Goal: Task Accomplishment & Management: Use online tool/utility

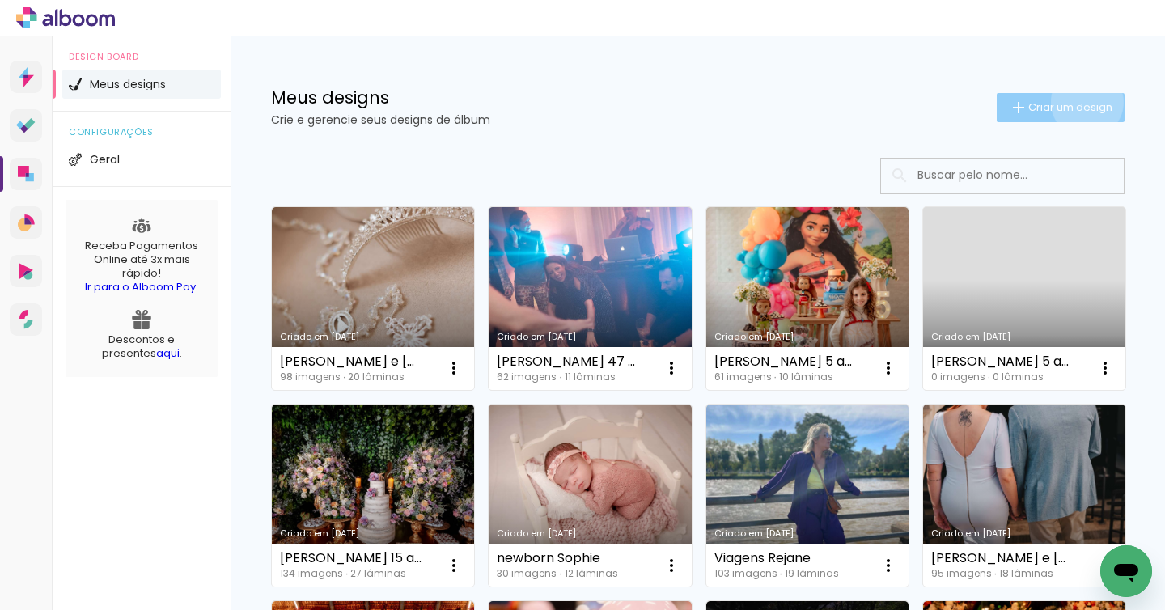
click at [1085, 102] on span "Criar um design" at bounding box center [1071, 107] width 84 height 11
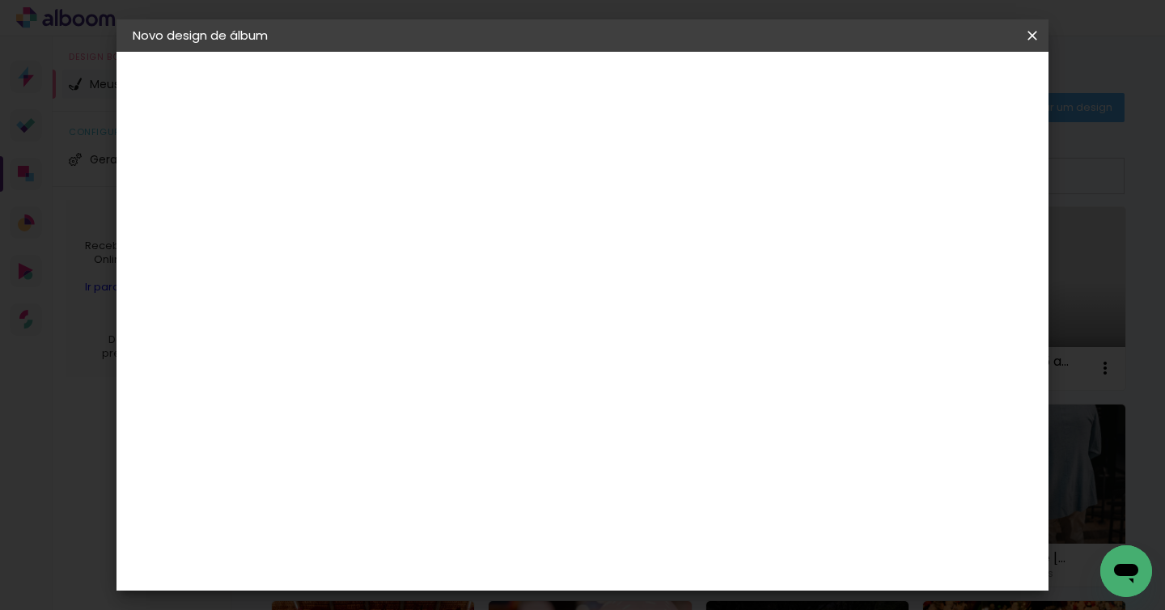
click at [397, 207] on input at bounding box center [397, 217] width 0 height 25
type input "Viagens"
type paper-input "Viagens"
click at [0, 0] on slot "Avançar" at bounding box center [0, 0] width 0 height 0
click at [701, 242] on paper-item "Tamanho Livre" at bounding box center [623, 246] width 155 height 36
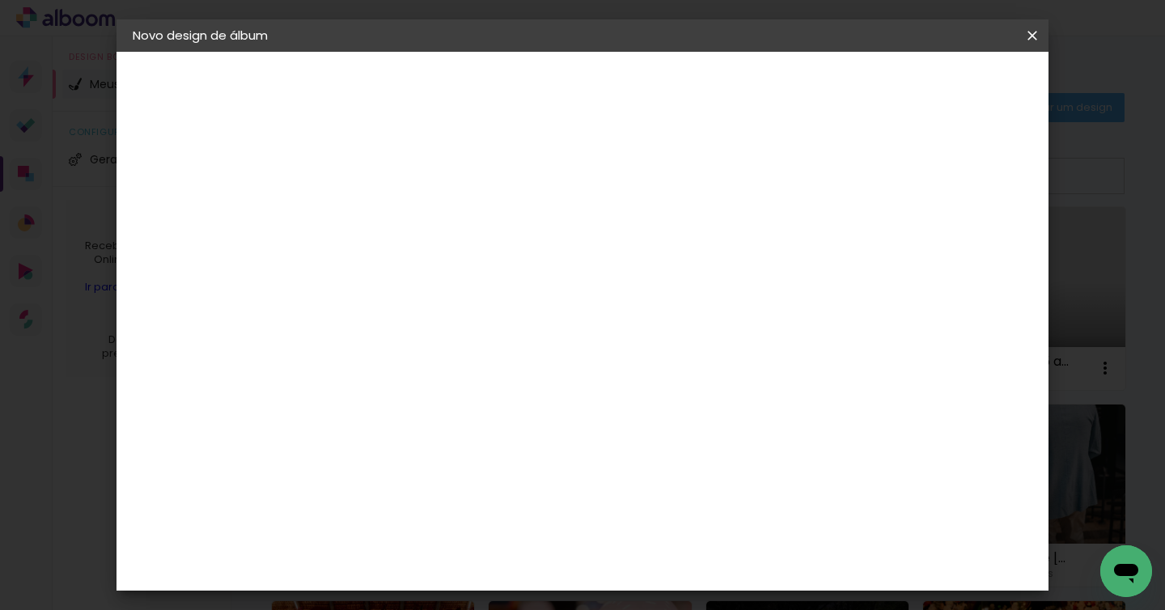
click at [700, 75] on paper-button "Avançar" at bounding box center [660, 86] width 79 height 28
drag, startPoint x: 348, startPoint y: 431, endPoint x: 436, endPoint y: 395, distance: 95.4
click at [361, 431] on input "30" at bounding box center [346, 433] width 42 height 24
type input "20"
type paper-input "20"
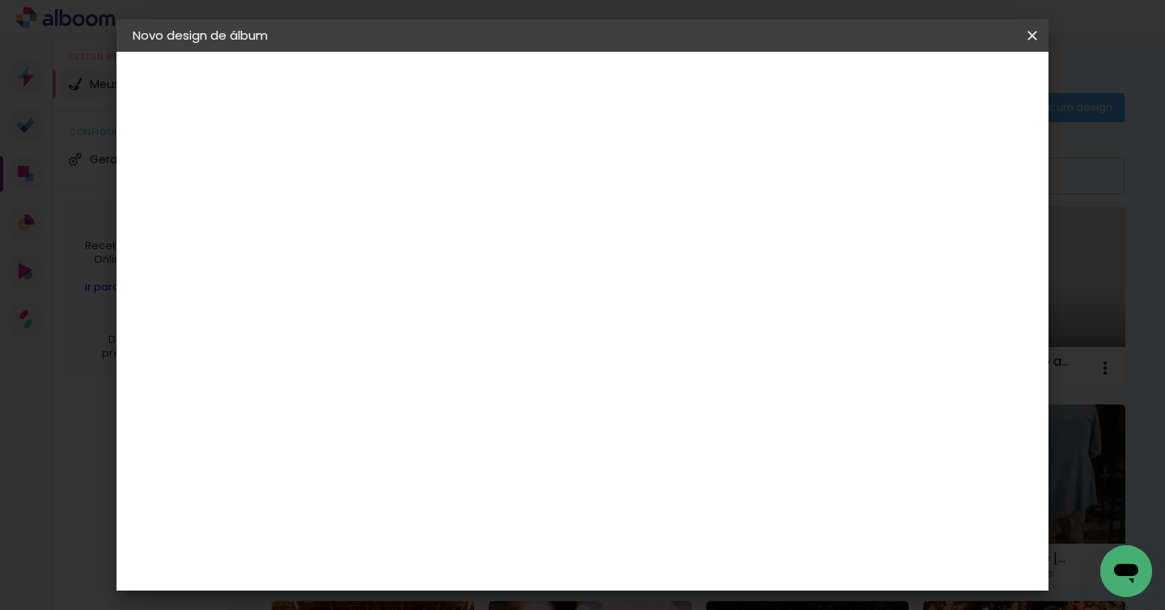
type input "1"
type paper-input "1"
click at [406, 190] on input "1" at bounding box center [387, 186] width 56 height 20
click at [944, 87] on span "Iniciar design" at bounding box center [907, 85] width 74 height 11
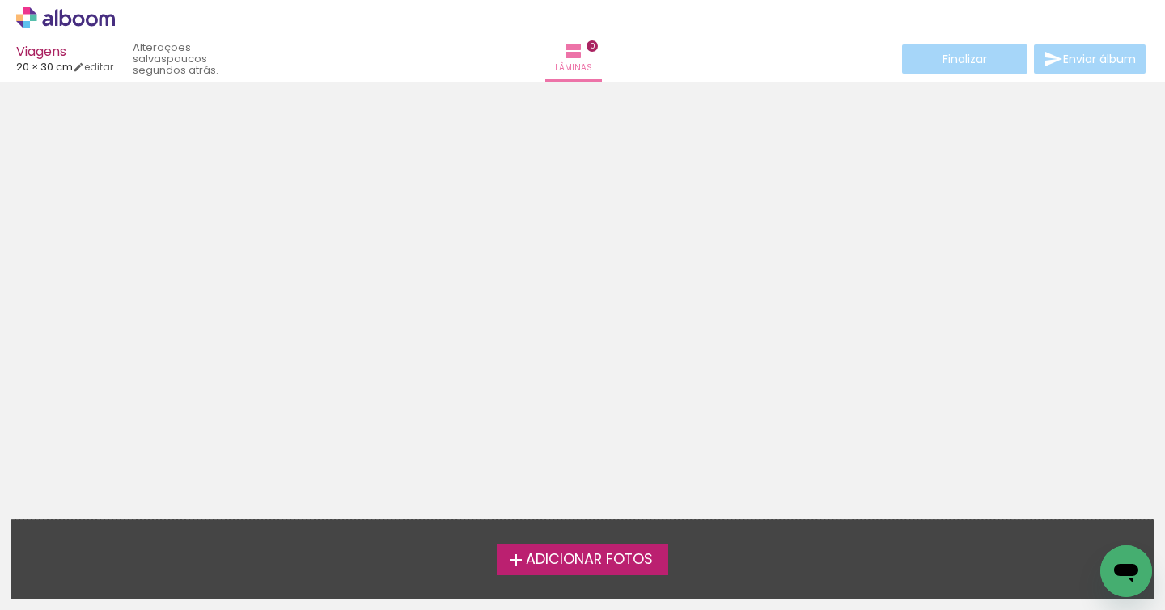
click at [643, 554] on span "Adicionar Fotos" at bounding box center [589, 560] width 127 height 15
click at [0, 0] on input "file" at bounding box center [0, 0] width 0 height 0
click at [581, 556] on span "Adicionar Fotos" at bounding box center [589, 560] width 127 height 15
click at [0, 0] on input "file" at bounding box center [0, 0] width 0 height 0
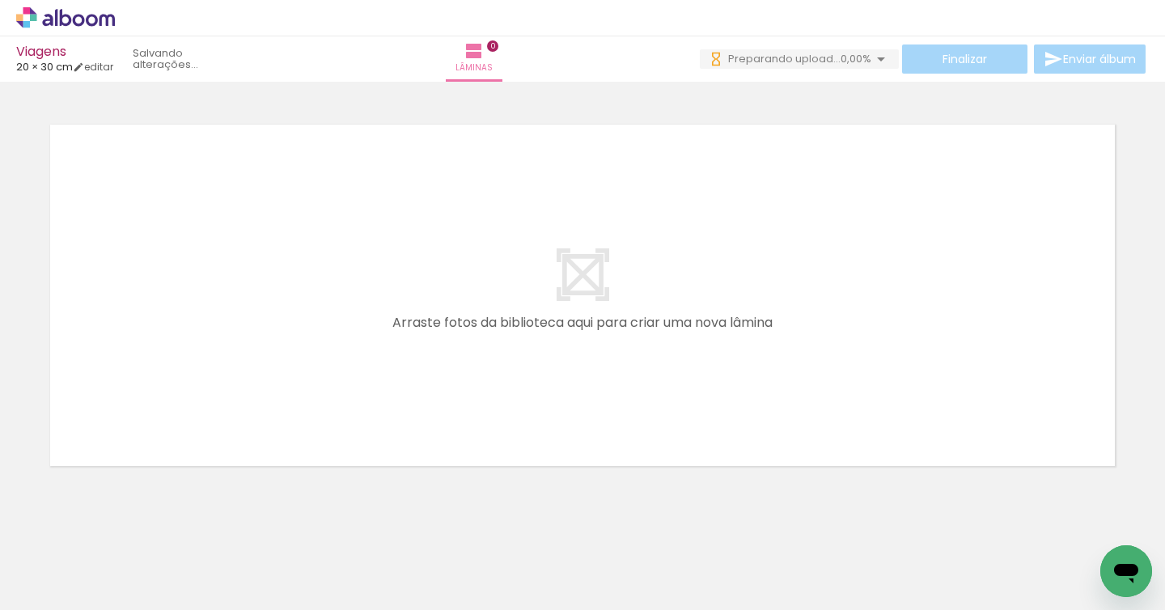
scroll to position [37, 0]
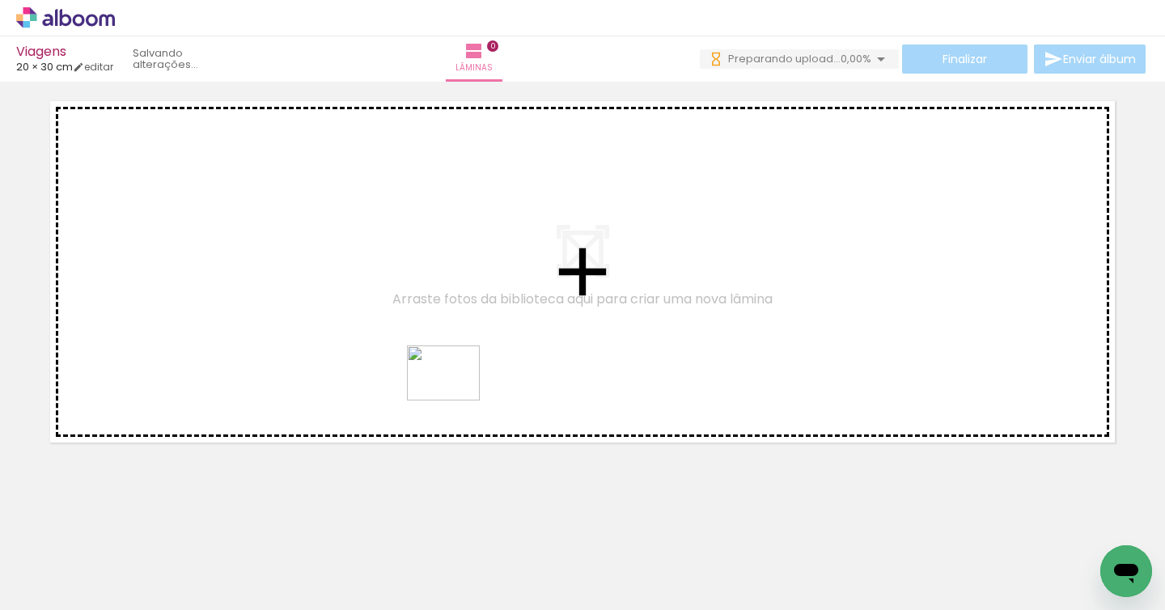
drag, startPoint x: 444, startPoint y: 551, endPoint x: 427, endPoint y: 458, distance: 94.6
click at [456, 394] on quentale-workspace at bounding box center [582, 305] width 1165 height 610
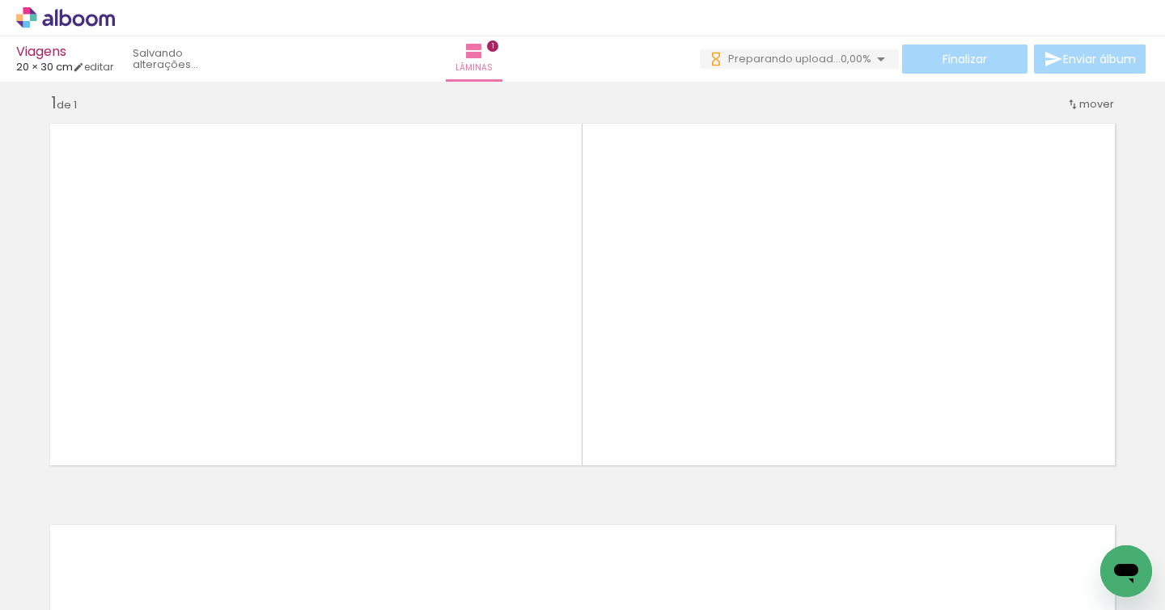
scroll to position [14, 0]
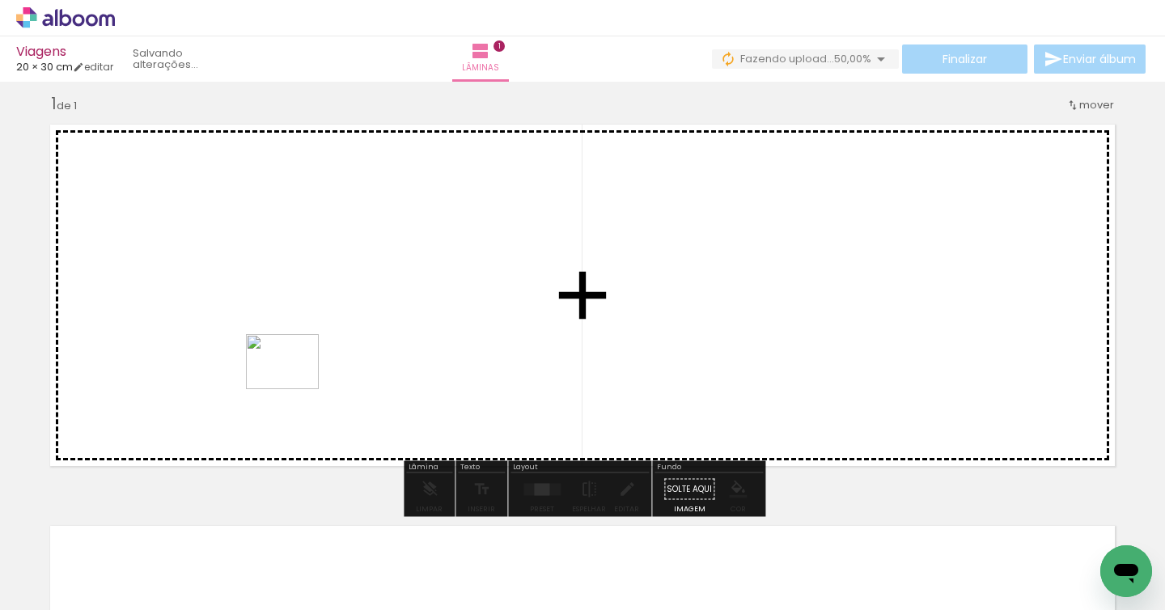
drag, startPoint x: 350, startPoint y: 580, endPoint x: 285, endPoint y: 494, distance: 107.5
click at [294, 382] on quentale-workspace at bounding box center [582, 305] width 1165 height 610
drag, startPoint x: 266, startPoint y: 529, endPoint x: 239, endPoint y: 545, distance: 31.5
click at [331, 363] on quentale-workspace at bounding box center [582, 305] width 1165 height 610
drag, startPoint x: 179, startPoint y: 568, endPoint x: 509, endPoint y: 429, distance: 358.4
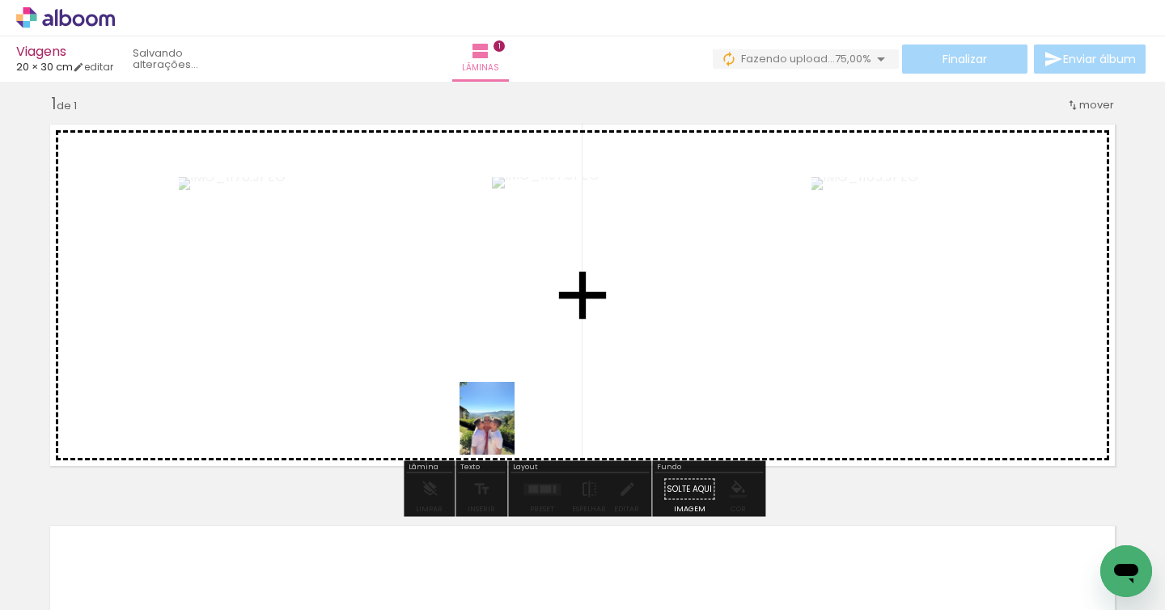
click at [509, 429] on quentale-workspace at bounding box center [582, 305] width 1165 height 610
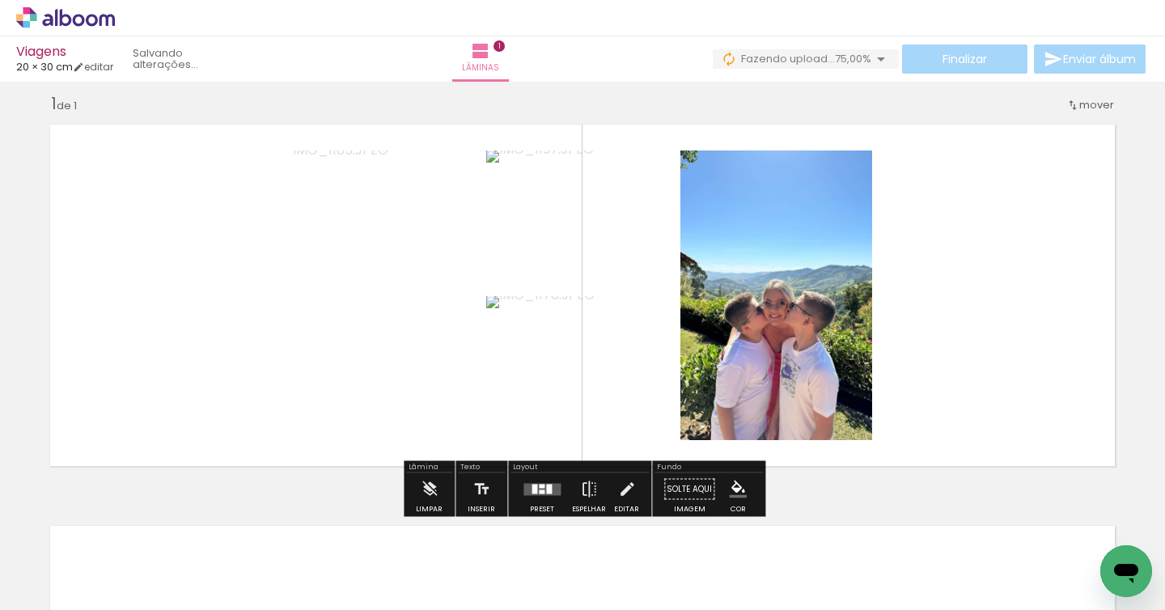
click at [546, 490] on div at bounding box center [549, 489] width 6 height 10
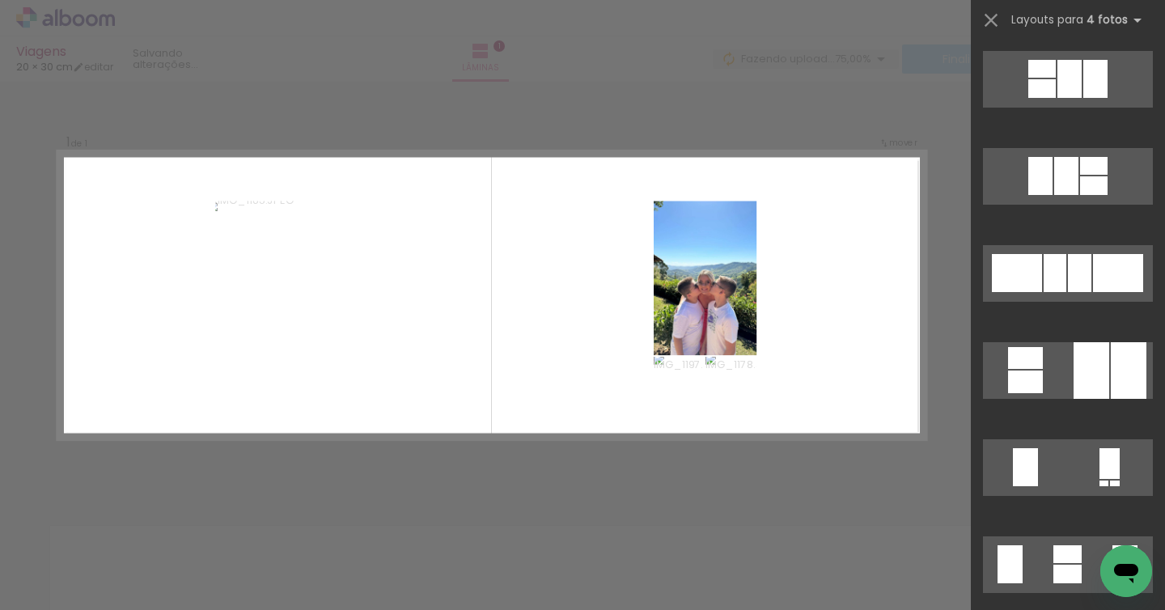
scroll to position [1506, 0]
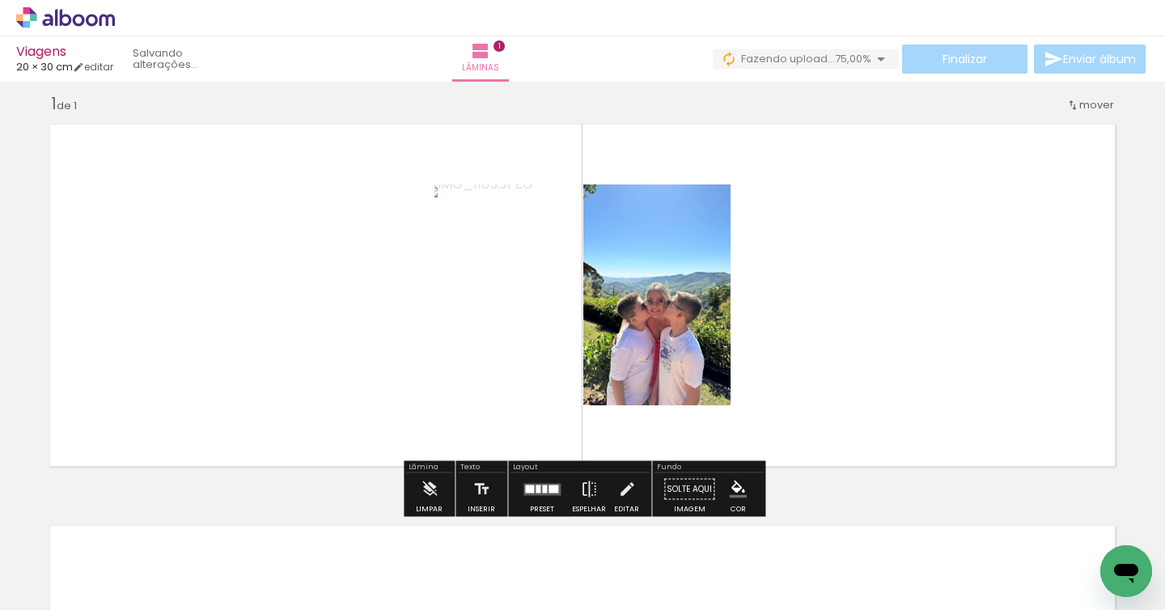
click at [549, 489] on div at bounding box center [554, 489] width 10 height 8
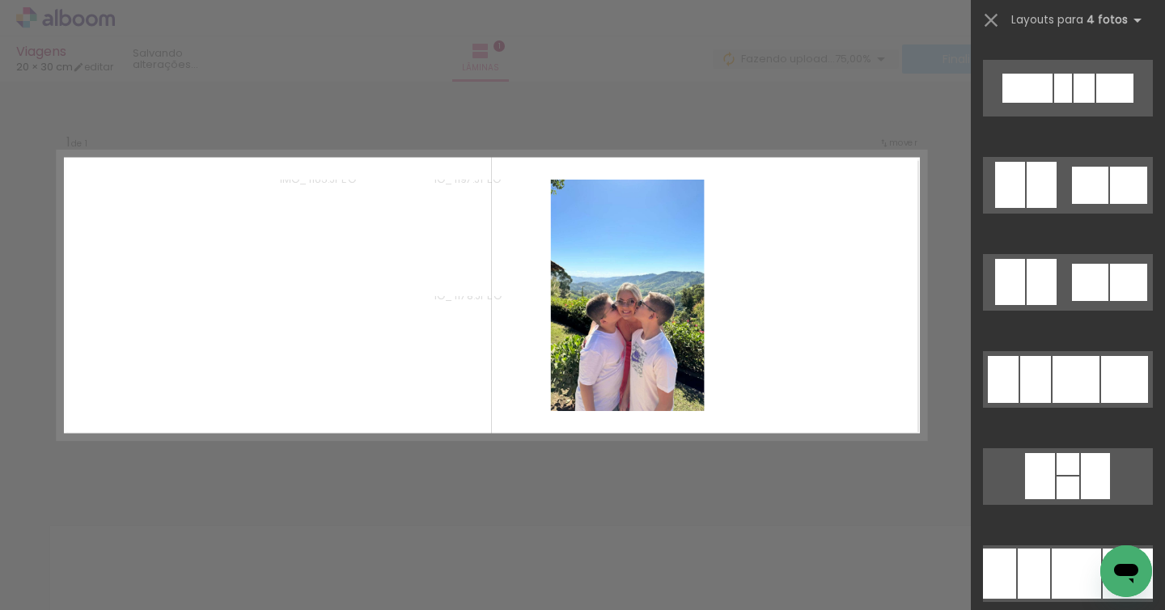
scroll to position [4957, 0]
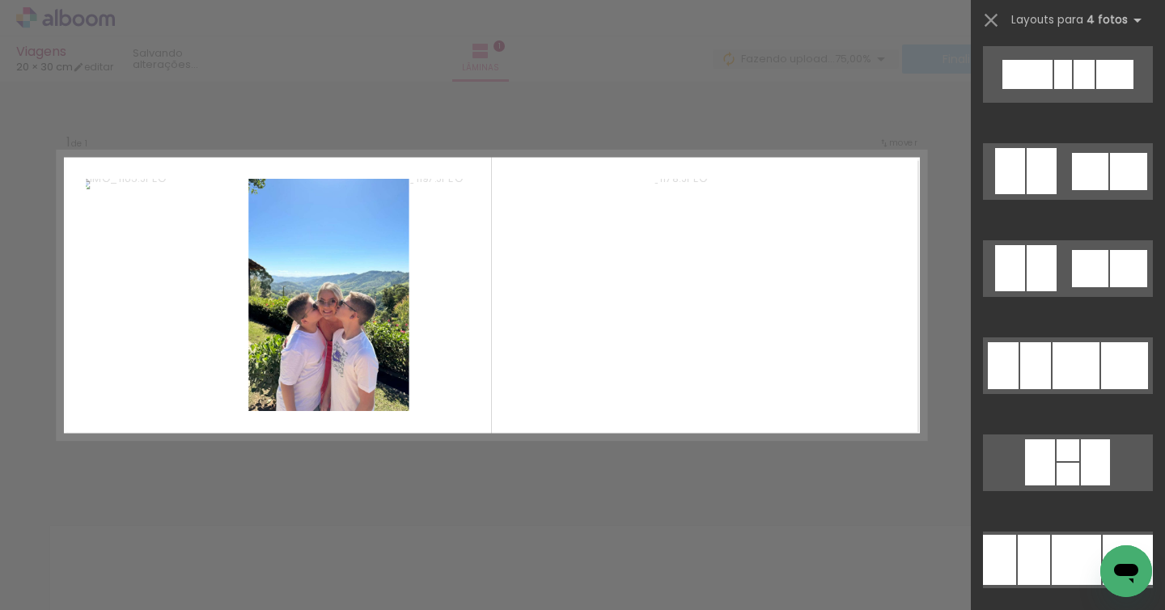
click at [1055, 535] on div at bounding box center [1076, 560] width 49 height 50
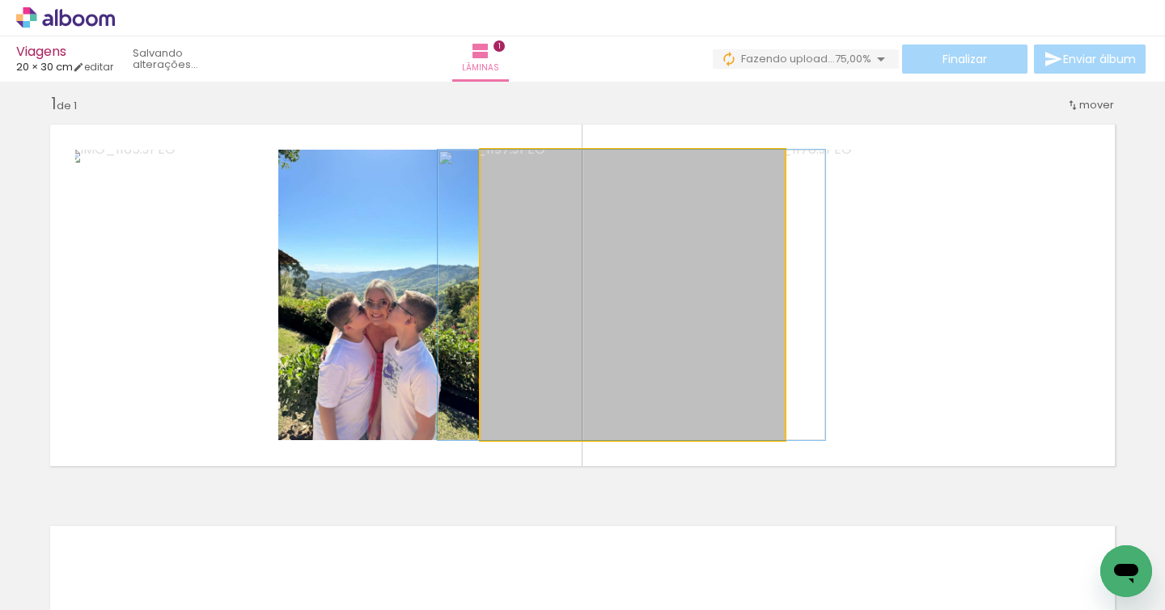
drag, startPoint x: 711, startPoint y: 321, endPoint x: 711, endPoint y: 347, distance: 26.7
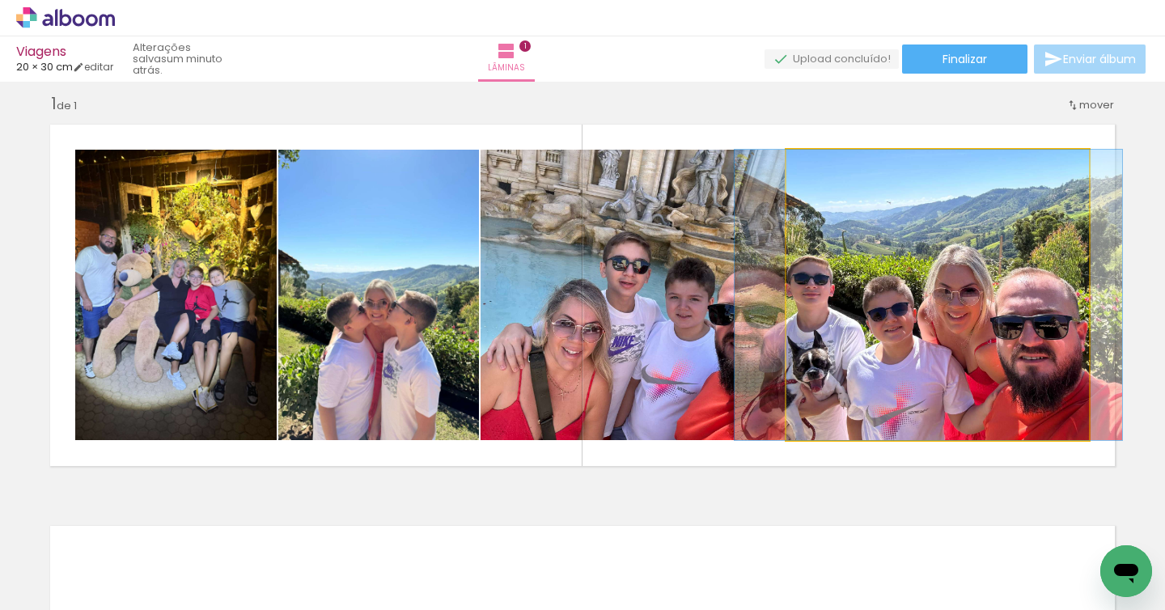
drag, startPoint x: 967, startPoint y: 360, endPoint x: 957, endPoint y: 355, distance: 11.2
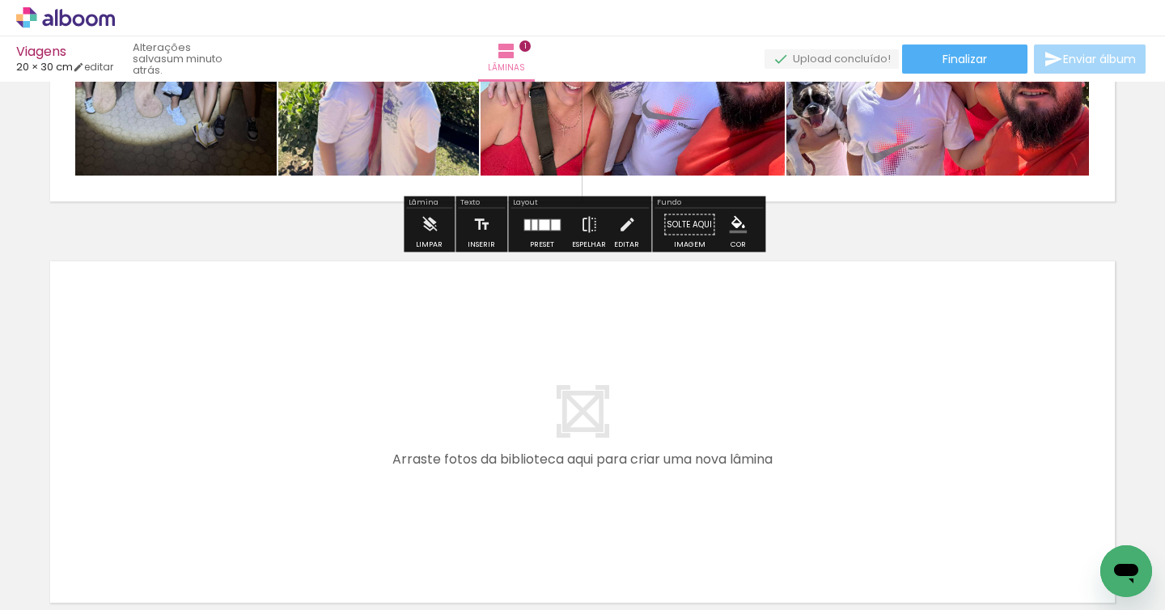
scroll to position [284, 0]
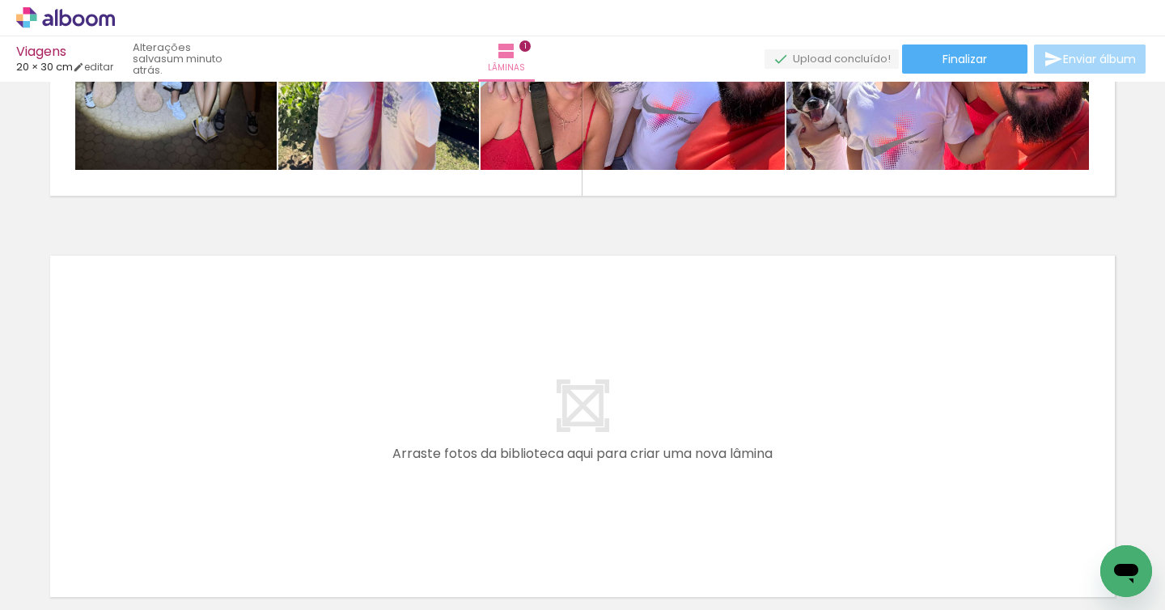
click at [42, 584] on span "Adicionar Fotos" at bounding box center [57, 589] width 49 height 18
click at [0, 0] on input "file" at bounding box center [0, 0] width 0 height 0
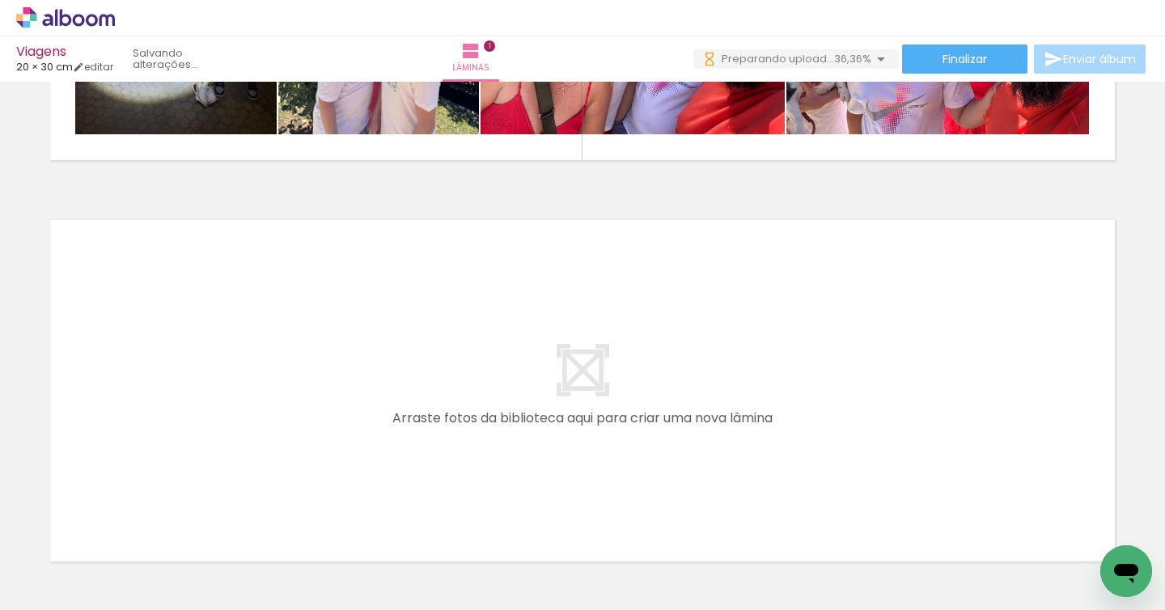
scroll to position [334, 0]
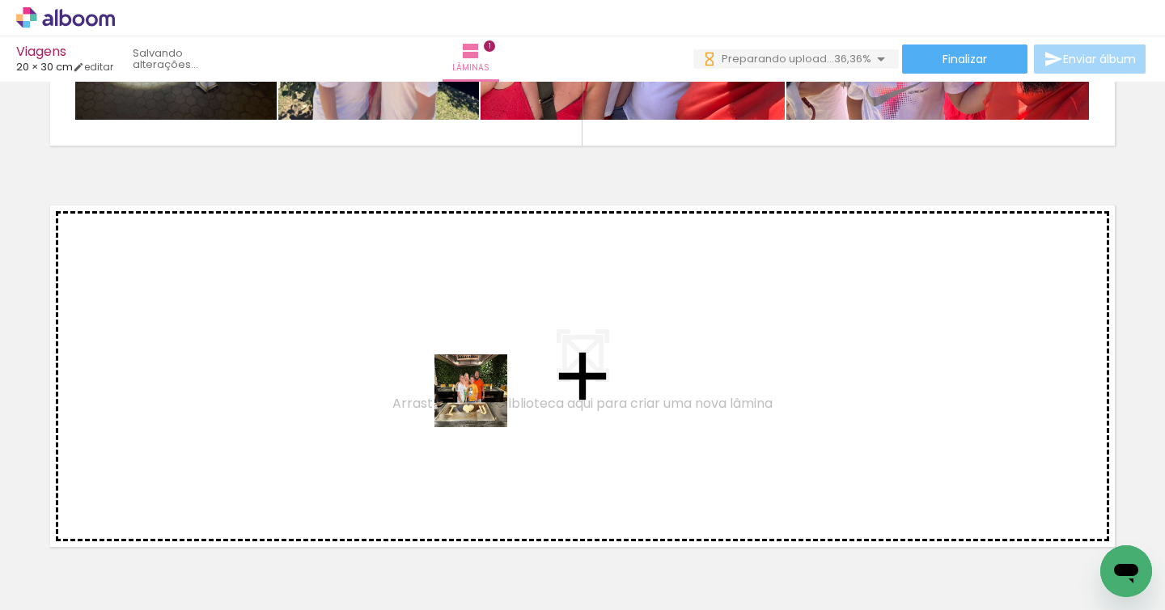
drag, startPoint x: 541, startPoint y: 562, endPoint x: 661, endPoint y: 563, distance: 119.8
click at [476, 392] on quentale-workspace at bounding box center [582, 305] width 1165 height 610
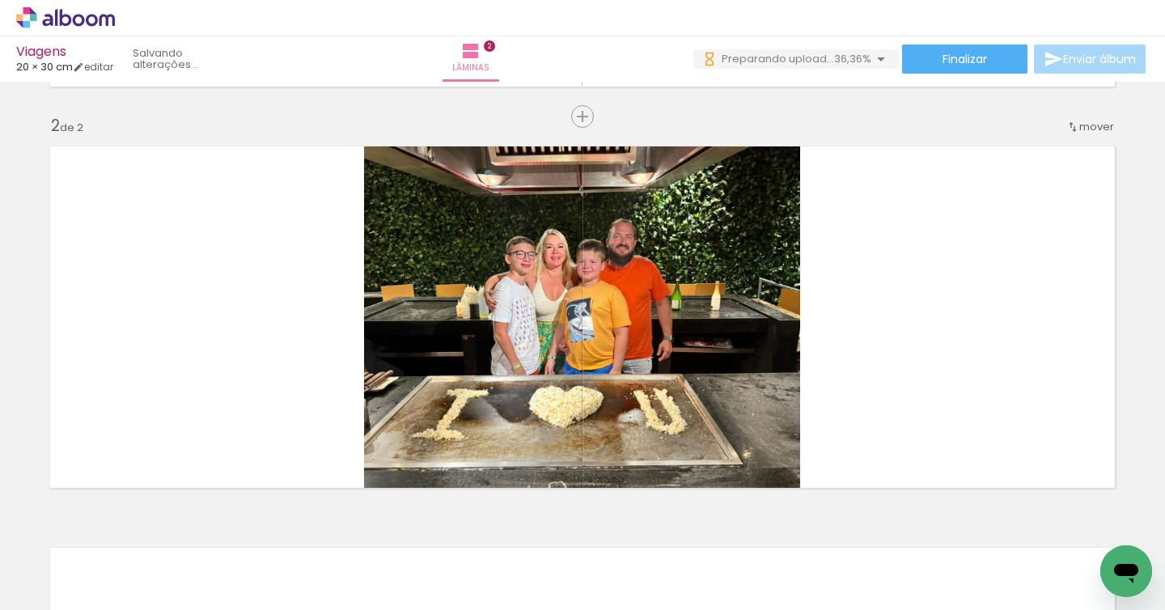
scroll to position [415, 0]
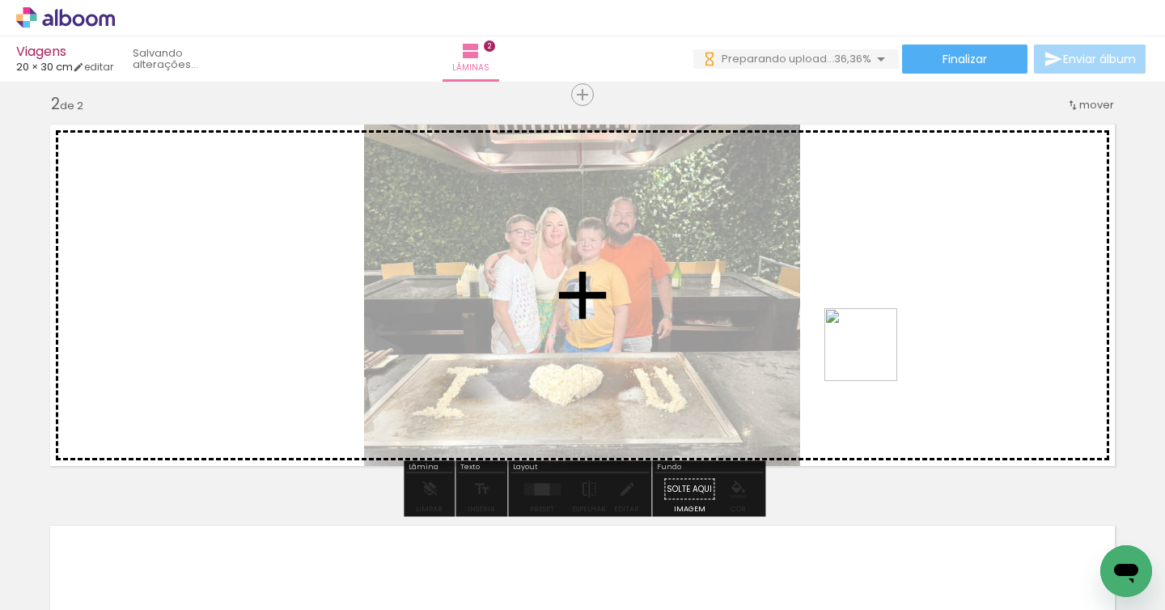
click at [874, 355] on quentale-workspace at bounding box center [582, 305] width 1165 height 610
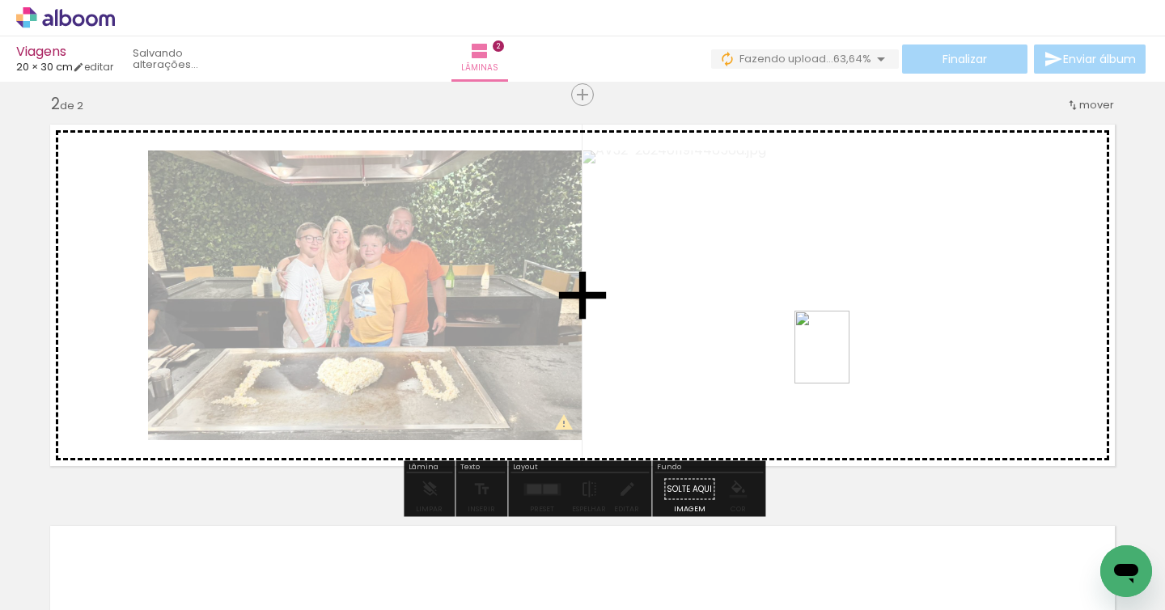
drag, startPoint x: 976, startPoint y: 529, endPoint x: 843, endPoint y: 359, distance: 215.5
click at [843, 359] on quentale-workspace at bounding box center [582, 305] width 1165 height 610
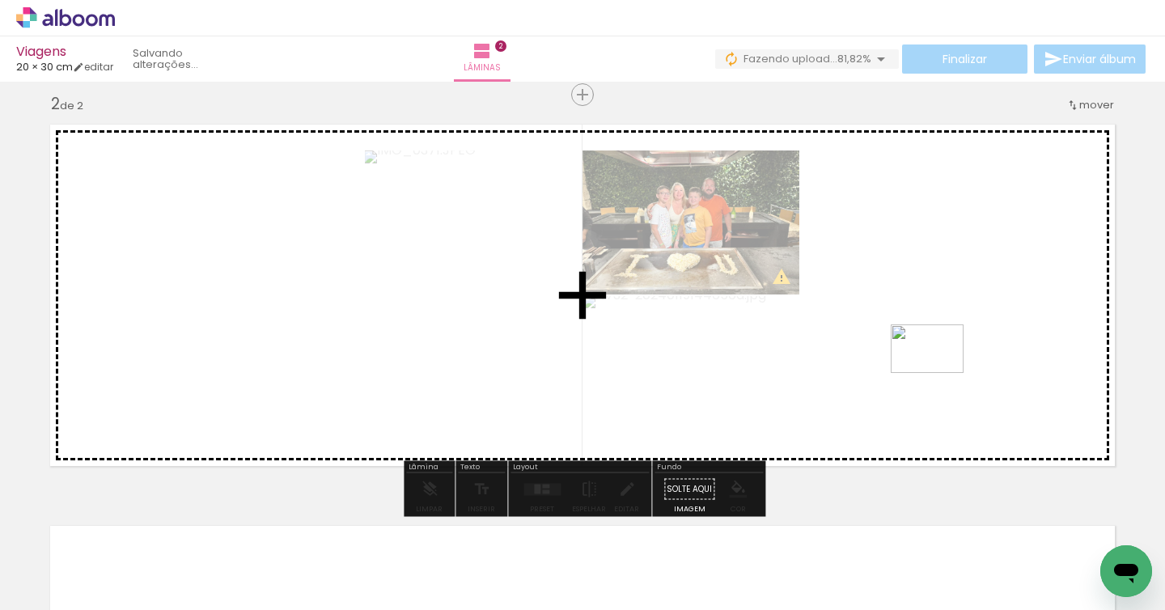
drag, startPoint x: 1072, startPoint y: 560, endPoint x: 939, endPoint y: 373, distance: 229.8
click at [940, 373] on quentale-workspace at bounding box center [582, 305] width 1165 height 610
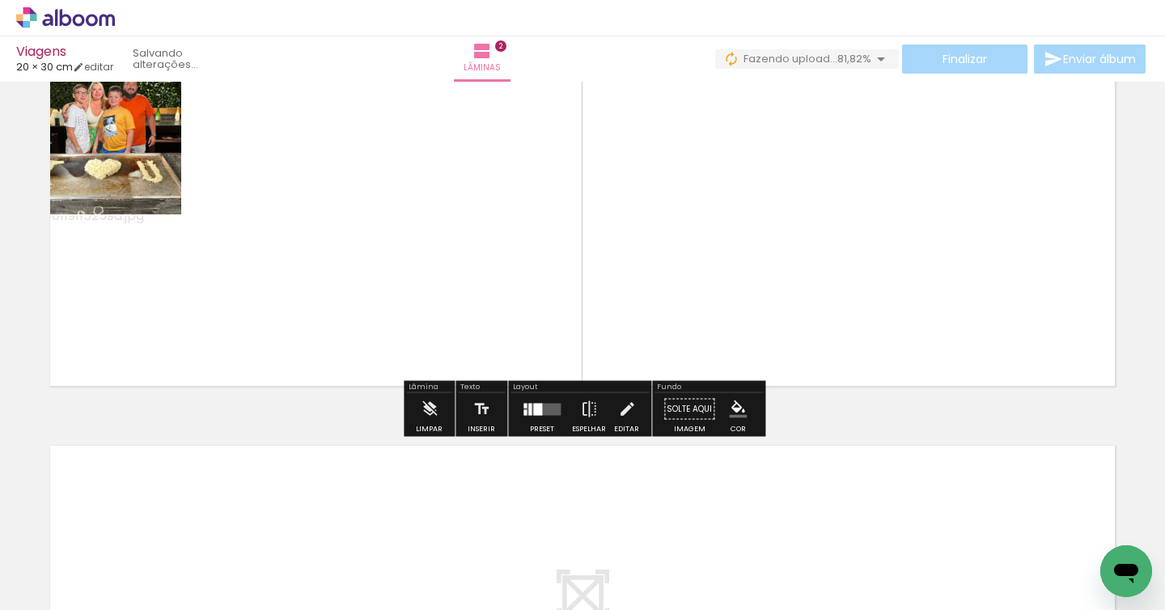
scroll to position [504, 0]
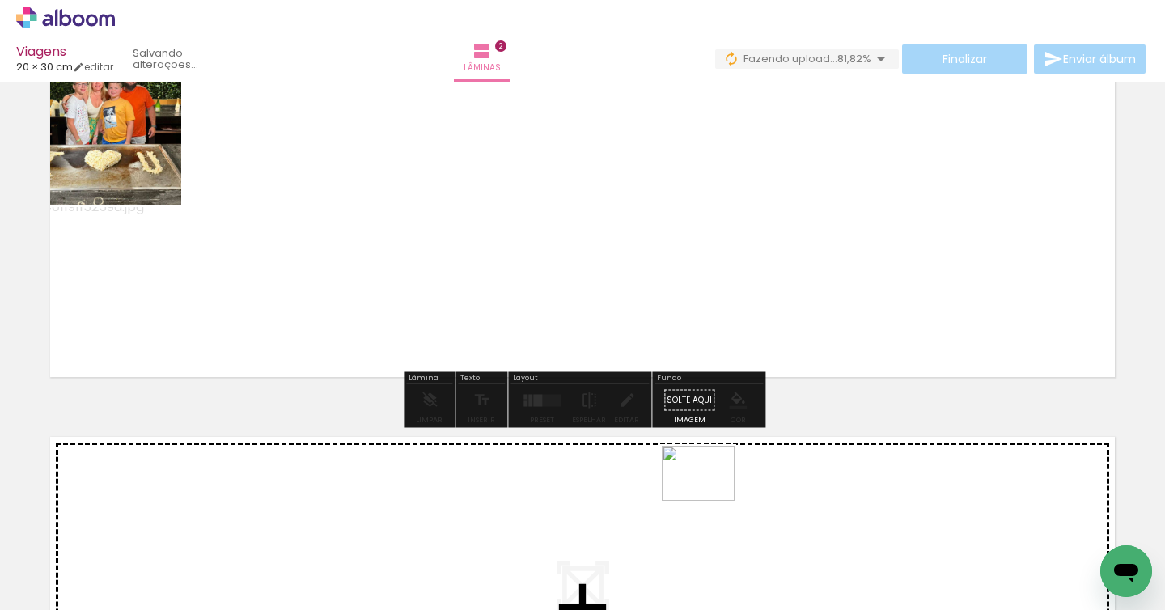
drag, startPoint x: 729, startPoint y: 563, endPoint x: 783, endPoint y: 561, distance: 54.3
click at [711, 495] on quentale-workspace at bounding box center [582, 305] width 1165 height 610
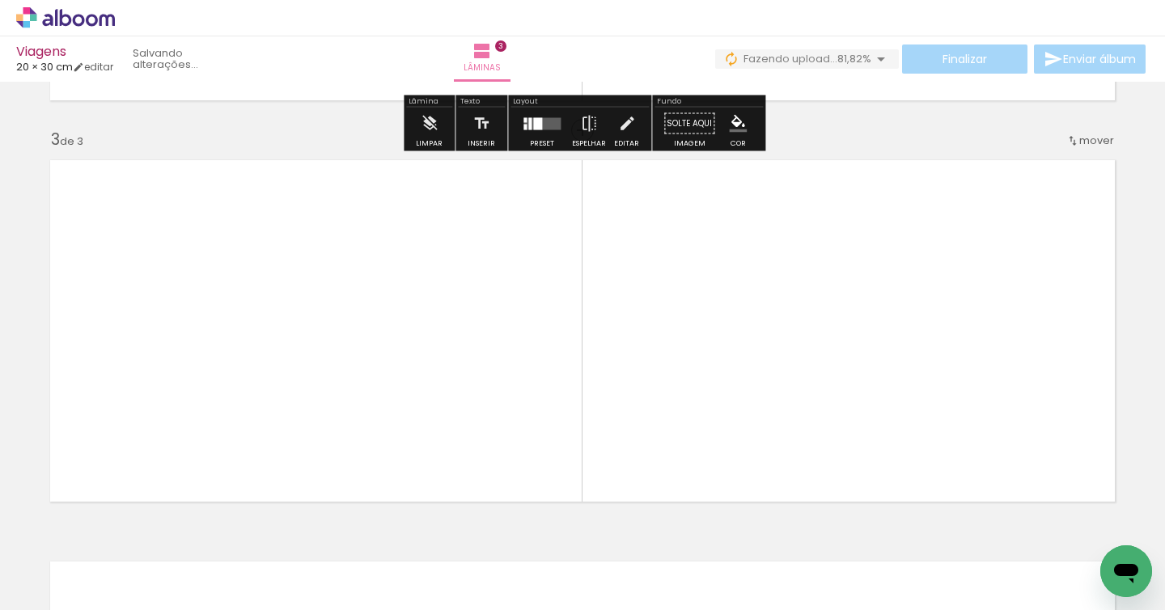
scroll to position [817, 0]
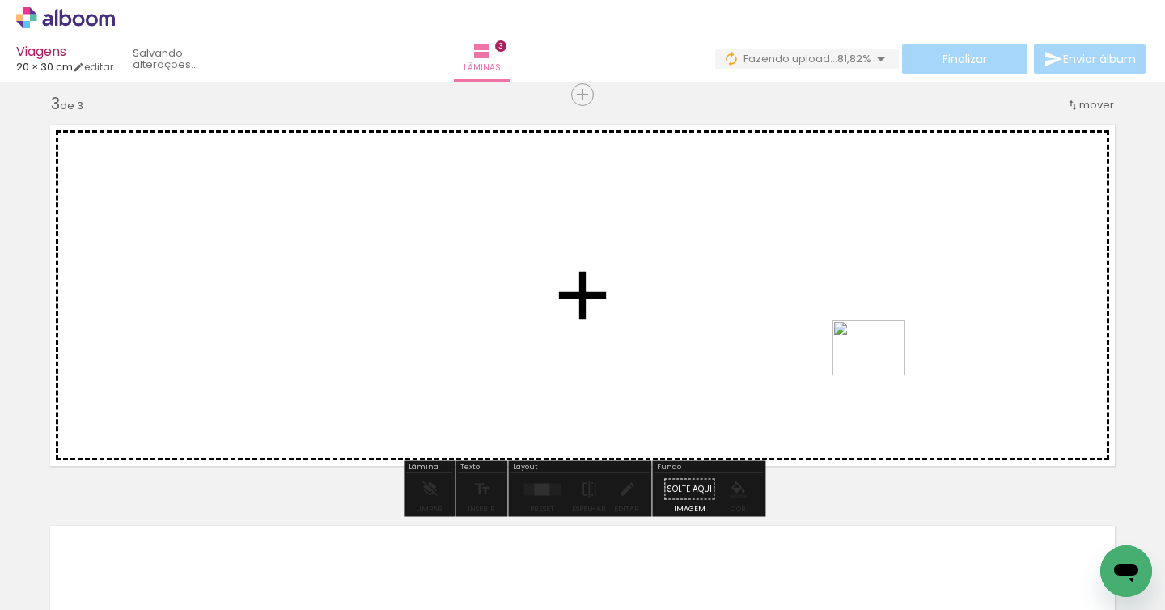
drag, startPoint x: 809, startPoint y: 532, endPoint x: 881, endPoint y: 369, distance: 177.9
click at [881, 369] on quentale-workspace at bounding box center [582, 305] width 1165 height 610
drag, startPoint x: 898, startPoint y: 568, endPoint x: 631, endPoint y: 402, distance: 314.4
click at [632, 402] on quentale-workspace at bounding box center [582, 305] width 1165 height 610
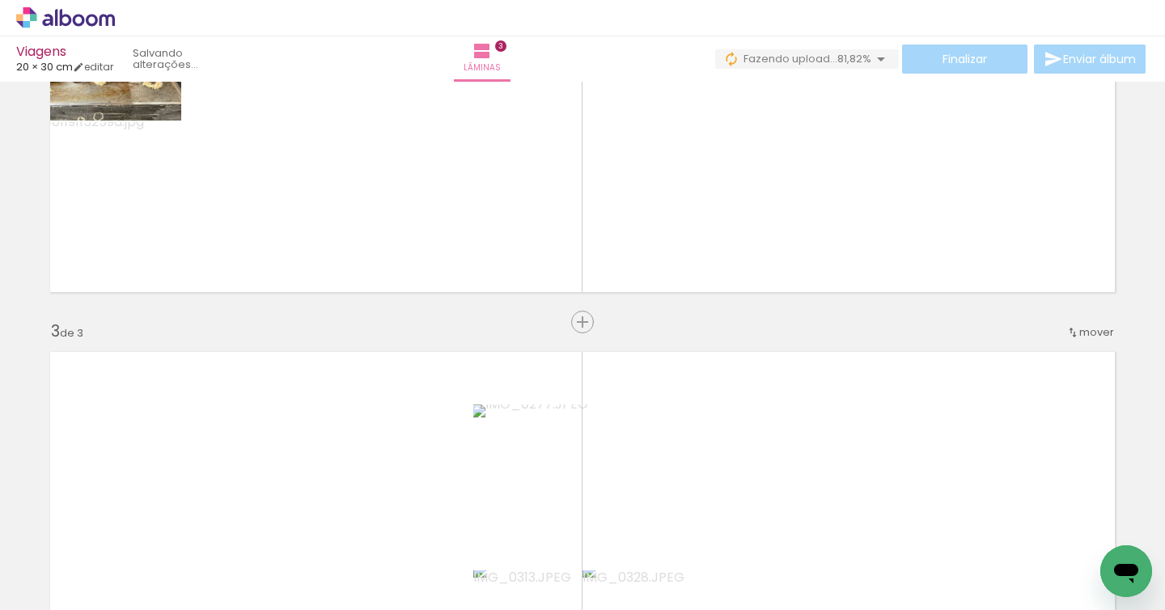
scroll to position [527, 0]
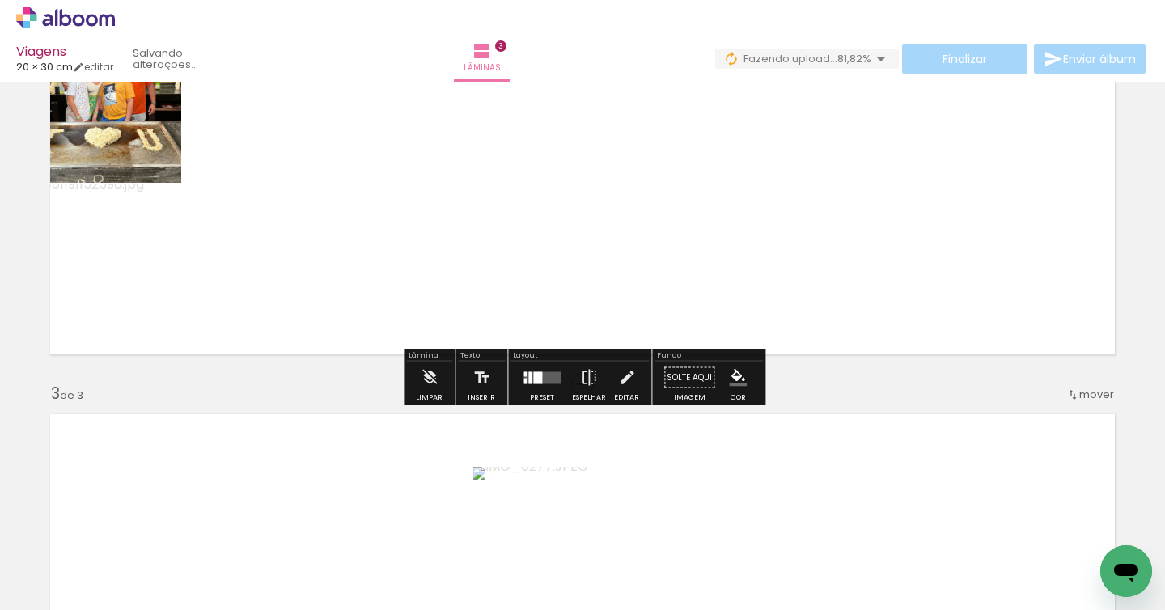
click at [538, 374] on div at bounding box center [537, 377] width 9 height 12
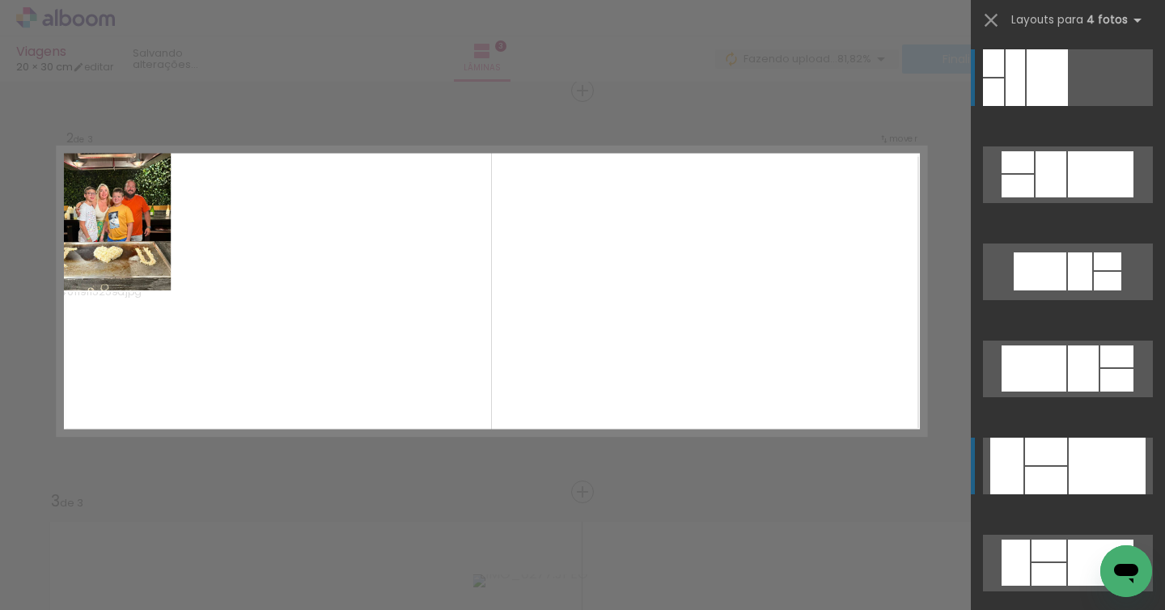
scroll to position [415, 0]
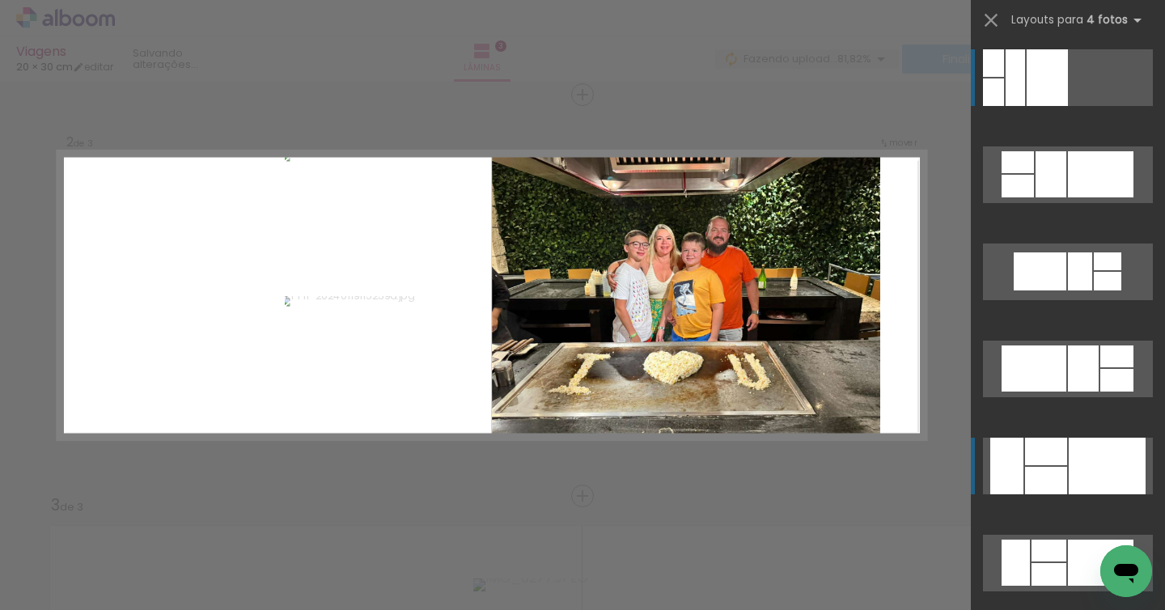
click at [1038, 450] on div at bounding box center [1046, 452] width 42 height 28
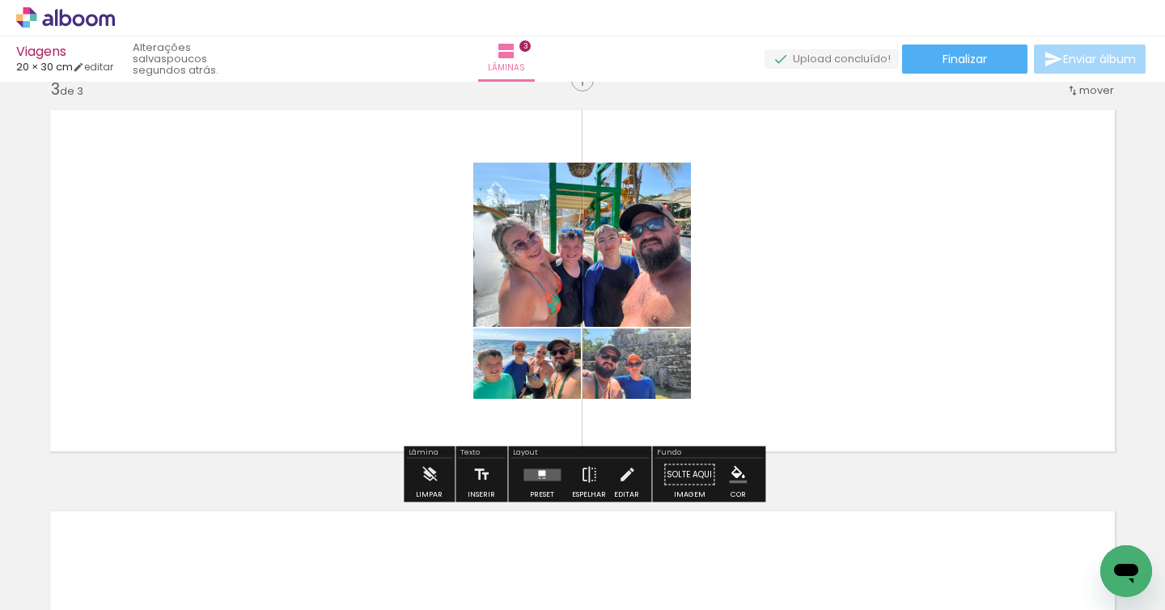
scroll to position [832, 0]
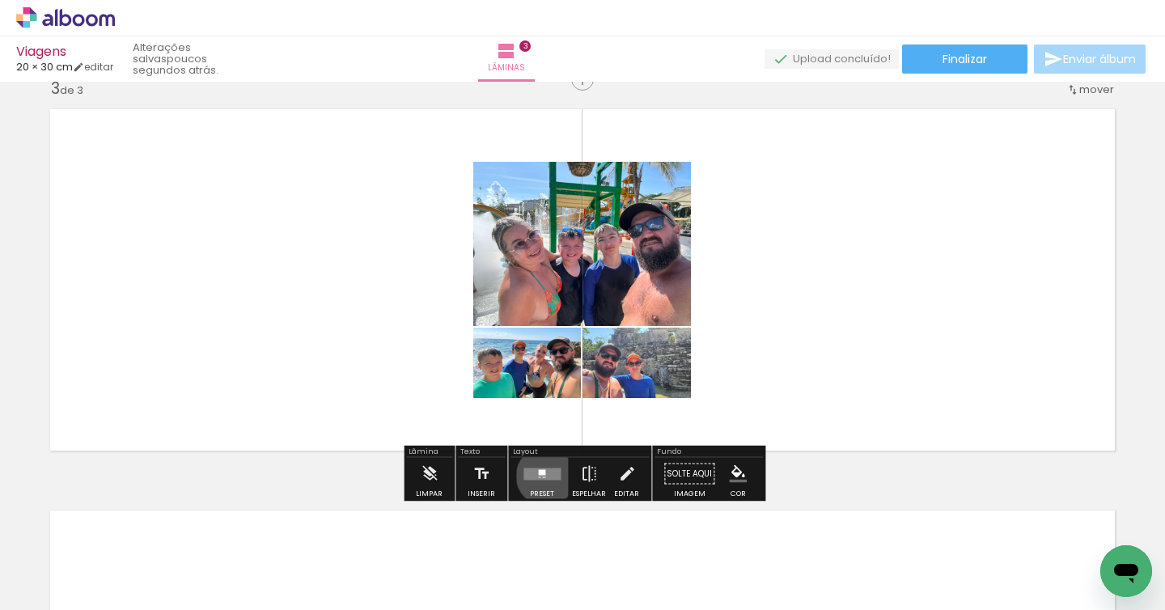
click at [542, 476] on quentale-layouter at bounding box center [542, 474] width 37 height 12
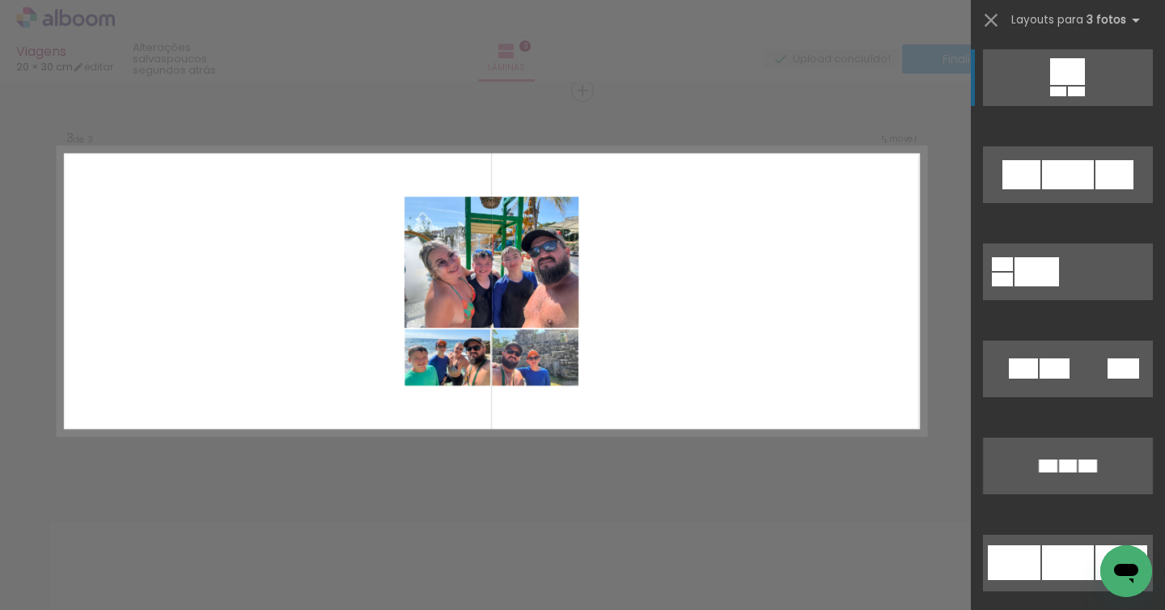
scroll to position [817, 0]
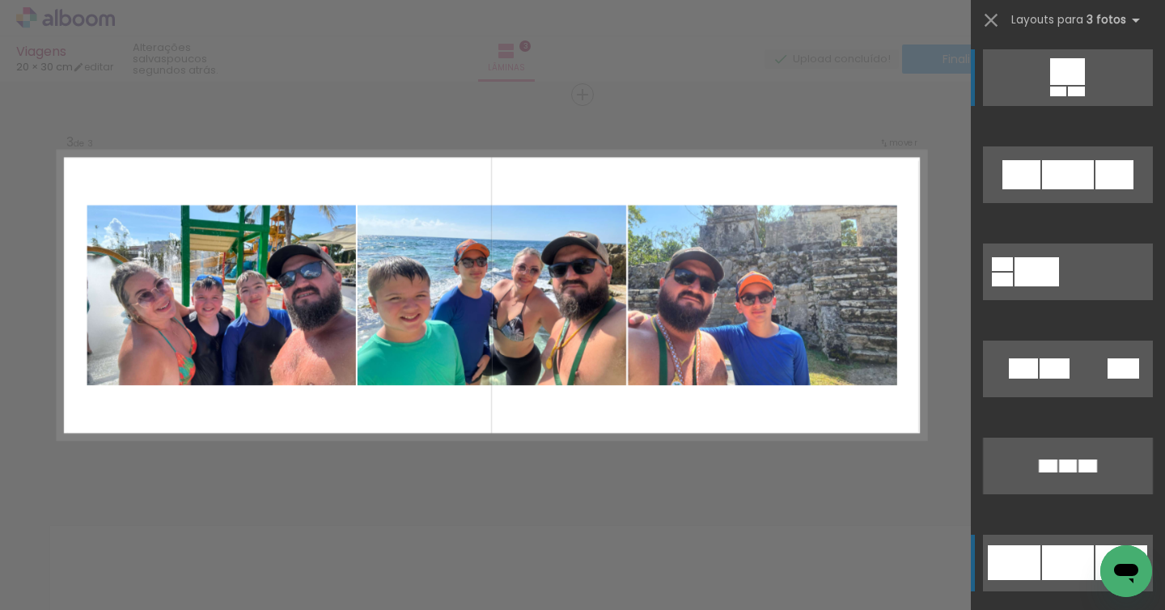
click at [1077, 189] on div at bounding box center [1068, 174] width 52 height 29
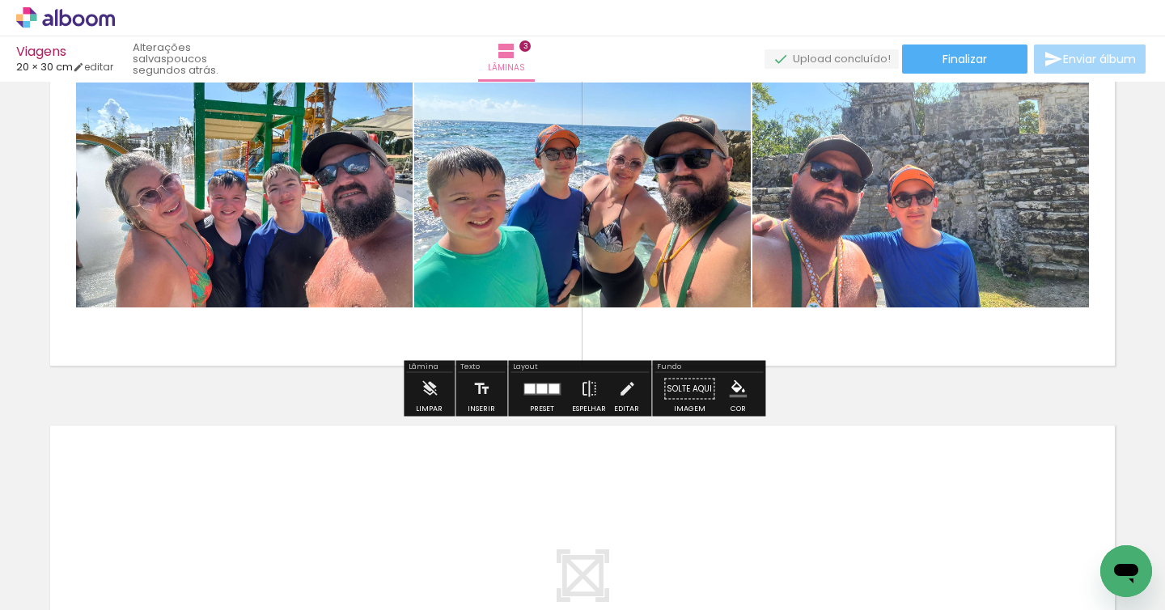
scroll to position [918, 0]
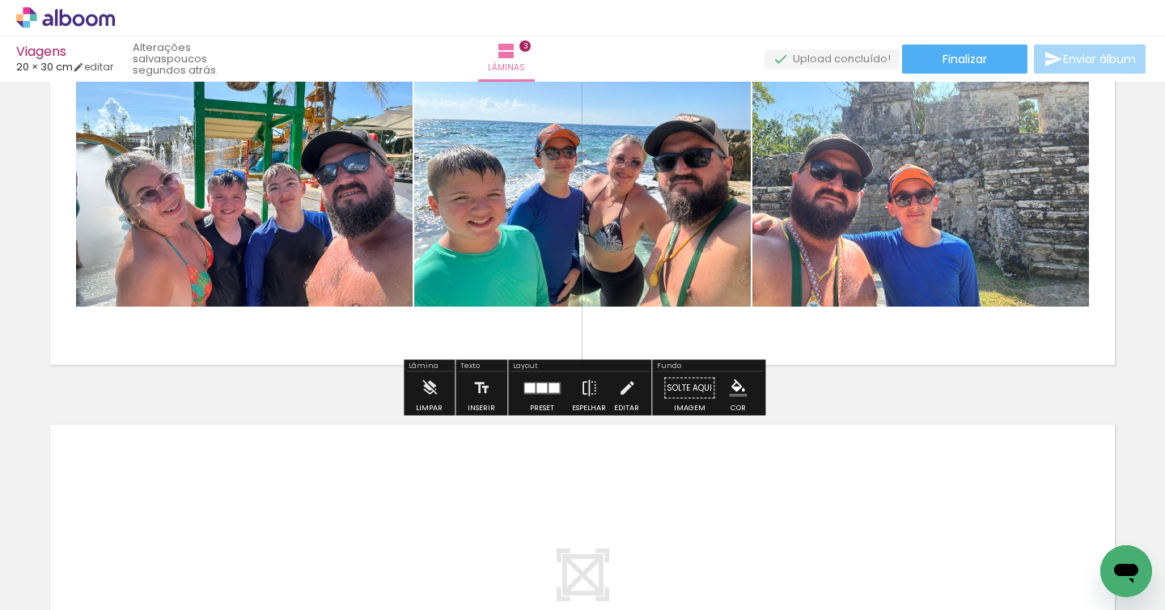
click at [538, 393] on quentale-layouter at bounding box center [542, 388] width 37 height 12
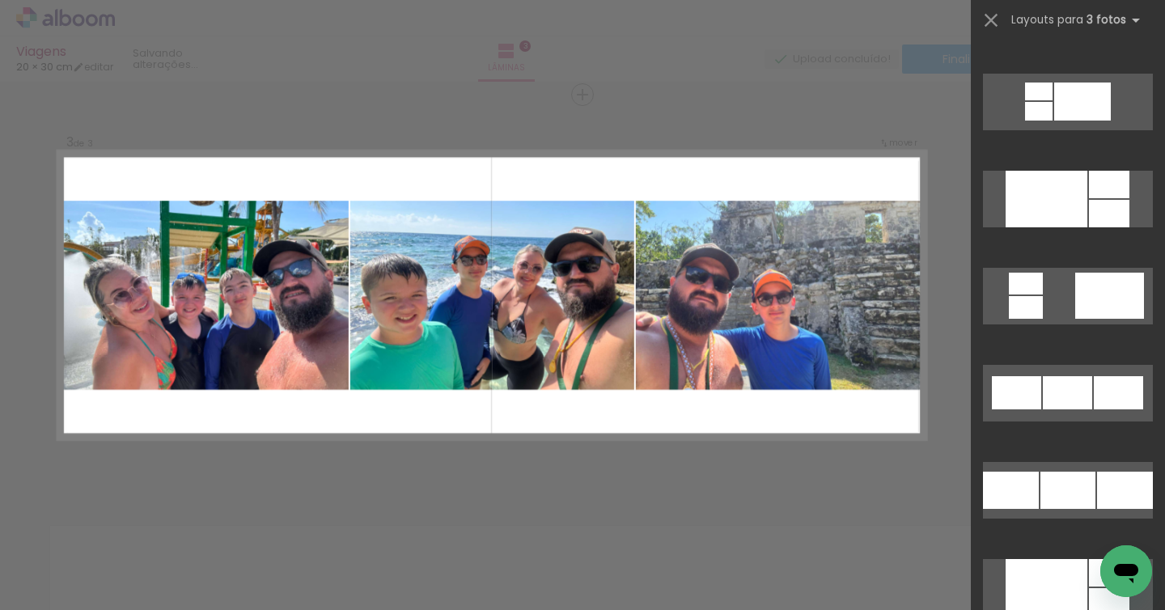
scroll to position [2041, 0]
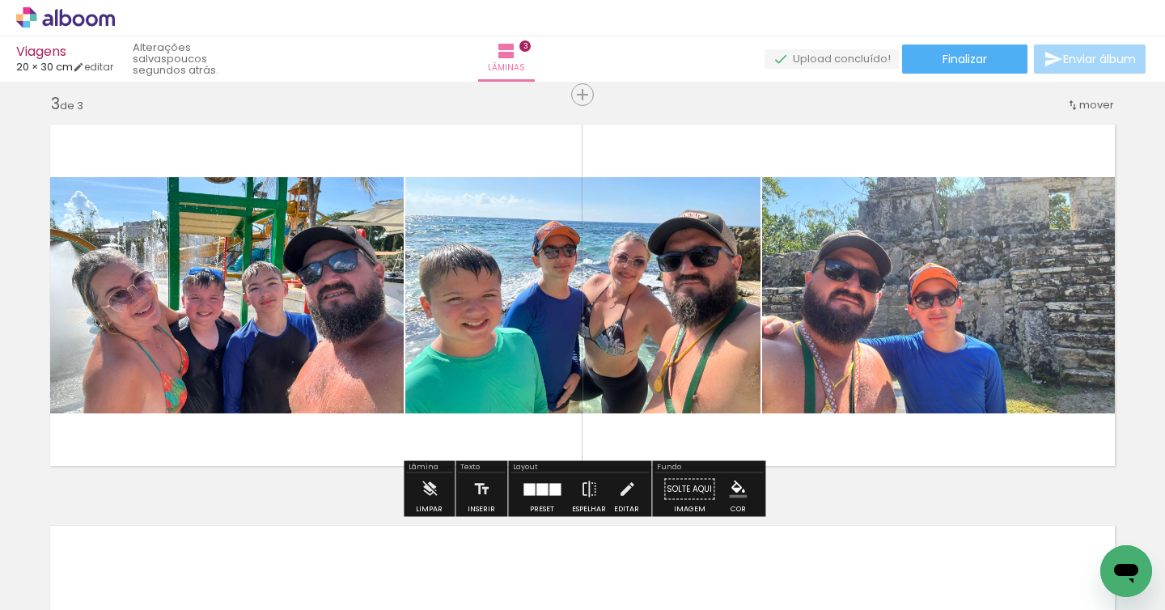
click at [552, 490] on div at bounding box center [555, 489] width 11 height 12
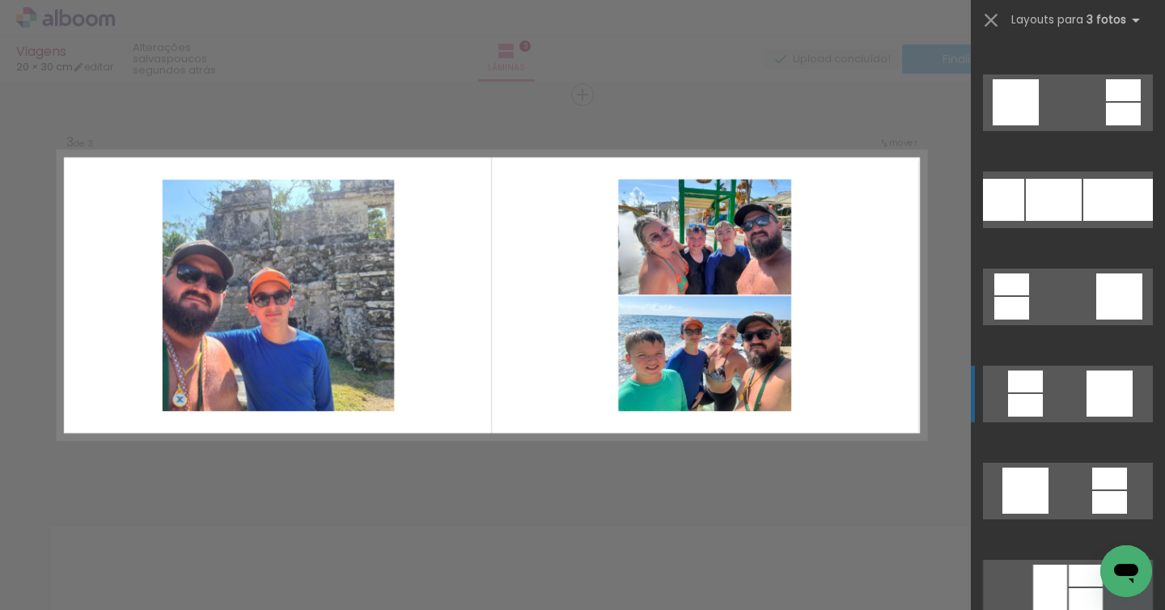
scroll to position [4538, 0]
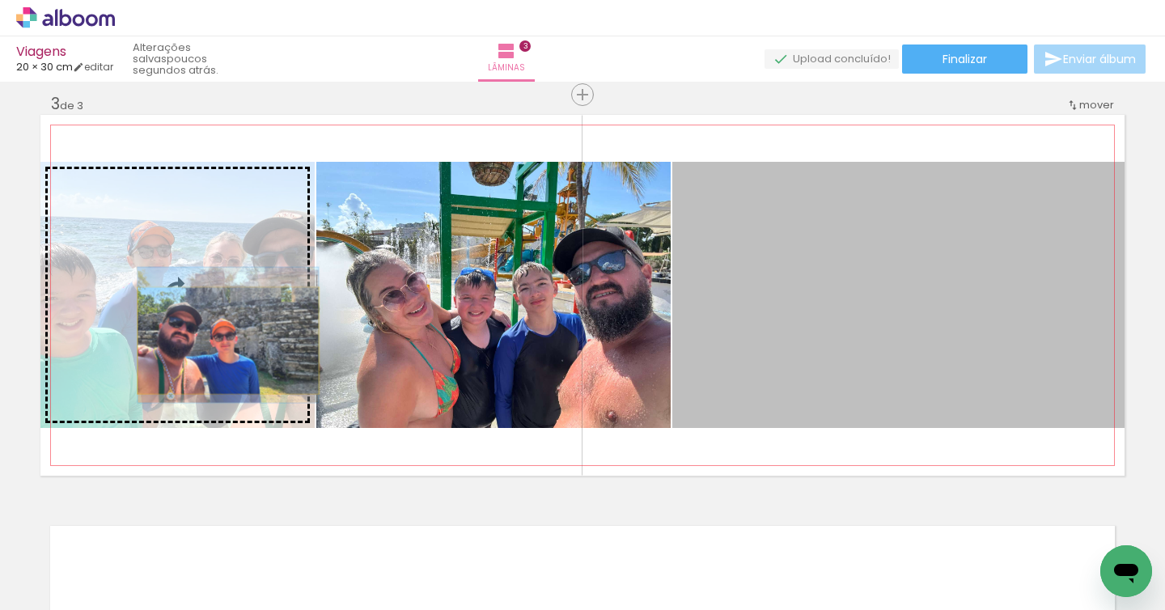
drag, startPoint x: 913, startPoint y: 380, endPoint x: 228, endPoint y: 342, distance: 685.8
click at [0, 0] on slot at bounding box center [0, 0] width 0 height 0
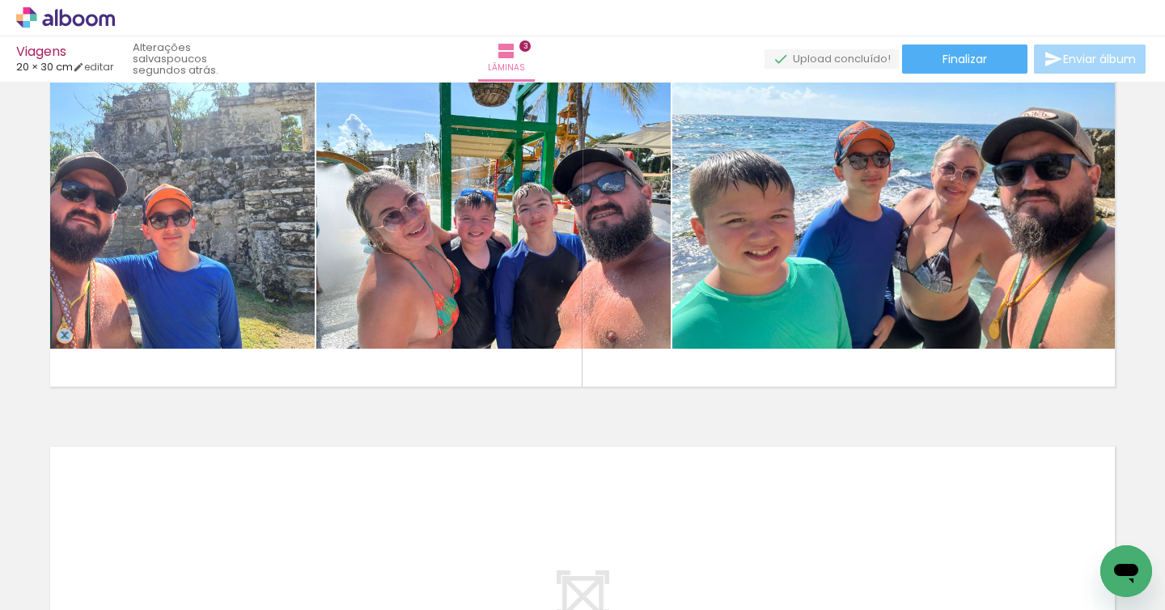
scroll to position [899, 0]
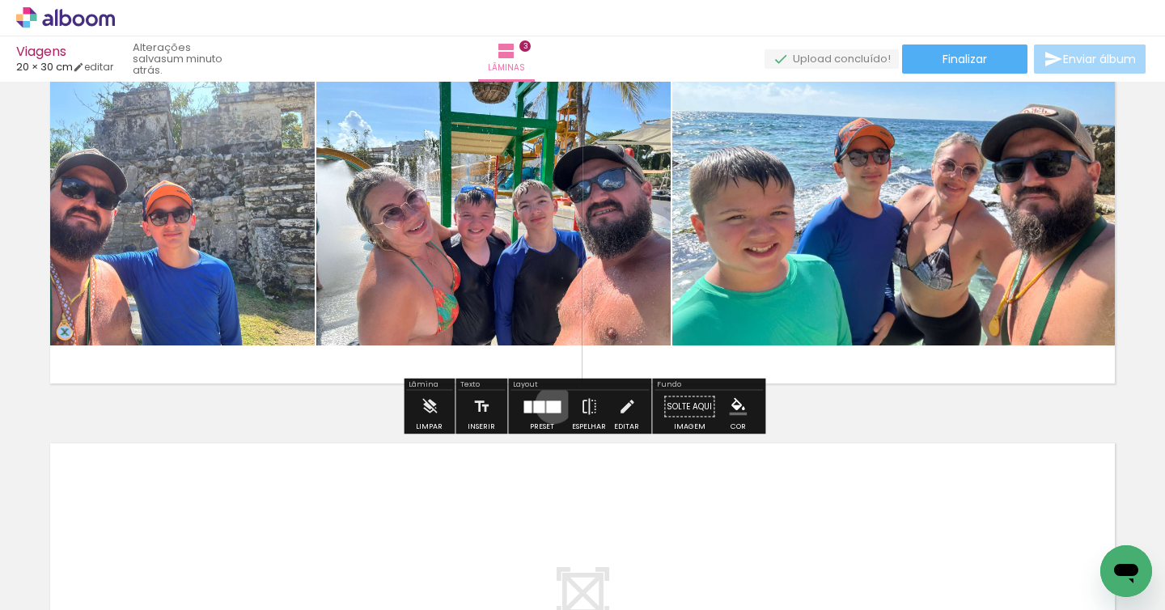
drag, startPoint x: 550, startPoint y: 405, endPoint x: 614, endPoint y: 410, distance: 64.1
click at [550, 405] on div at bounding box center [553, 407] width 15 height 12
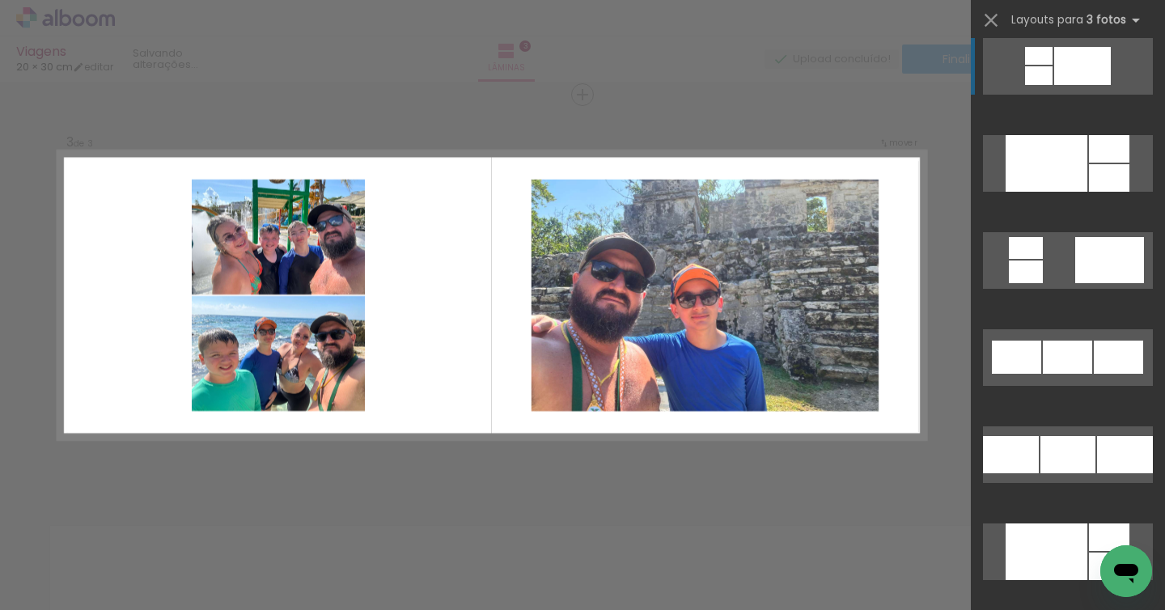
scroll to position [2040, 0]
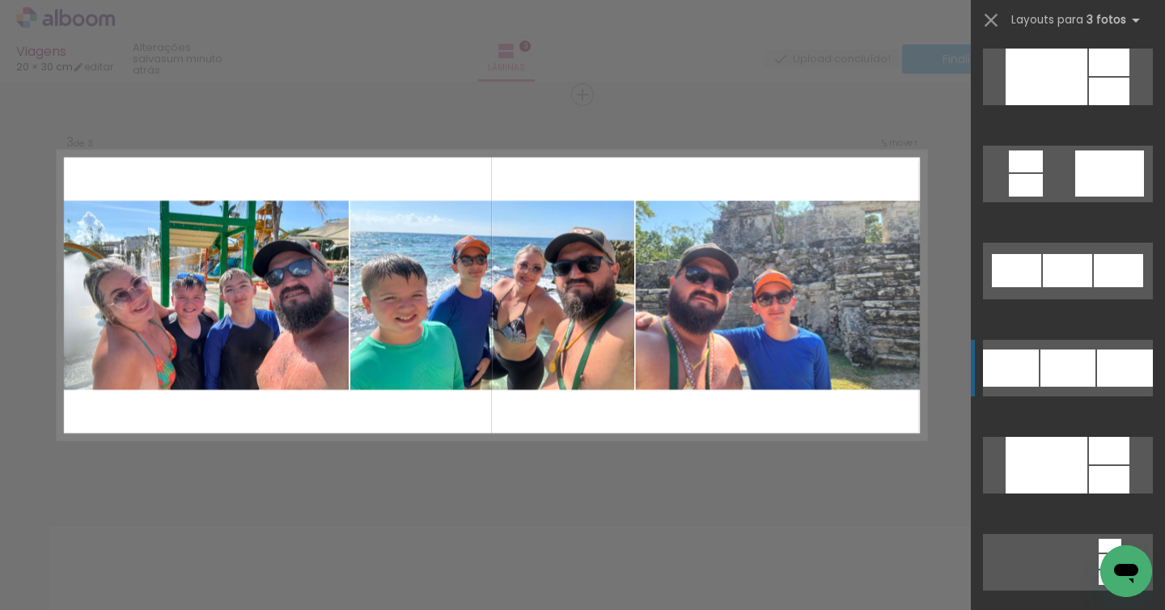
click at [1098, 105] on div at bounding box center [1109, 92] width 40 height 28
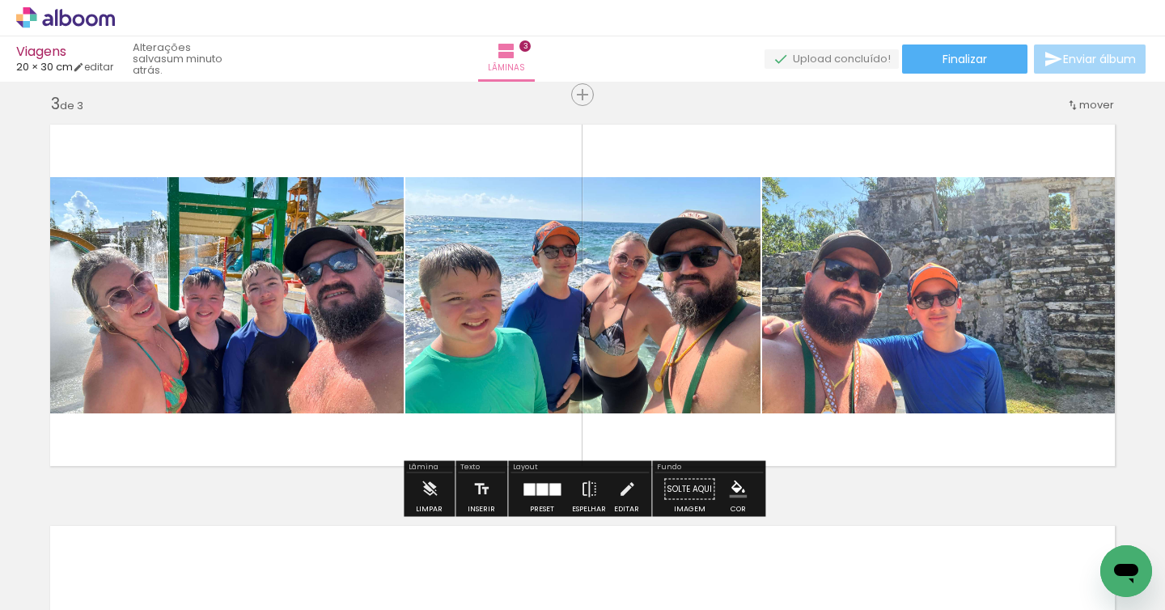
click at [980, 493] on div "Inserir lâmina 1 de 3 Inserir lâmina 2 de 3 Inserir lâmina 3 de 3 O Designbox p…" at bounding box center [582, 74] width 1165 height 1607
click at [792, 450] on quentale-layouter at bounding box center [582, 295] width 1085 height 361
click at [35, 596] on span "Adicionar Fotos" at bounding box center [57, 589] width 49 height 18
click at [0, 0] on input "file" at bounding box center [0, 0] width 0 height 0
click at [632, 599] on quentale-thumb at bounding box center [615, 555] width 91 height 93
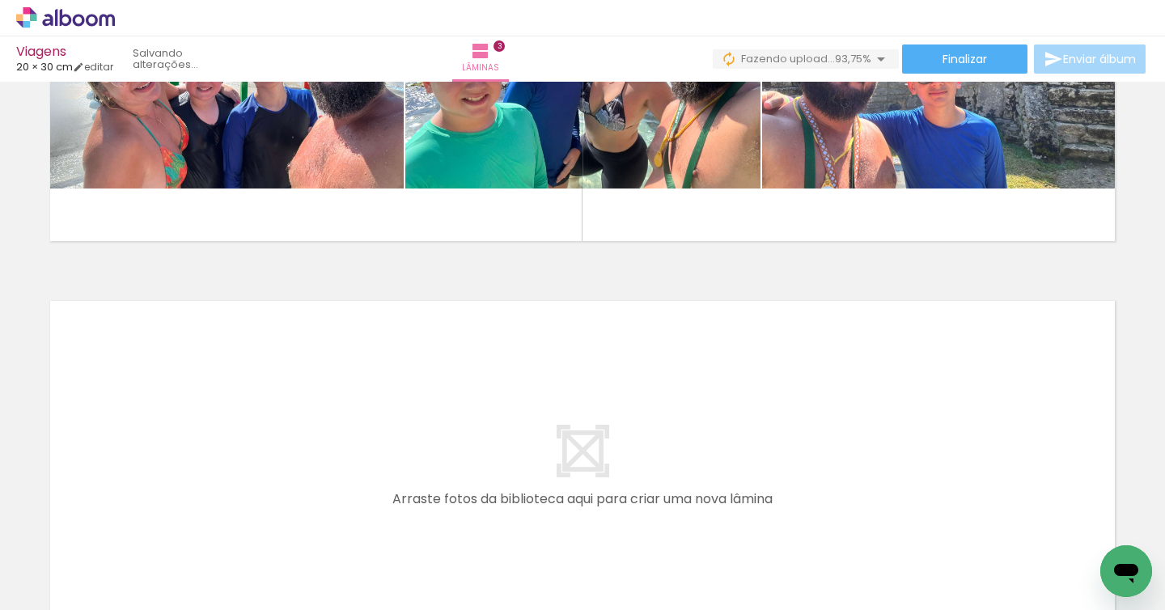
scroll to position [1047, 0]
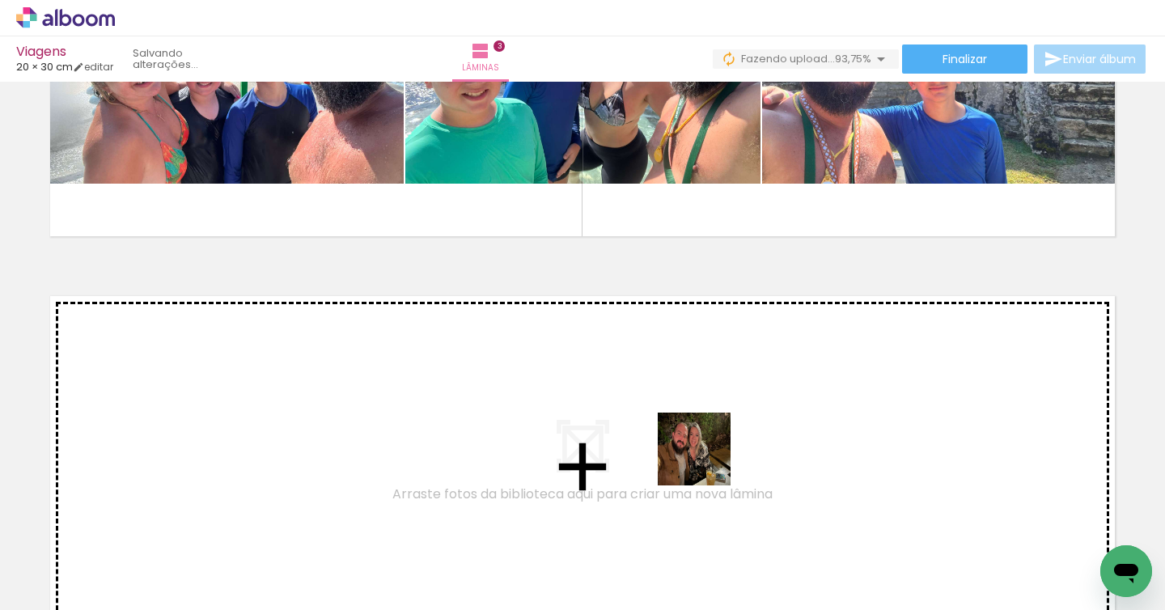
drag, startPoint x: 762, startPoint y: 567, endPoint x: 807, endPoint y: 540, distance: 52.6
click at [706, 461] on quentale-workspace at bounding box center [582, 305] width 1165 height 610
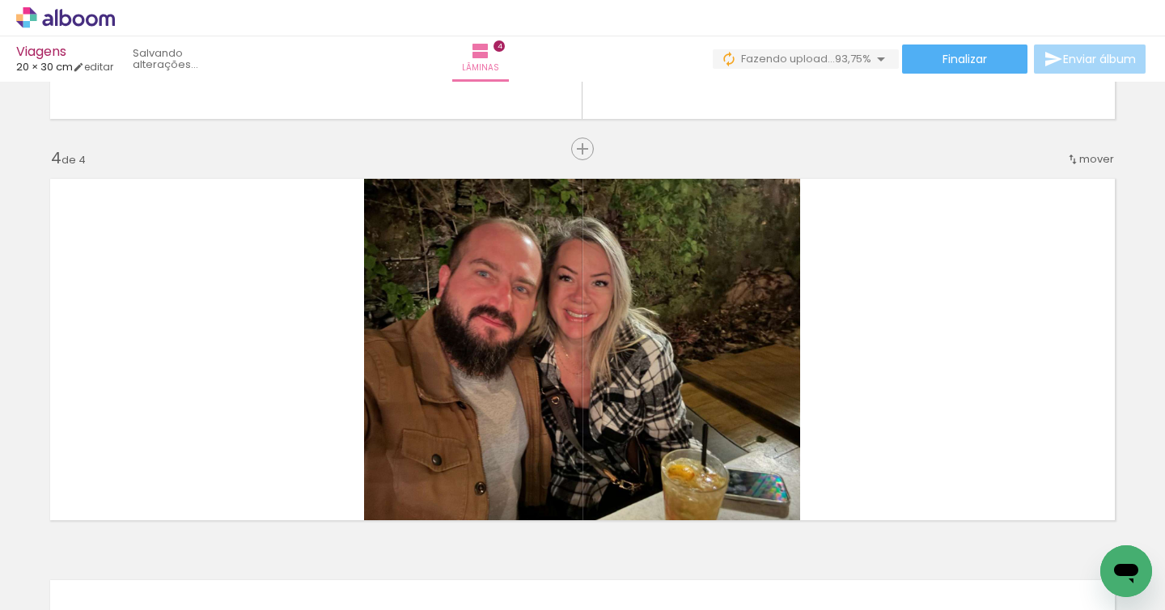
scroll to position [1218, 0]
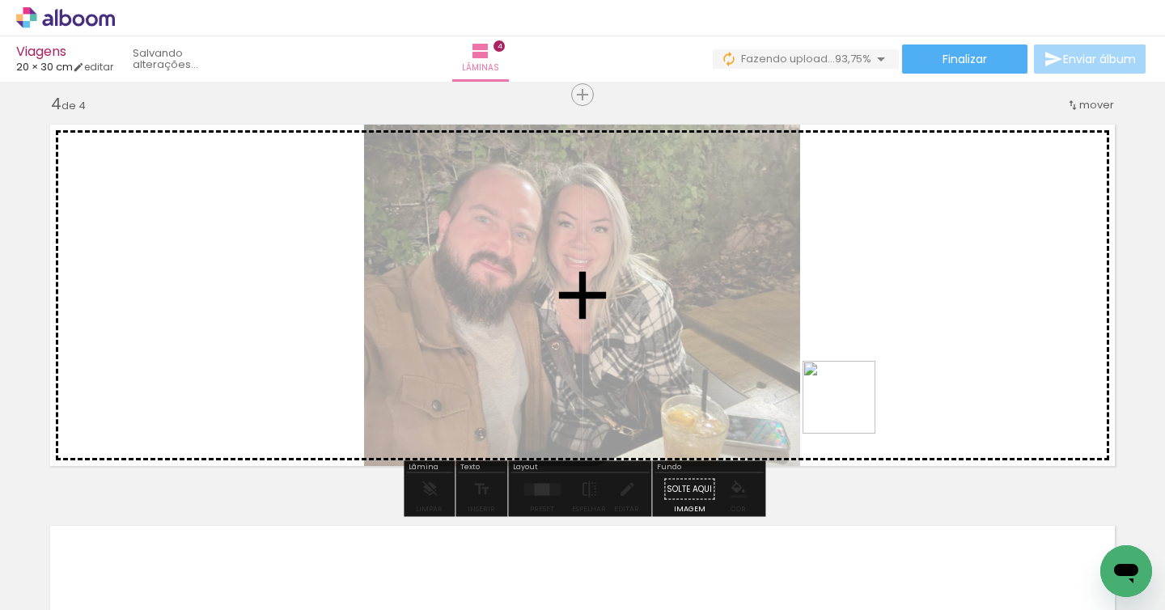
drag, startPoint x: 846, startPoint y: 567, endPoint x: 949, endPoint y: 523, distance: 112.8
click at [859, 348] on quentale-workspace at bounding box center [582, 305] width 1165 height 610
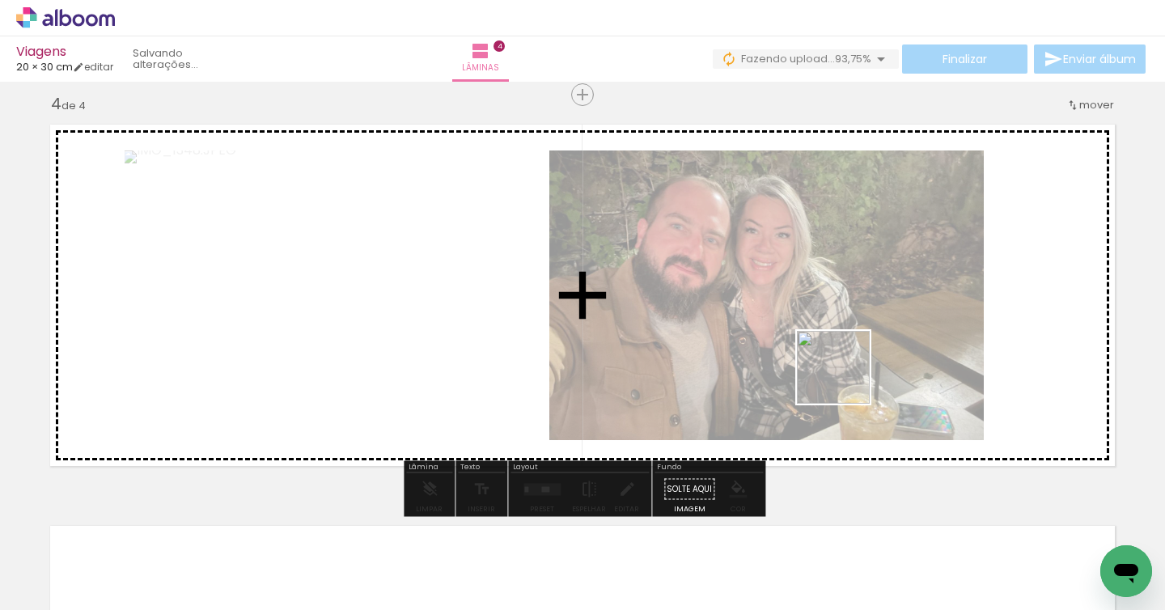
drag, startPoint x: 936, startPoint y: 542, endPoint x: 994, endPoint y: 520, distance: 61.8
click at [846, 380] on quentale-workspace at bounding box center [582, 305] width 1165 height 610
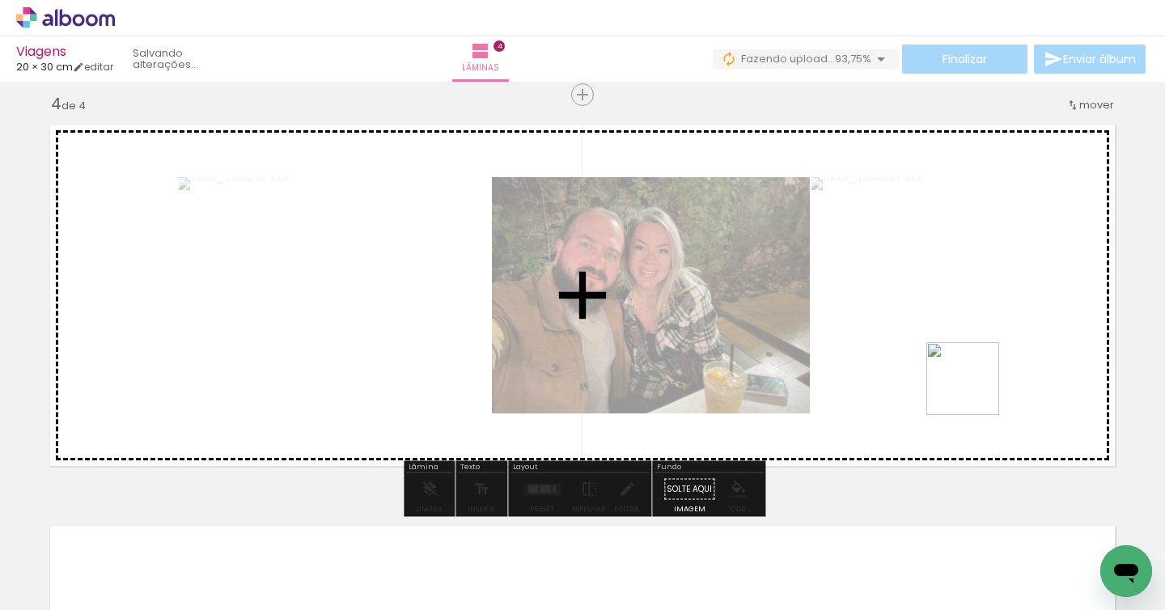
drag, startPoint x: 1024, startPoint y: 566, endPoint x: 1076, endPoint y: 529, distance: 64.0
click at [975, 391] on quentale-workspace at bounding box center [582, 305] width 1165 height 610
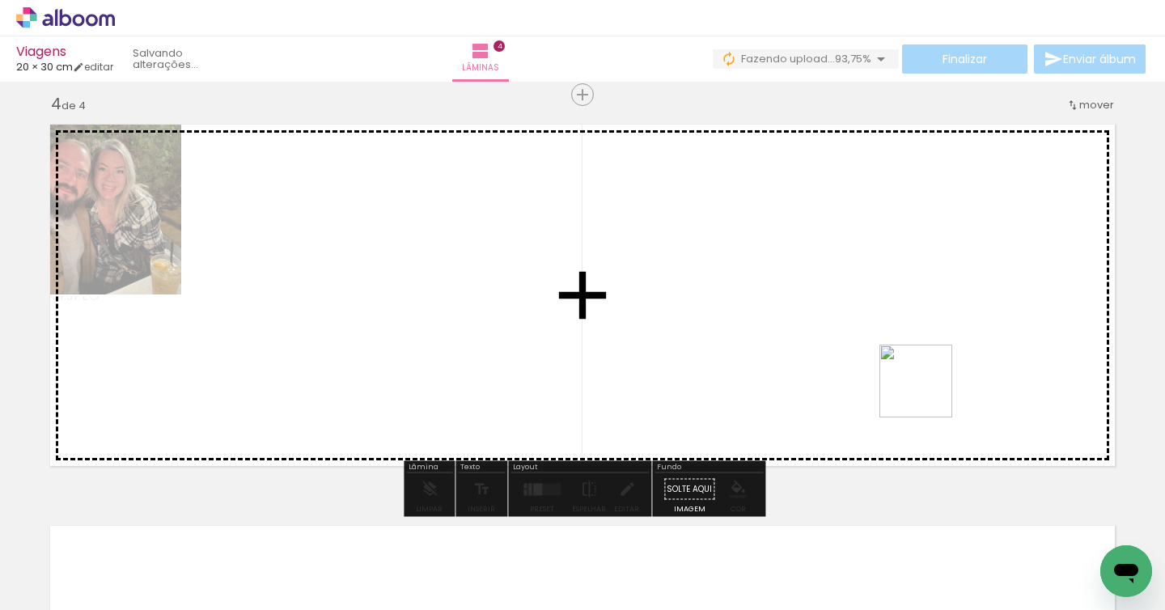
drag, startPoint x: 1073, startPoint y: 533, endPoint x: 928, endPoint y: 392, distance: 203.2
click at [928, 392] on quentale-workspace at bounding box center [582, 305] width 1165 height 610
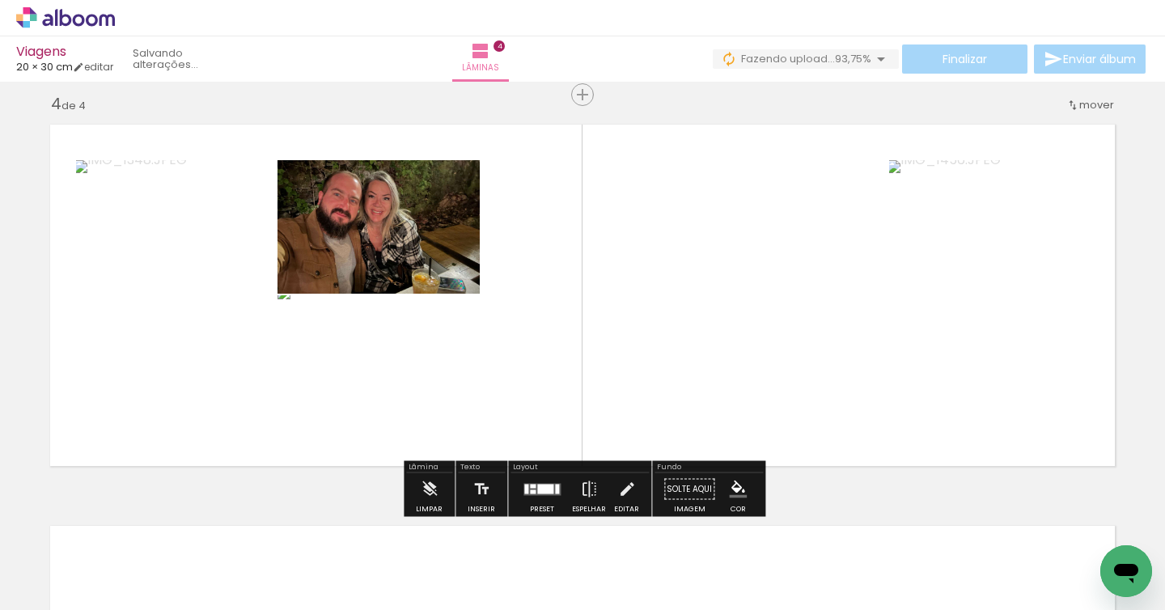
click at [524, 486] on div at bounding box center [526, 489] width 4 height 10
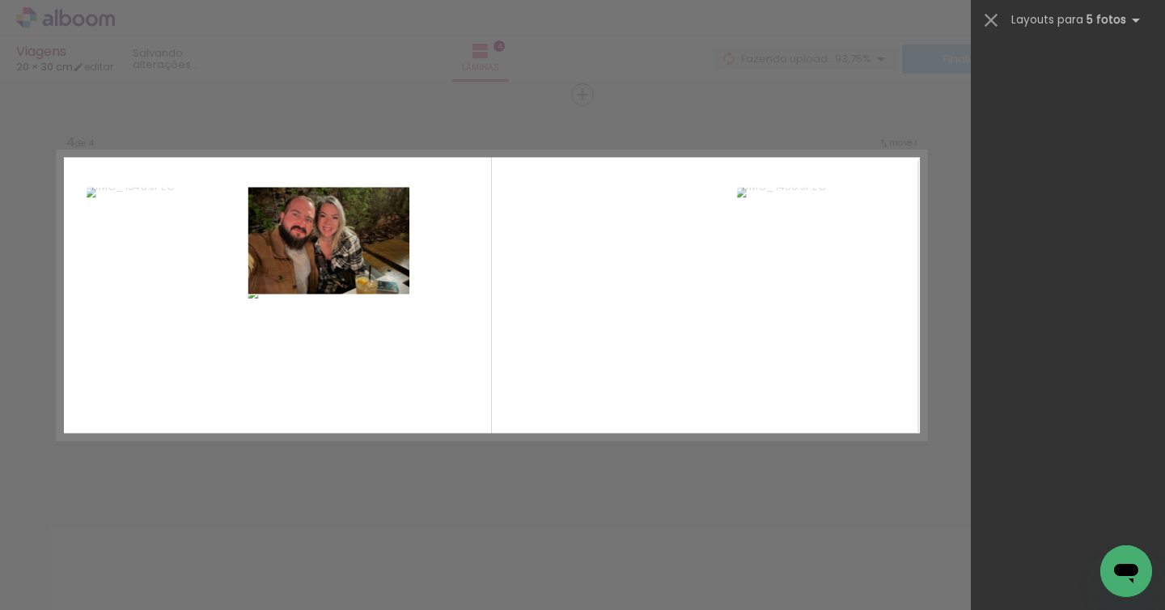
scroll to position [0, 0]
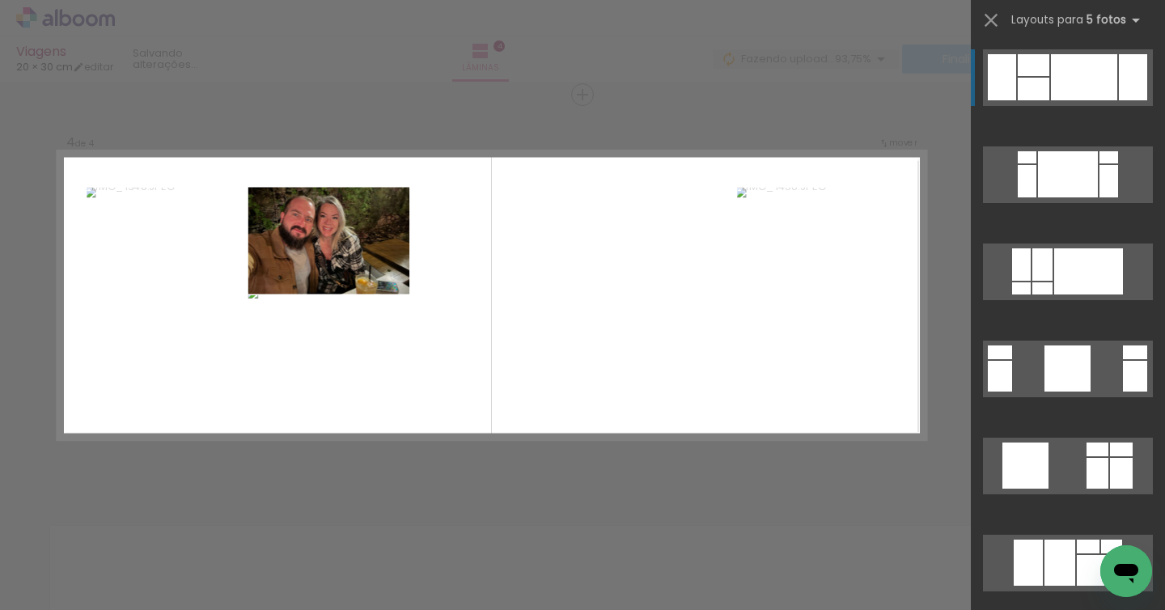
click at [1064, 248] on div at bounding box center [1089, 271] width 69 height 46
click at [1065, 248] on div at bounding box center [1089, 271] width 69 height 46
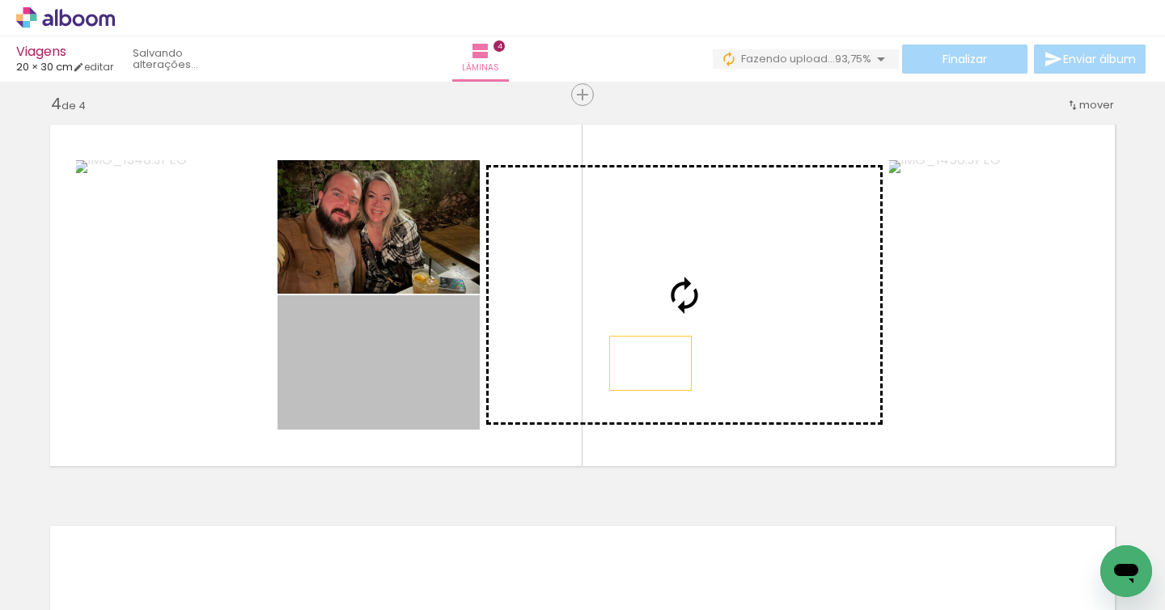
drag, startPoint x: 424, startPoint y: 401, endPoint x: 650, endPoint y: 363, distance: 228.9
click at [0, 0] on slot at bounding box center [0, 0] width 0 height 0
drag, startPoint x: 448, startPoint y: 386, endPoint x: 692, endPoint y: 347, distance: 247.5
click at [0, 0] on slot at bounding box center [0, 0] width 0 height 0
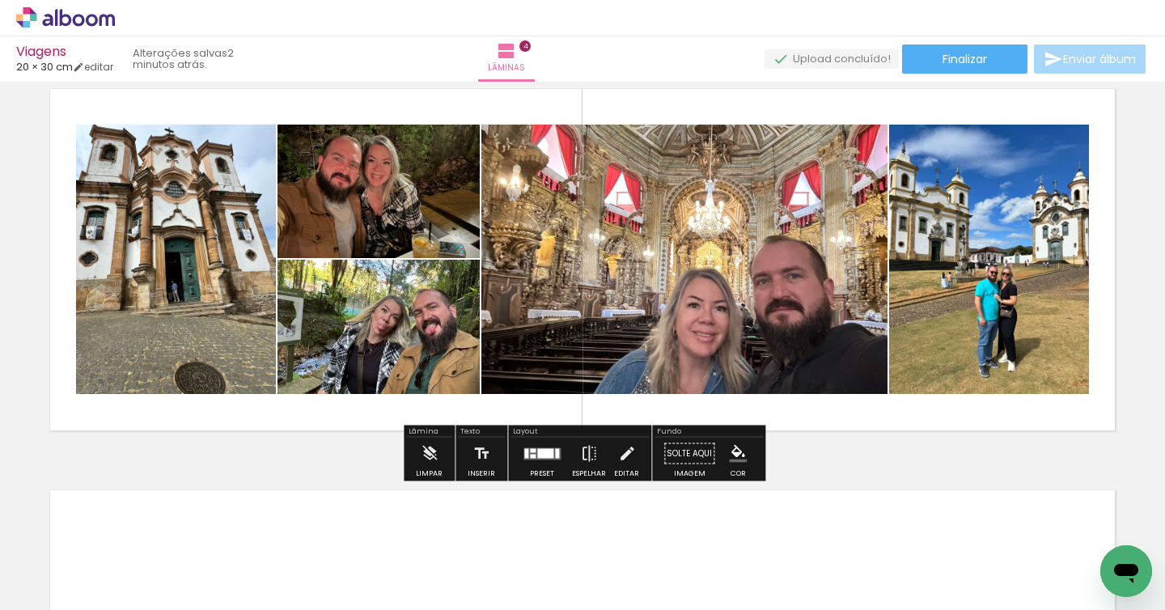
scroll to position [1255, 0]
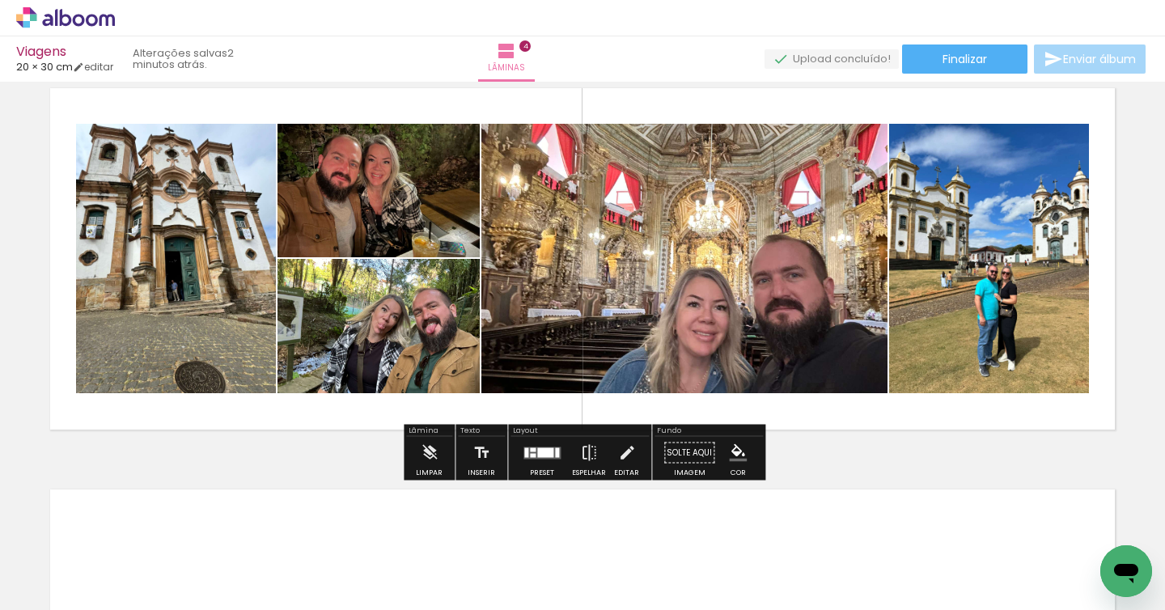
click at [70, 585] on span "Adicionar Fotos" at bounding box center [57, 589] width 49 height 18
click at [0, 0] on input "file" at bounding box center [0, 0] width 0 height 0
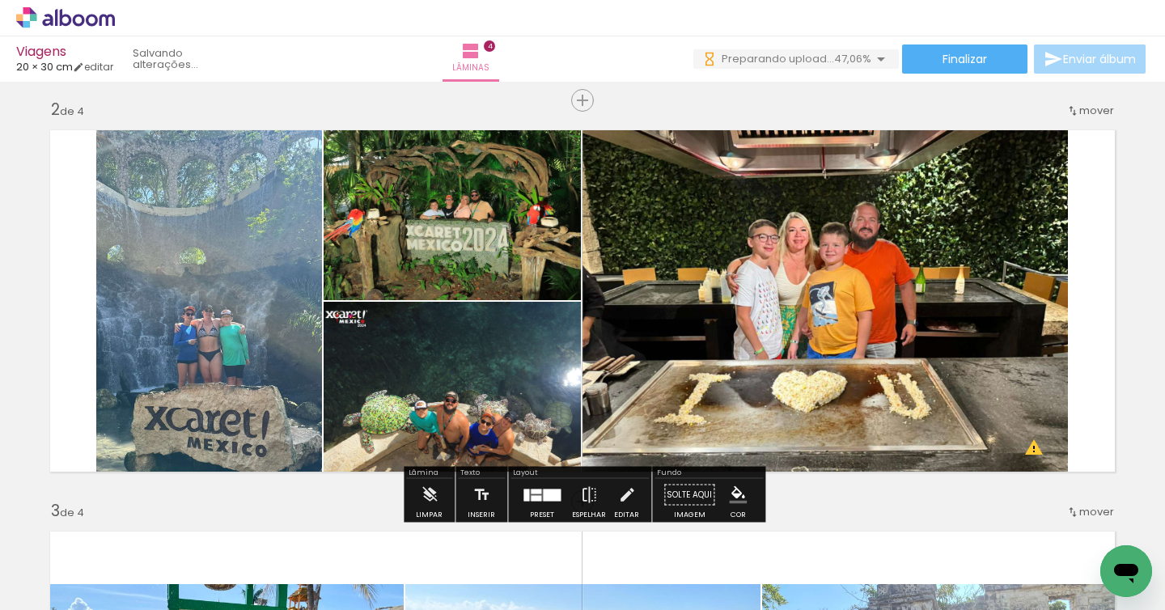
scroll to position [414, 0]
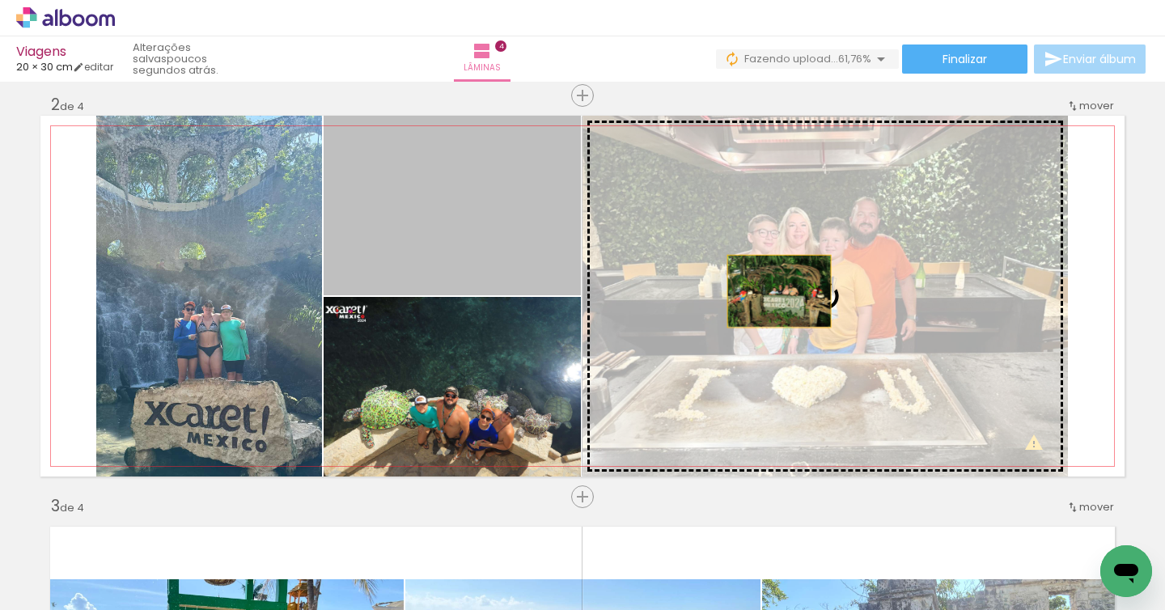
drag, startPoint x: 522, startPoint y: 210, endPoint x: 779, endPoint y: 291, distance: 269.8
click at [0, 0] on slot at bounding box center [0, 0] width 0 height 0
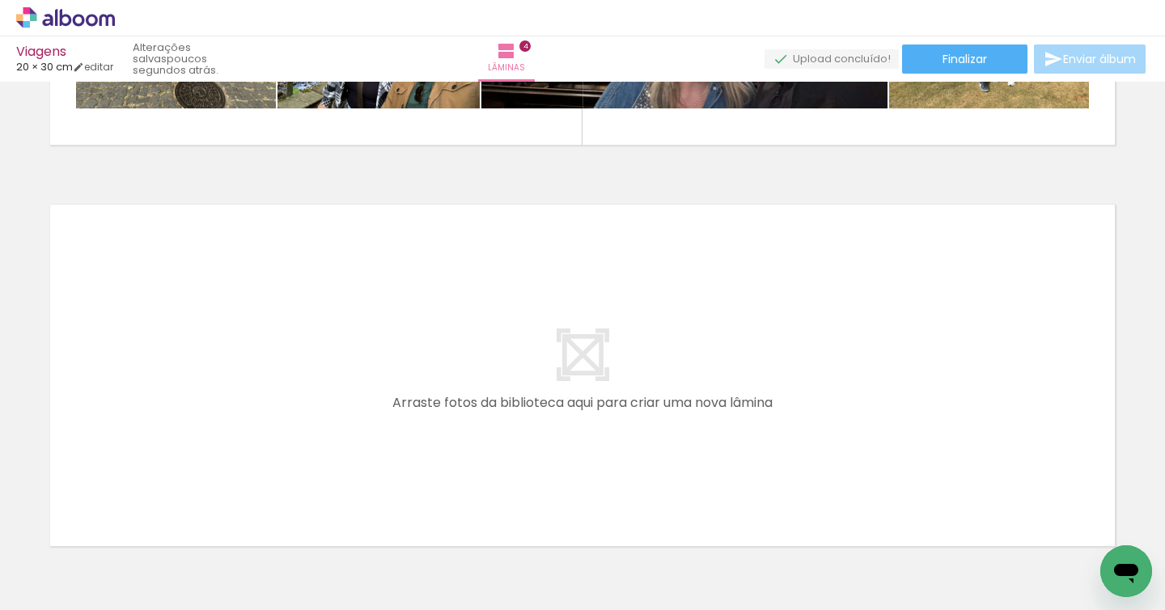
scroll to position [1594, 0]
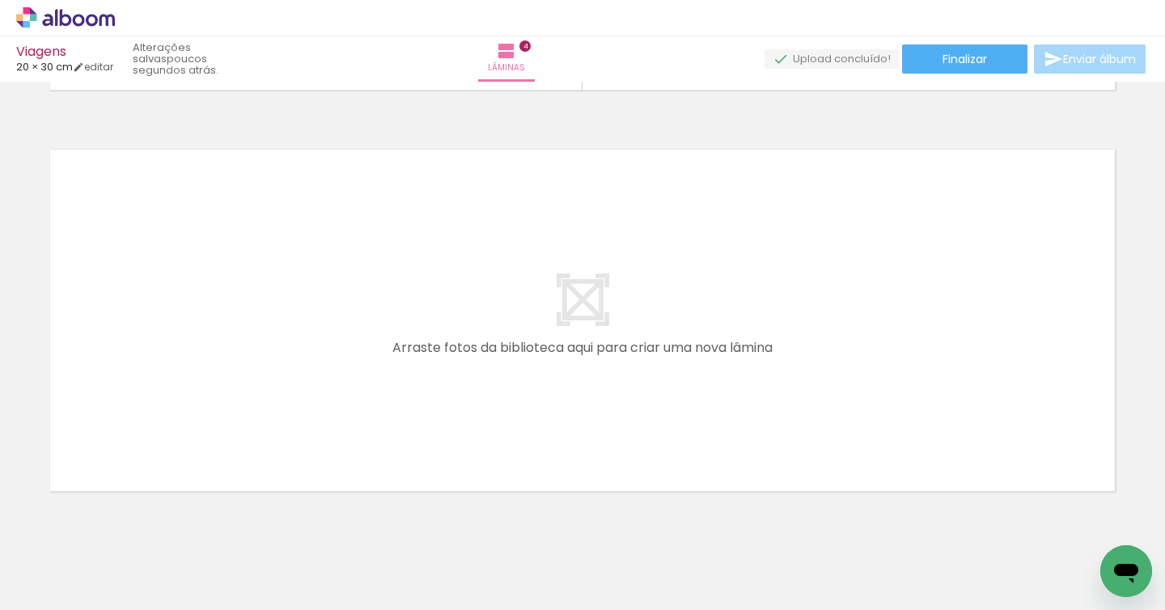
click at [970, 598] on quentale-thumb at bounding box center [1008, 555] width 91 height 93
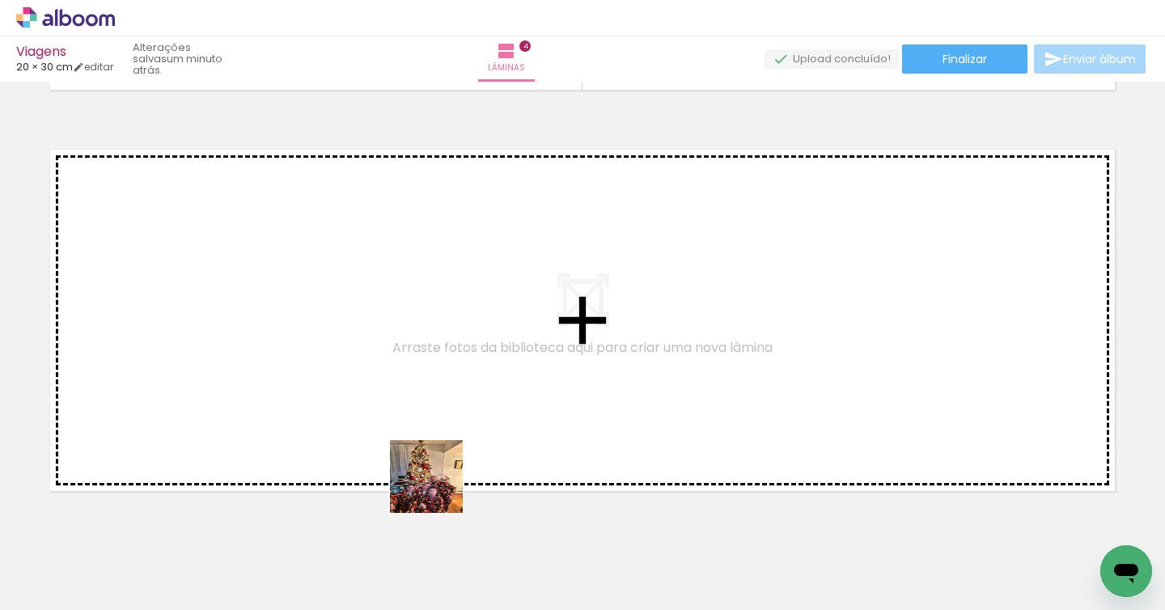
drag, startPoint x: 405, startPoint y: 580, endPoint x: 444, endPoint y: 459, distance: 126.7
click at [444, 459] on quentale-workspace at bounding box center [582, 305] width 1165 height 610
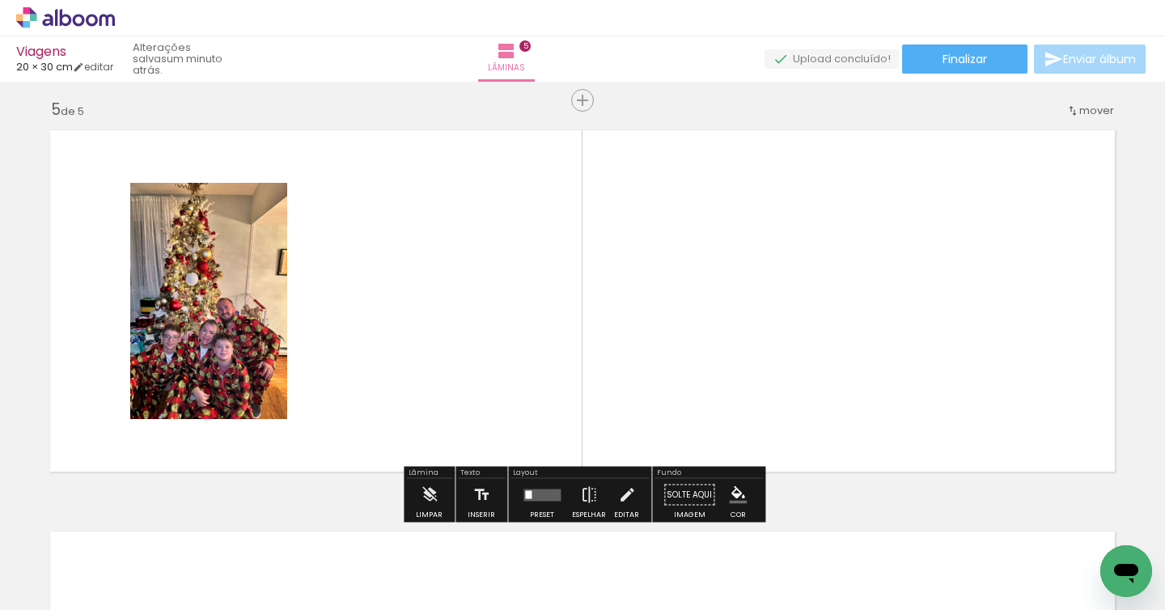
scroll to position [1620, 0]
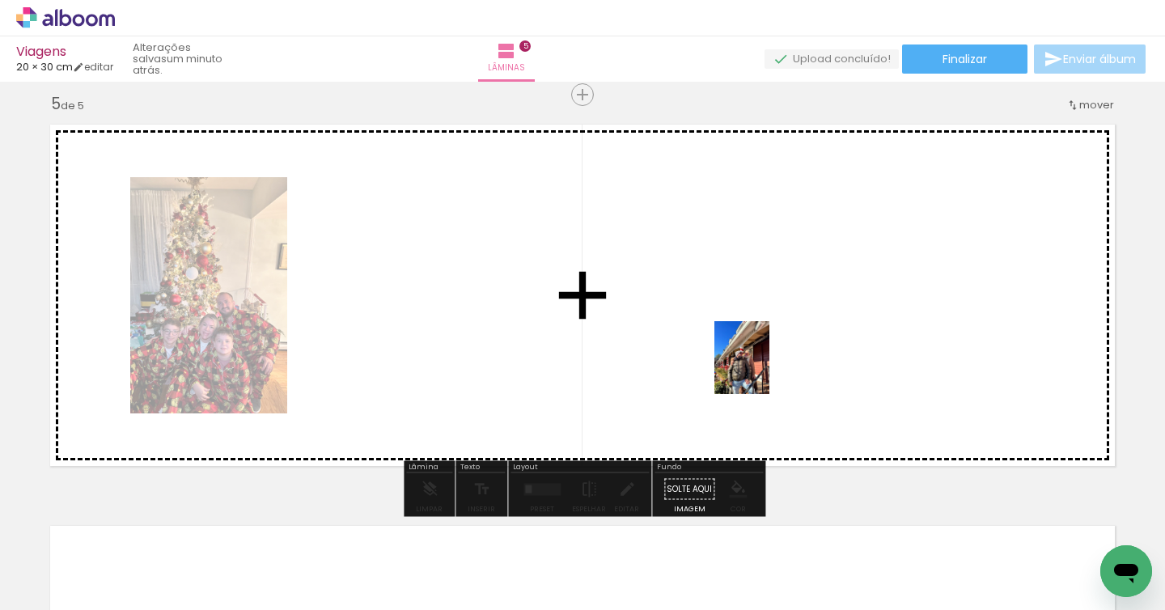
drag, startPoint x: 828, startPoint y: 575, endPoint x: 763, endPoint y: 370, distance: 214.8
click at [763, 370] on quentale-workspace at bounding box center [582, 305] width 1165 height 610
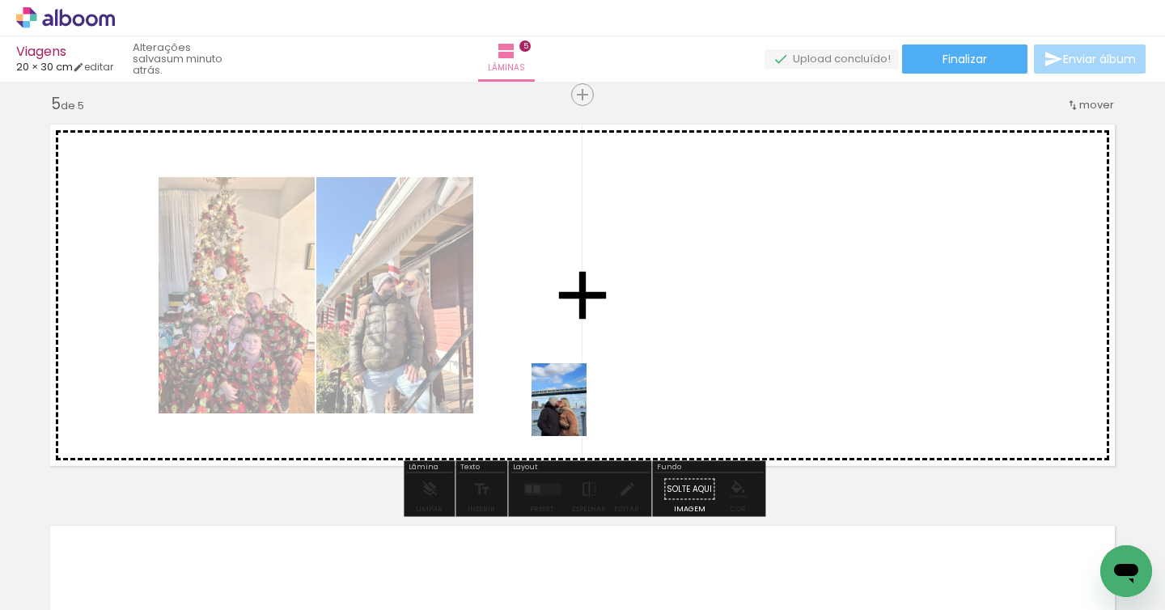
drag, startPoint x: 475, startPoint y: 576, endPoint x: 580, endPoint y: 412, distance: 195.1
click at [580, 412] on quentale-workspace at bounding box center [582, 305] width 1165 height 610
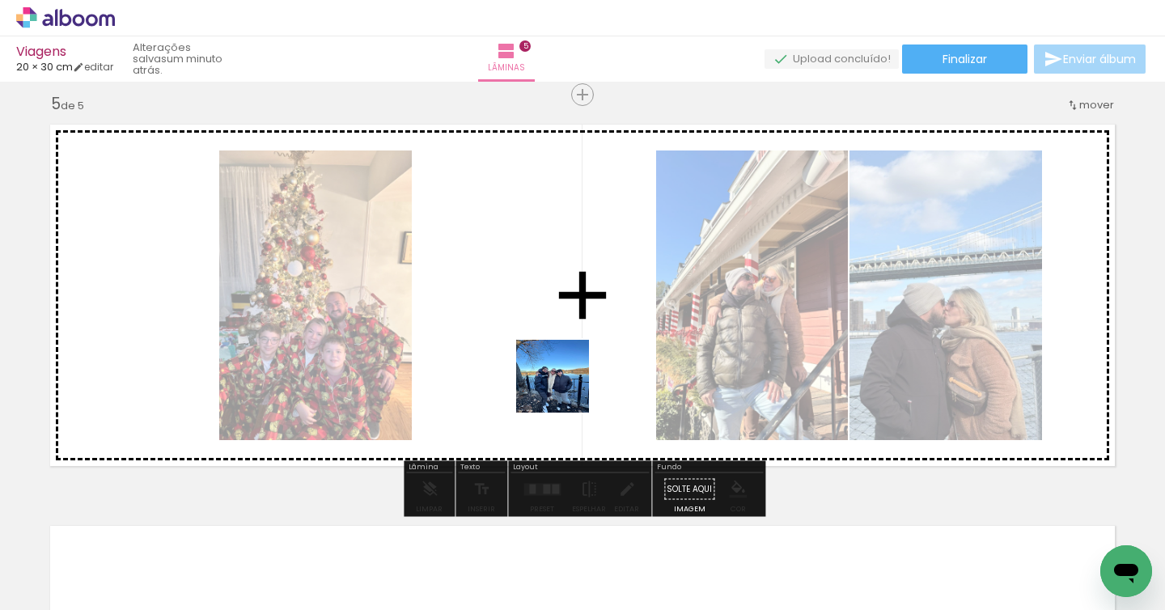
drag, startPoint x: 918, startPoint y: 584, endPoint x: 669, endPoint y: 468, distance: 275.2
click at [530, 366] on quentale-workspace at bounding box center [582, 305] width 1165 height 610
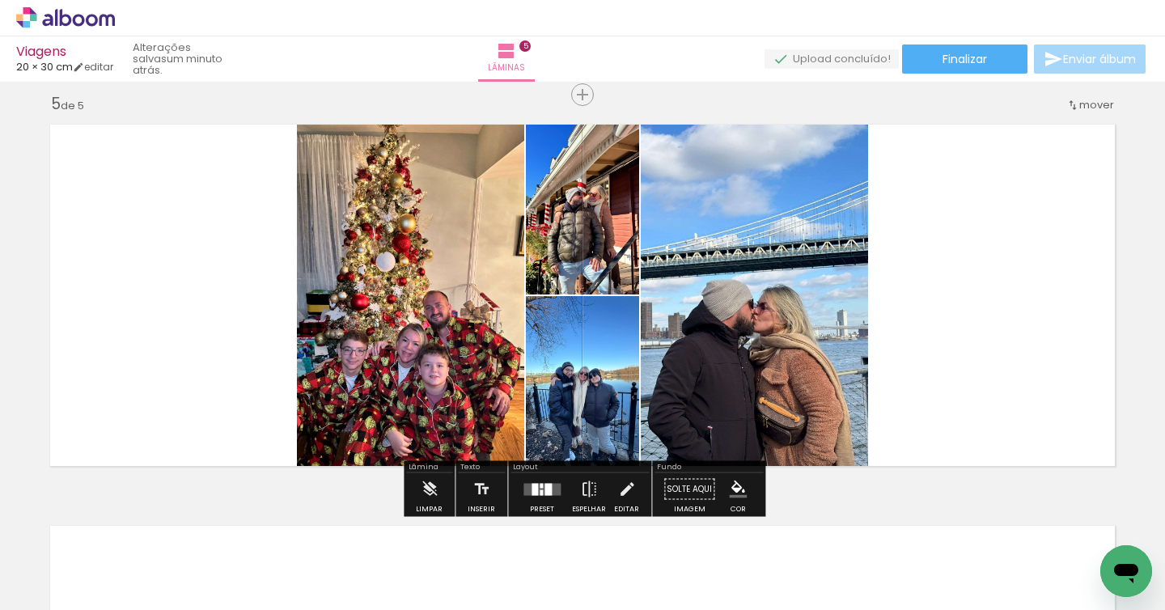
click at [961, 582] on quentale-thumb at bounding box center [920, 555] width 91 height 93
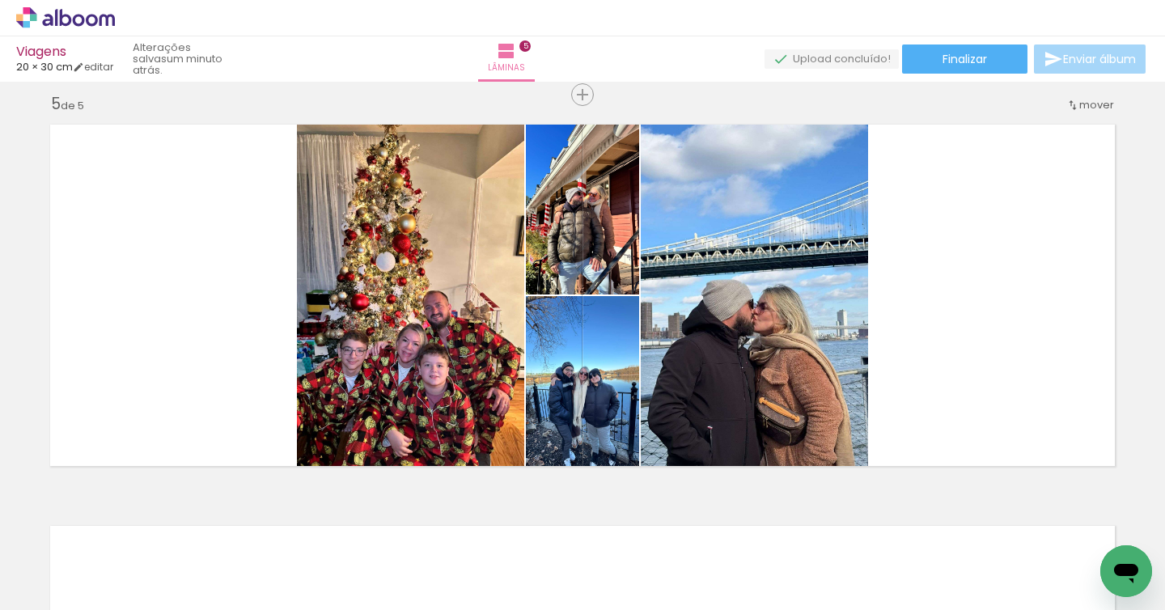
scroll to position [0, 1689]
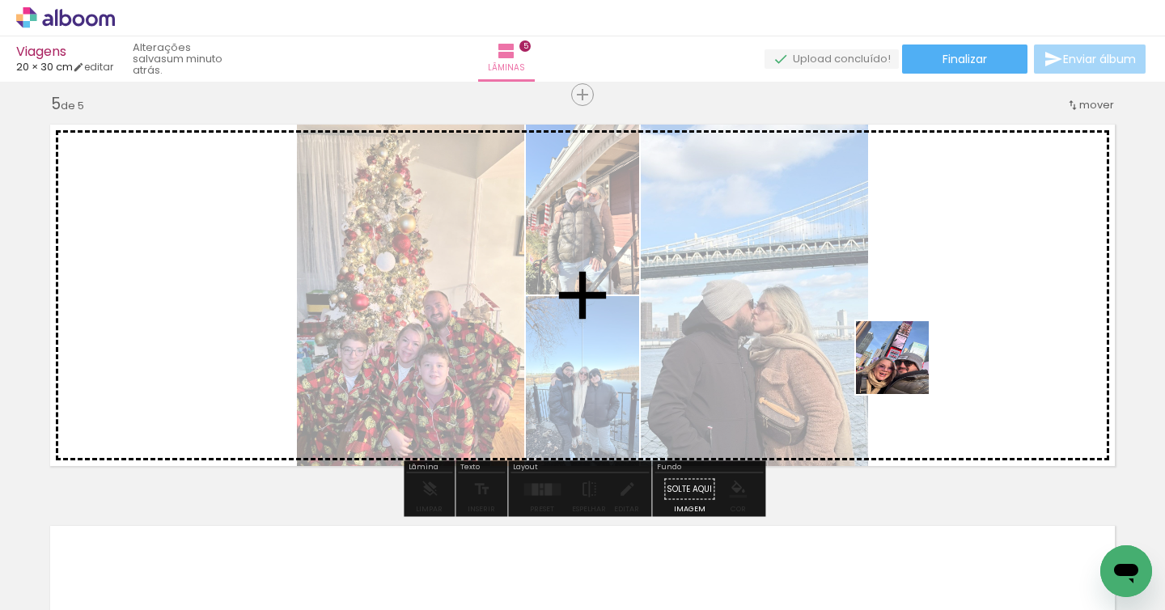
drag, startPoint x: 834, startPoint y: 564, endPoint x: 903, endPoint y: 373, distance: 203.3
click at [905, 368] on quentale-workspace at bounding box center [582, 305] width 1165 height 610
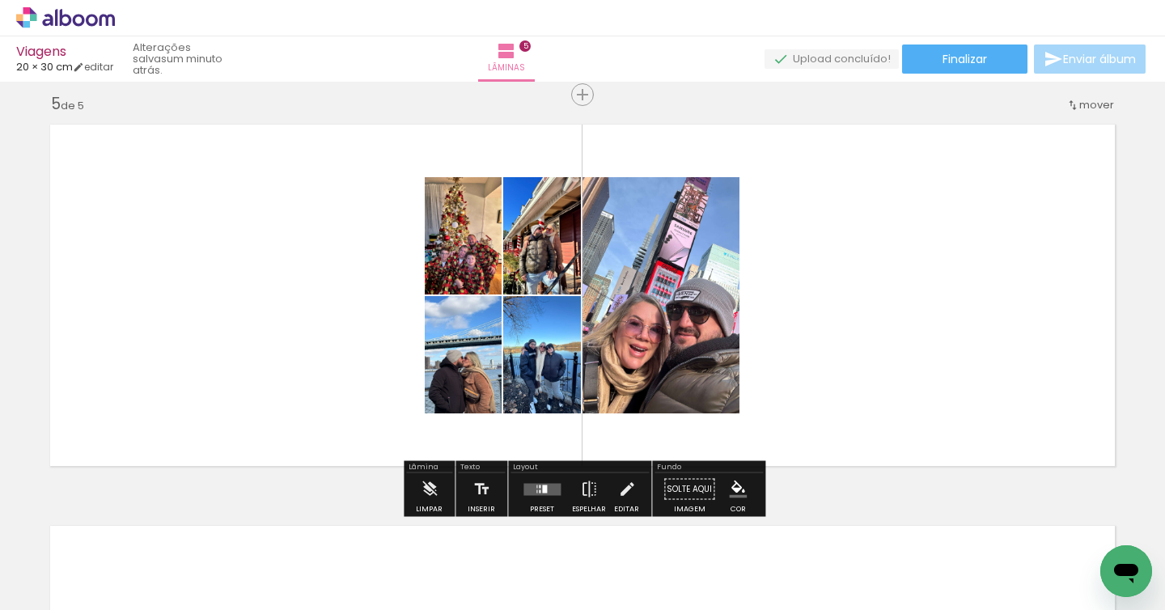
click at [542, 490] on div at bounding box center [544, 489] width 5 height 8
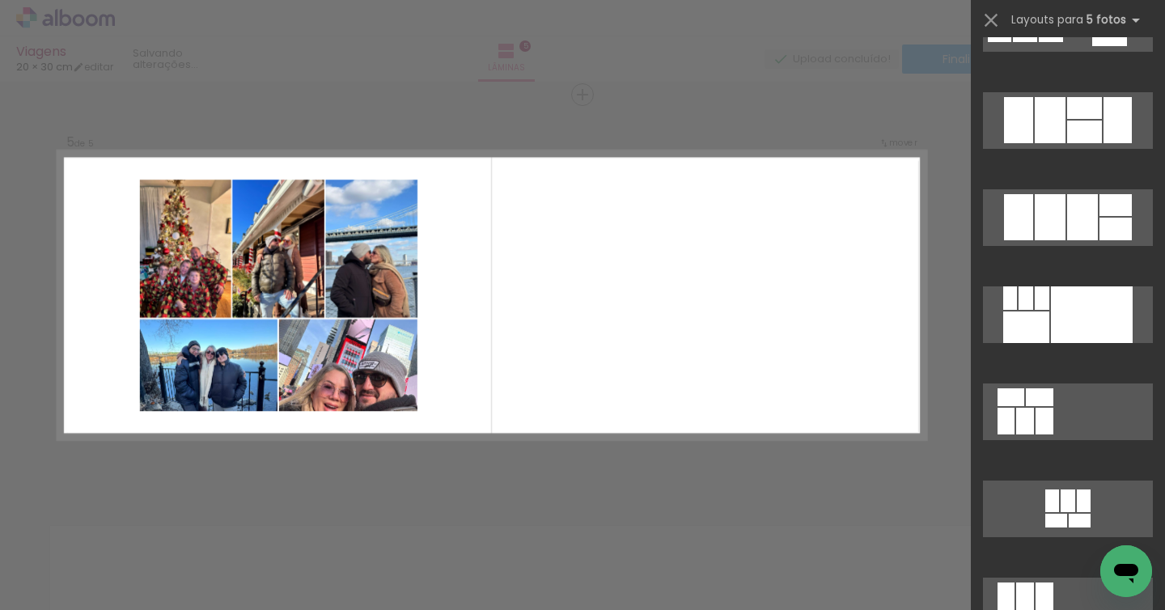
scroll to position [12252, 0]
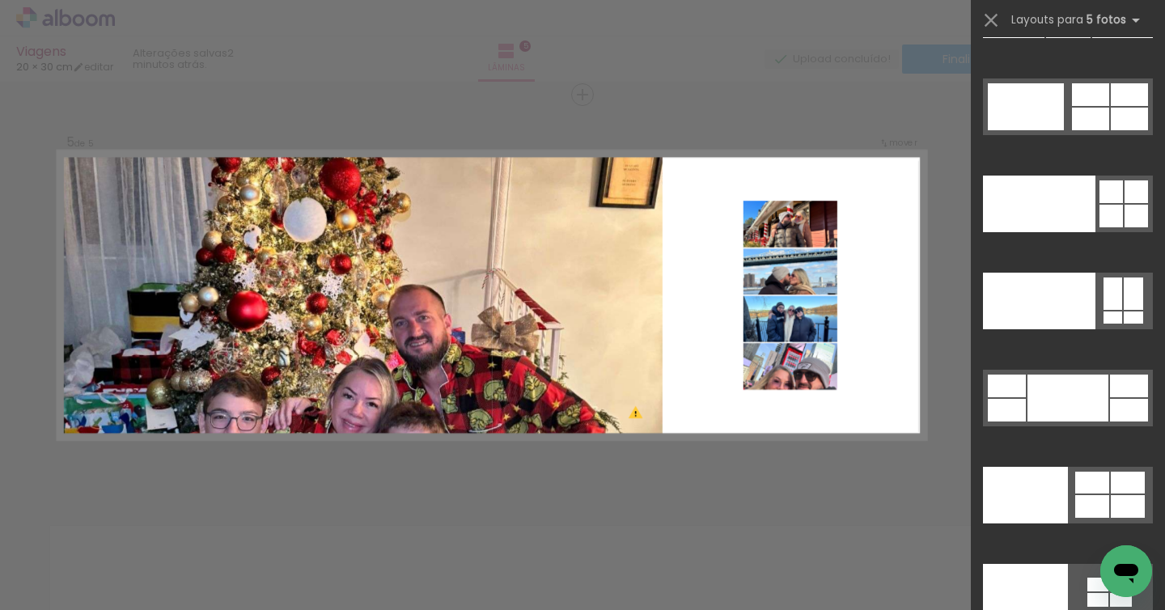
scroll to position [43551, 0]
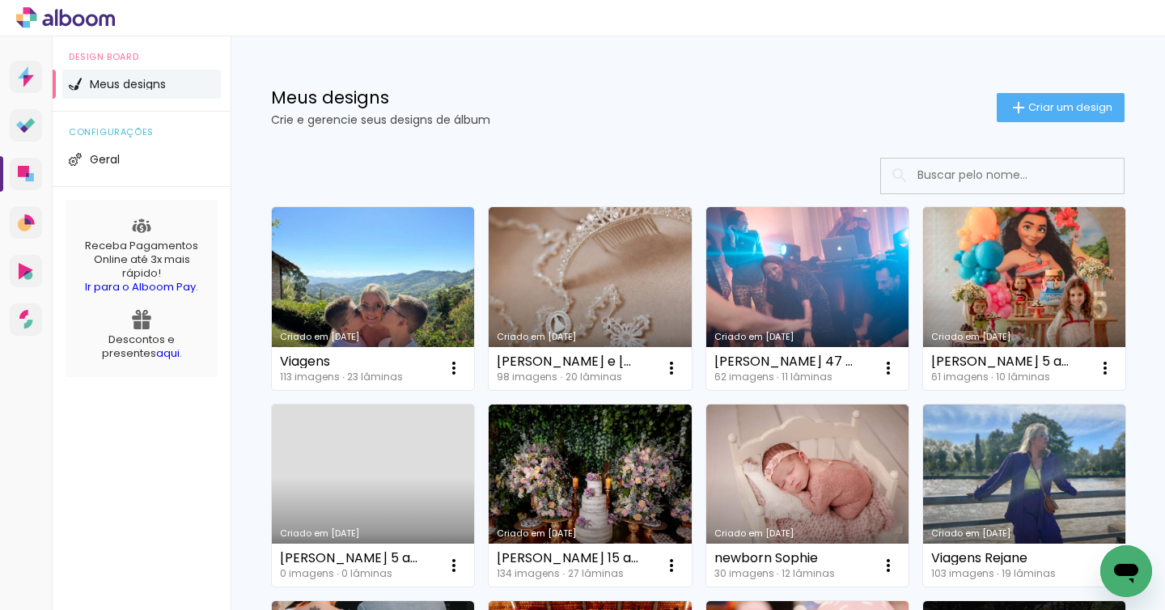
click at [398, 293] on link "Criado em [DATE]" at bounding box center [373, 298] width 202 height 183
click at [1055, 104] on span "Criar um design" at bounding box center [1071, 107] width 84 height 11
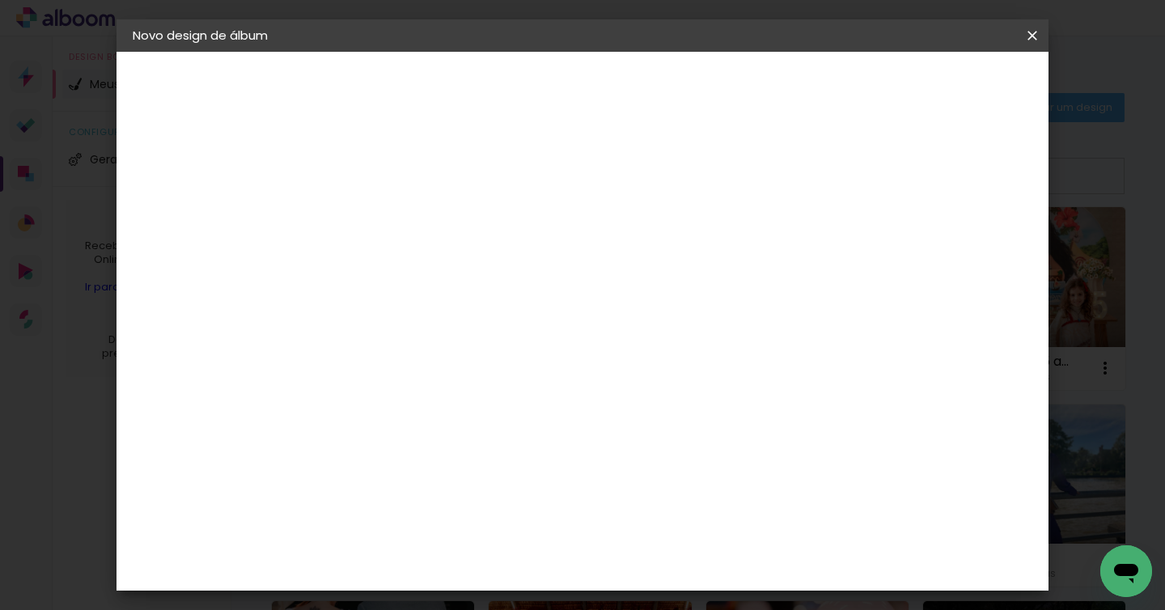
click at [397, 224] on input at bounding box center [397, 217] width 0 height 25
click at [397, 219] on input "Maria Cla 8 anos" at bounding box center [397, 217] width 0 height 25
type input "[PERSON_NAME] 8 anos"
type paper-input "[PERSON_NAME] 8 anos"
click at [0, 0] on slot "Avançar" at bounding box center [0, 0] width 0 height 0
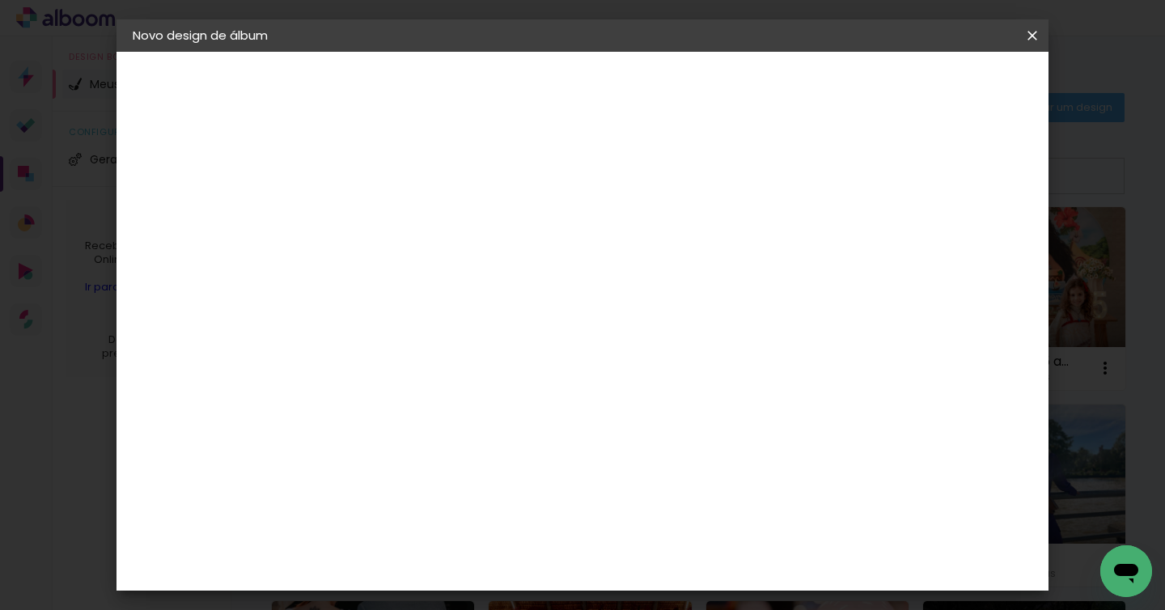
click at [701, 248] on paper-item "Tamanho Livre" at bounding box center [623, 246] width 155 height 36
click at [0, 0] on slot "Avançar" at bounding box center [0, 0] width 0 height 0
drag, startPoint x: 345, startPoint y: 433, endPoint x: 355, endPoint y: 430, distance: 11.0
click at [356, 430] on input "30" at bounding box center [346, 433] width 42 height 24
type input "20"
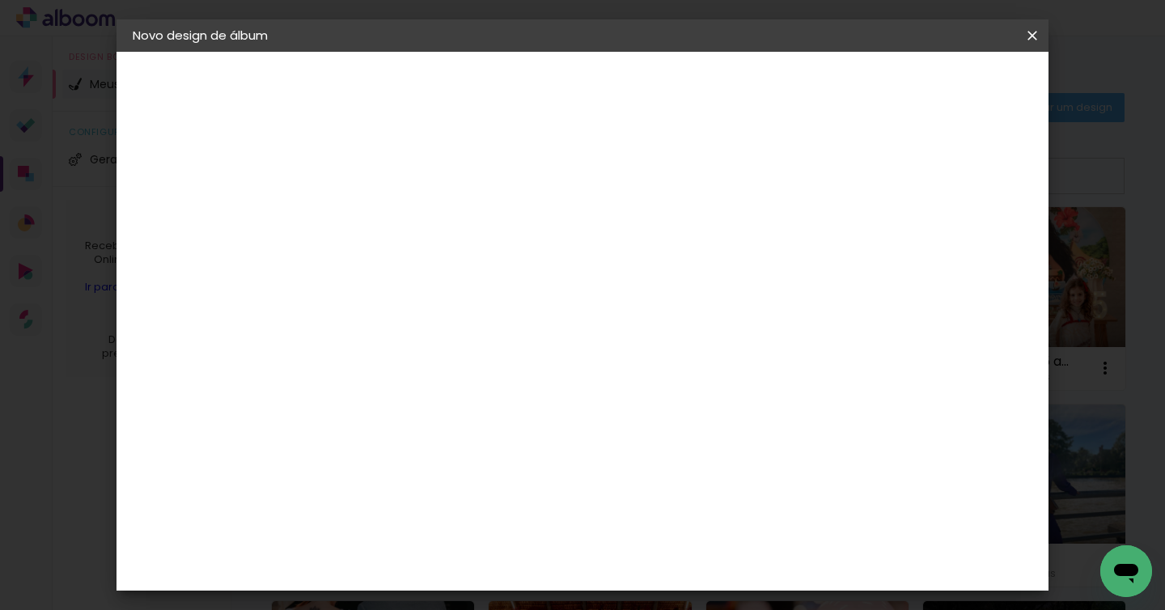
type paper-input "20"
type input "1"
type paper-input "1"
click at [409, 193] on input "1" at bounding box center [387, 186] width 56 height 20
click at [944, 91] on span "Iniciar design" at bounding box center [907, 85] width 74 height 11
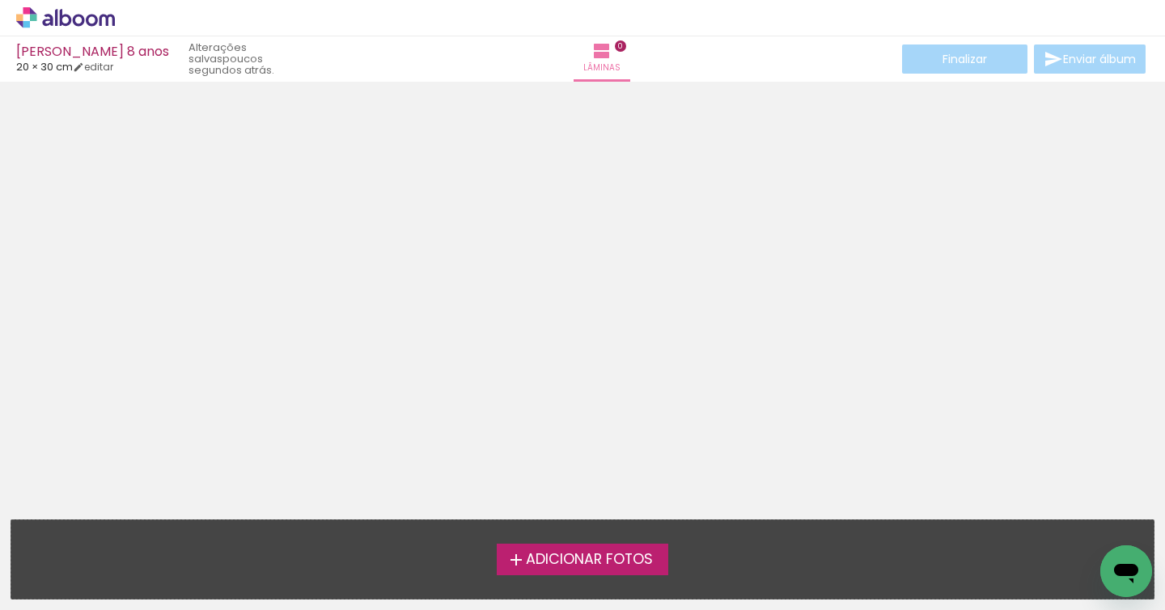
click at [627, 563] on span "Adicionar Fotos" at bounding box center [589, 560] width 127 height 15
click at [0, 0] on input "file" at bounding box center [0, 0] width 0 height 0
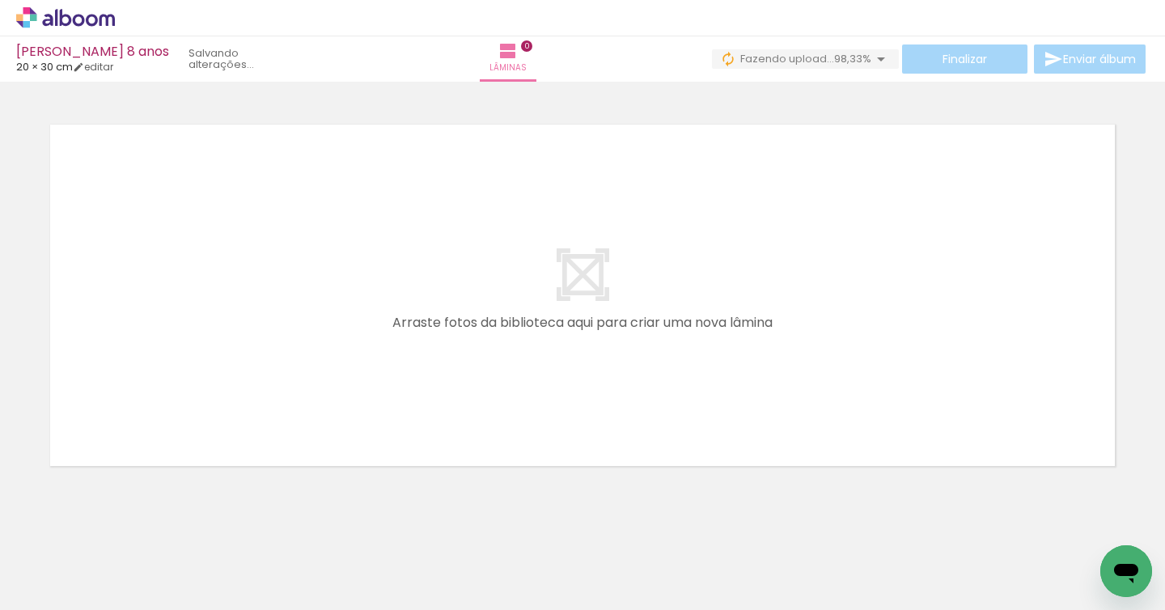
click at [851, 600] on quentale-thumb at bounding box center [887, 555] width 91 height 93
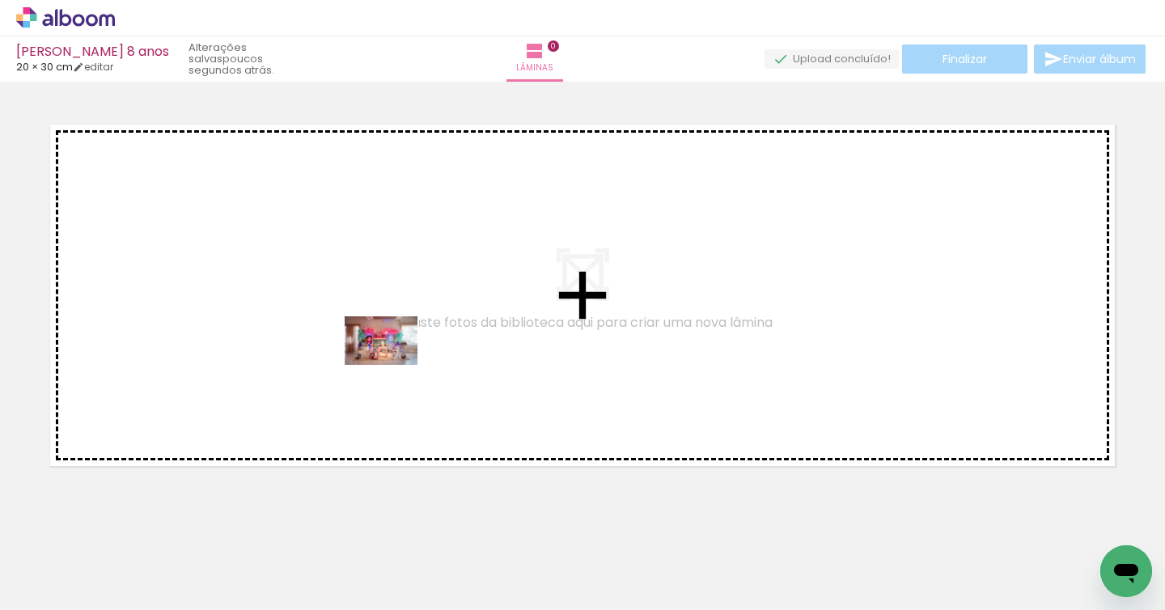
drag, startPoint x: 166, startPoint y: 571, endPoint x: 276, endPoint y: 470, distance: 149.5
click at [393, 356] on quentale-workspace at bounding box center [582, 305] width 1165 height 610
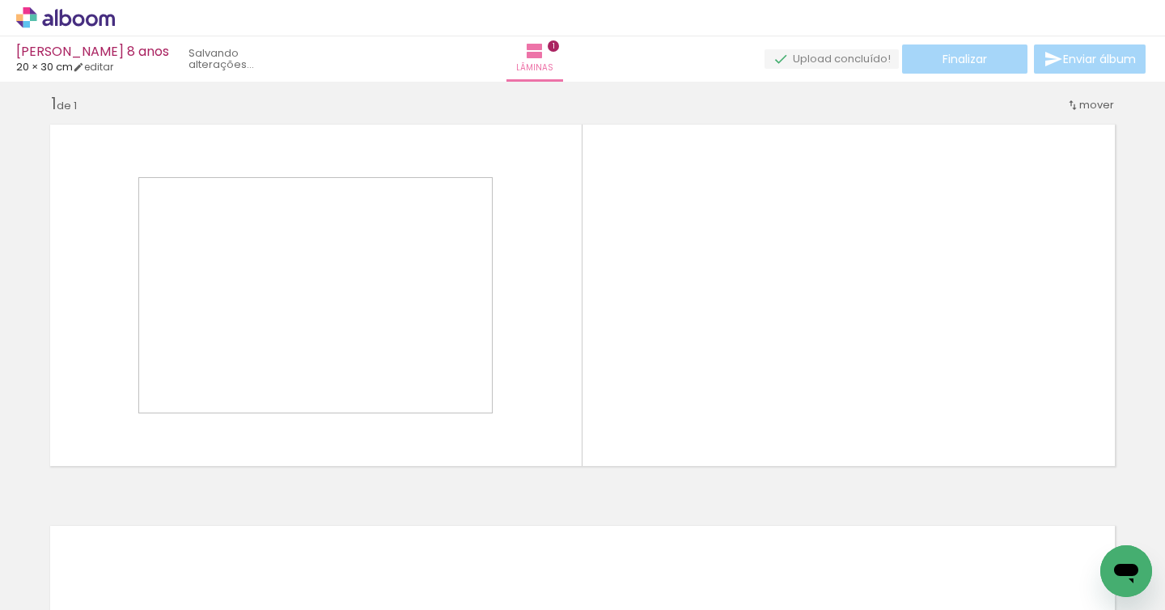
scroll to position [14, 0]
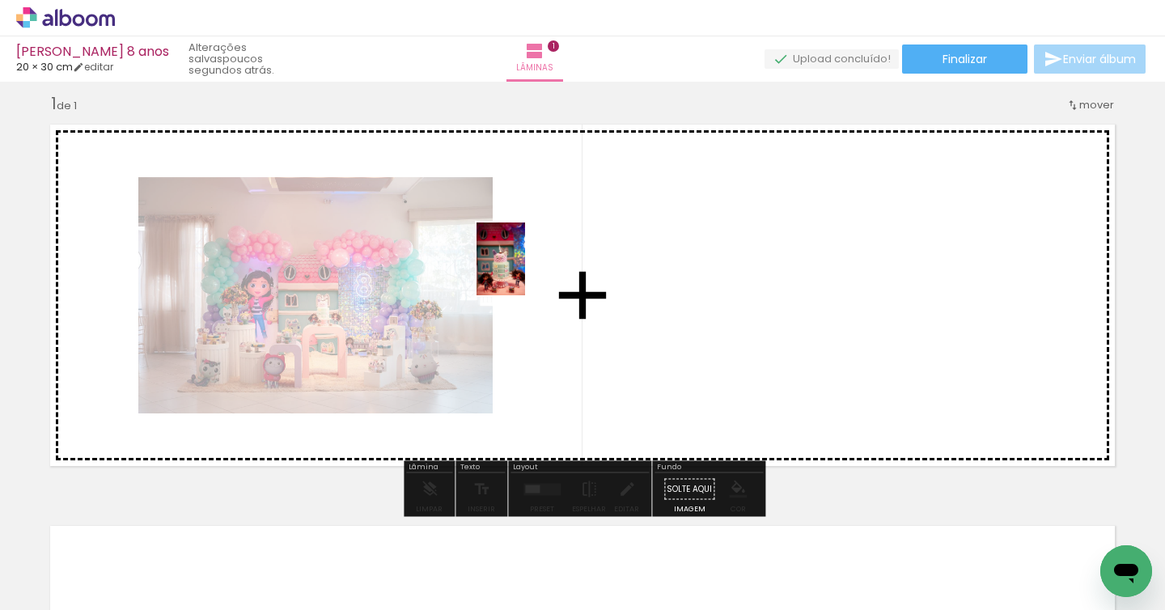
drag, startPoint x: 268, startPoint y: 560, endPoint x: 525, endPoint y: 271, distance: 387.0
click at [525, 271] on quentale-workspace at bounding box center [582, 305] width 1165 height 610
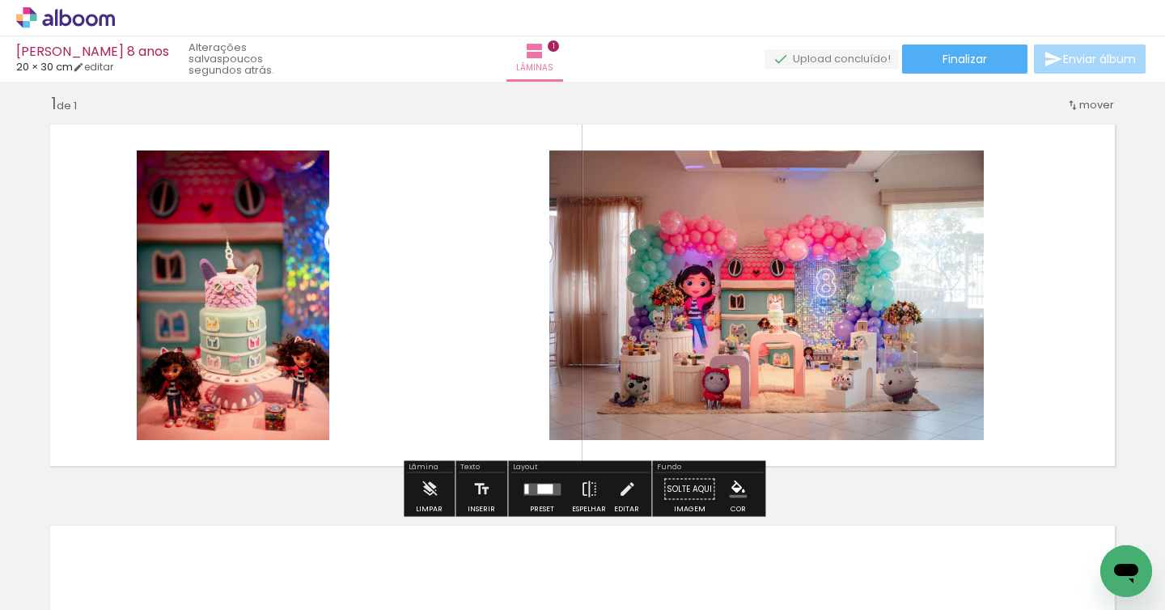
click at [836, 592] on quentale-thumb at bounding box center [796, 555] width 91 height 93
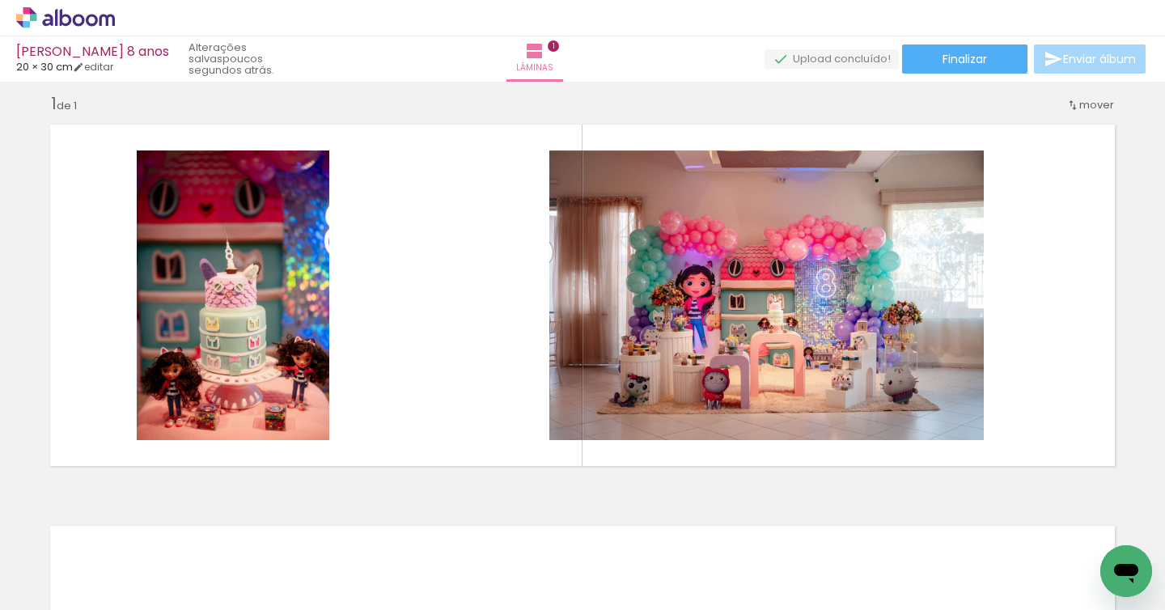
scroll to position [0, 518]
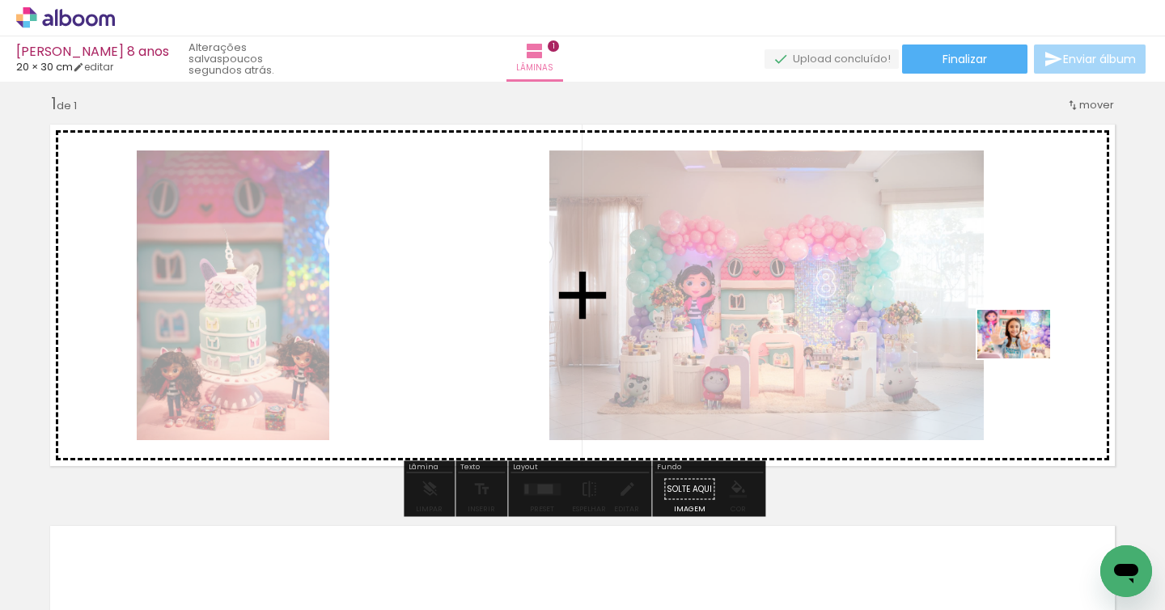
drag, startPoint x: 834, startPoint y: 570, endPoint x: 1026, endPoint y: 359, distance: 285.3
click at [1026, 359] on quentale-workspace at bounding box center [582, 305] width 1165 height 610
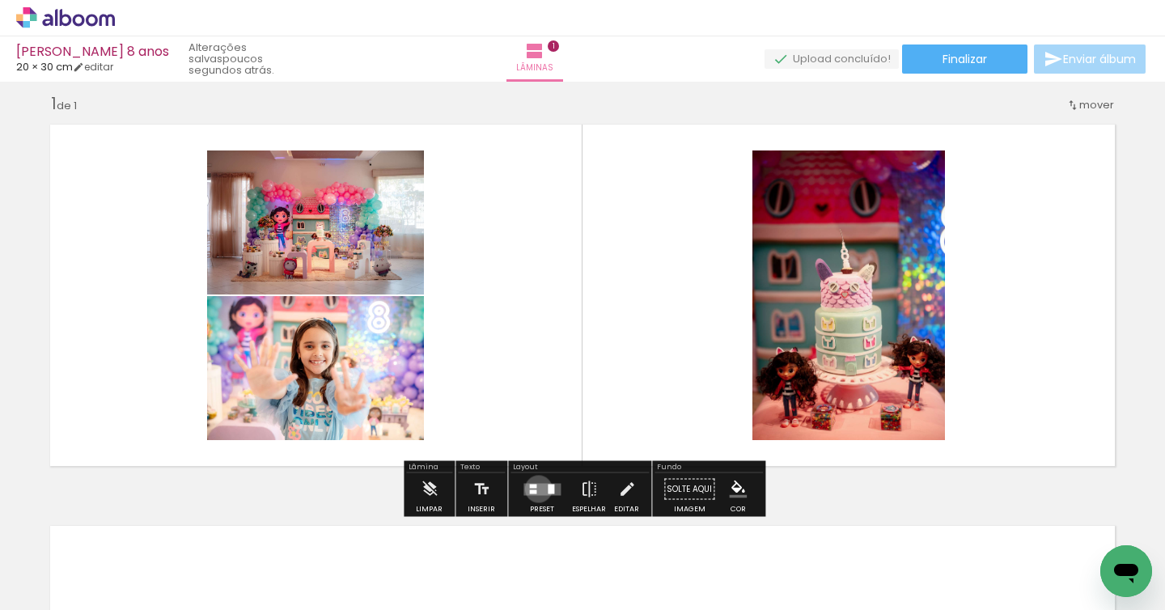
click at [535, 489] on quentale-layouter at bounding box center [542, 489] width 37 height 12
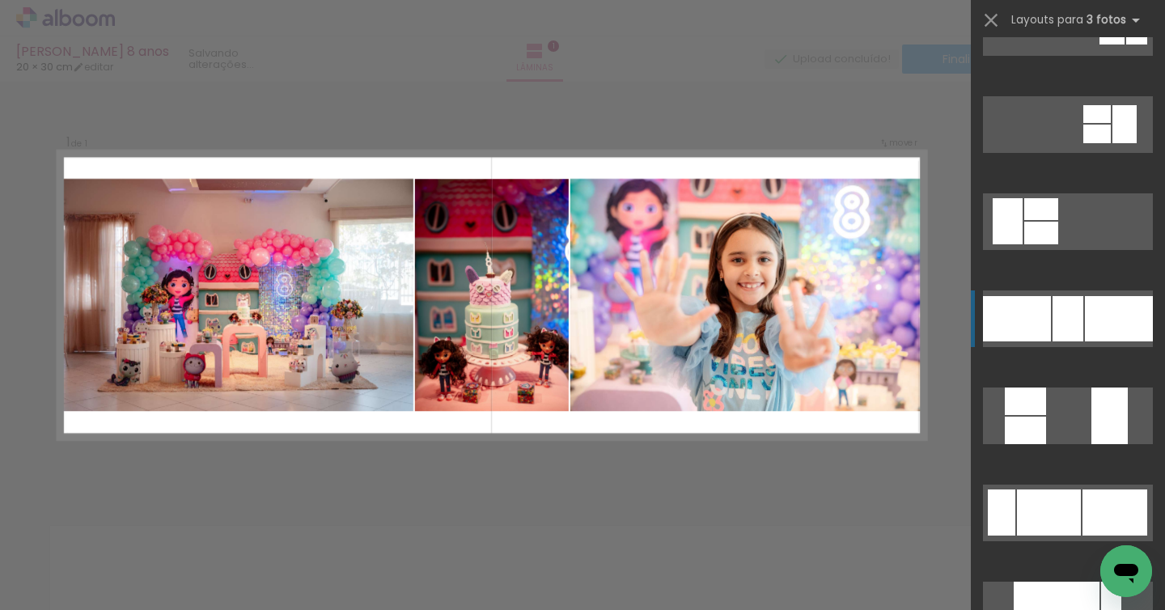
scroll to position [263, 0]
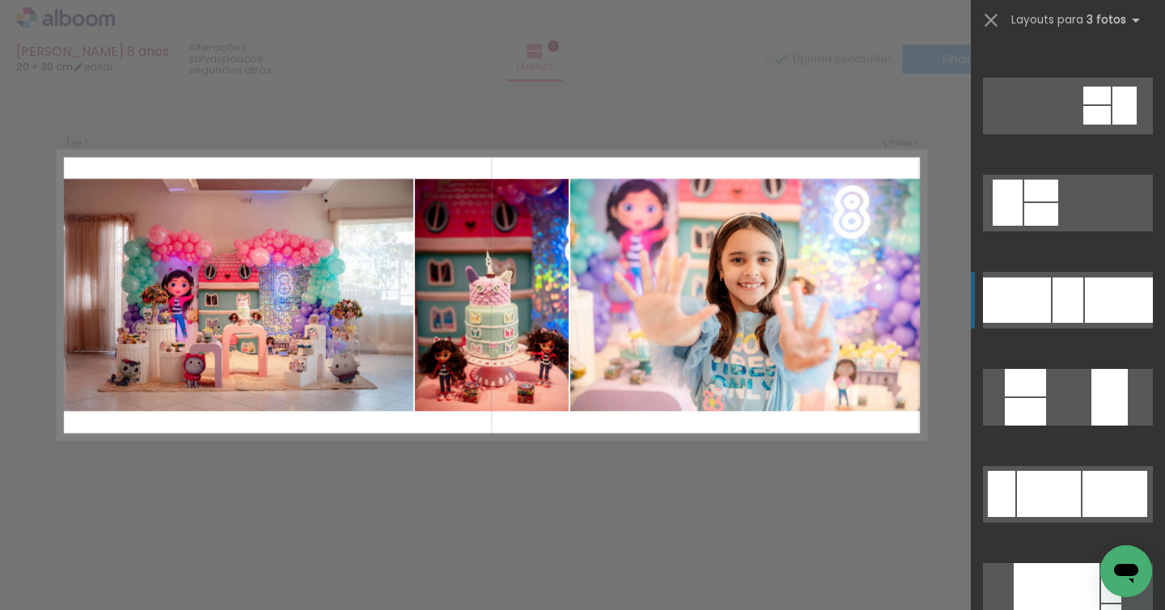
click at [1062, 308] on div at bounding box center [1068, 300] width 31 height 45
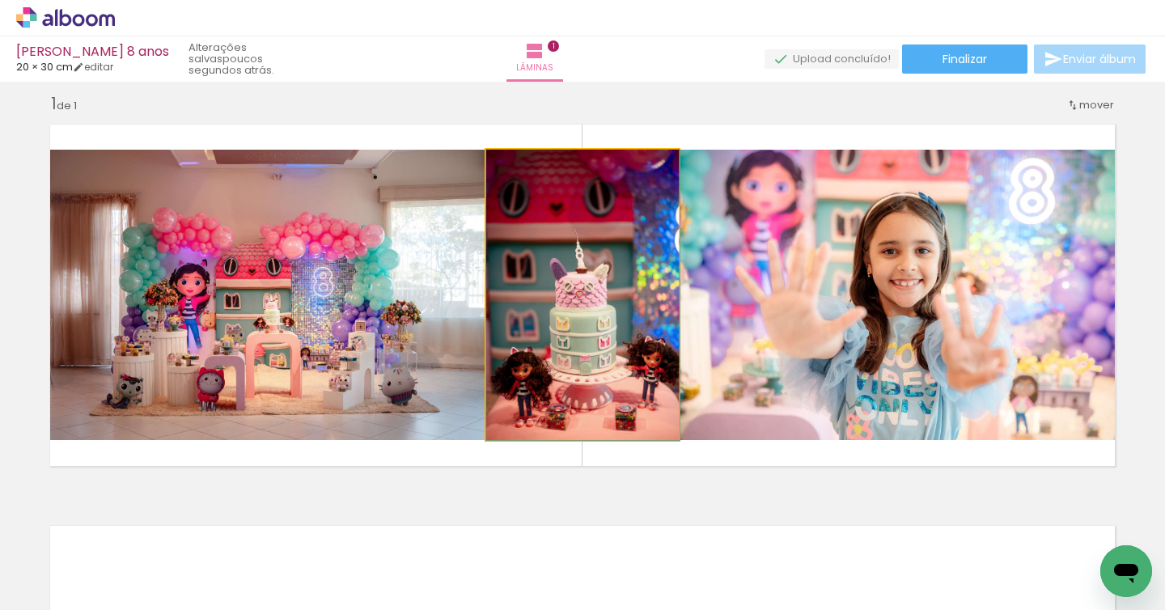
drag, startPoint x: 614, startPoint y: 321, endPoint x: 694, endPoint y: 330, distance: 79.8
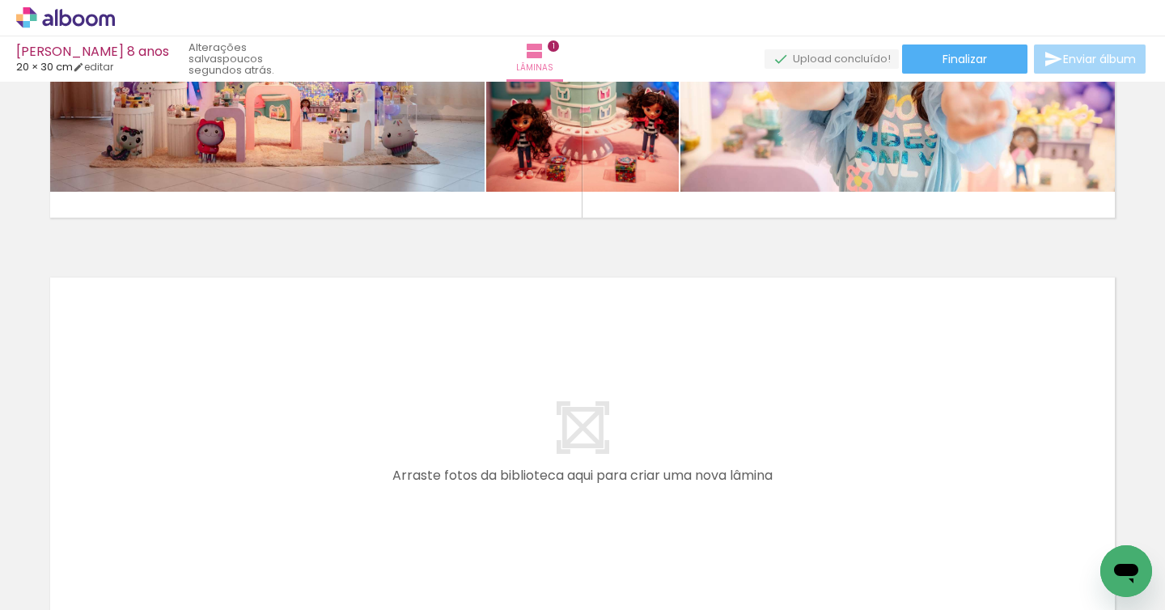
scroll to position [0, 0]
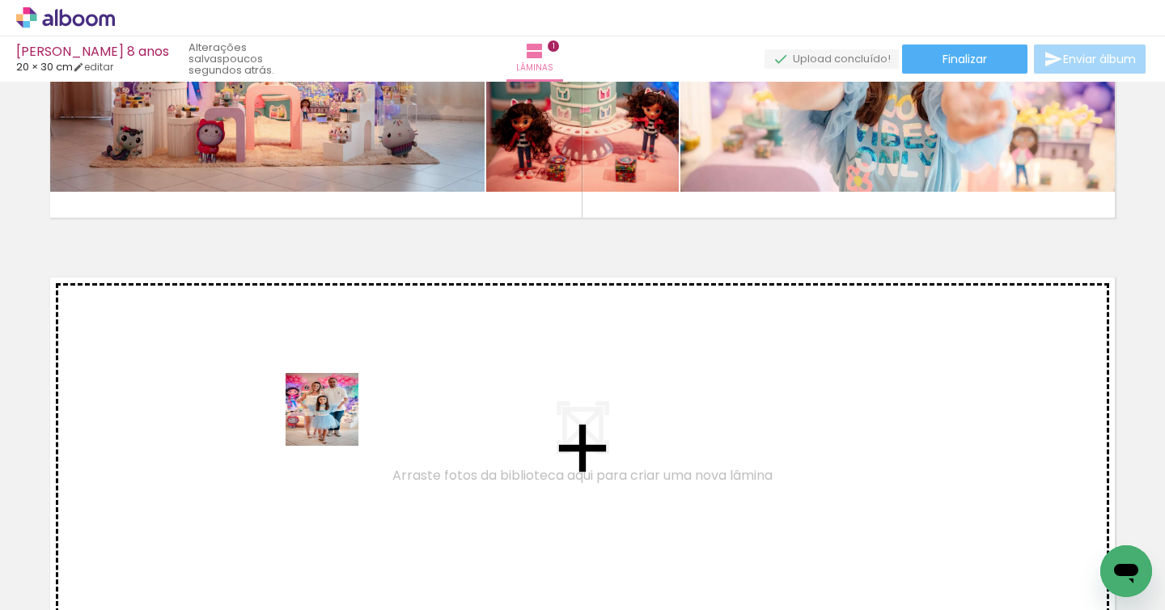
drag, startPoint x: 451, startPoint y: 576, endPoint x: 461, endPoint y: 509, distance: 68.0
click at [334, 422] on quentale-workspace at bounding box center [582, 305] width 1165 height 610
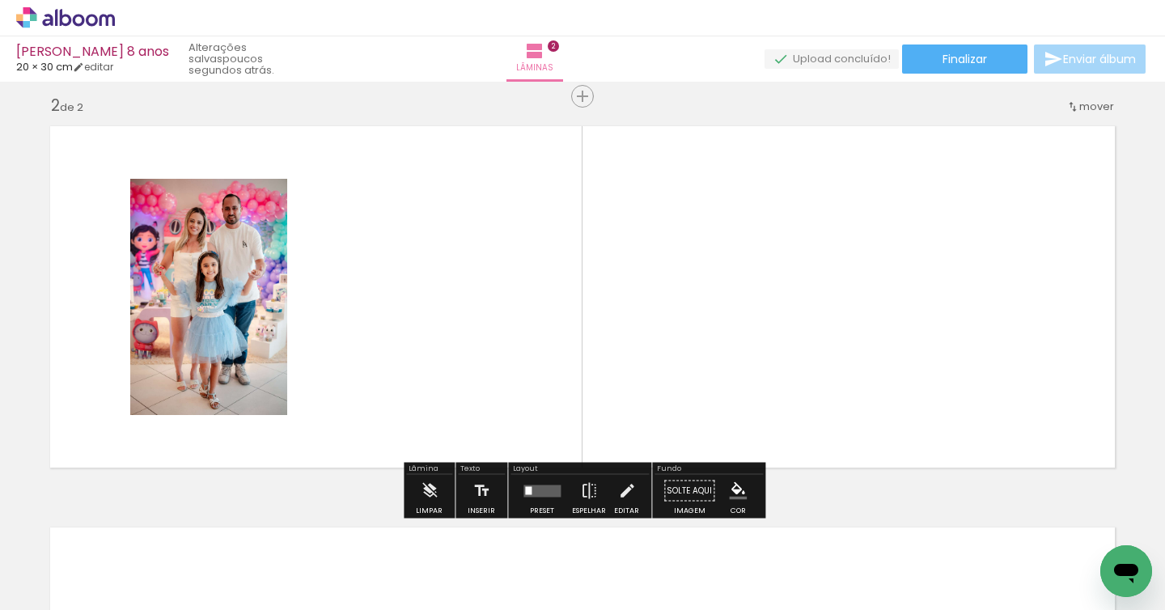
scroll to position [415, 0]
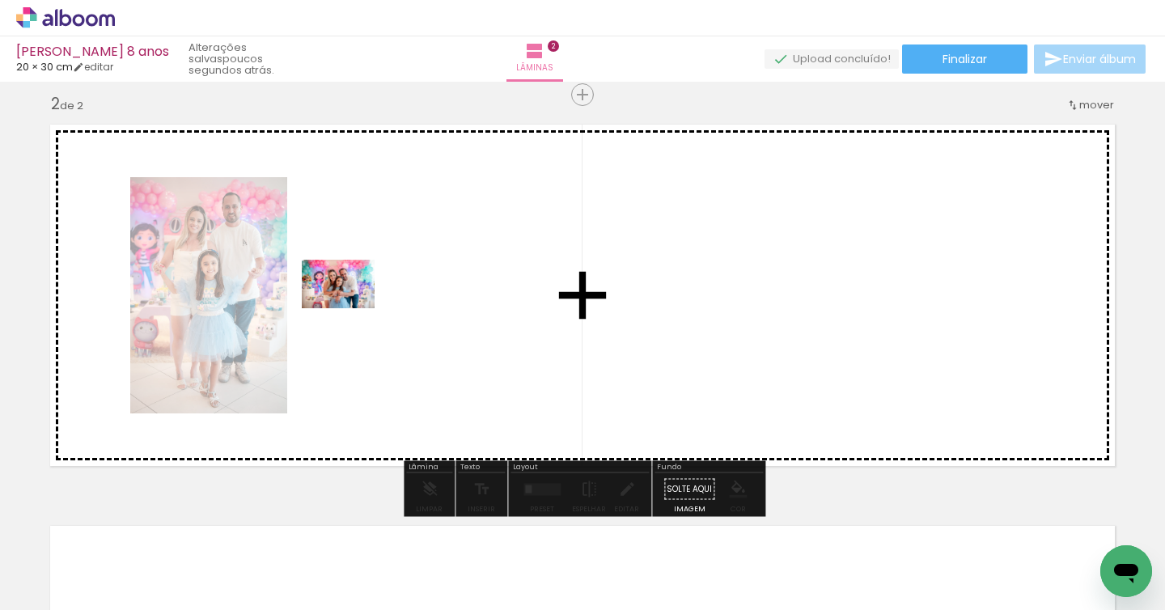
drag, startPoint x: 475, startPoint y: 490, endPoint x: 558, endPoint y: 499, distance: 83.9
click at [350, 309] on quentale-workspace at bounding box center [582, 305] width 1165 height 610
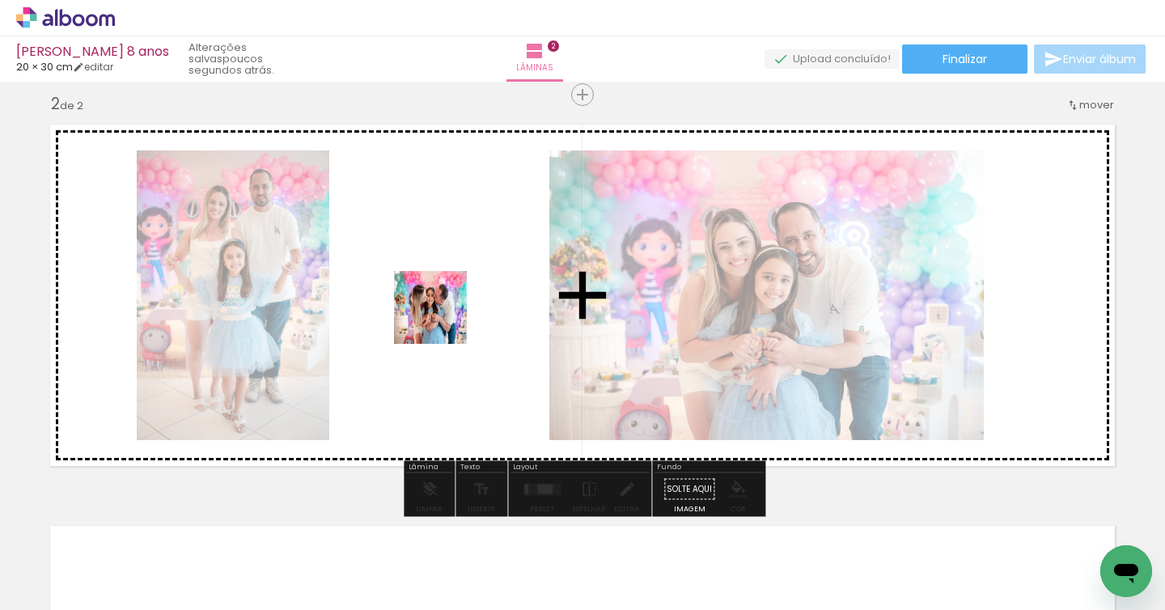
drag, startPoint x: 604, startPoint y: 537, endPoint x: 612, endPoint y: 490, distance: 47.6
click at [444, 320] on quentale-workspace at bounding box center [582, 305] width 1165 height 610
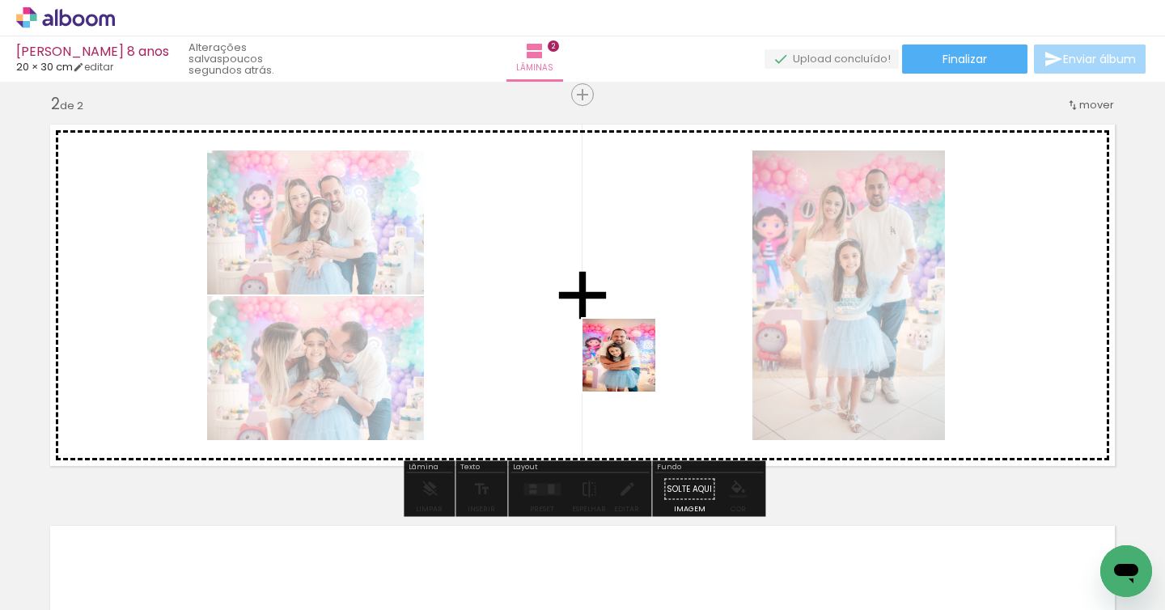
drag, startPoint x: 717, startPoint y: 567, endPoint x: 630, endPoint y: 366, distance: 218.6
click at [630, 366] on quentale-workspace at bounding box center [582, 305] width 1165 height 610
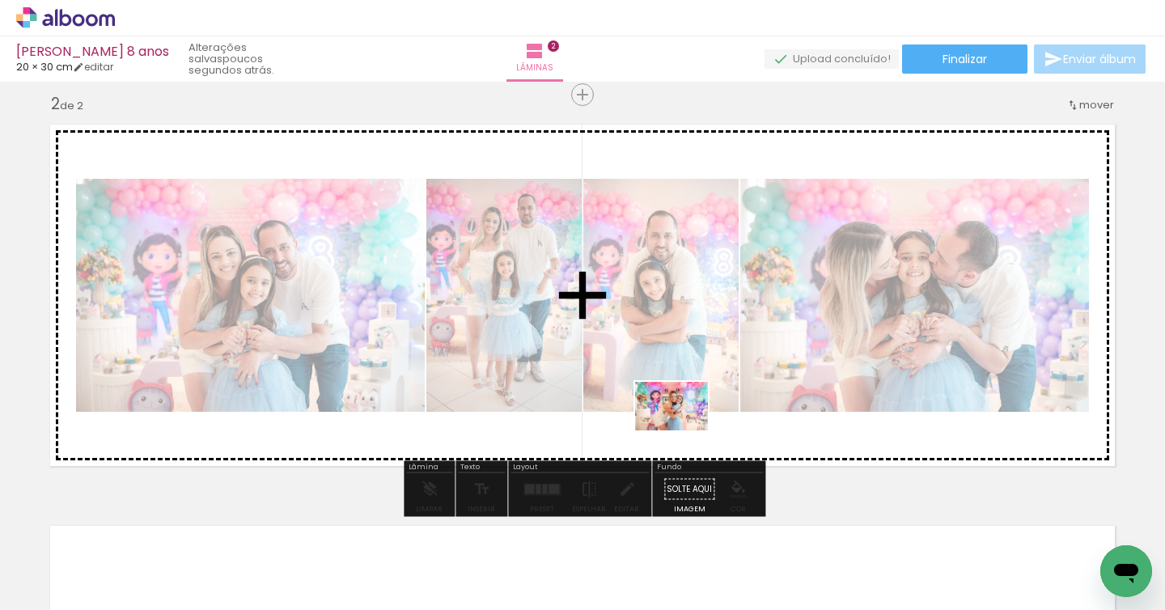
drag, startPoint x: 909, startPoint y: 571, endPoint x: 684, endPoint y: 431, distance: 265.4
click at [684, 431] on quentale-workspace at bounding box center [582, 305] width 1165 height 610
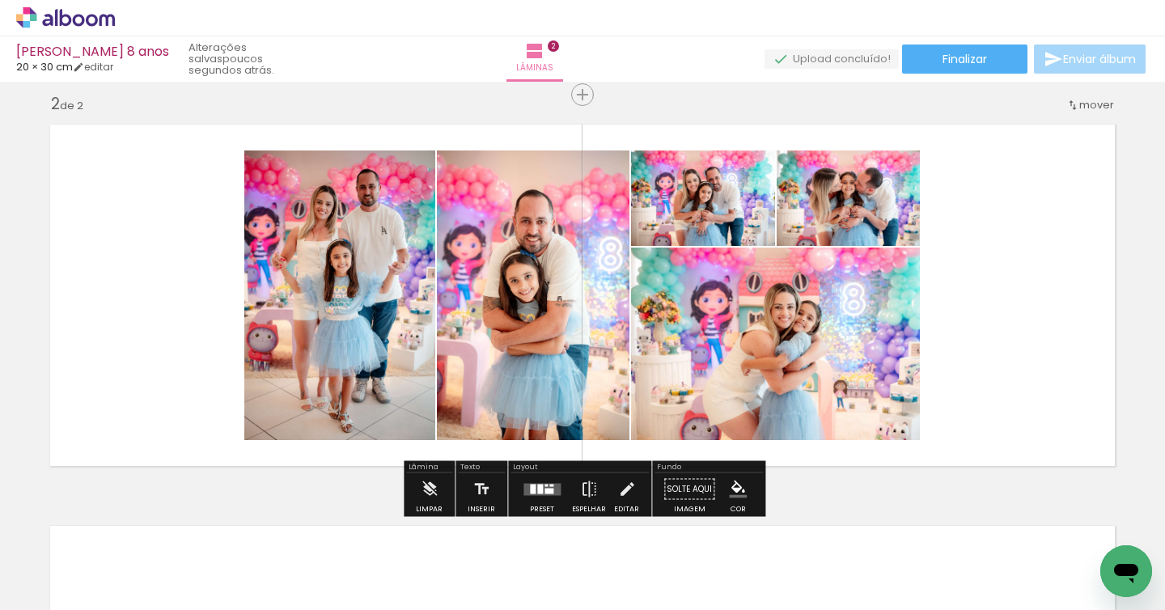
click at [537, 490] on div at bounding box center [540, 489] width 6 height 10
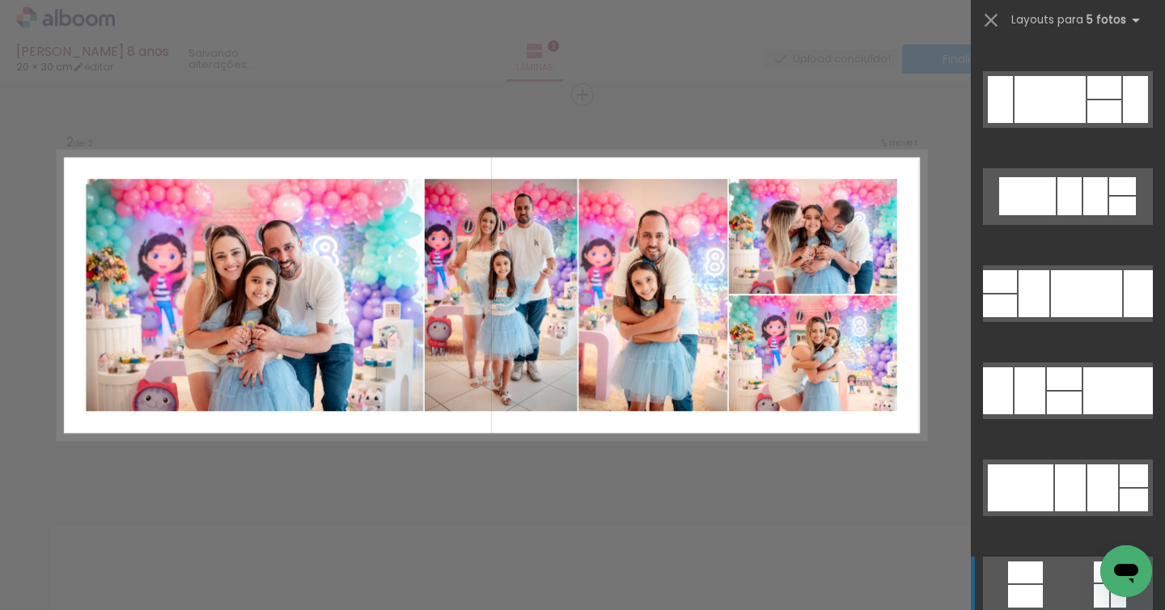
scroll to position [2522, 0]
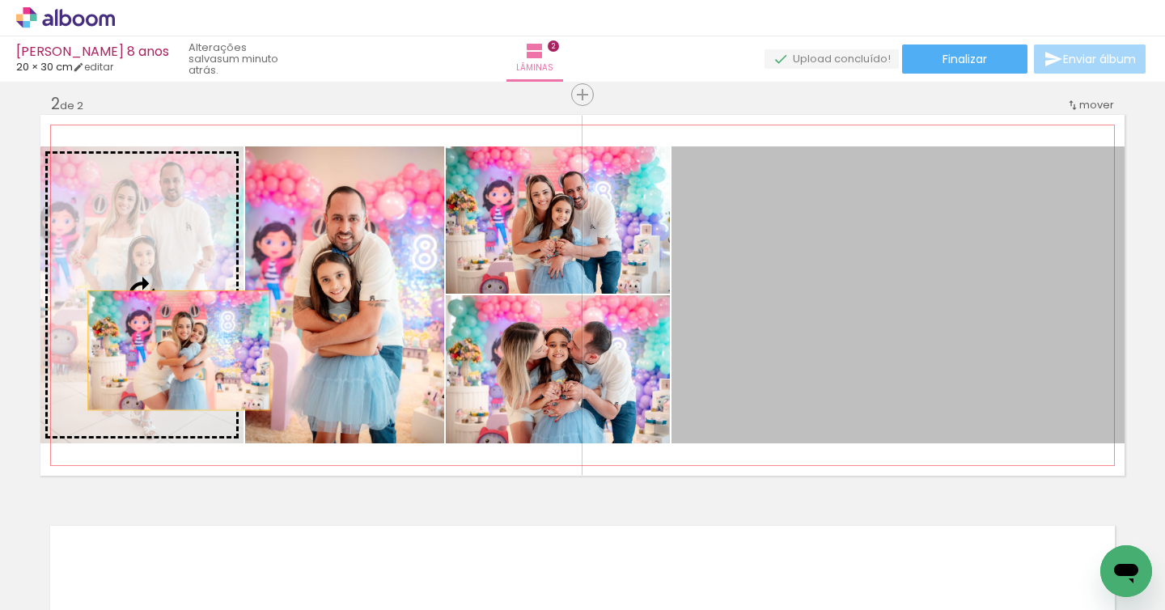
drag, startPoint x: 1002, startPoint y: 375, endPoint x: 176, endPoint y: 350, distance: 826.7
click at [0, 0] on slot at bounding box center [0, 0] width 0 height 0
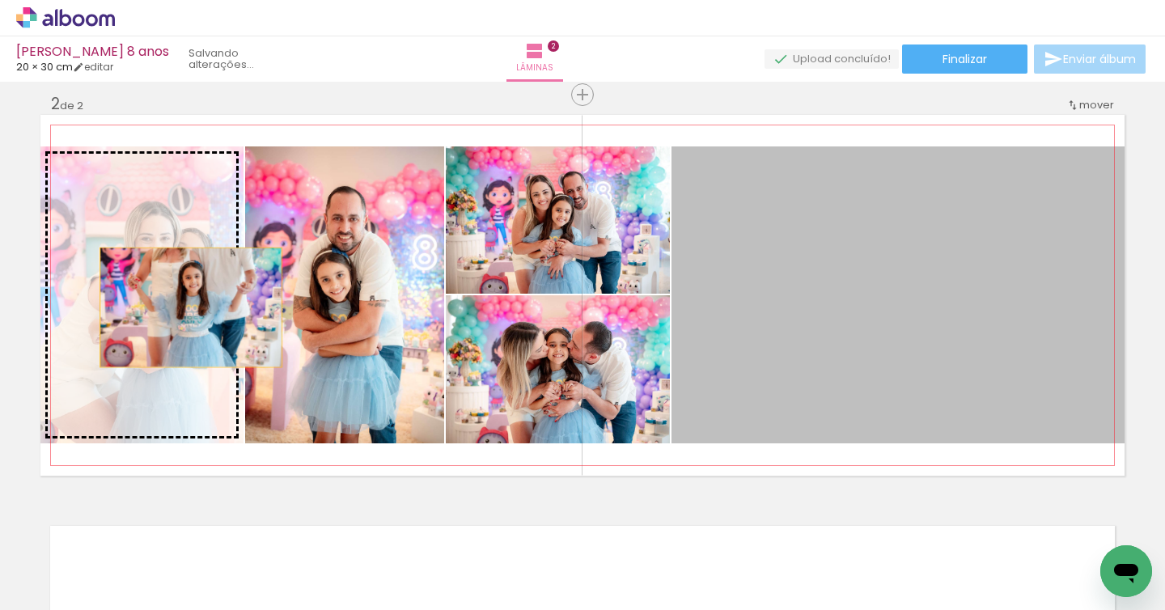
drag, startPoint x: 1106, startPoint y: 316, endPoint x: 185, endPoint y: 308, distance: 921.1
click at [0, 0] on slot at bounding box center [0, 0] width 0 height 0
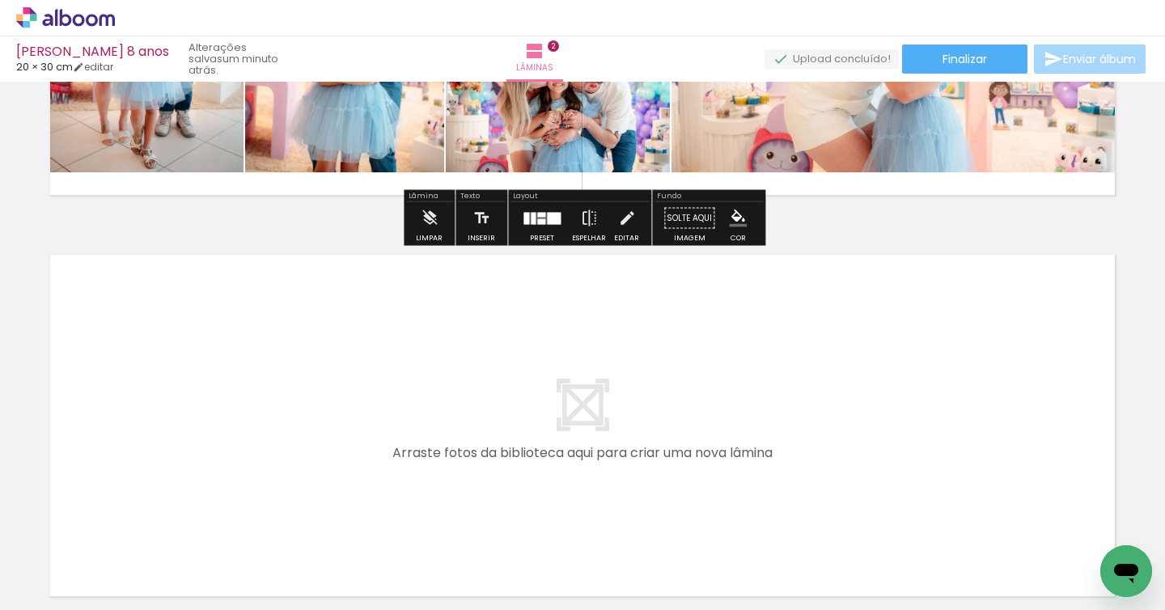
scroll to position [687, 0]
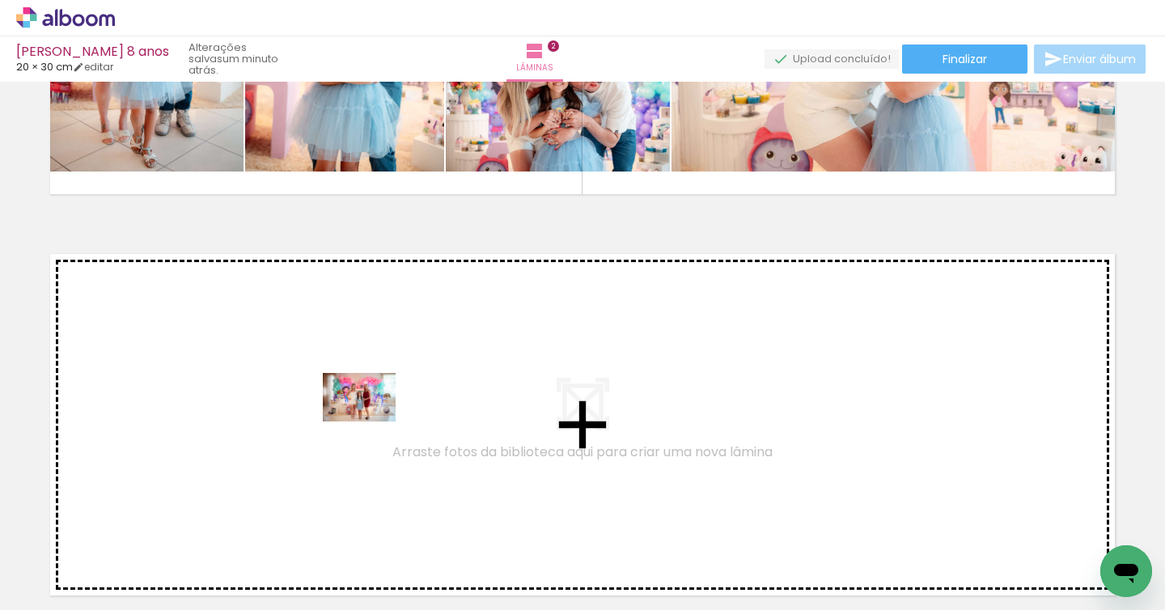
drag, startPoint x: 353, startPoint y: 568, endPoint x: 768, endPoint y: 580, distance: 415.4
click at [371, 422] on quentale-workspace at bounding box center [582, 305] width 1165 height 610
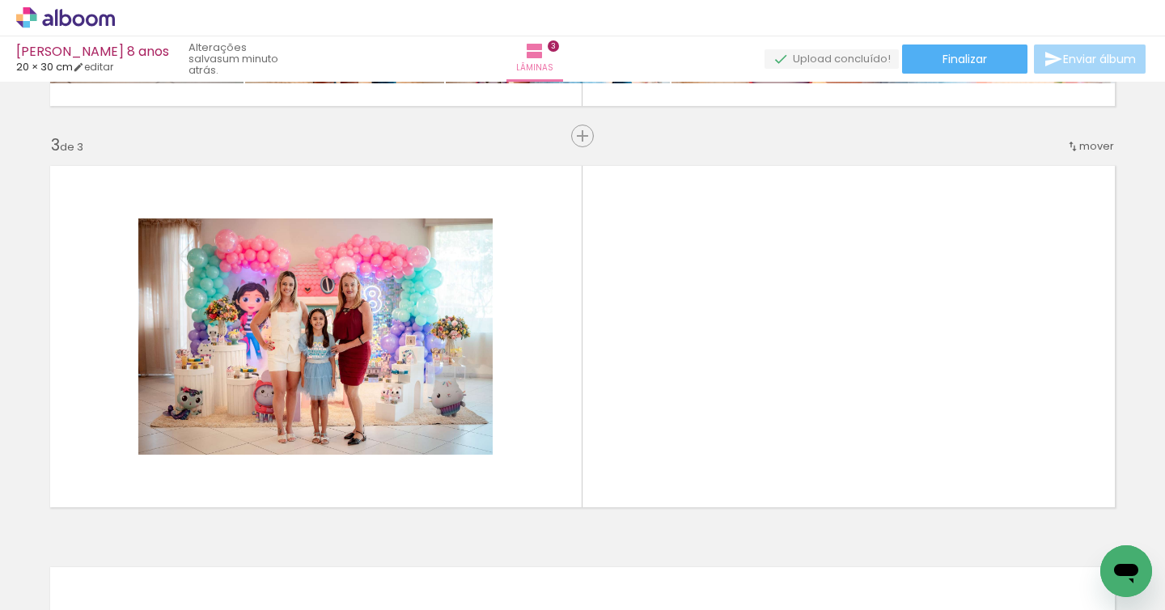
scroll to position [817, 0]
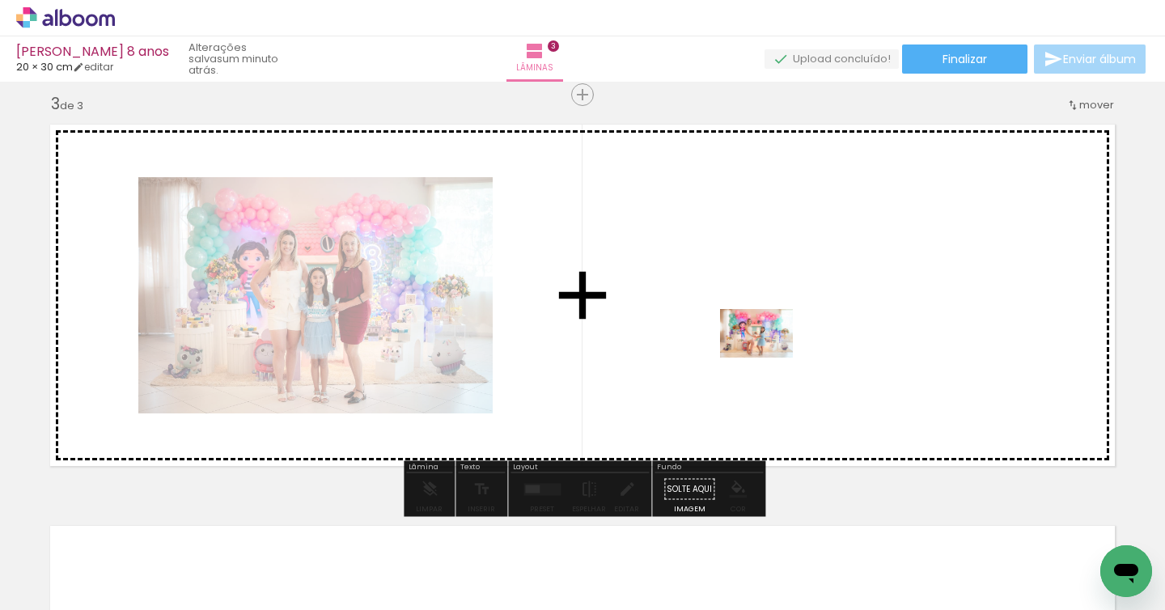
drag, startPoint x: 813, startPoint y: 569, endPoint x: 888, endPoint y: 443, distance: 147.0
click at [769, 358] on quentale-workspace at bounding box center [582, 305] width 1165 height 610
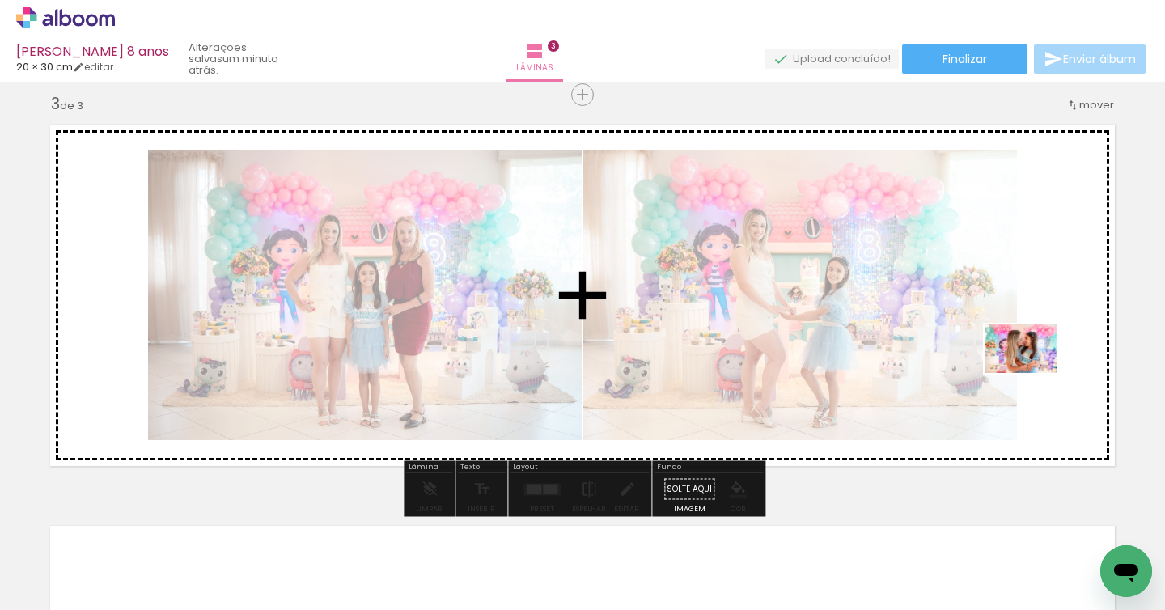
drag, startPoint x: 989, startPoint y: 566, endPoint x: 1034, endPoint y: 375, distance: 196.3
click at [1034, 373] on quentale-workspace at bounding box center [582, 305] width 1165 height 610
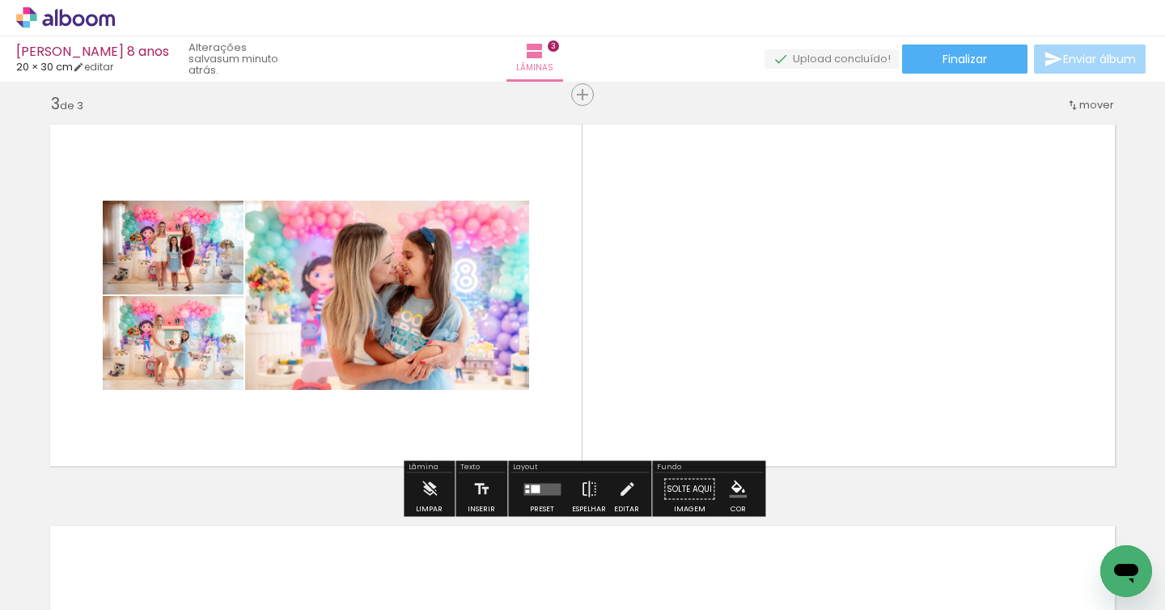
click at [990, 598] on quentale-thumb at bounding box center [977, 555] width 91 height 93
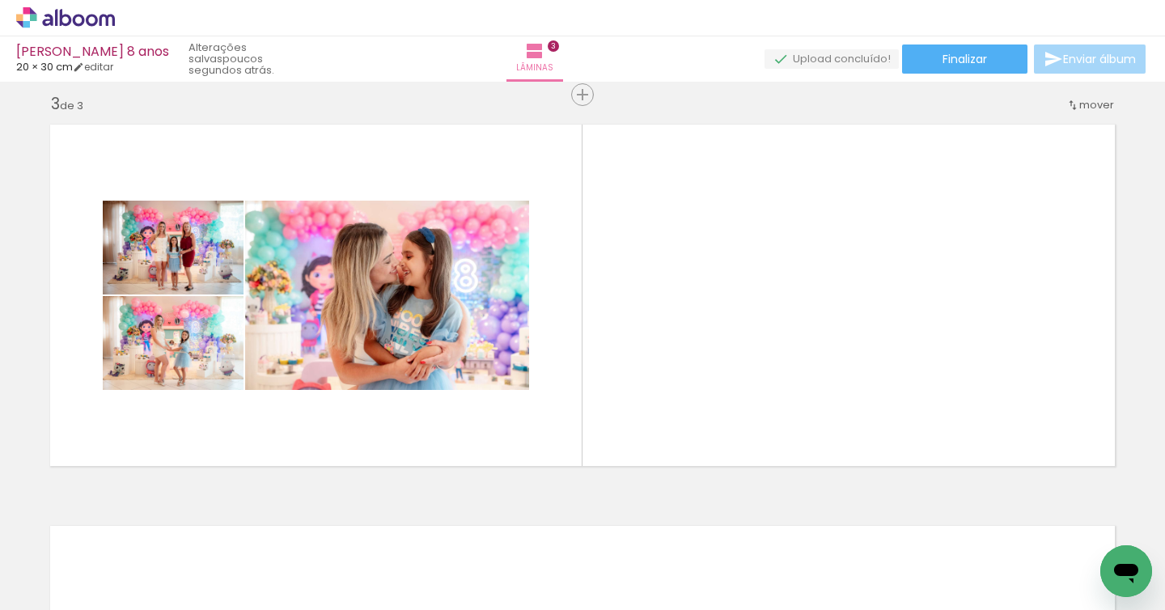
scroll to position [0, 2558]
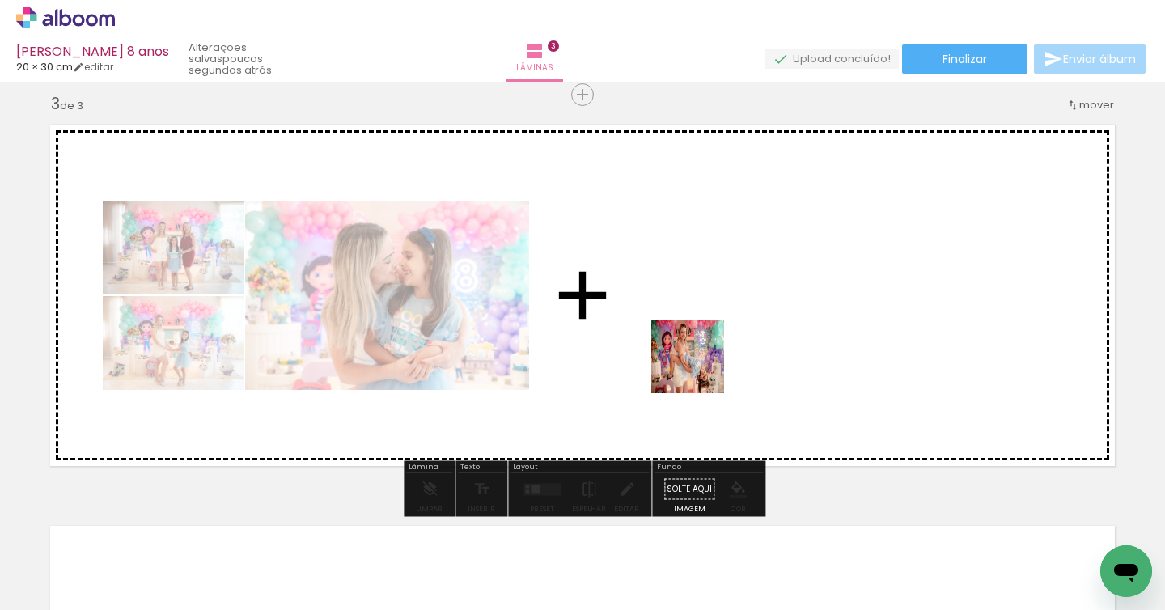
drag, startPoint x: 511, startPoint y: 566, endPoint x: 703, endPoint y: 371, distance: 273.0
click at [701, 367] on quentale-workspace at bounding box center [582, 305] width 1165 height 610
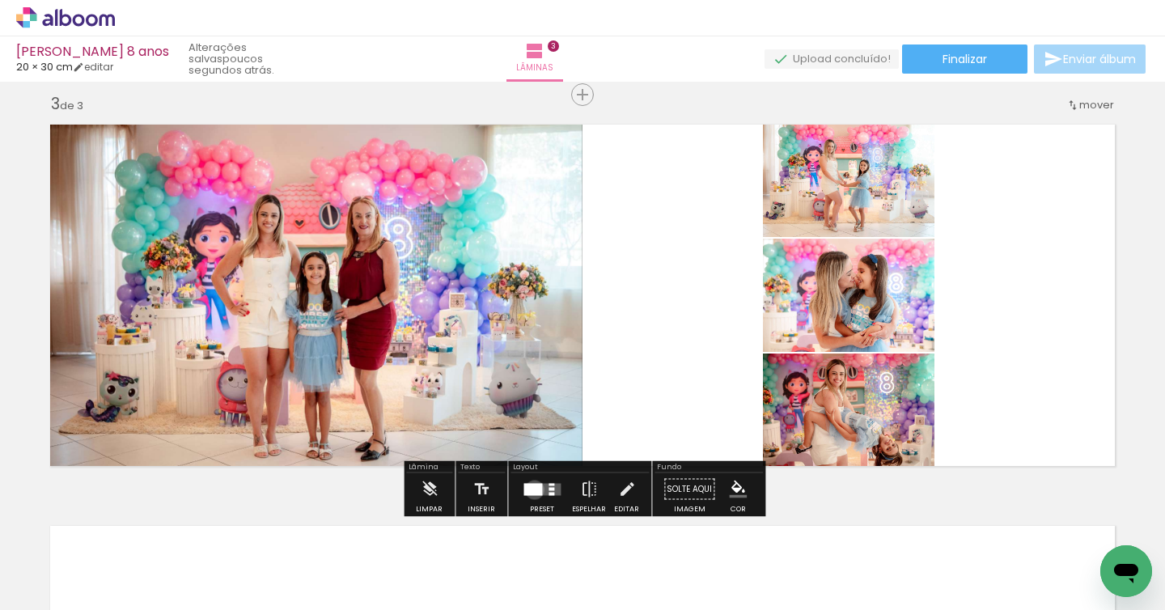
click at [531, 490] on div at bounding box center [533, 489] width 19 height 12
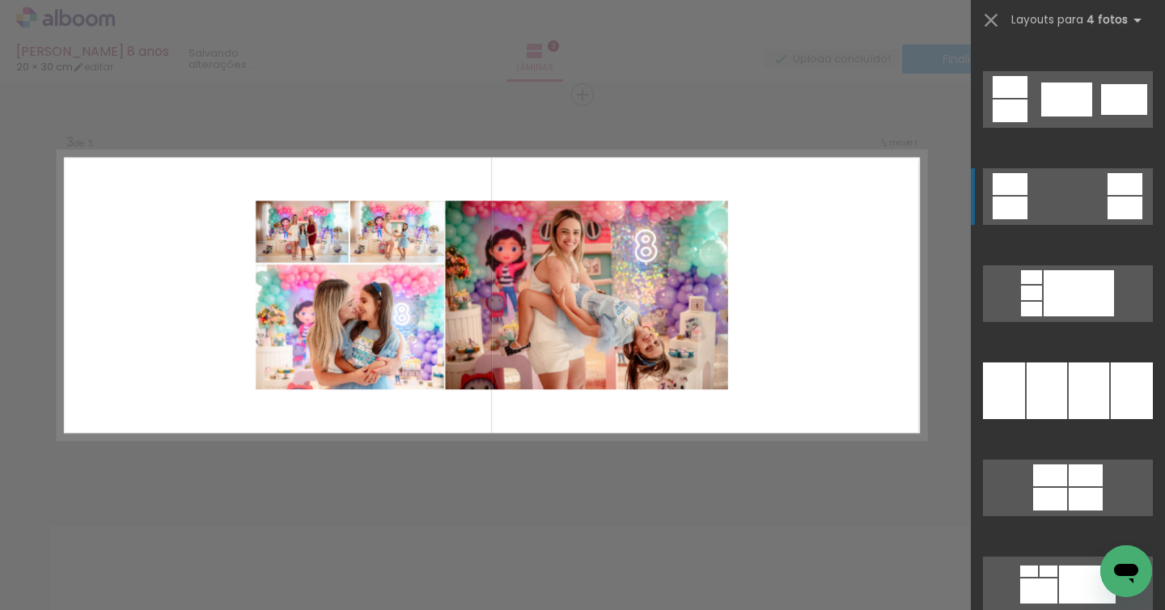
scroll to position [800, 0]
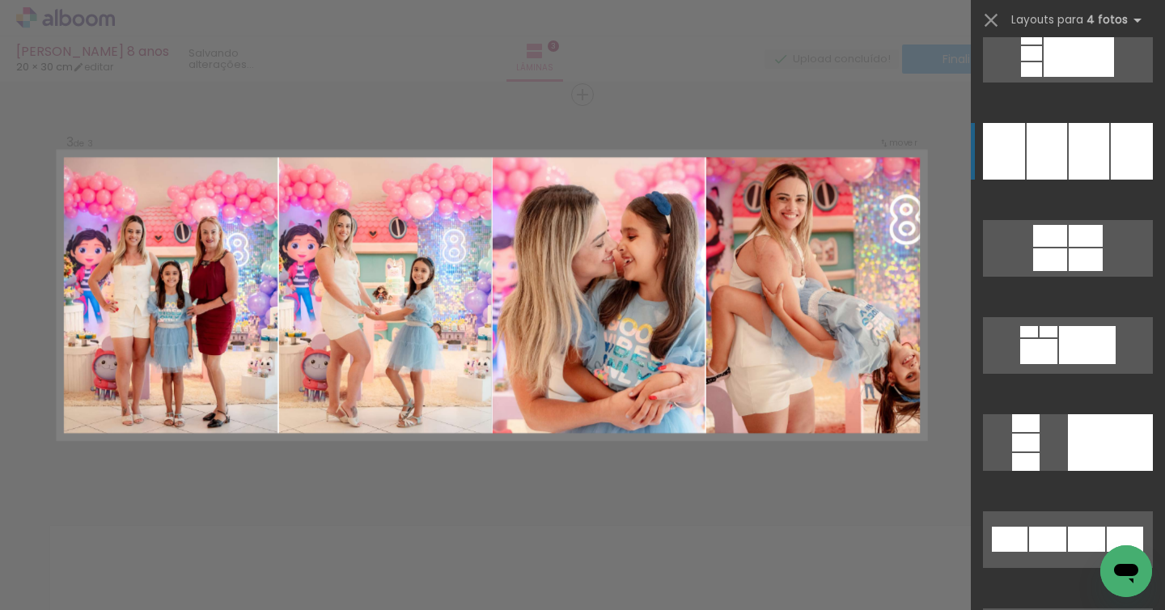
click at [1102, 168] on div at bounding box center [1089, 151] width 40 height 57
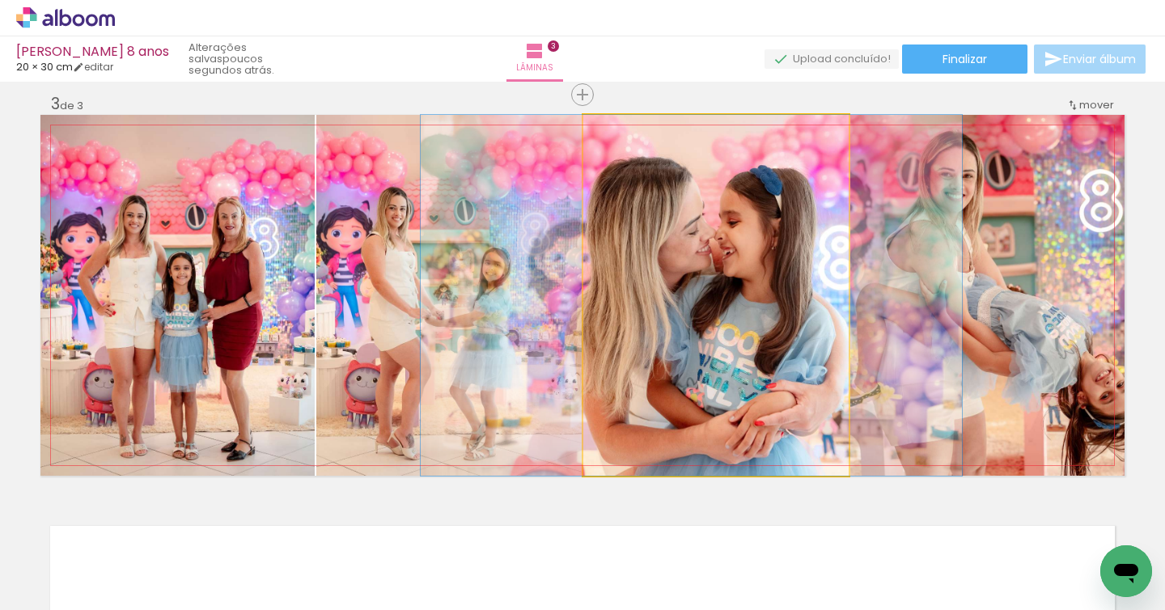
drag, startPoint x: 784, startPoint y: 251, endPoint x: 847, endPoint y: 266, distance: 65.0
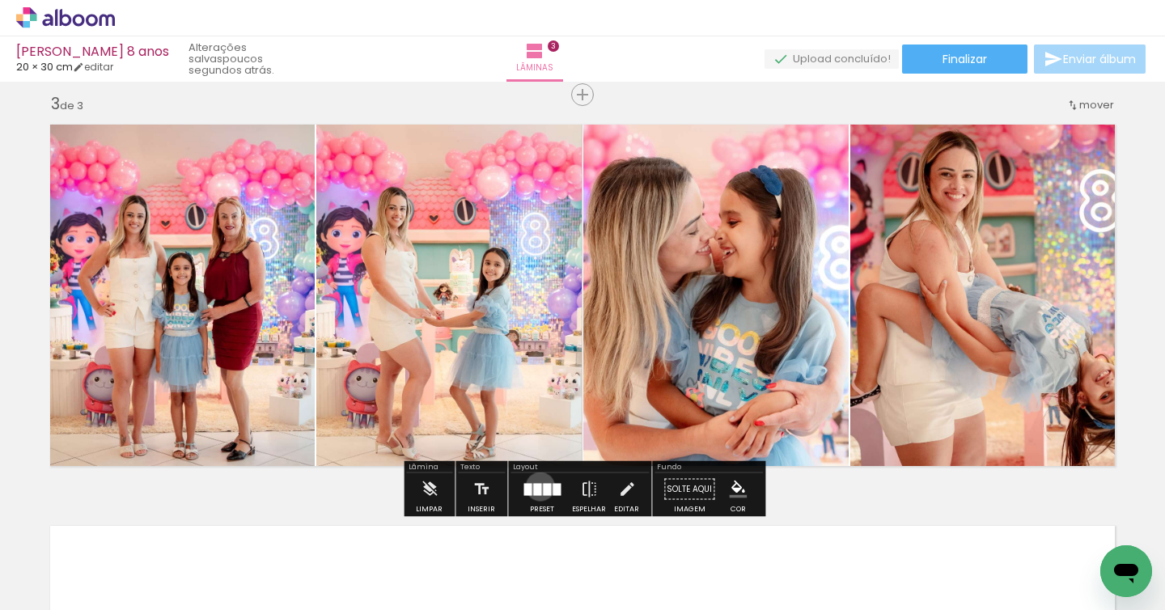
click at [537, 486] on div at bounding box center [537, 489] width 8 height 12
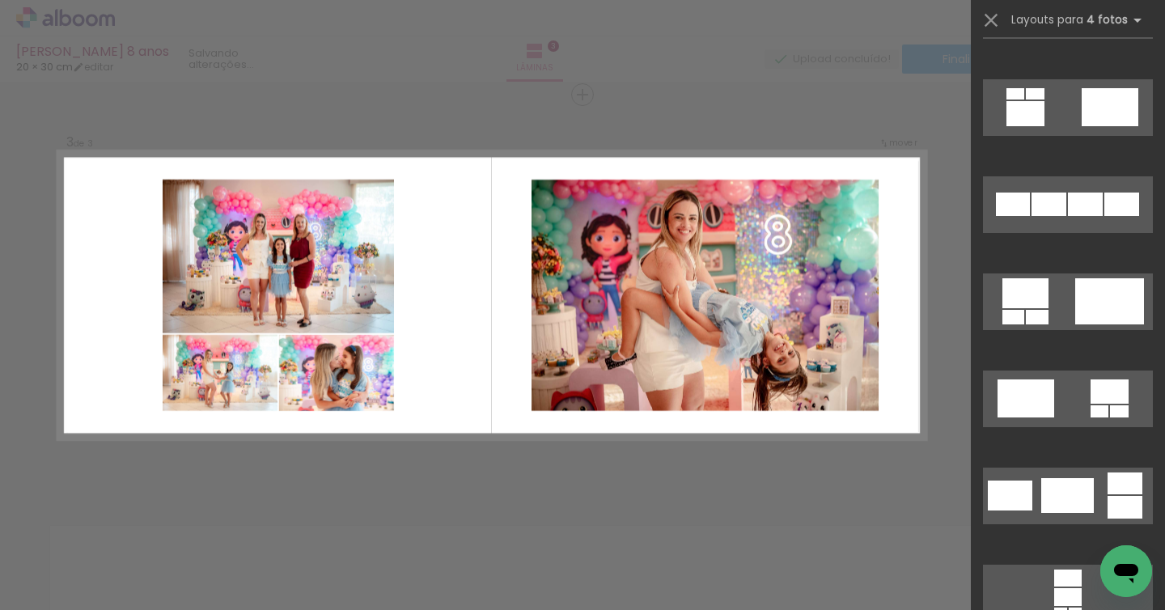
scroll to position [5078, 0]
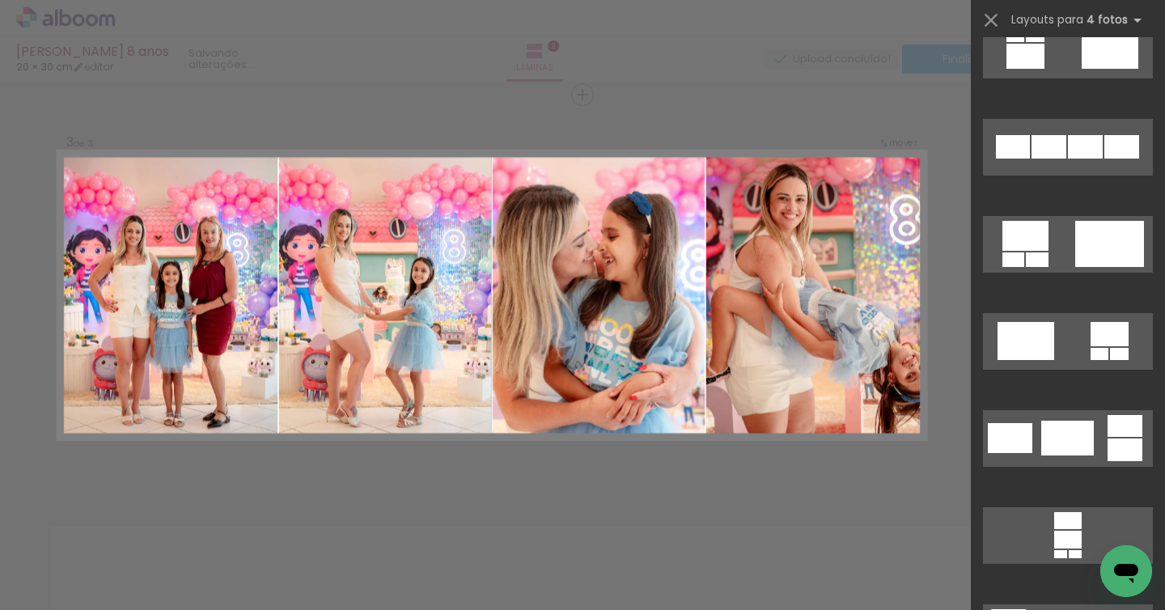
click at [683, 363] on quentale-photo at bounding box center [599, 295] width 212 height 289
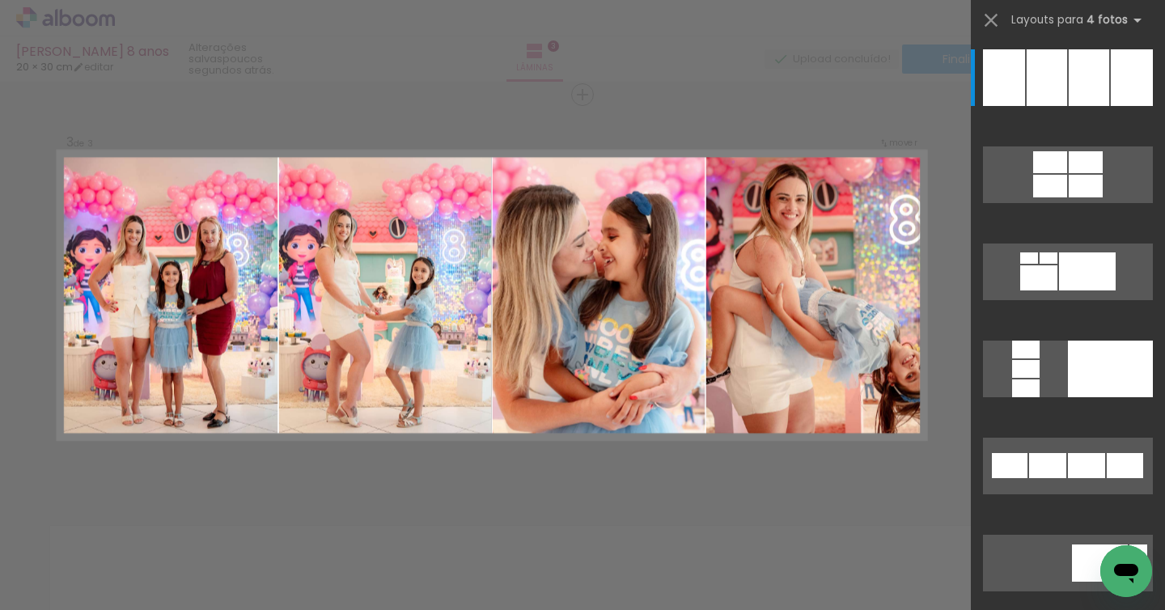
click at [469, 344] on quentale-photo at bounding box center [385, 295] width 212 height 289
click at [660, 116] on div "Confirmar Cancelar" at bounding box center [582, 87] width 1165 height 1645
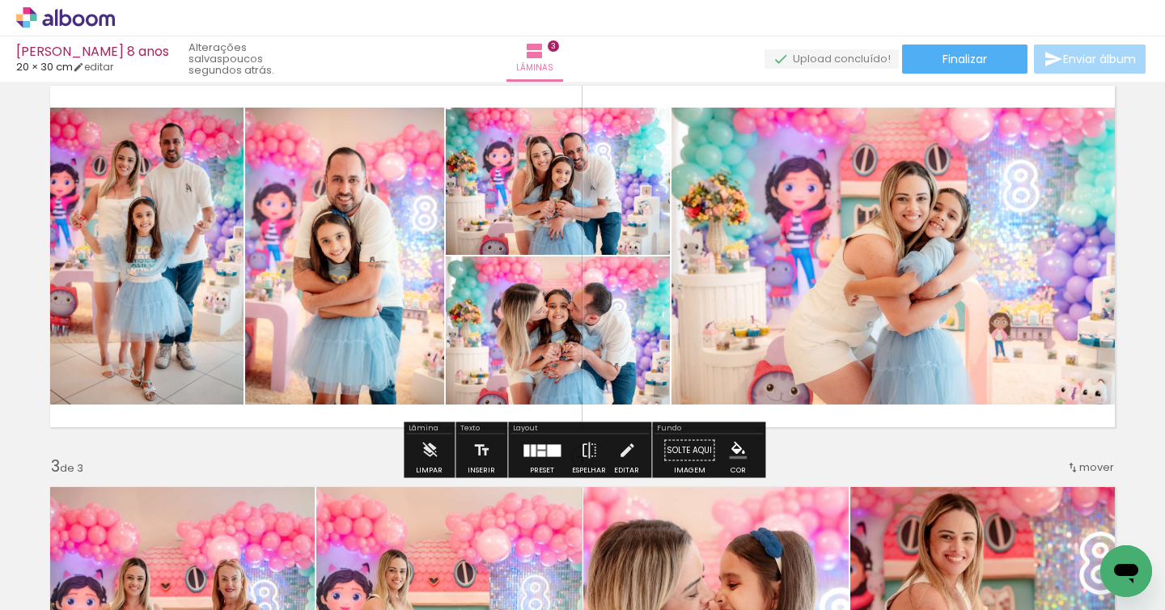
scroll to position [456, 0]
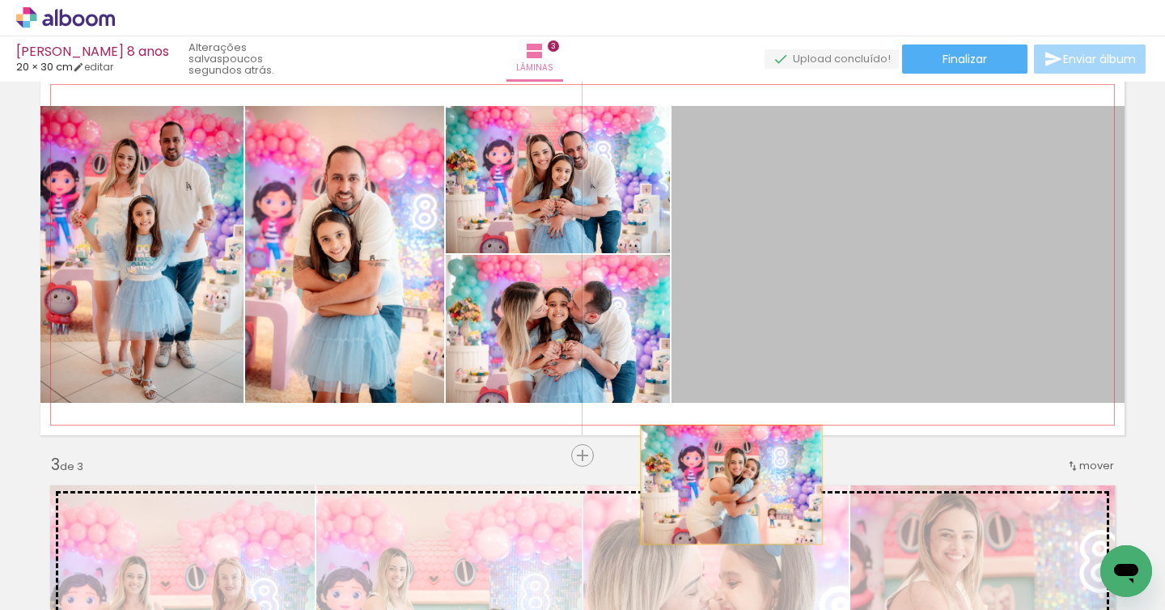
drag, startPoint x: 830, startPoint y: 404, endPoint x: 732, endPoint y: 485, distance: 127.7
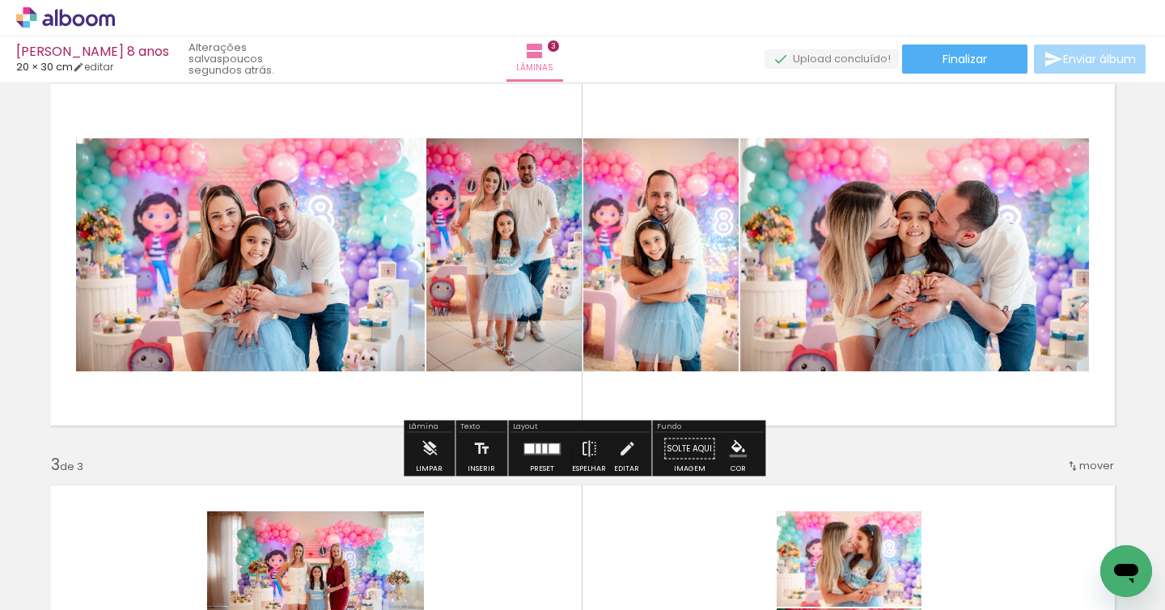
click at [524, 445] on div at bounding box center [529, 449] width 10 height 10
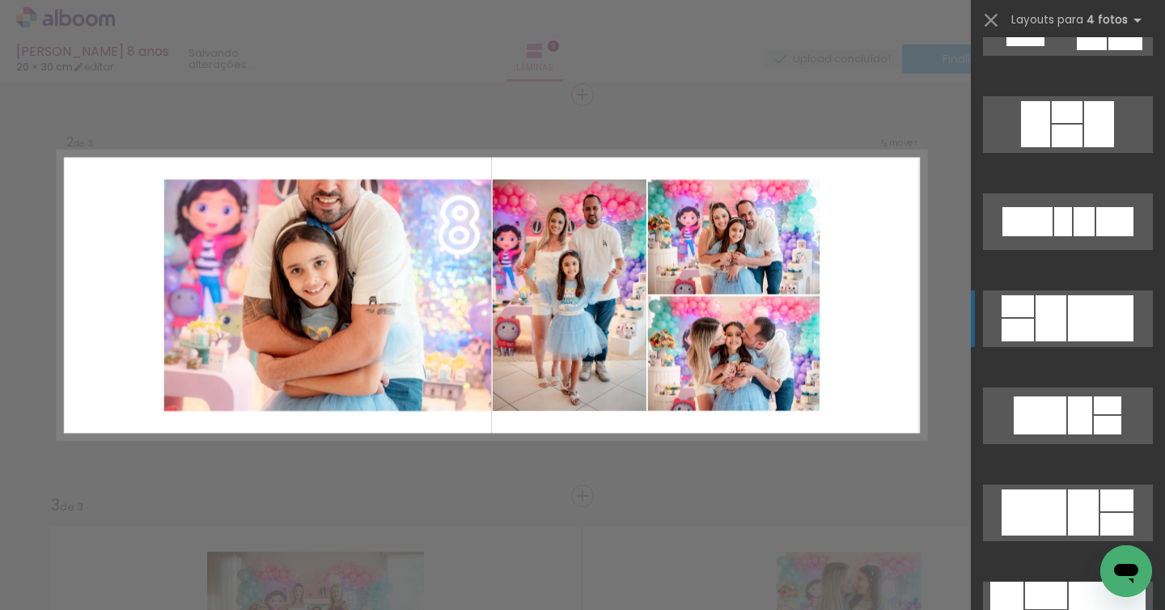
scroll to position [4981, 0]
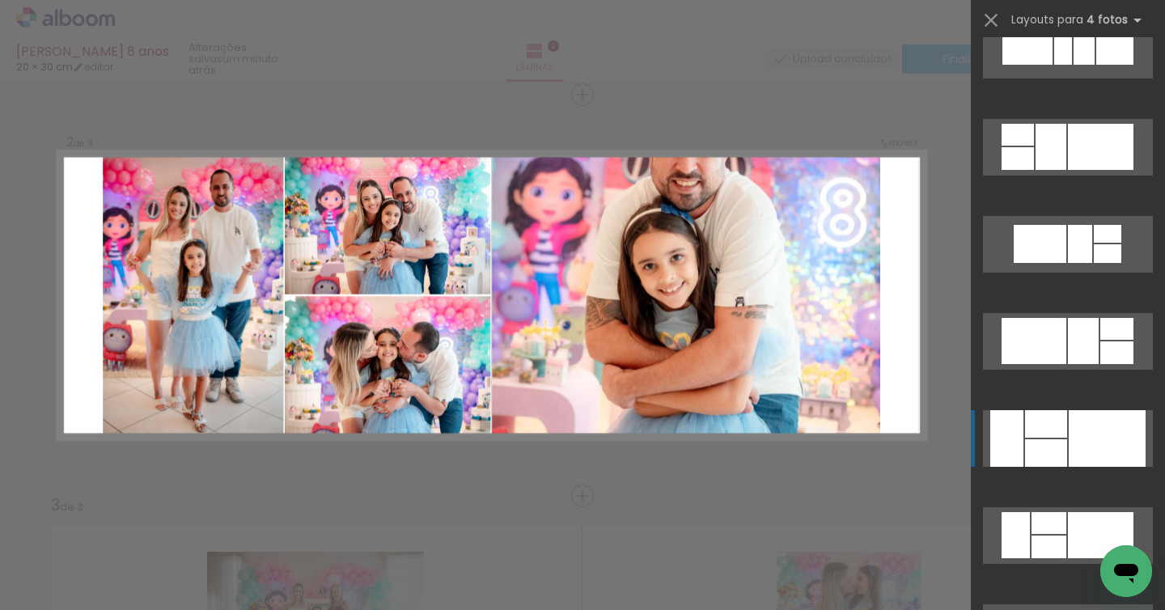
click at [1028, 459] on div at bounding box center [1046, 453] width 42 height 28
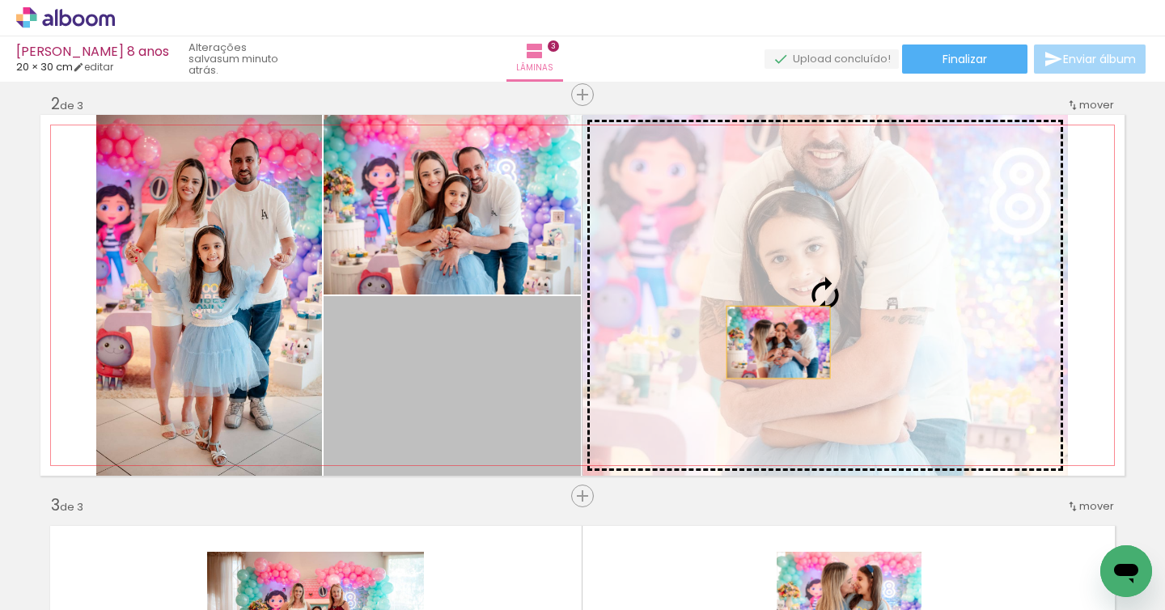
drag, startPoint x: 469, startPoint y: 388, endPoint x: 779, endPoint y: 342, distance: 313.3
click at [0, 0] on slot at bounding box center [0, 0] width 0 height 0
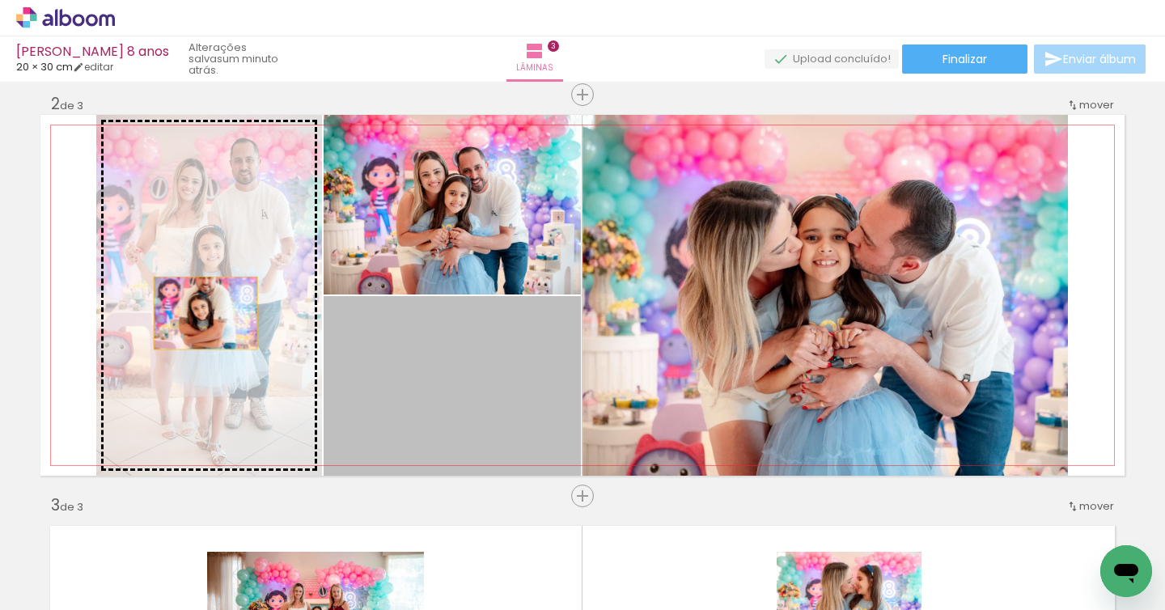
drag, startPoint x: 526, startPoint y: 361, endPoint x: 205, endPoint y: 313, distance: 324.8
click at [0, 0] on slot at bounding box center [0, 0] width 0 height 0
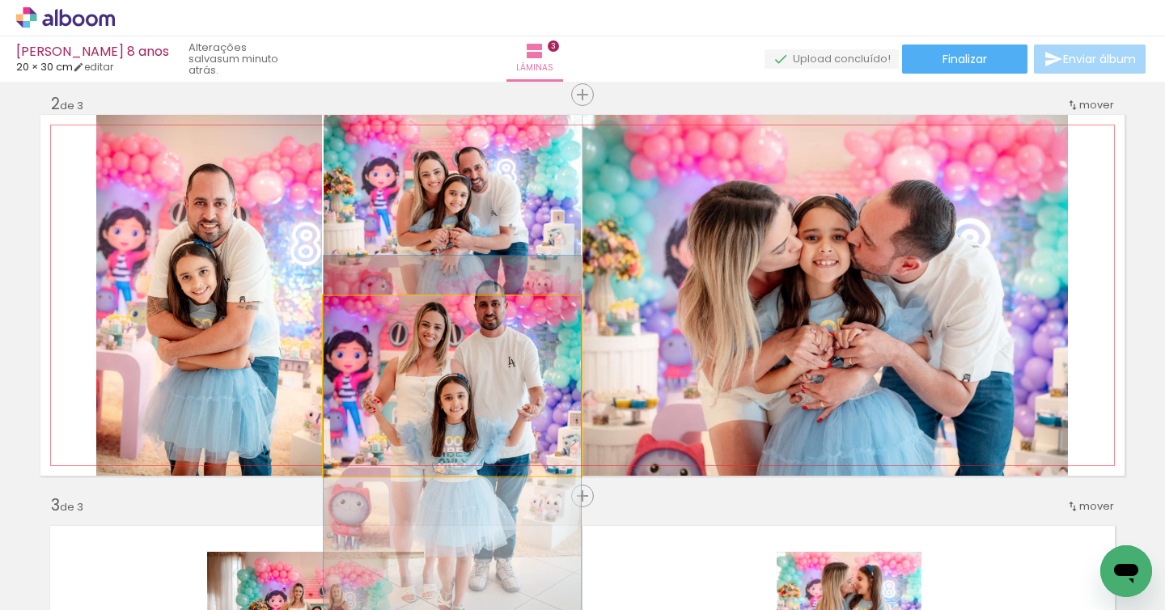
drag, startPoint x: 474, startPoint y: 385, endPoint x: 504, endPoint y: 410, distance: 38.6
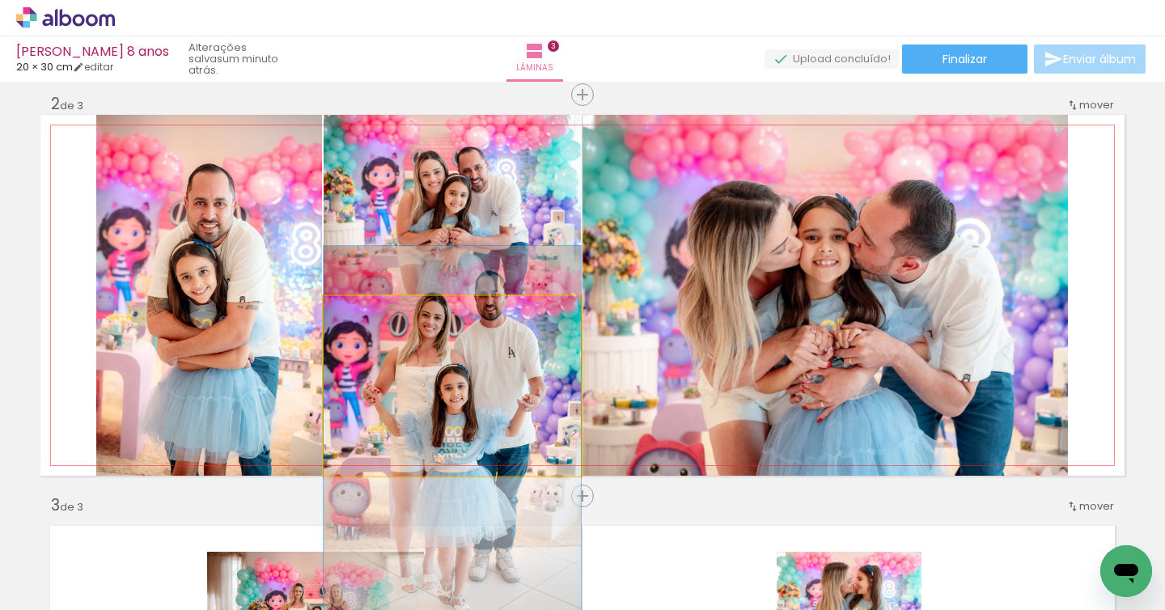
drag, startPoint x: 531, startPoint y: 376, endPoint x: 529, endPoint y: 363, distance: 13.9
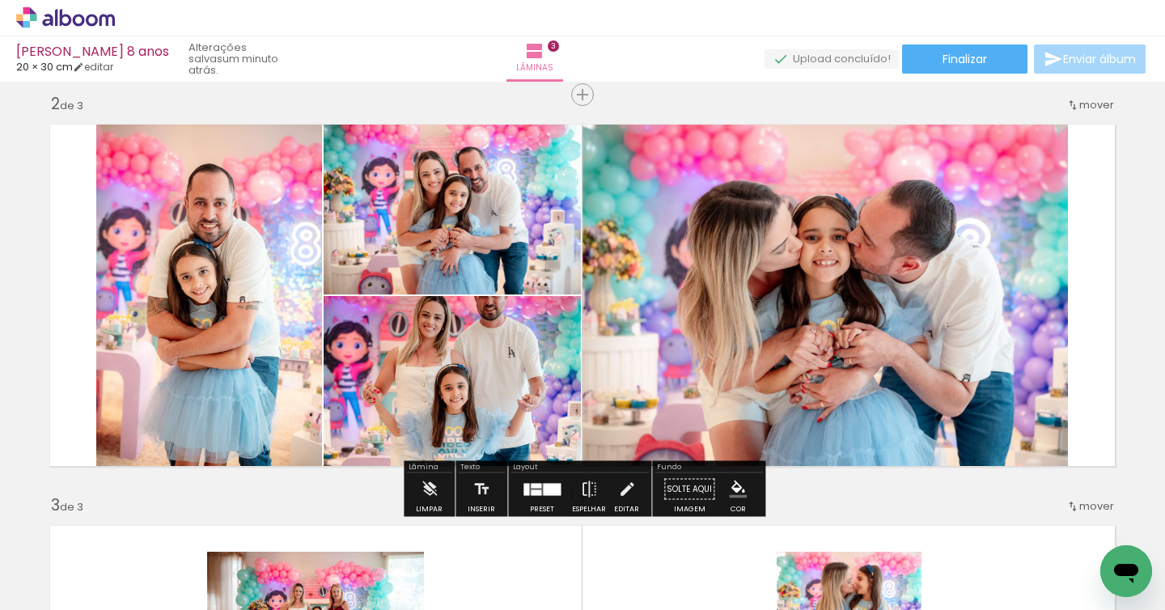
click at [554, 490] on div at bounding box center [552, 489] width 18 height 12
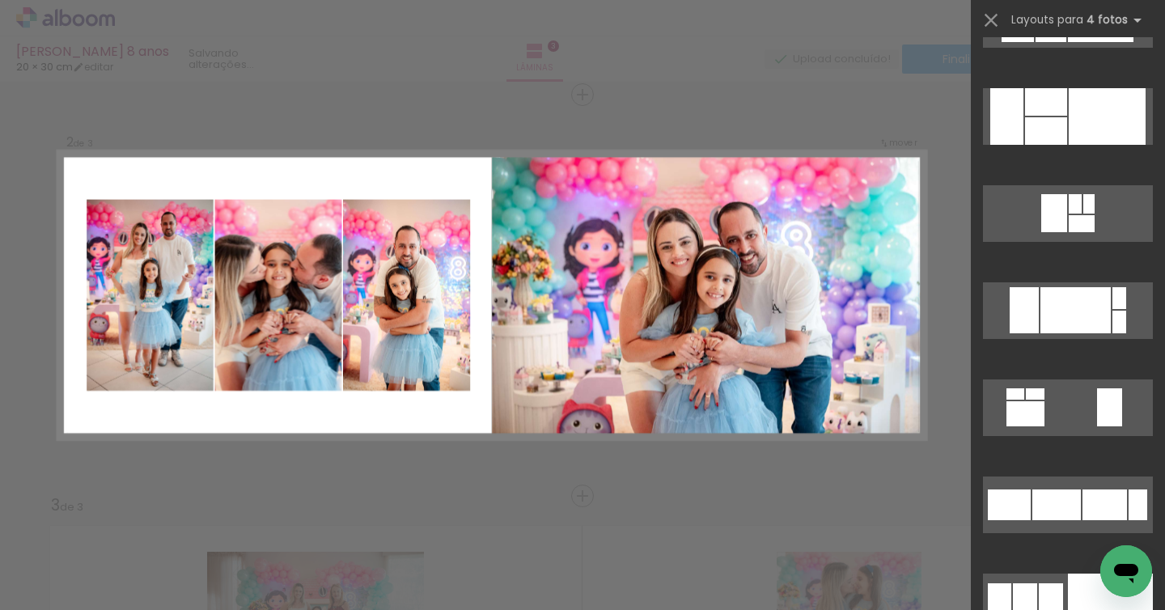
scroll to position [6154, 0]
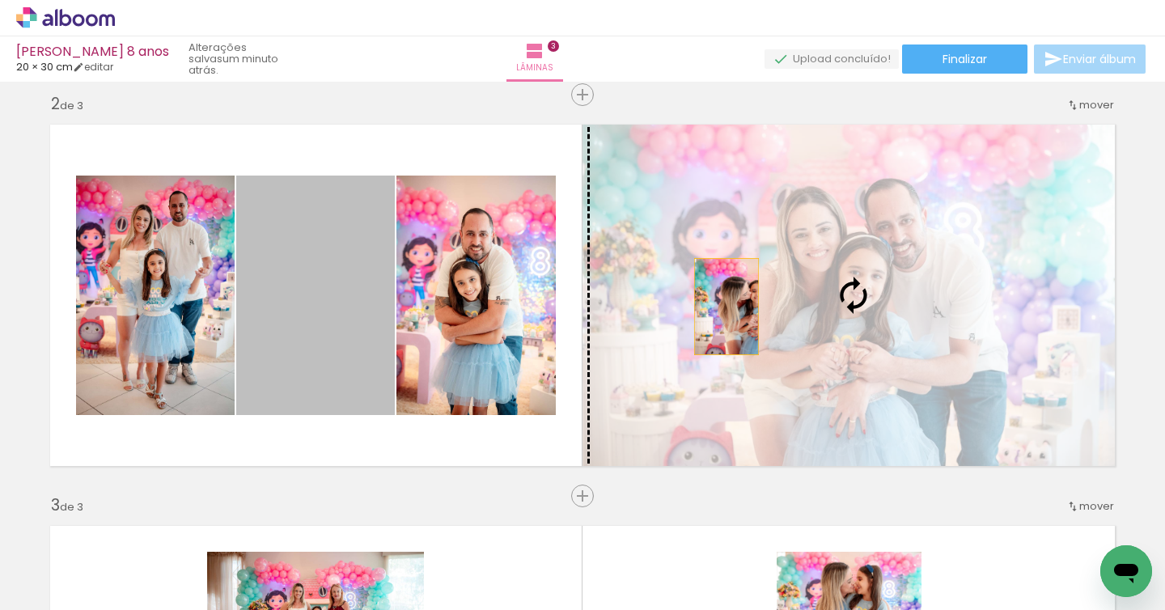
drag, startPoint x: 321, startPoint y: 325, endPoint x: 726, endPoint y: 307, distance: 405.9
click at [0, 0] on slot at bounding box center [0, 0] width 0 height 0
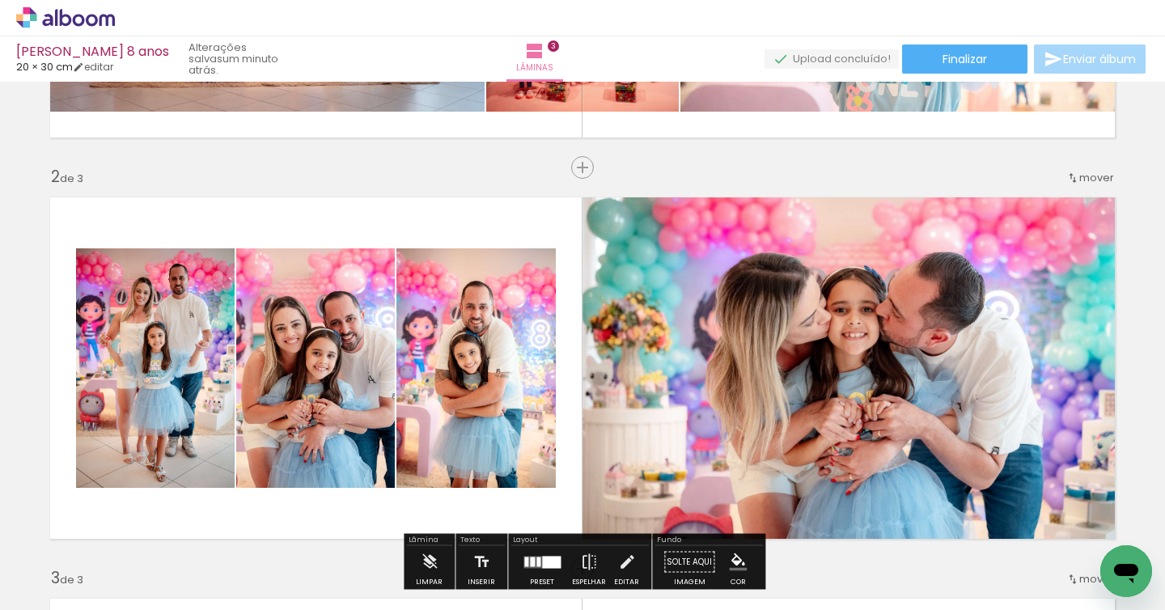
scroll to position [85, 0]
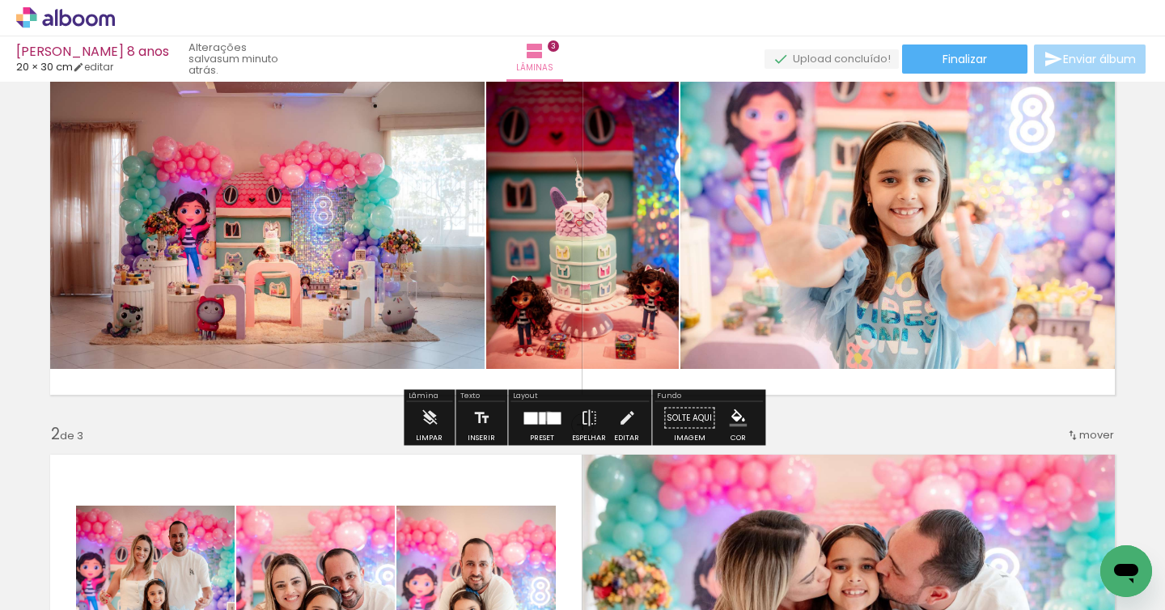
click at [547, 416] on div at bounding box center [554, 418] width 14 height 12
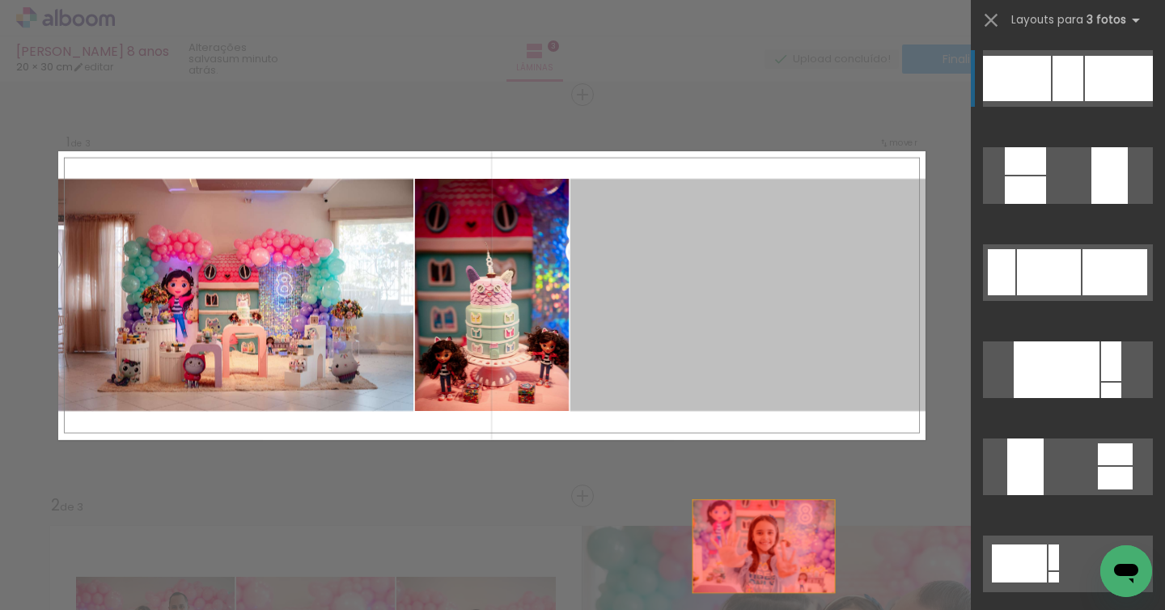
scroll to position [486, 0]
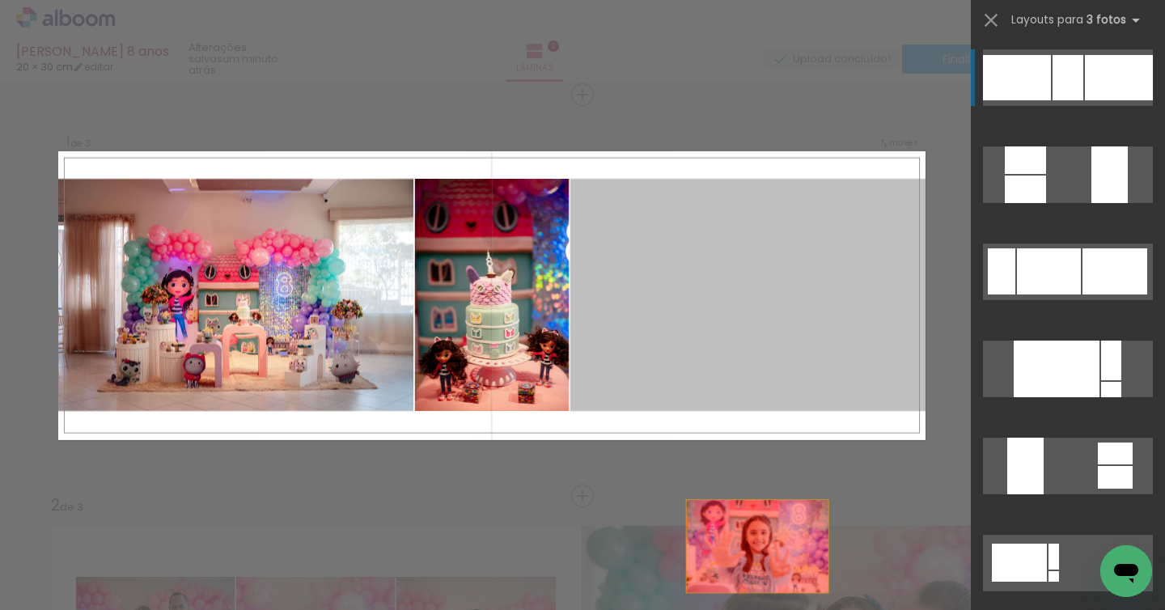
drag, startPoint x: 827, startPoint y: 297, endPoint x: 759, endPoint y: 609, distance: 319.7
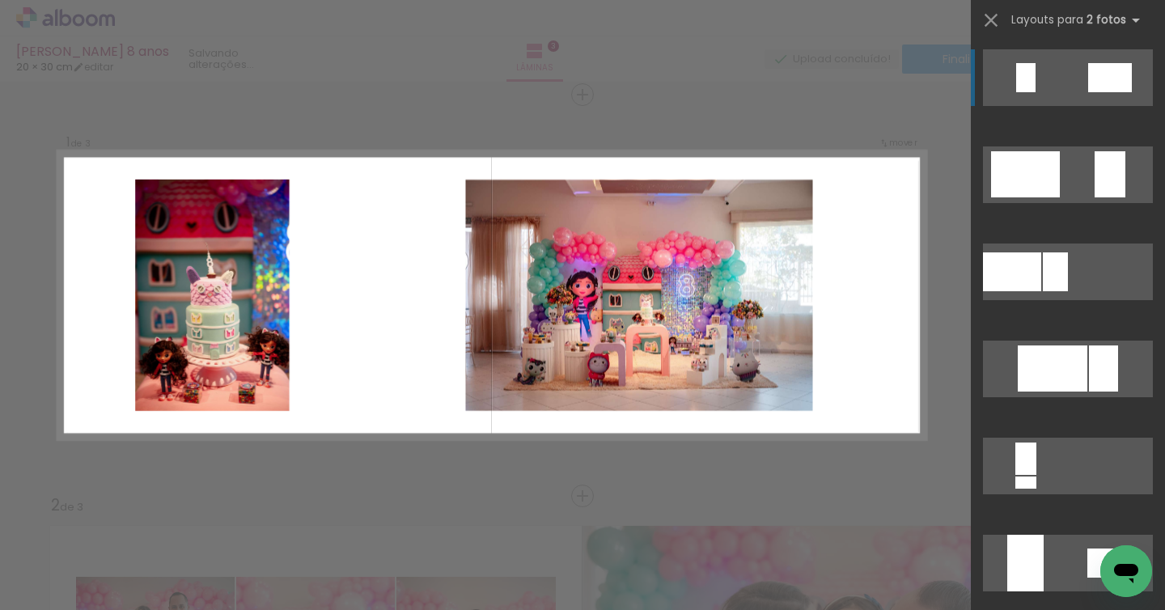
scroll to position [0, 0]
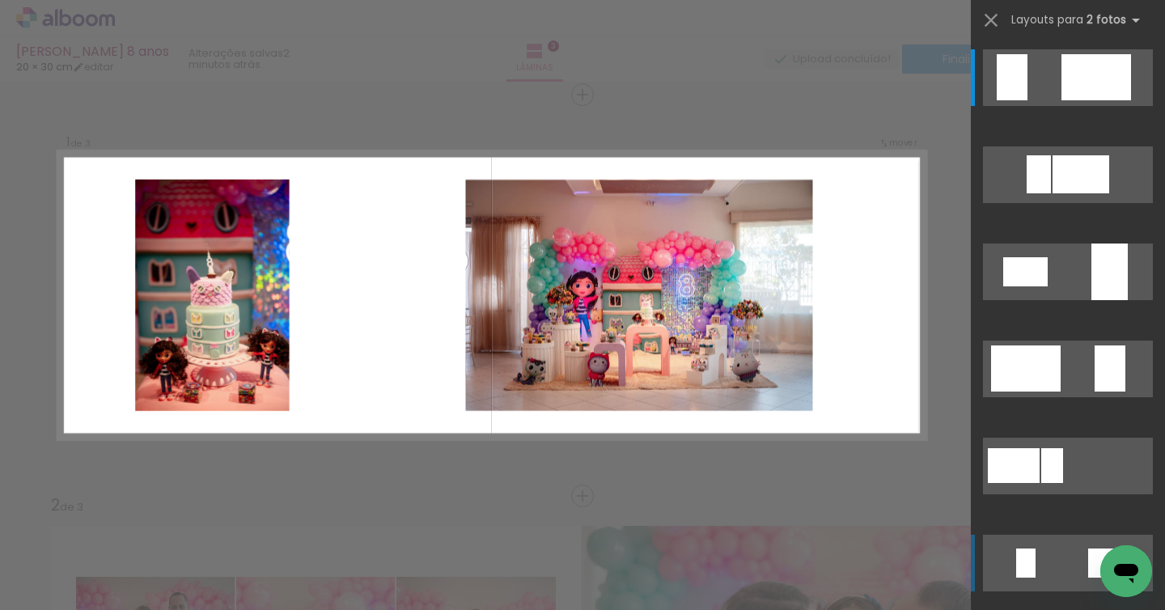
click at [389, 363] on quentale-layouter at bounding box center [492, 295] width 868 height 289
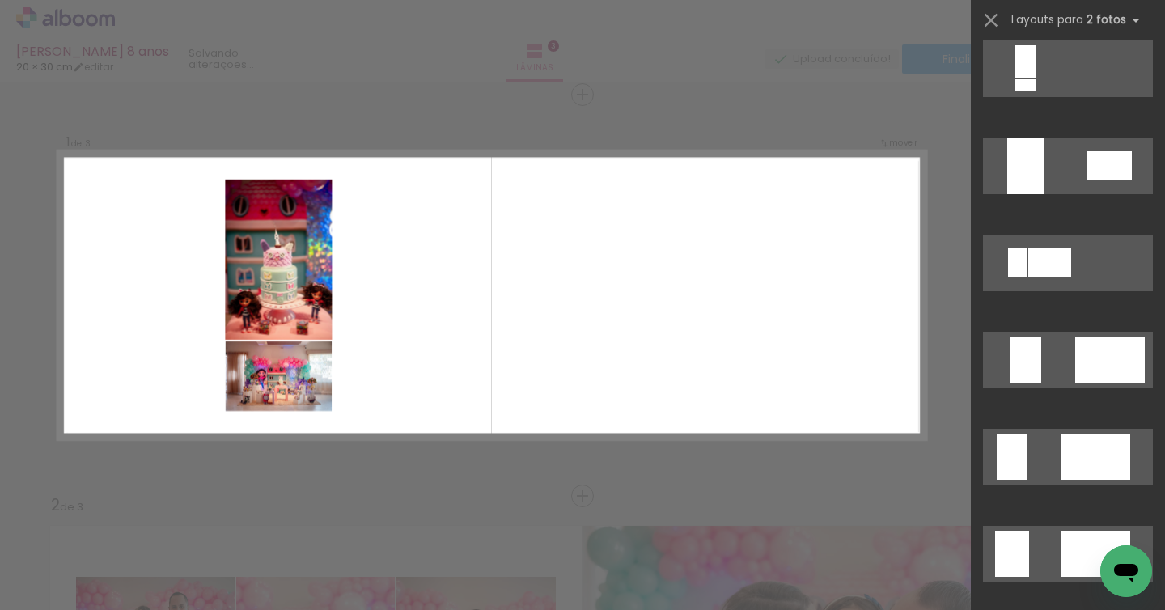
scroll to position [936, 0]
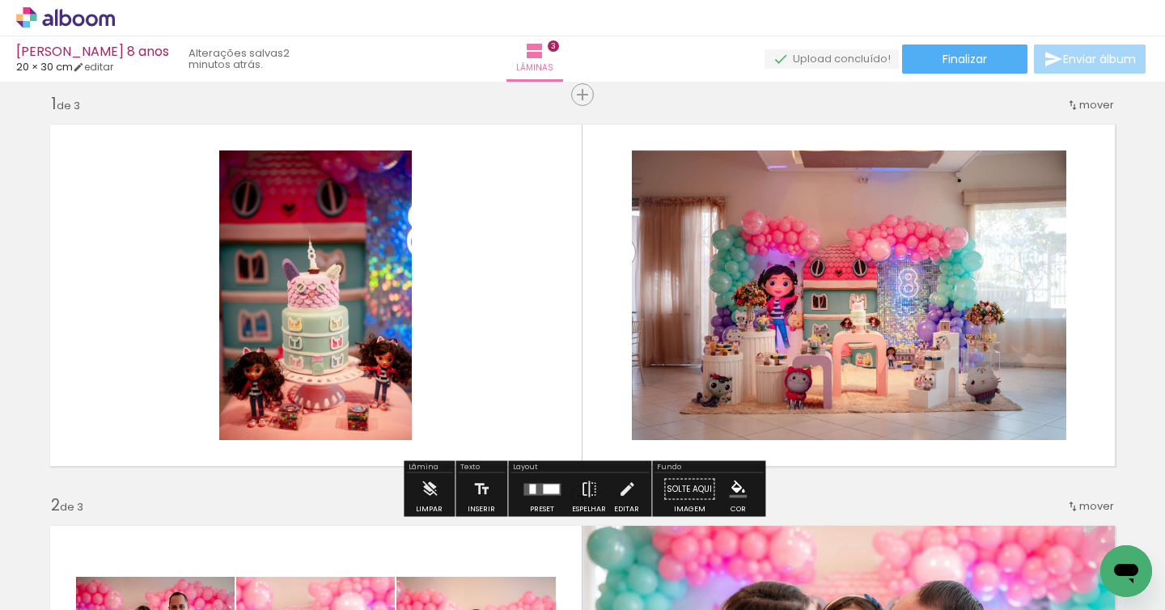
click at [549, 491] on div at bounding box center [551, 489] width 16 height 10
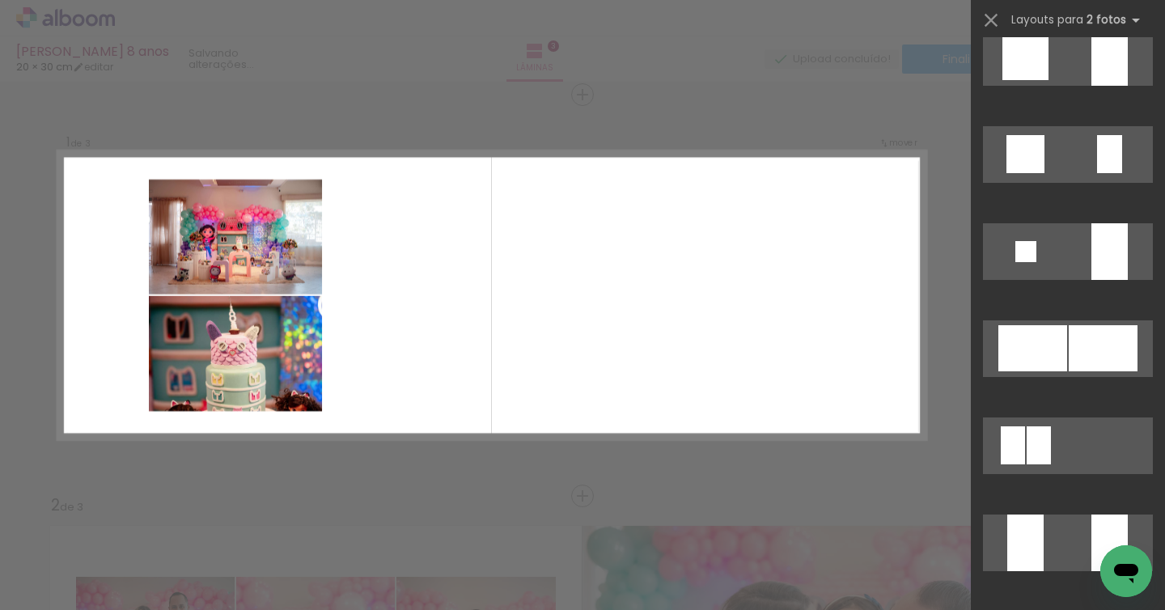
scroll to position [2193, 0]
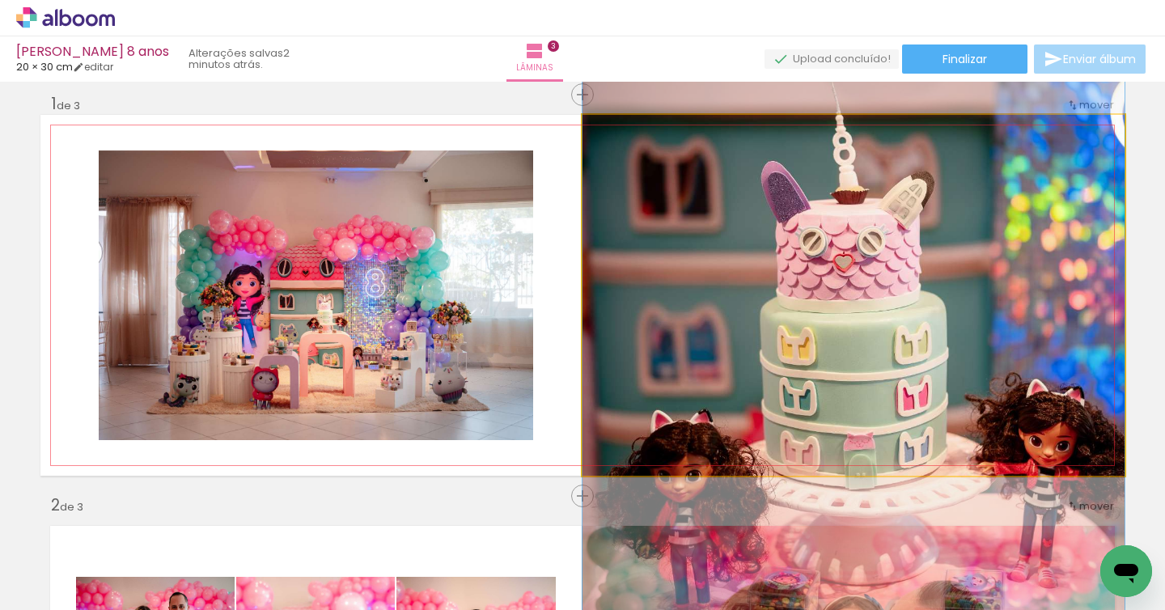
drag, startPoint x: 1017, startPoint y: 387, endPoint x: 1008, endPoint y: 350, distance: 37.5
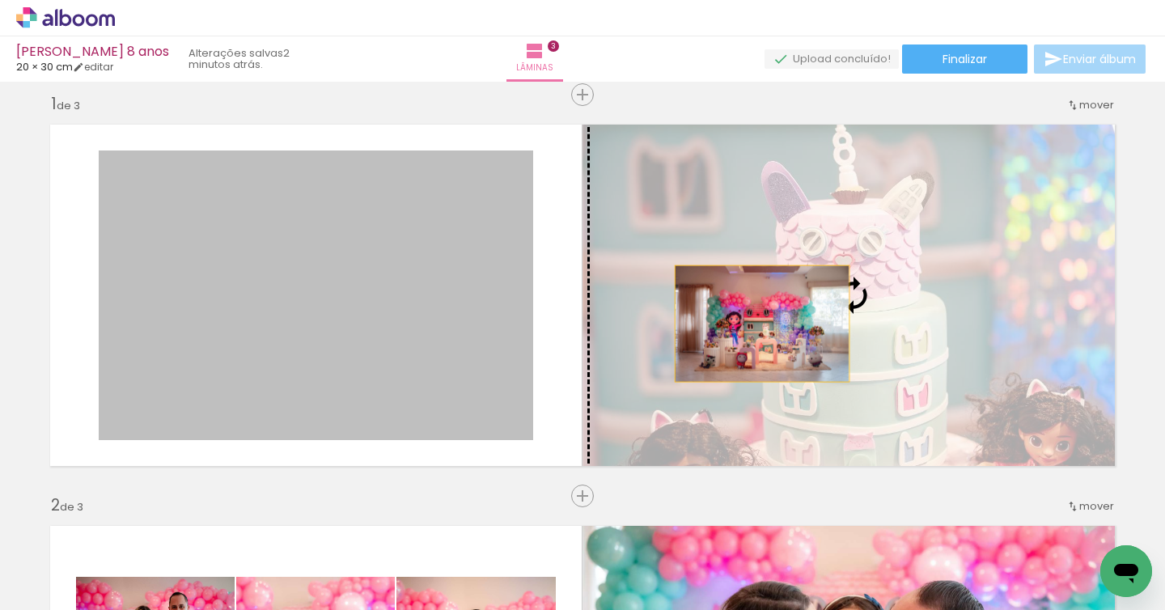
drag, startPoint x: 448, startPoint y: 334, endPoint x: 873, endPoint y: 321, distance: 425.9
click at [0, 0] on slot at bounding box center [0, 0] width 0 height 0
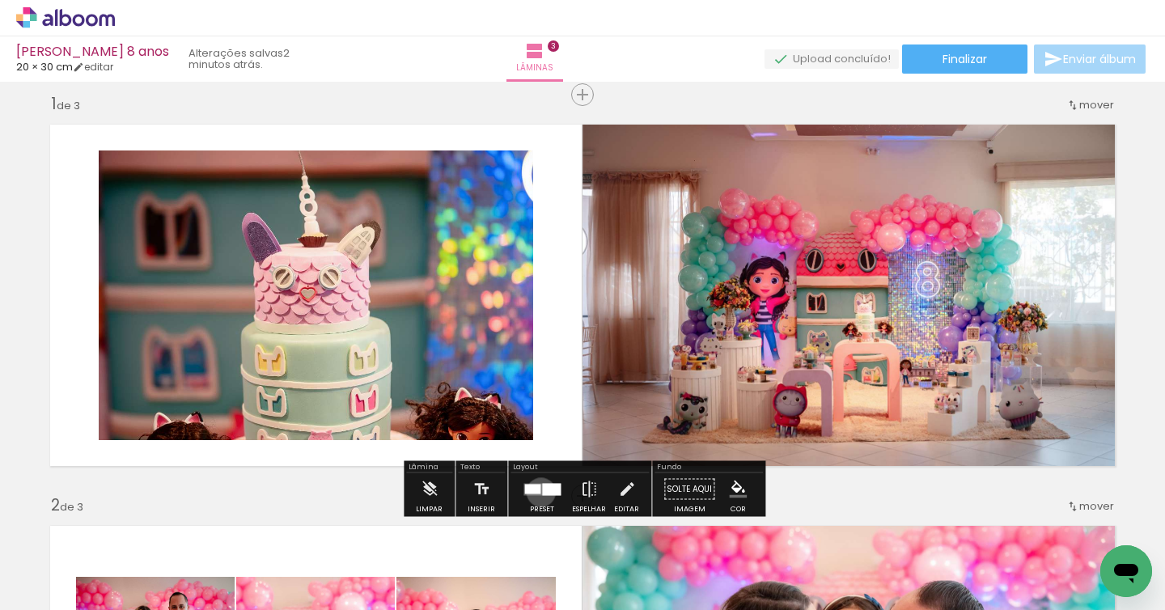
click at [537, 492] on quentale-layouter at bounding box center [542, 489] width 37 height 12
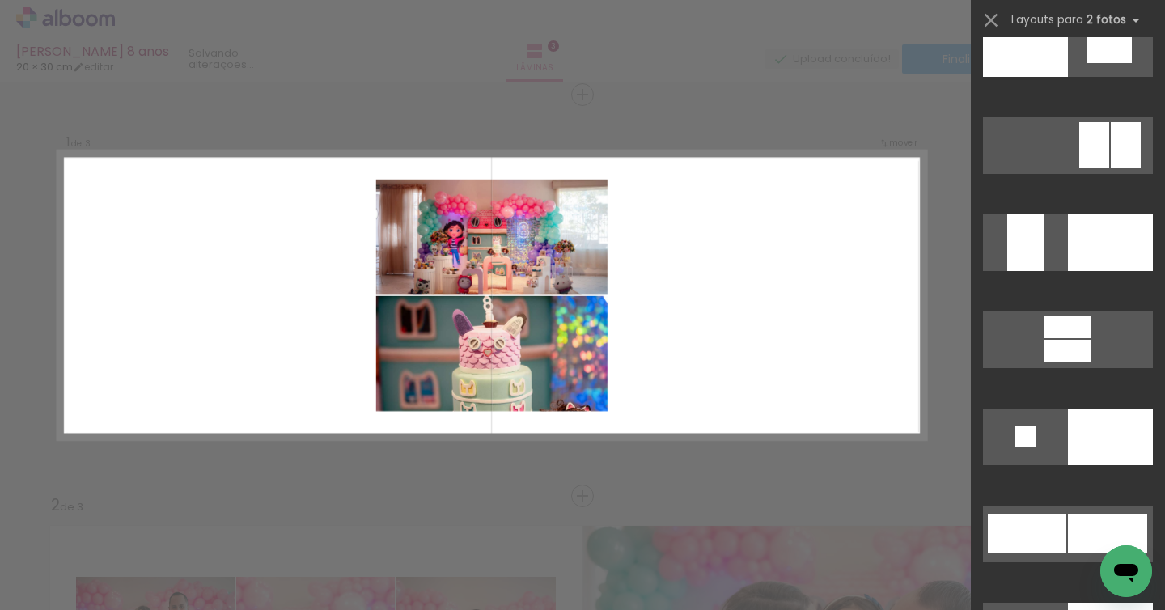
scroll to position [6183, 0]
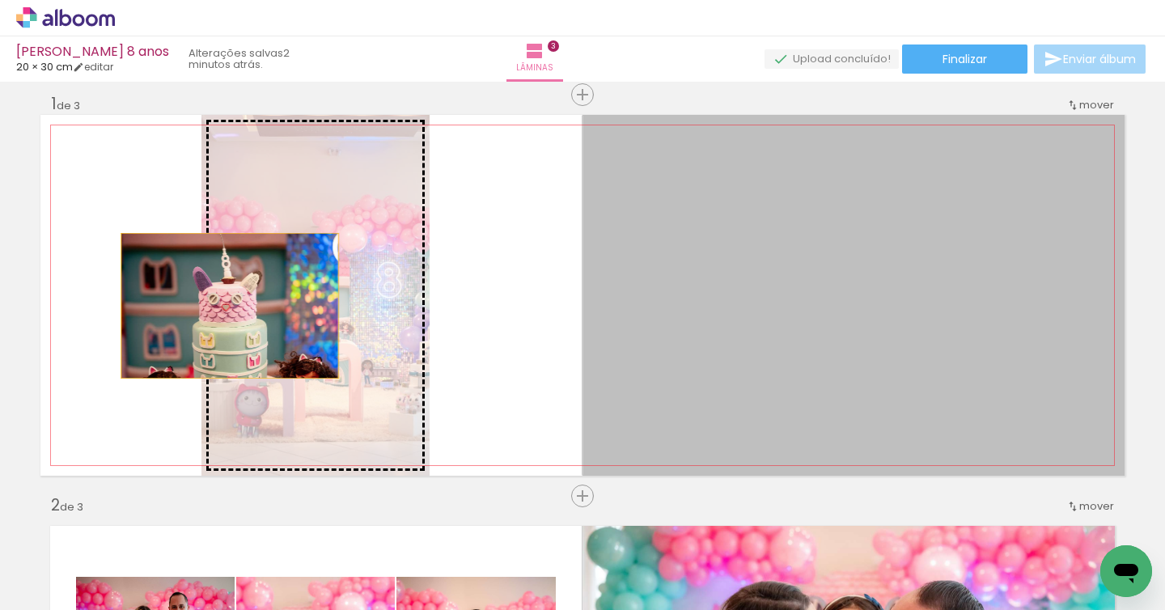
drag, startPoint x: 847, startPoint y: 310, endPoint x: 229, endPoint y: 307, distance: 618.4
click at [0, 0] on slot at bounding box center [0, 0] width 0 height 0
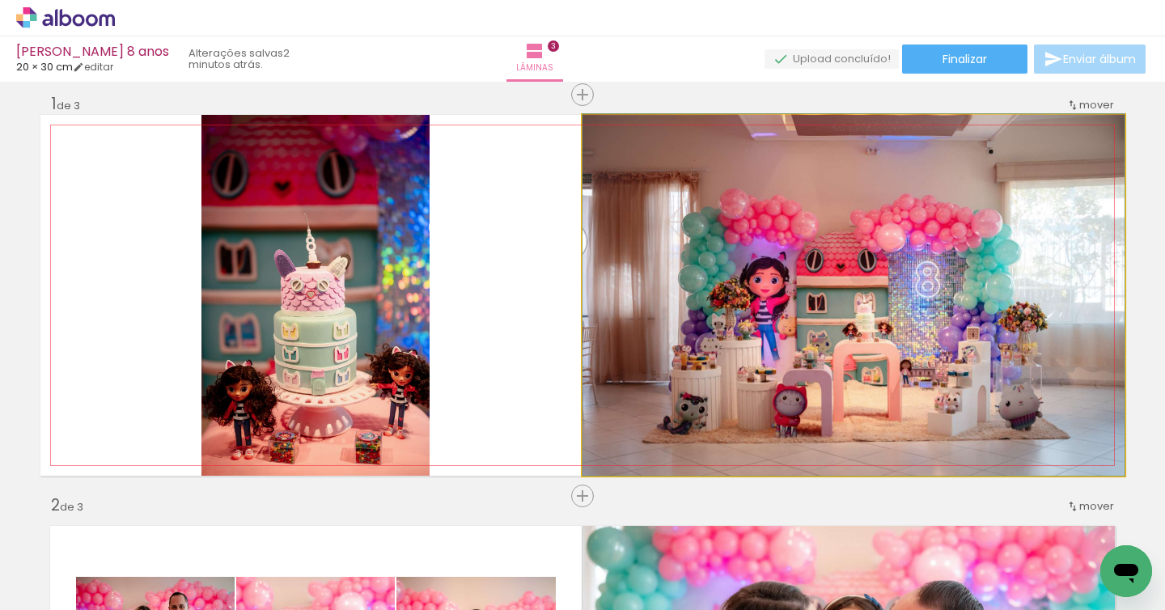
drag, startPoint x: 902, startPoint y: 380, endPoint x: 867, endPoint y: 291, distance: 95.9
click at [901, 380] on div at bounding box center [854, 295] width 542 height 362
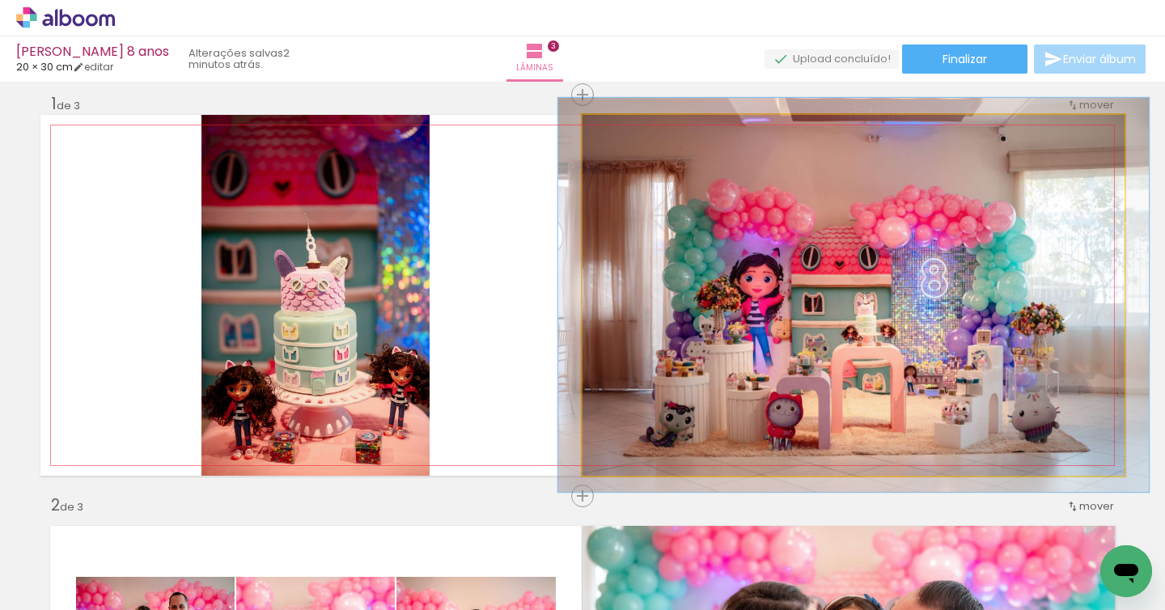
click at [622, 129] on div at bounding box center [625, 132] width 15 height 15
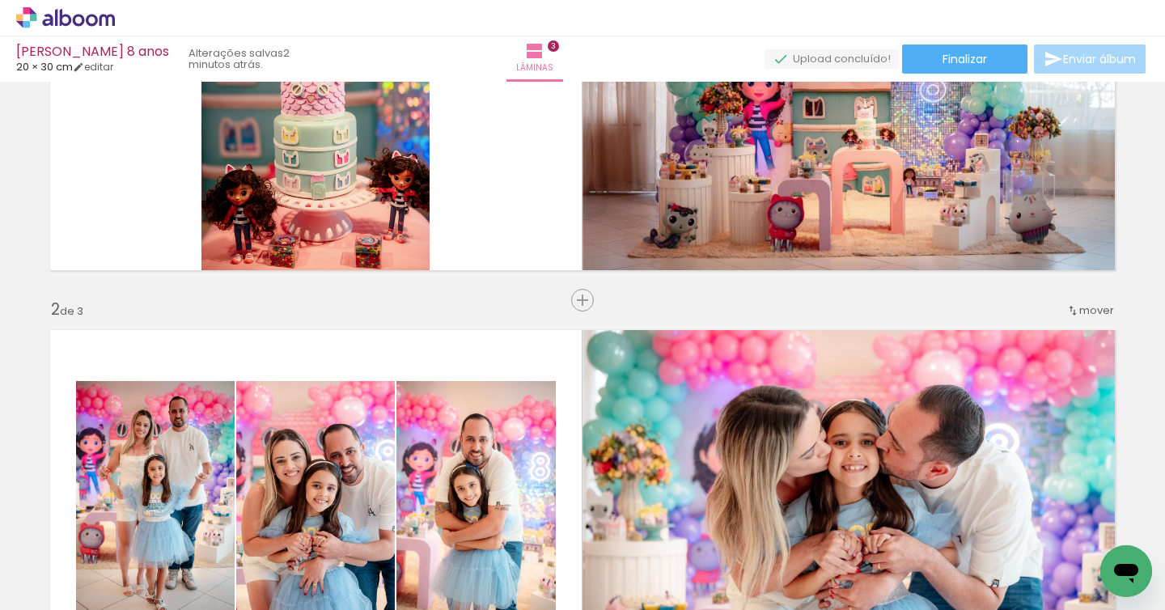
scroll to position [155, 0]
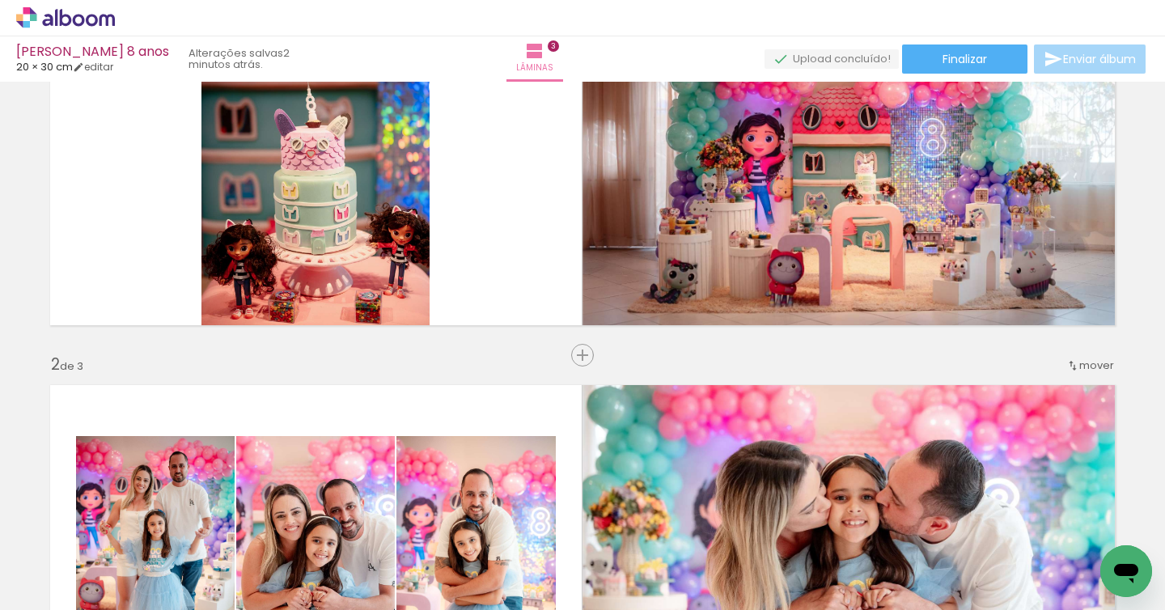
click at [842, 601] on quentale-thumb at bounding box center [867, 555] width 91 height 93
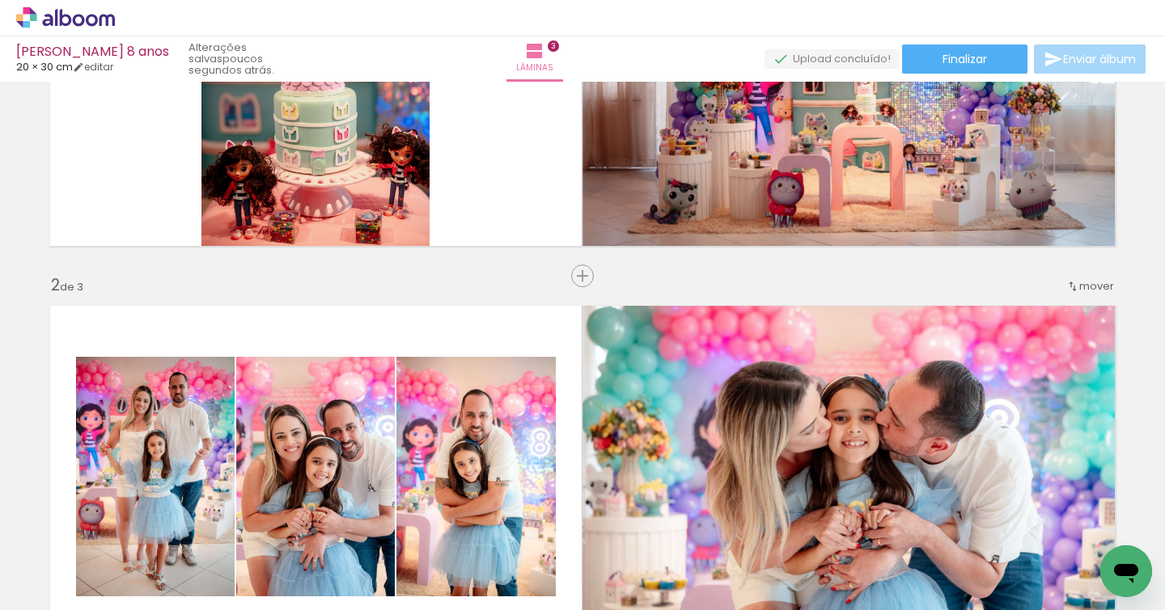
scroll to position [161, 0]
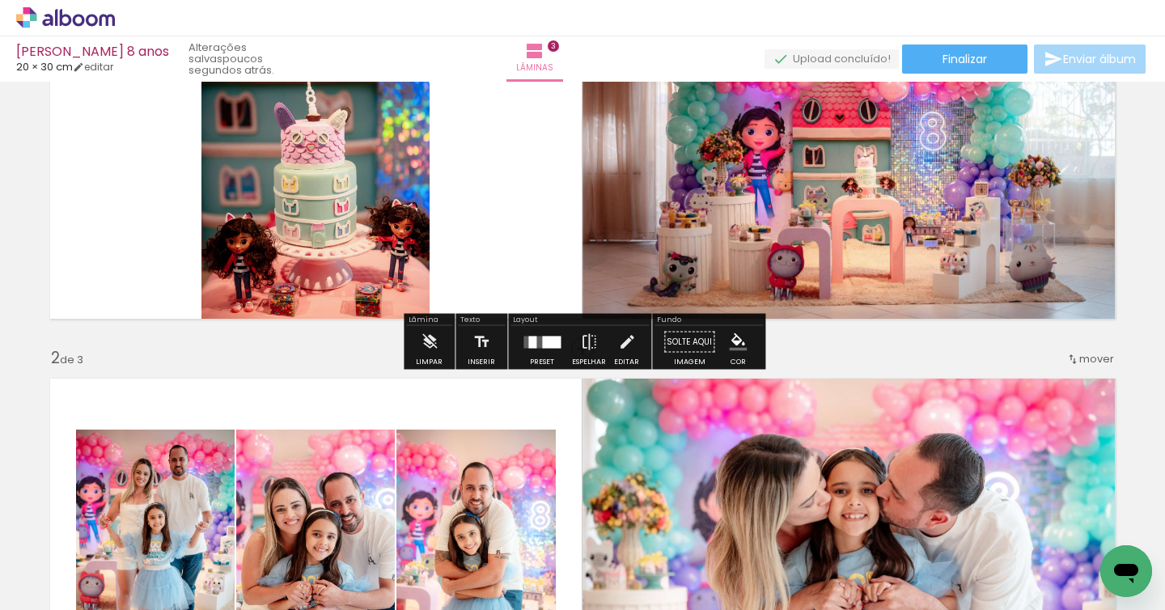
click at [542, 338] on div at bounding box center [551, 342] width 19 height 12
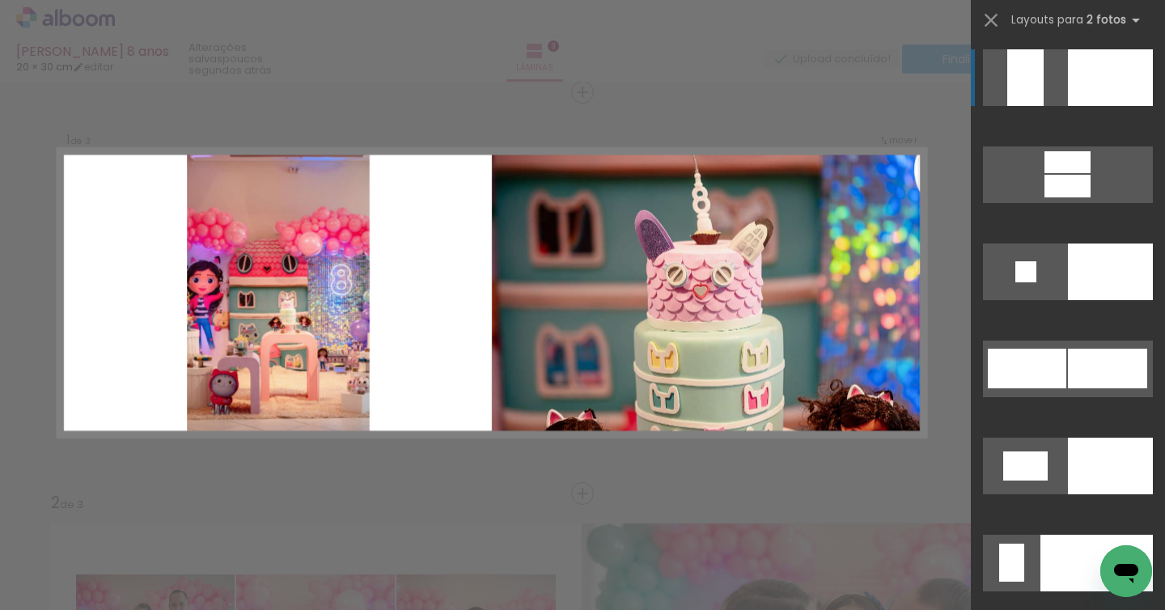
scroll to position [14, 0]
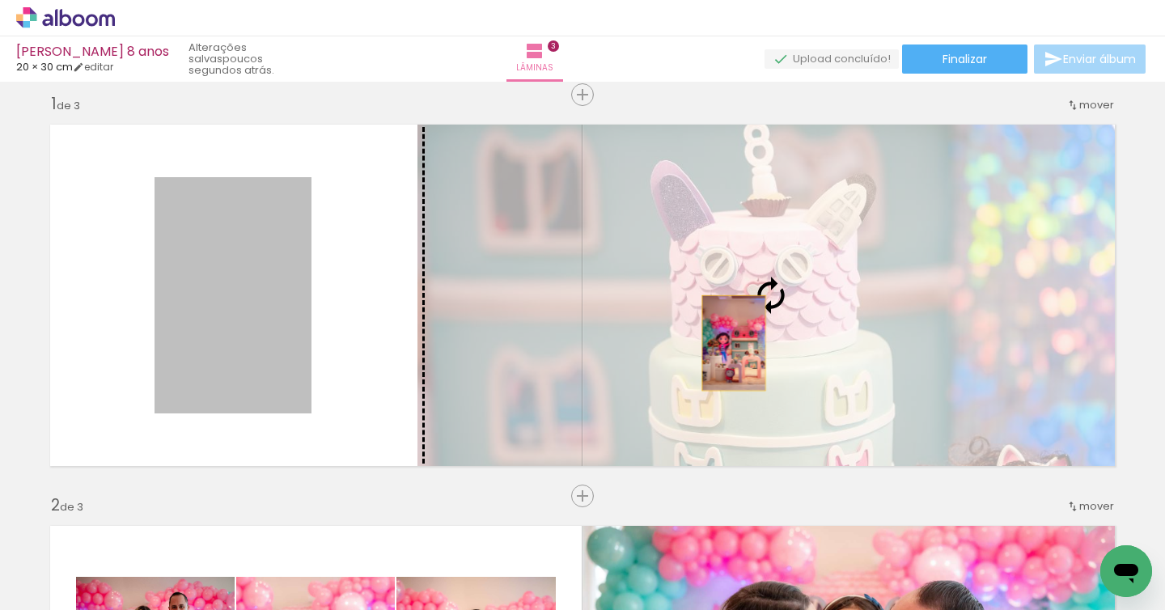
drag, startPoint x: 268, startPoint y: 346, endPoint x: 734, endPoint y: 343, distance: 466.2
click at [0, 0] on slot at bounding box center [0, 0] width 0 height 0
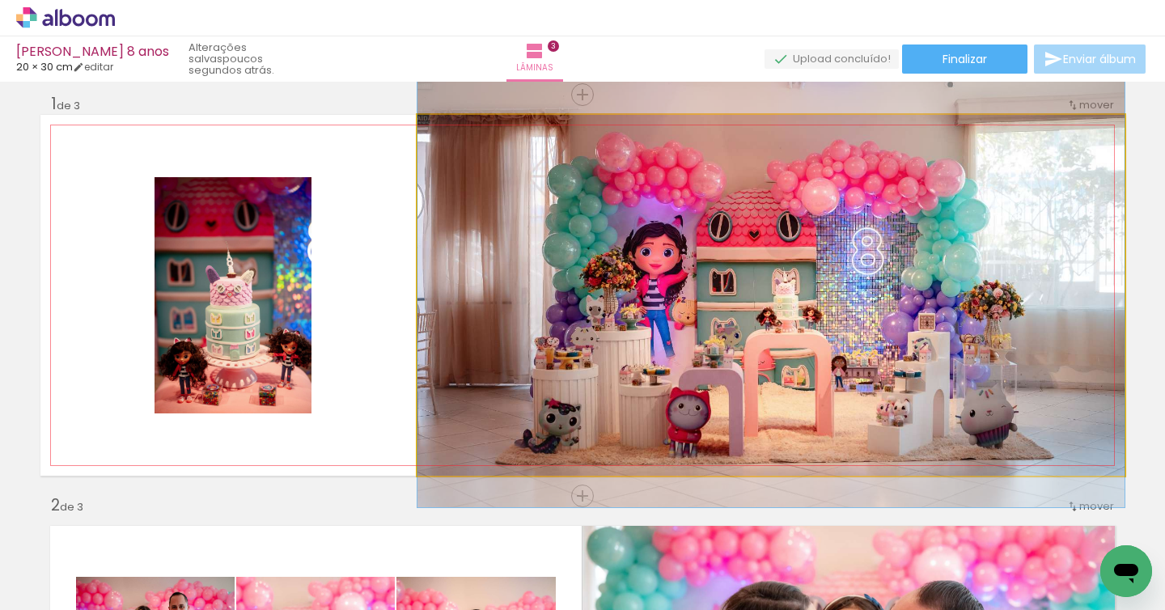
drag, startPoint x: 845, startPoint y: 355, endPoint x: 834, endPoint y: 332, distance: 25.7
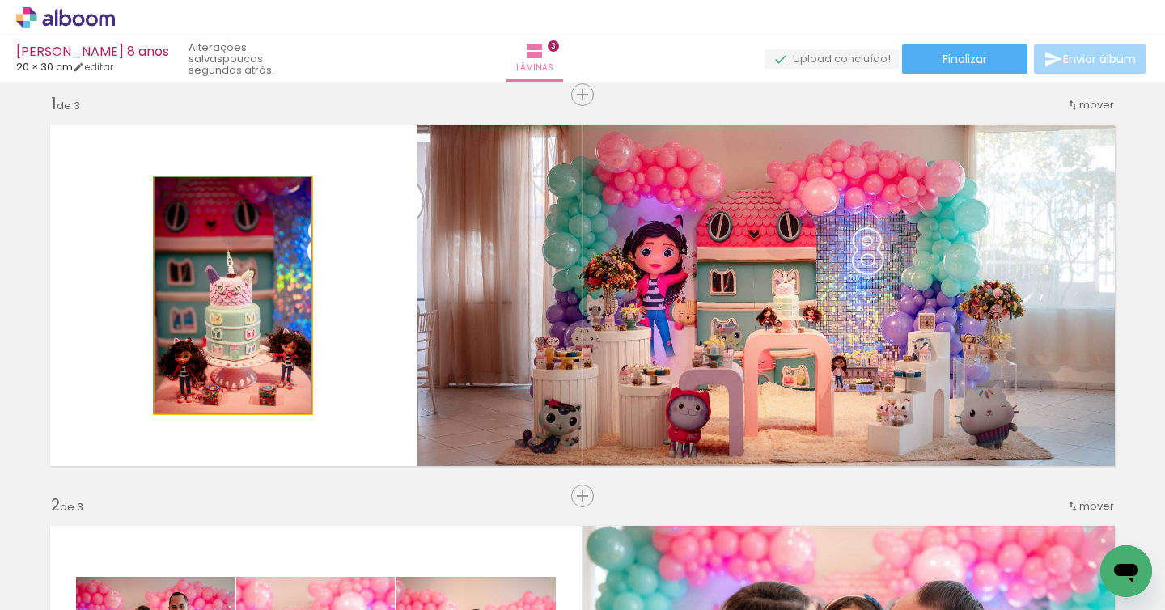
click at [264, 359] on quentale-photo at bounding box center [233, 295] width 157 height 236
click at [265, 359] on quentale-photo at bounding box center [233, 295] width 157 height 236
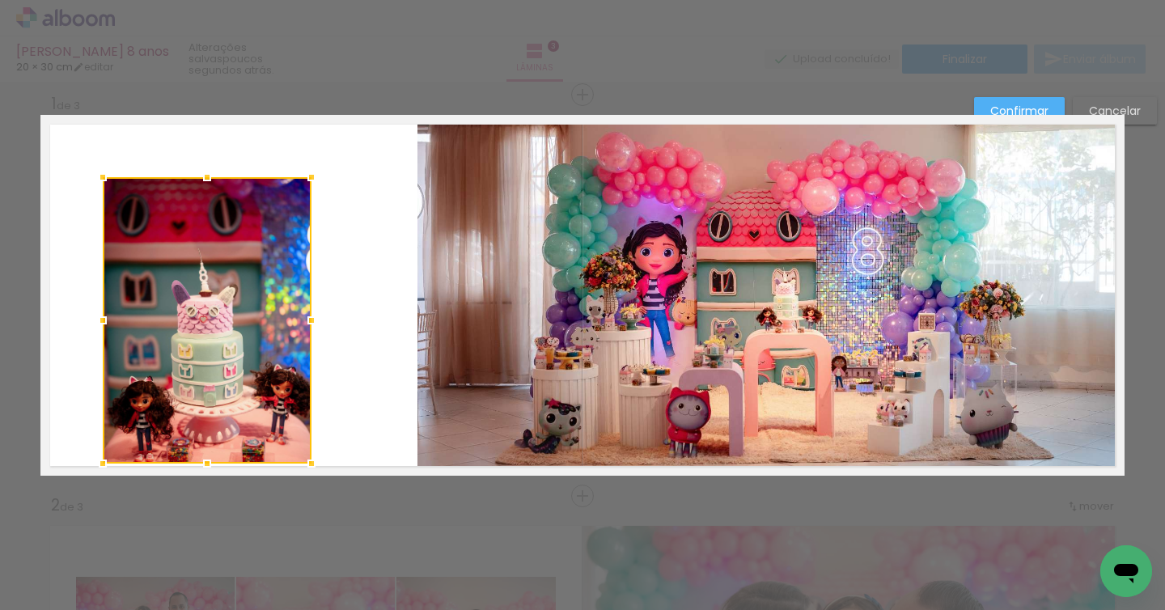
drag, startPoint x: 154, startPoint y: 408, endPoint x: 117, endPoint y: 445, distance: 52.1
click at [102, 458] on div at bounding box center [103, 464] width 32 height 32
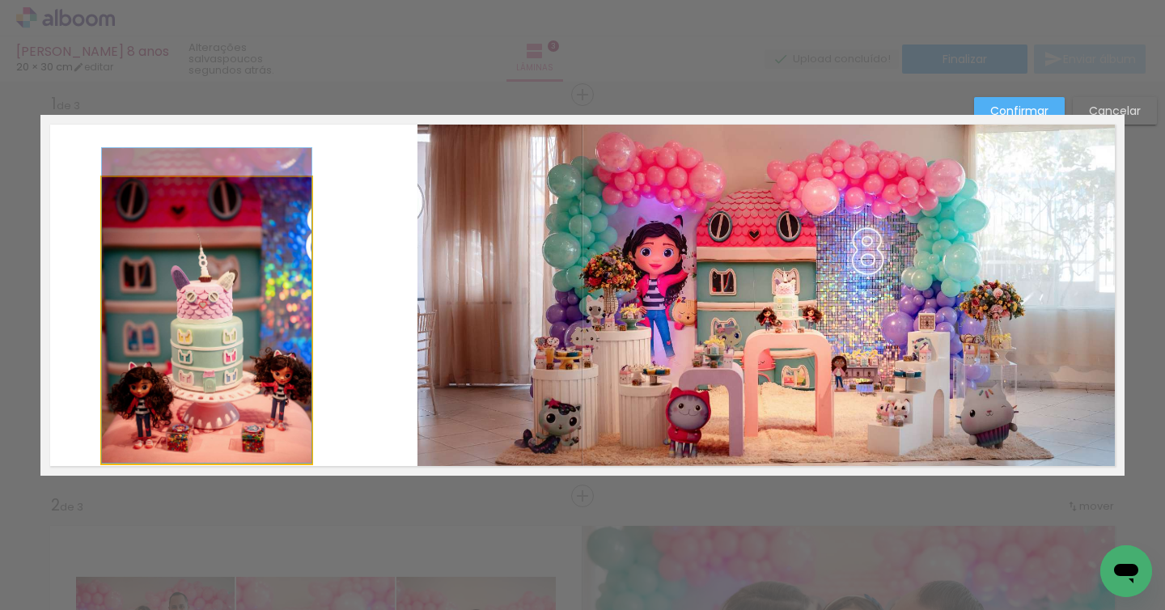
drag, startPoint x: 208, startPoint y: 365, endPoint x: 252, endPoint y: 287, distance: 89.9
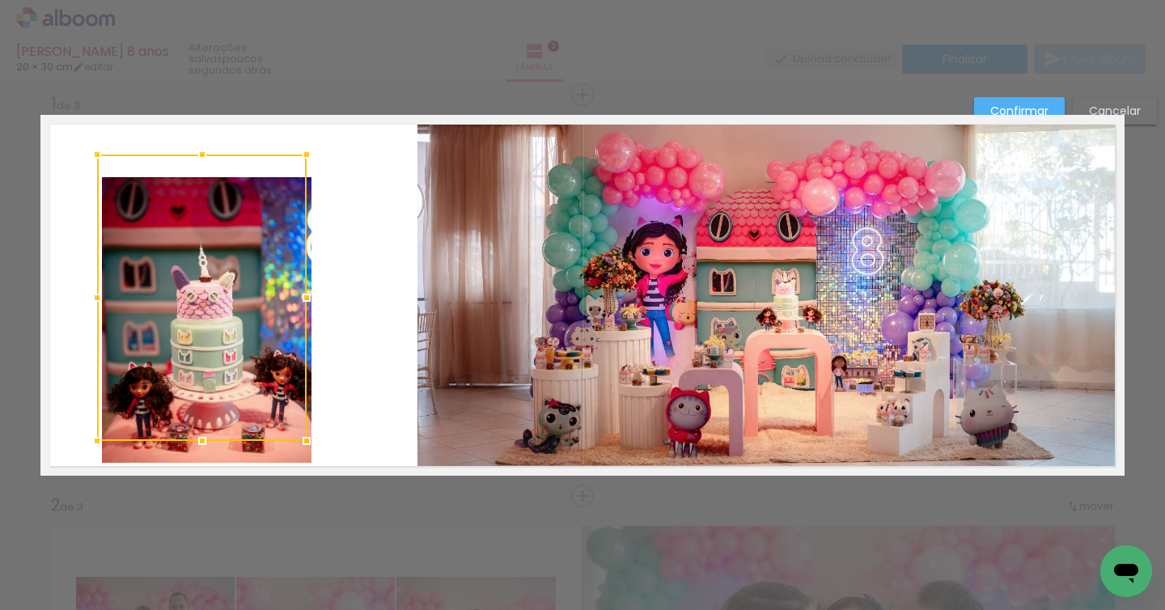
drag, startPoint x: 237, startPoint y: 328, endPoint x: 261, endPoint y: 239, distance: 92.1
click at [232, 305] on div at bounding box center [202, 298] width 210 height 287
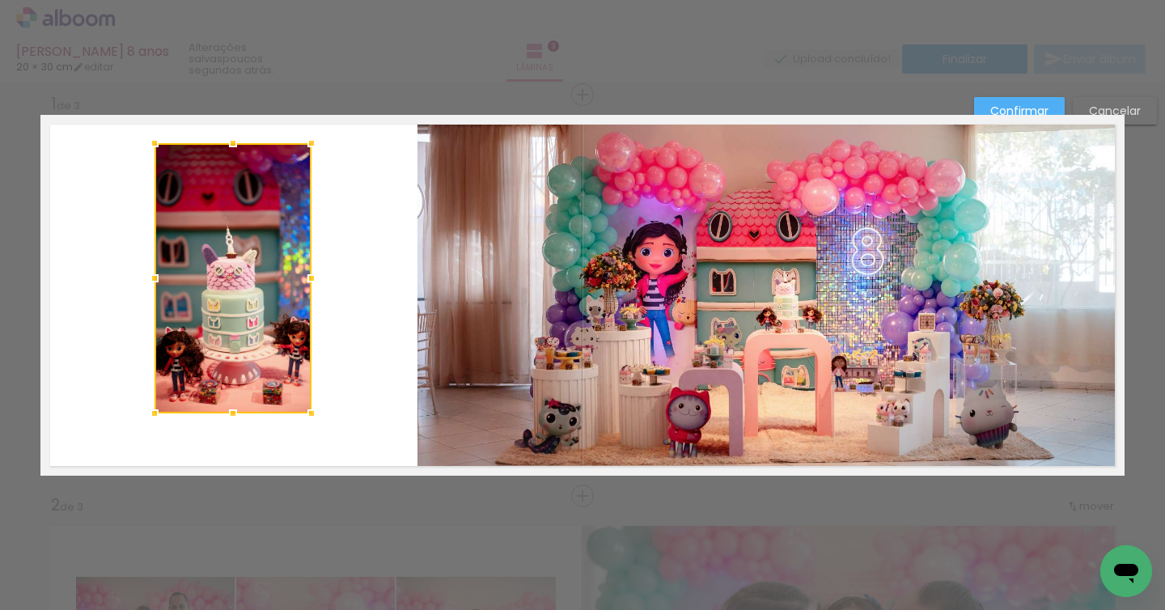
drag, startPoint x: 232, startPoint y: 176, endPoint x: 261, endPoint y: 189, distance: 31.9
click at [230, 141] on div at bounding box center [233, 143] width 32 height 32
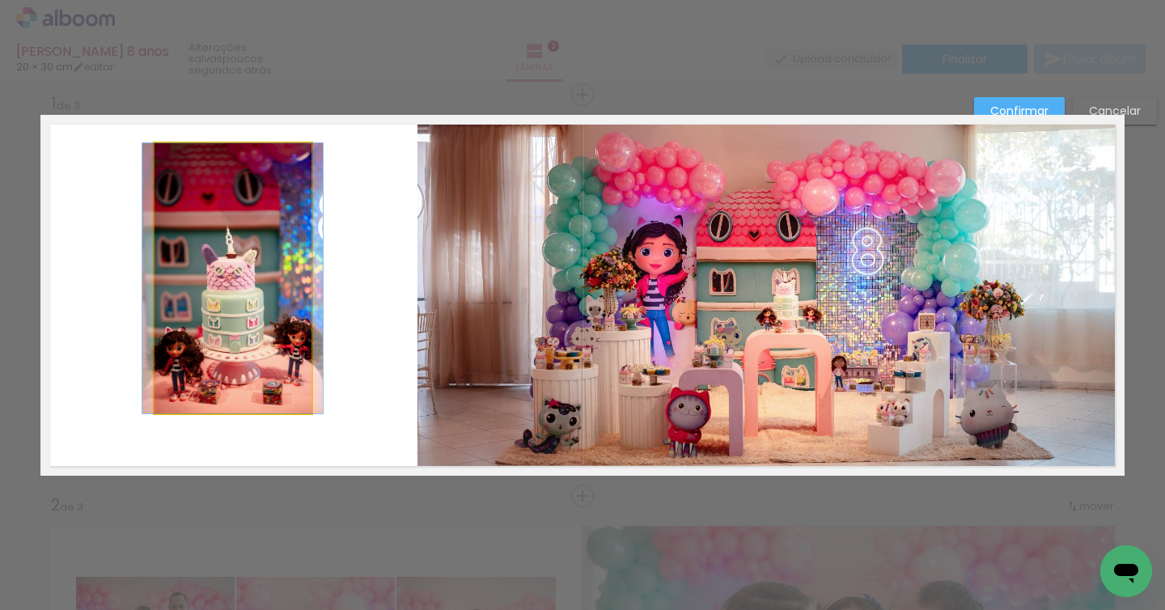
click at [271, 362] on quentale-photo at bounding box center [233, 278] width 157 height 270
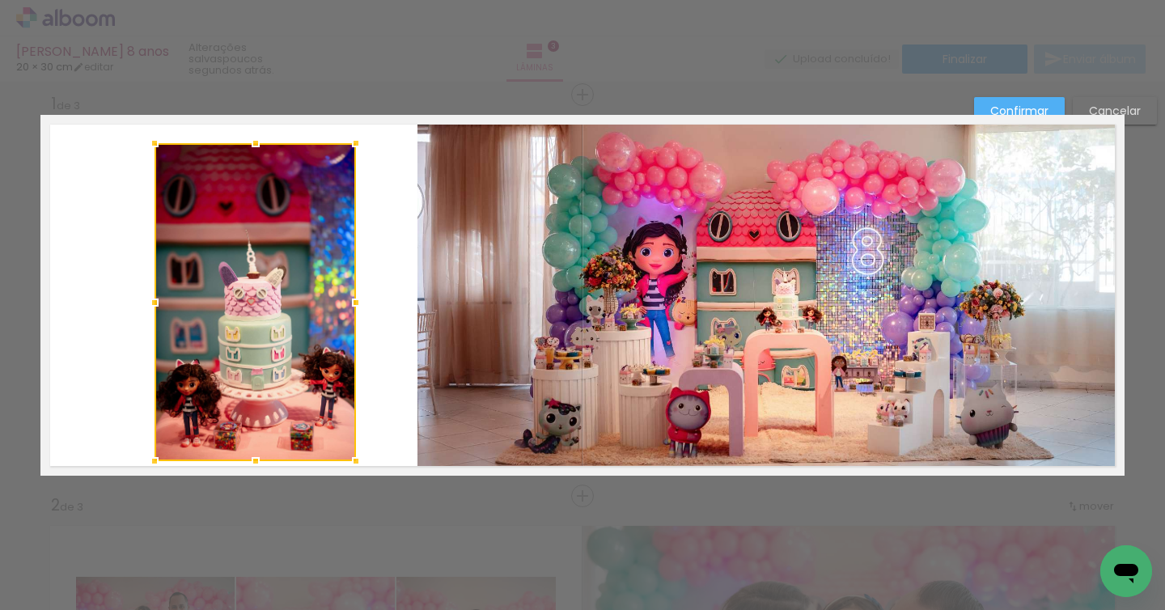
drag, startPoint x: 309, startPoint y: 412, endPoint x: 339, endPoint y: 446, distance: 45.3
click at [353, 459] on div at bounding box center [356, 461] width 32 height 32
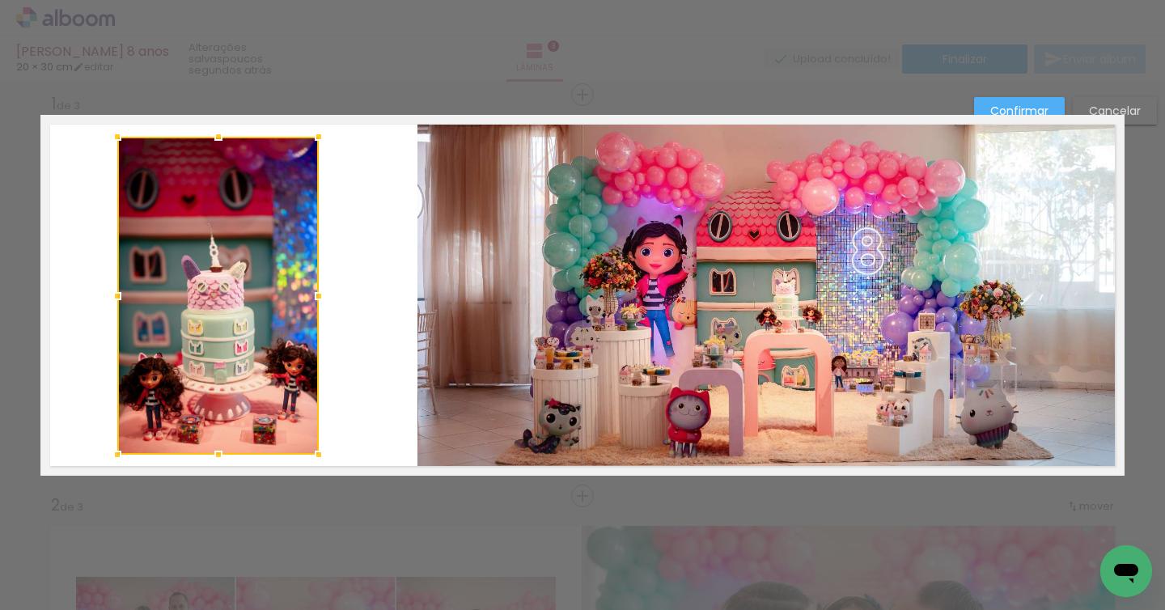
drag, startPoint x: 299, startPoint y: 399, endPoint x: 263, endPoint y: 382, distance: 40.2
click at [263, 382] on div at bounding box center [218, 296] width 202 height 318
click at [0, 0] on slot "Confirmar" at bounding box center [0, 0] width 0 height 0
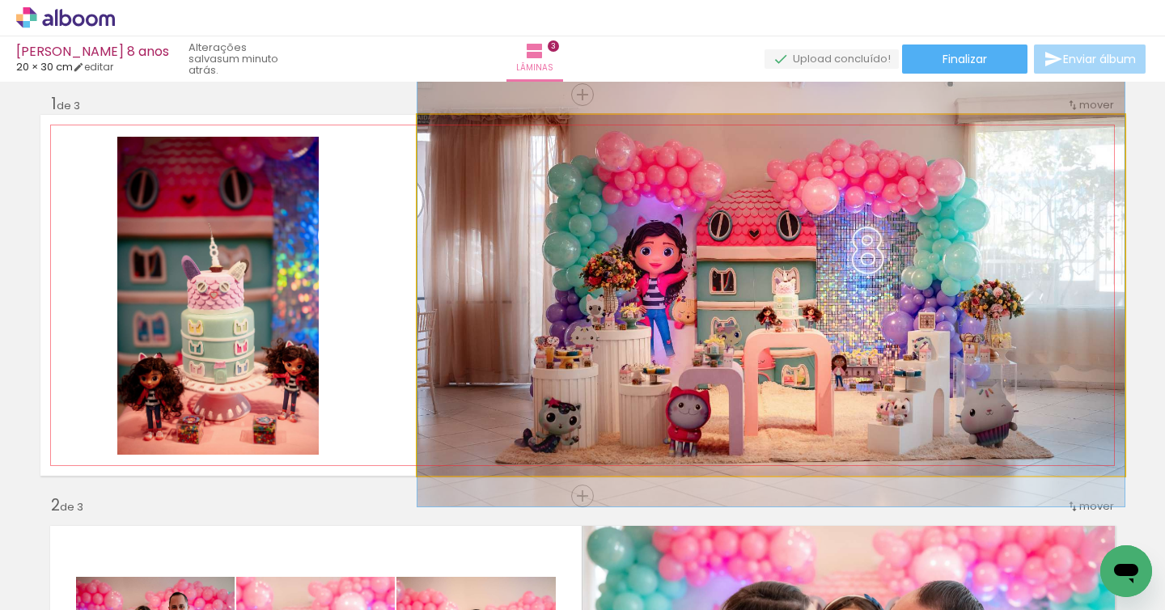
drag, startPoint x: 700, startPoint y: 270, endPoint x: 681, endPoint y: 269, distance: 19.4
click at [471, 218] on quentale-photo at bounding box center [771, 295] width 707 height 361
drag, startPoint x: 472, startPoint y: 218, endPoint x: 464, endPoint y: 219, distance: 8.1
click at [471, 218] on quentale-photo at bounding box center [771, 295] width 707 height 361
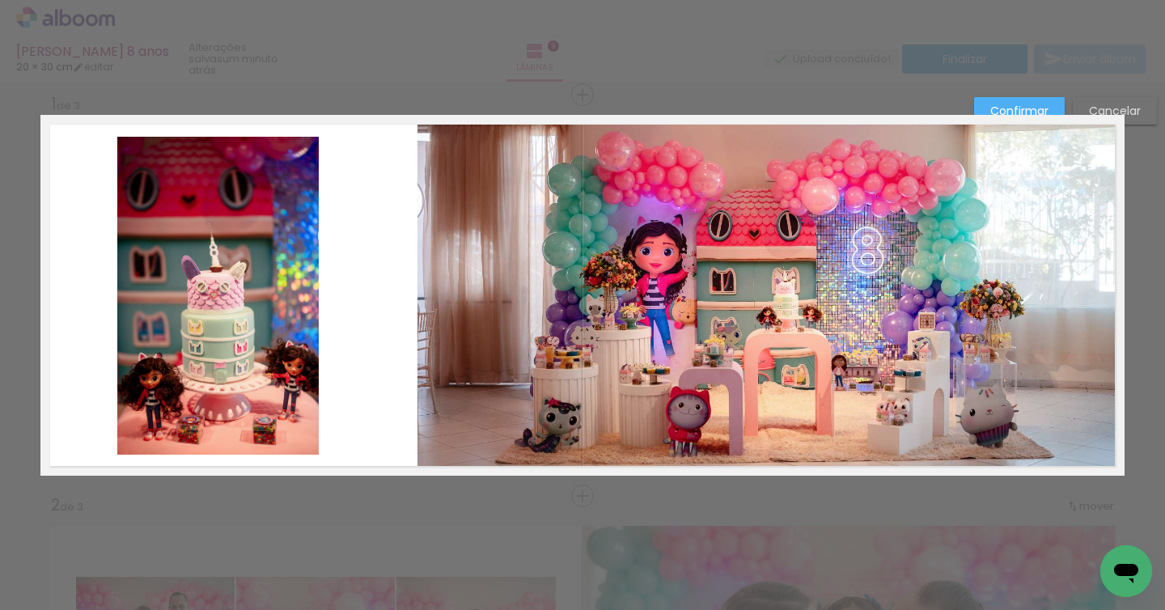
click at [469, 248] on quentale-photo at bounding box center [771, 295] width 707 height 361
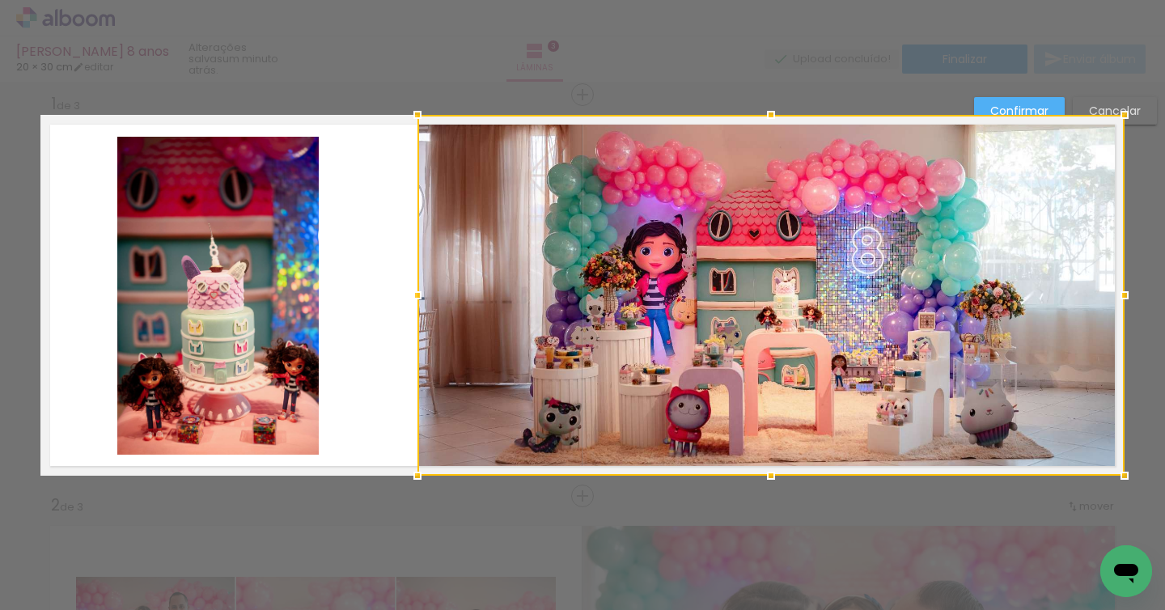
click at [469, 248] on div at bounding box center [771, 295] width 707 height 361
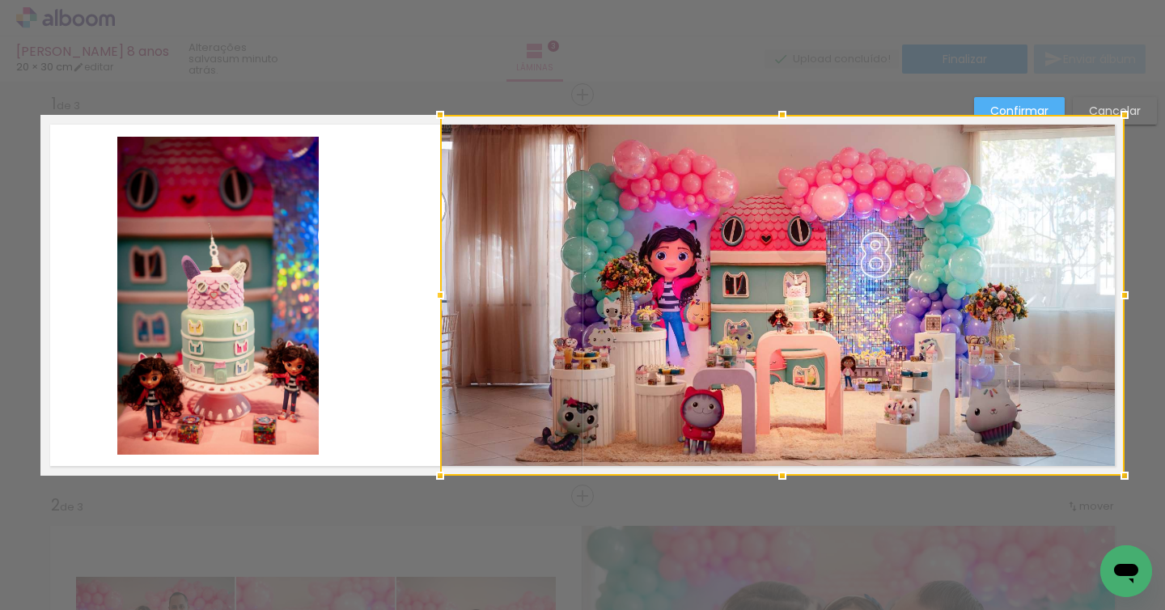
drag, startPoint x: 418, startPoint y: 292, endPoint x: 455, endPoint y: 281, distance: 38.1
click at [440, 290] on div at bounding box center [440, 295] width 32 height 32
click at [0, 0] on slot "Confirmar" at bounding box center [0, 0] width 0 height 0
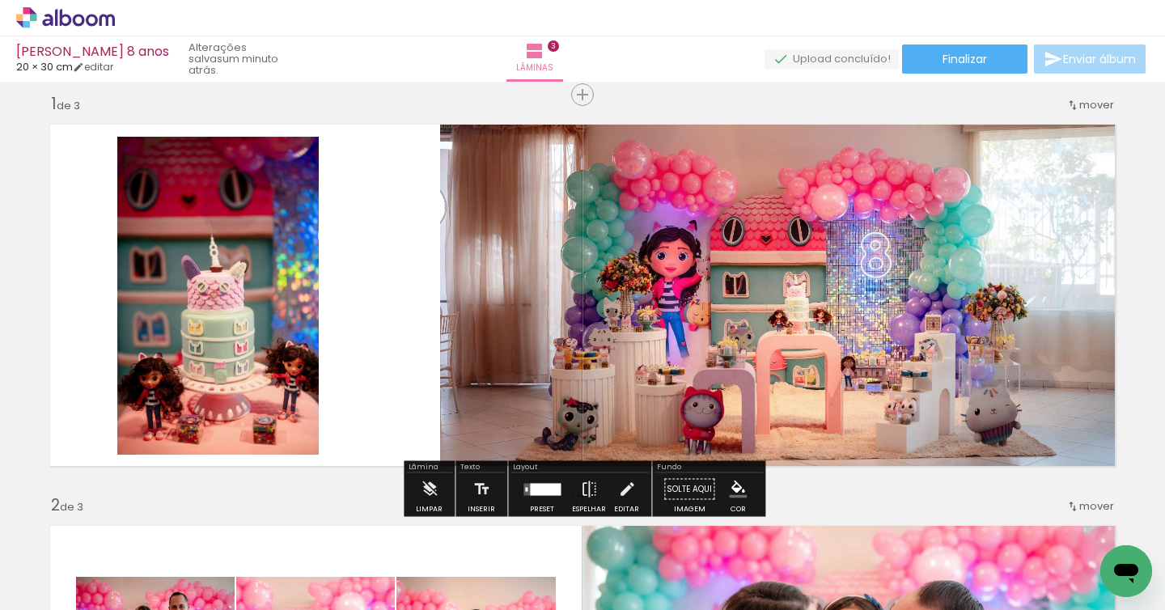
drag, startPoint x: 571, startPoint y: 287, endPoint x: 558, endPoint y: 289, distance: 13.9
click at [571, 287] on div at bounding box center [782, 274] width 685 height 456
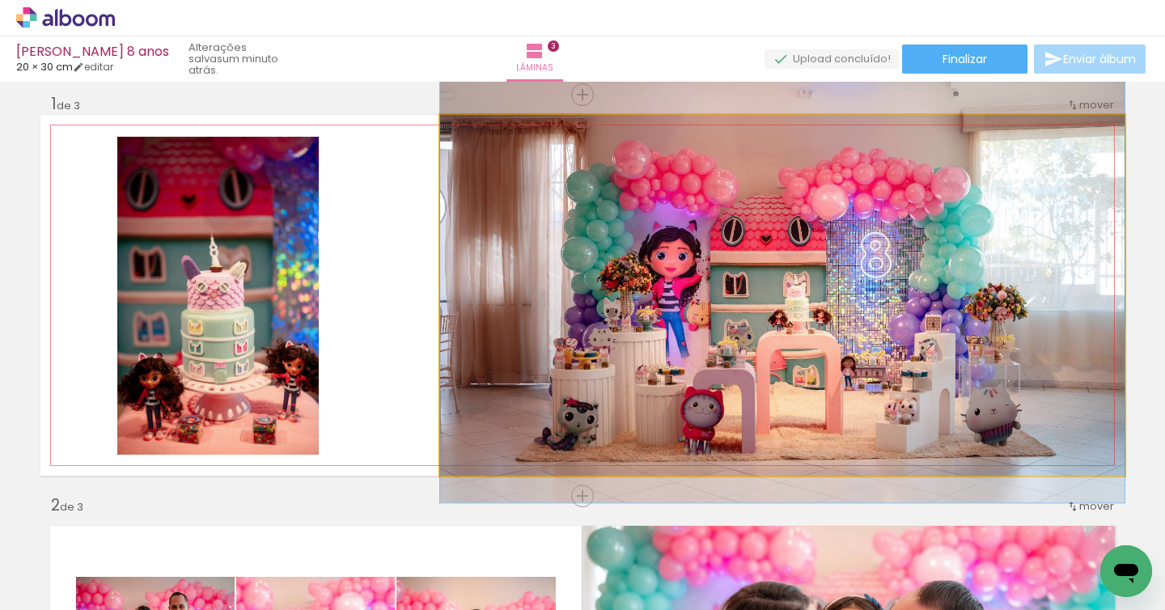
click at [495, 308] on quentale-photo at bounding box center [782, 295] width 685 height 361
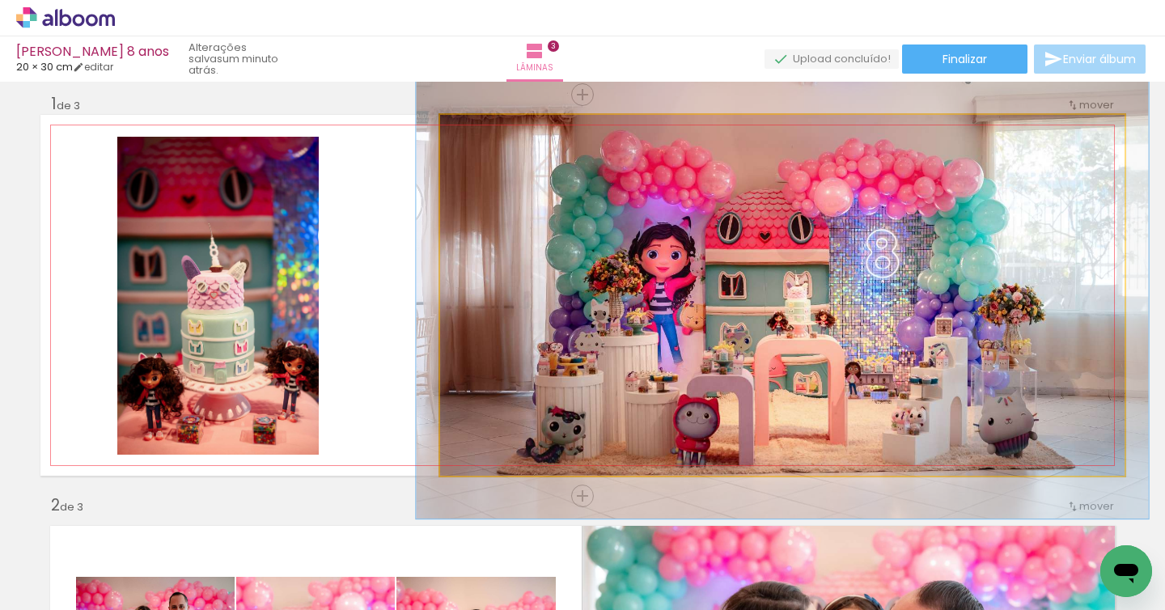
click at [483, 131] on div at bounding box center [482, 132] width 15 height 15
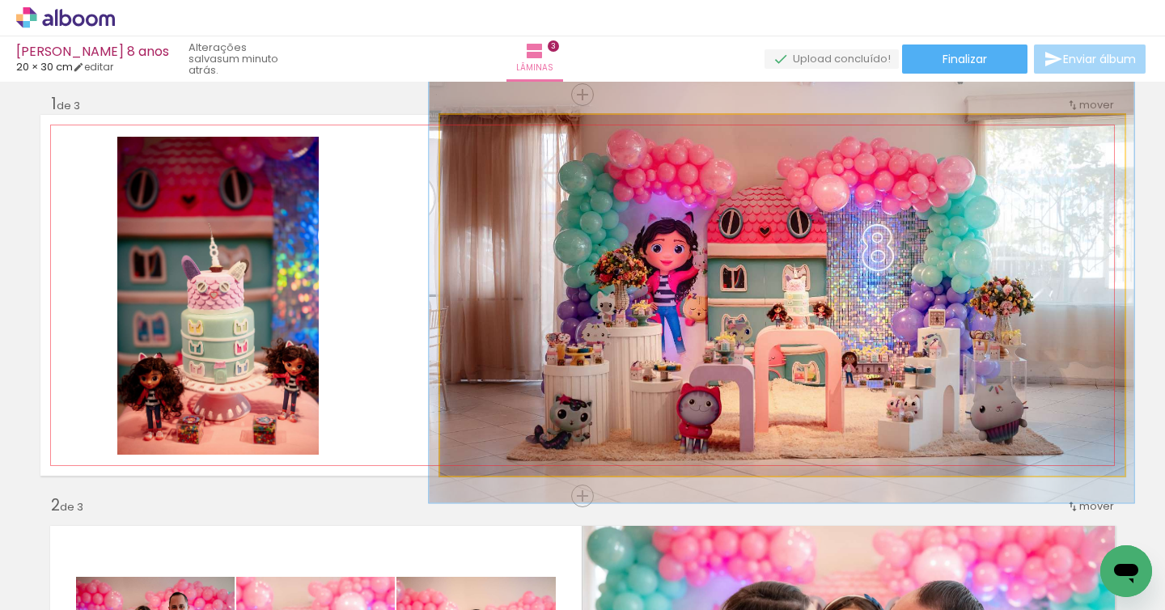
type paper-slider "103"
drag, startPoint x: 486, startPoint y: 134, endPoint x: 493, endPoint y: 141, distance: 9.2
click at [484, 133] on div at bounding box center [480, 132] width 26 height 26
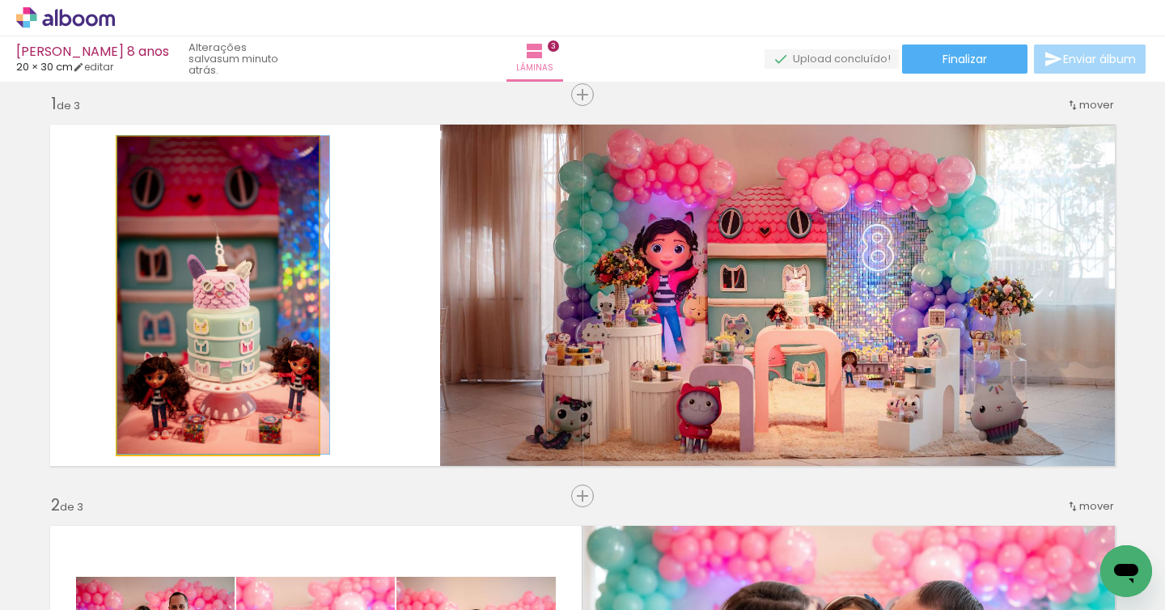
drag, startPoint x: 276, startPoint y: 309, endPoint x: 293, endPoint y: 306, distance: 17.3
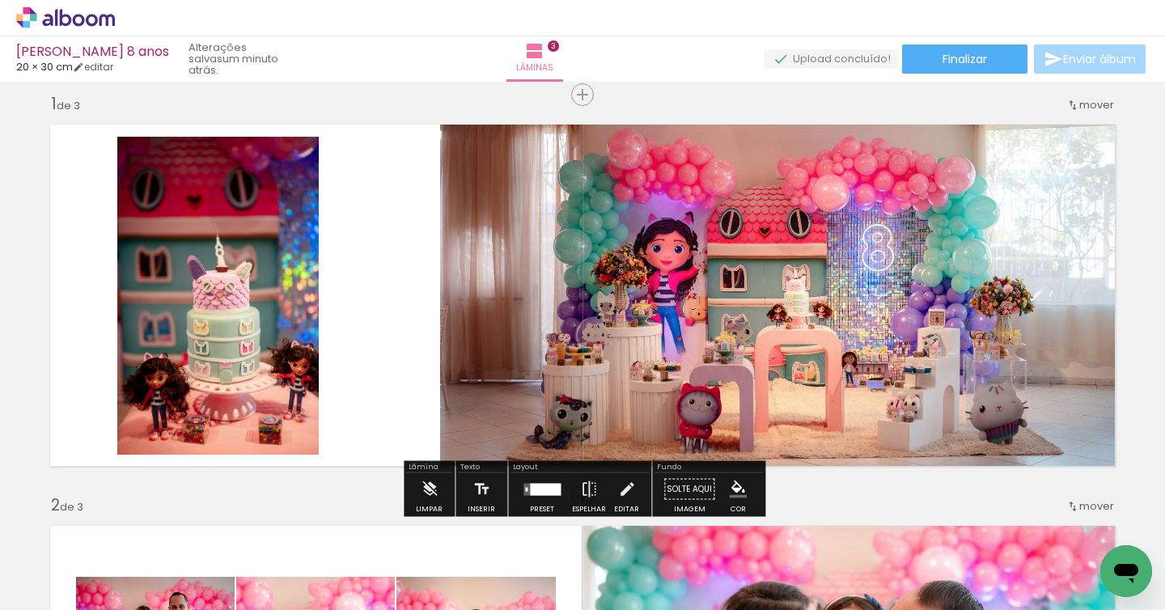
click at [262, 332] on quentale-photo at bounding box center [218, 296] width 202 height 318
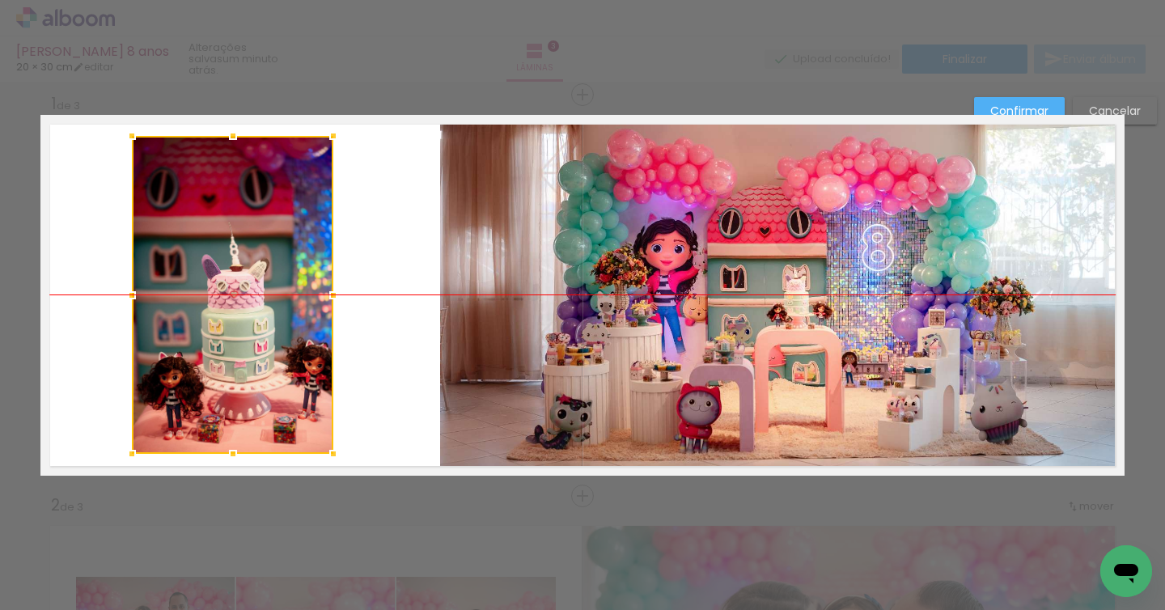
drag, startPoint x: 263, startPoint y: 332, endPoint x: 277, endPoint y: 323, distance: 16.4
click at [278, 323] on div at bounding box center [233, 295] width 202 height 318
click at [0, 0] on slot "Confirmar" at bounding box center [0, 0] width 0 height 0
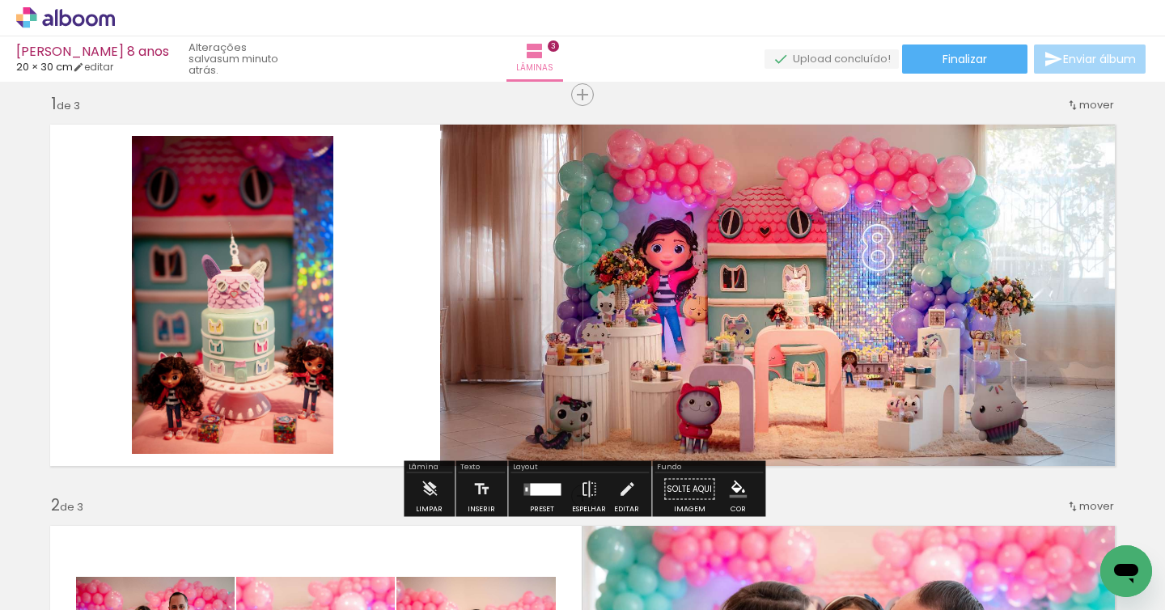
click at [426, 306] on quentale-layouter at bounding box center [582, 295] width 1085 height 361
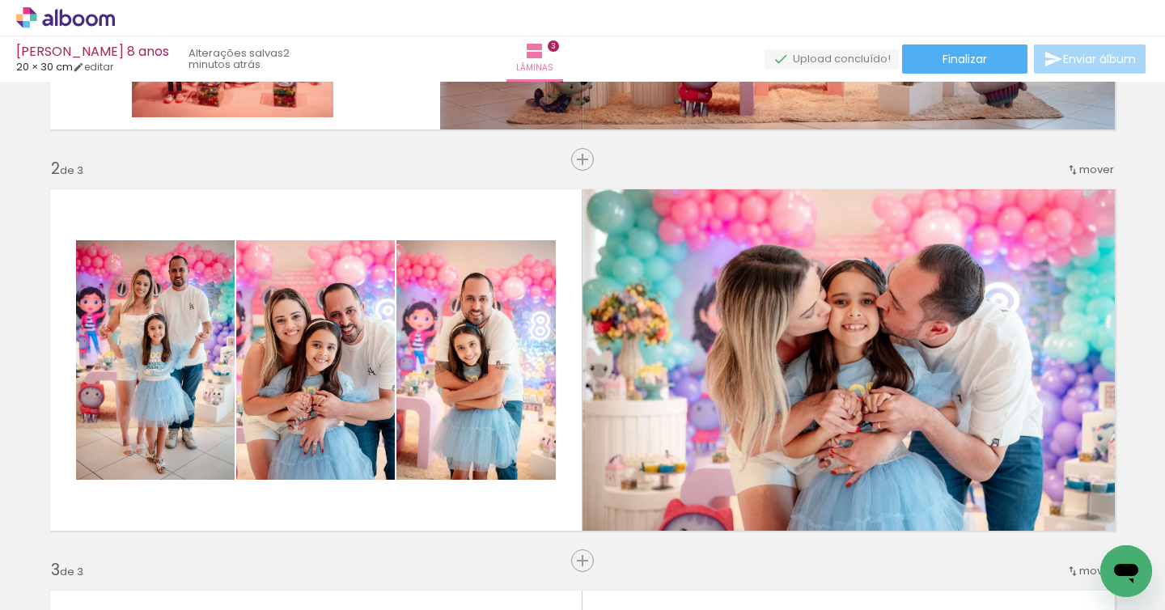
scroll to position [302, 0]
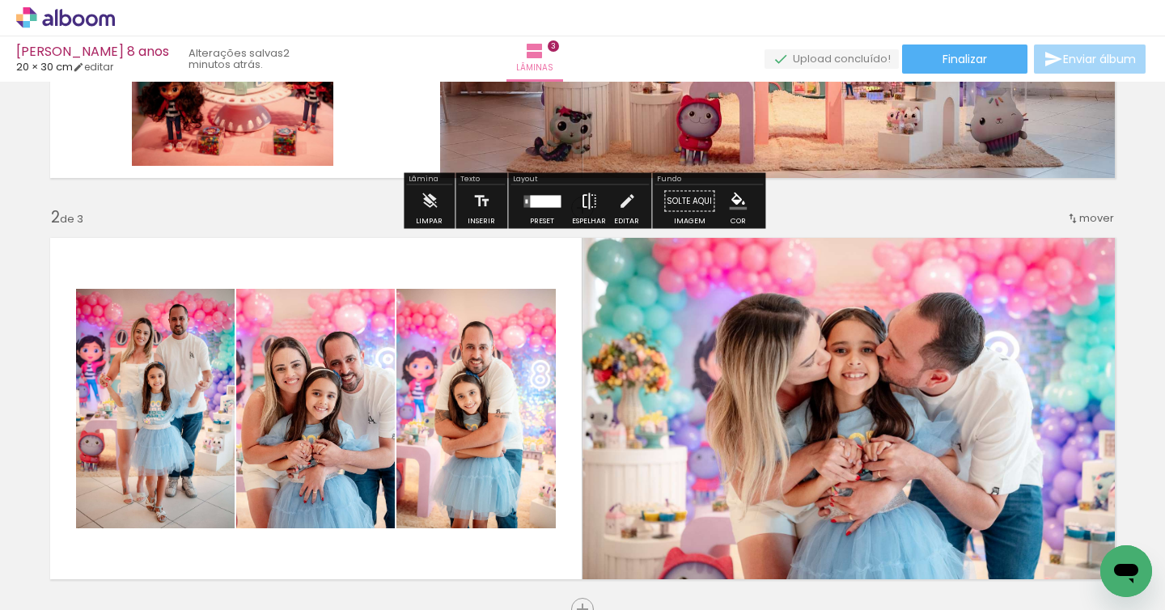
click at [589, 198] on iron-icon at bounding box center [589, 201] width 18 height 32
click at [589, 201] on iron-icon at bounding box center [589, 201] width 18 height 32
click at [826, 203] on div "Inserir lâmina 1 de 3 Inserir lâmina 2 de 3 Inserir lâmina 3 de 3" at bounding box center [582, 589] width 1165 height 1607
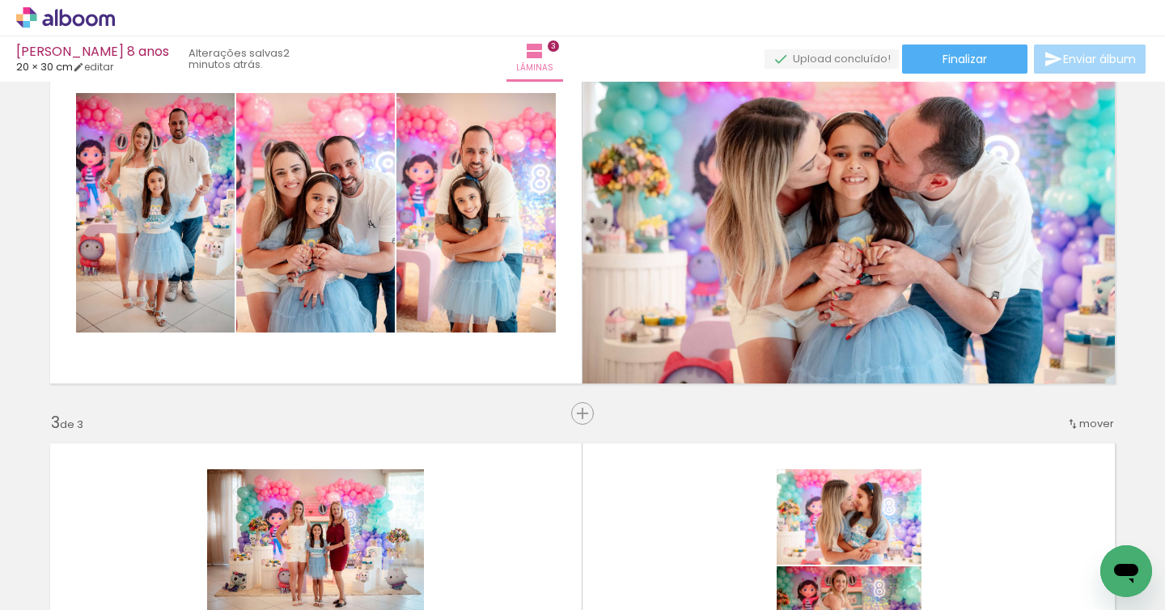
scroll to position [528, 0]
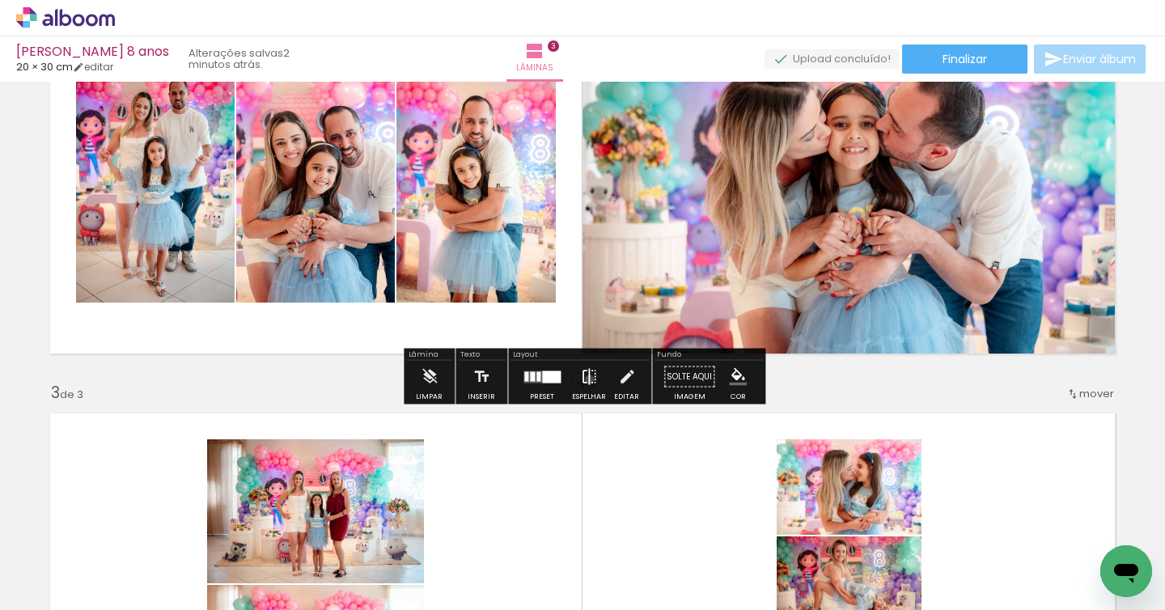
click at [586, 380] on iron-icon at bounding box center [589, 377] width 18 height 32
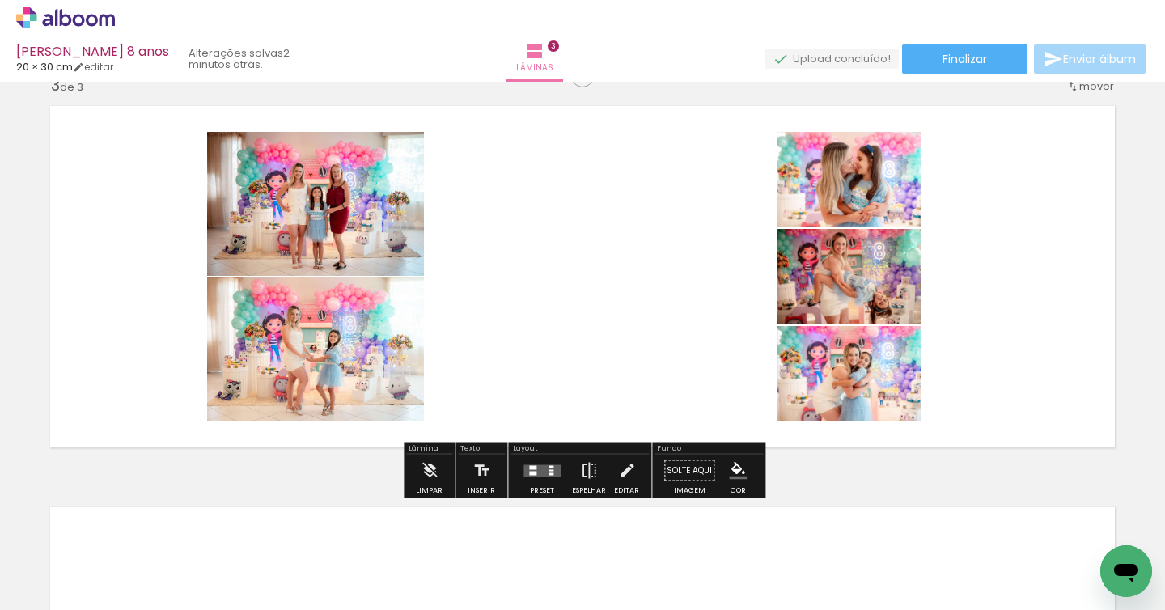
scroll to position [847, 0]
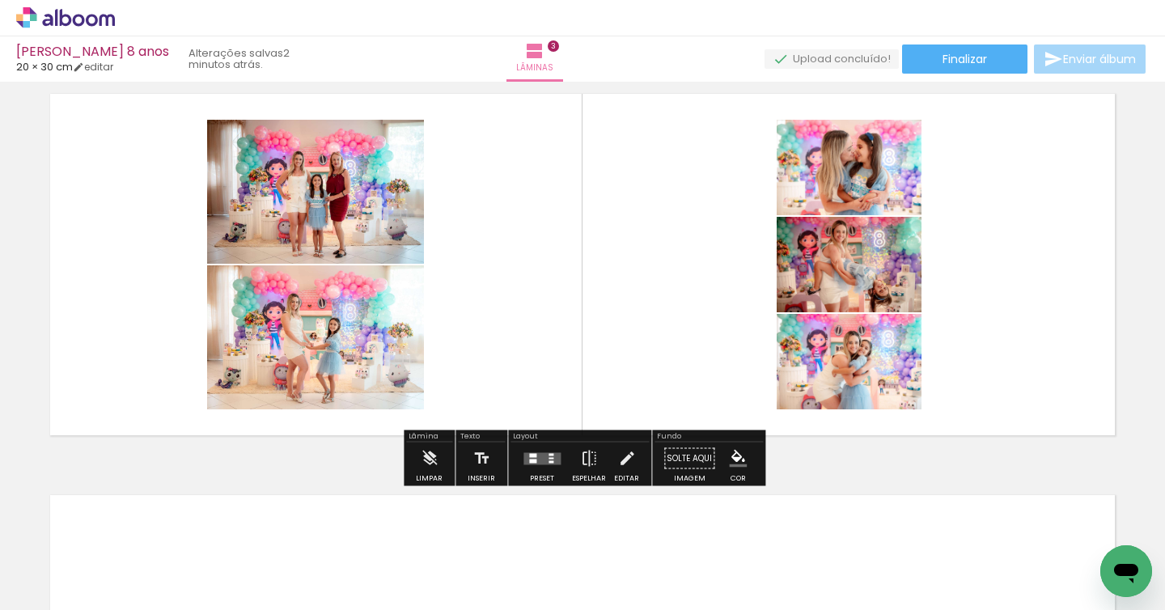
click at [537, 456] on quentale-layouter at bounding box center [542, 458] width 37 height 12
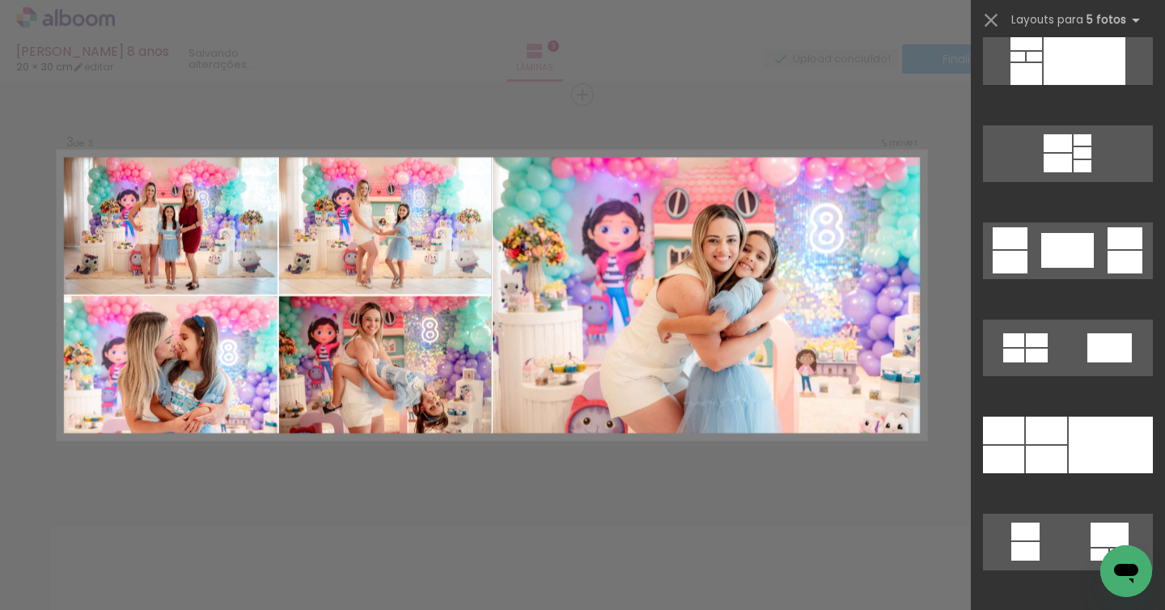
scroll to position [2451, 0]
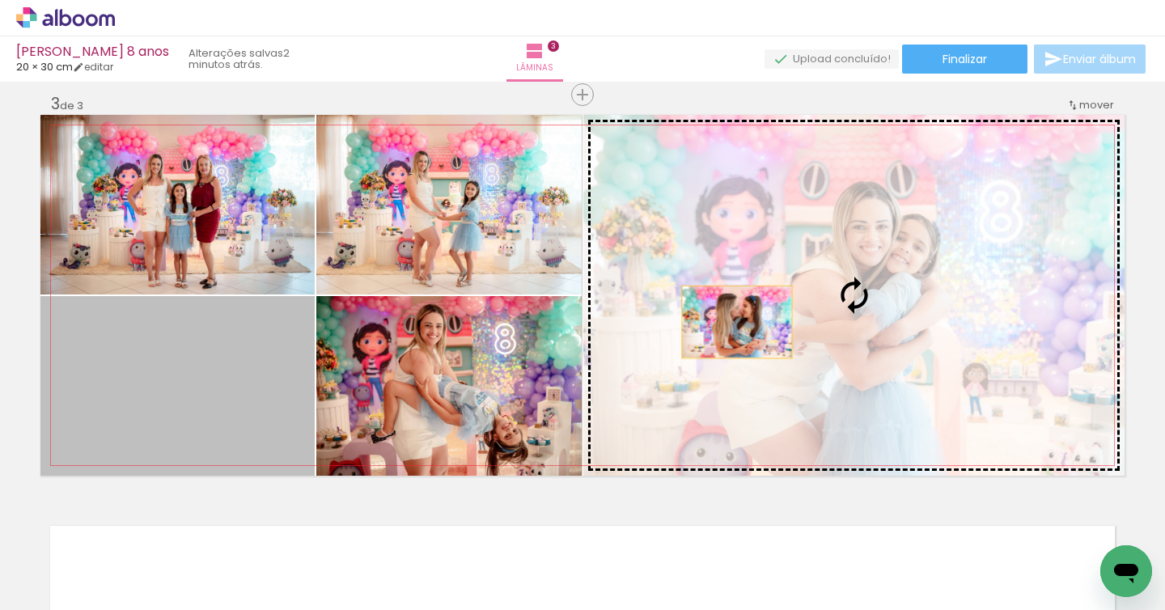
drag, startPoint x: 276, startPoint y: 377, endPoint x: 738, endPoint y: 322, distance: 465.4
click at [0, 0] on slot at bounding box center [0, 0] width 0 height 0
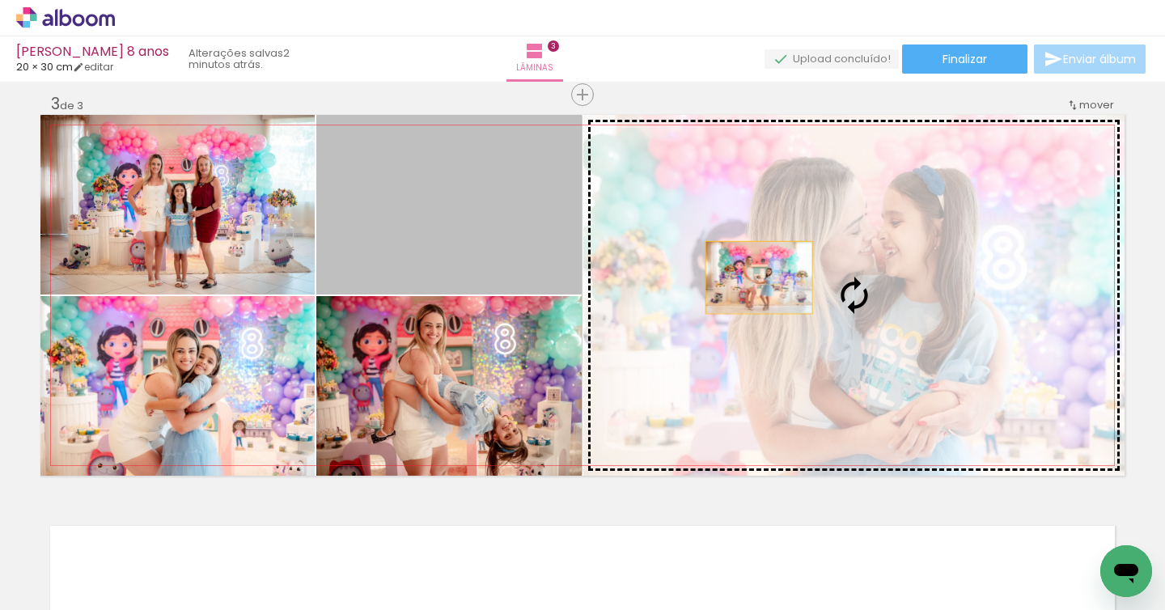
drag, startPoint x: 514, startPoint y: 236, endPoint x: 759, endPoint y: 278, distance: 248.7
click at [0, 0] on slot at bounding box center [0, 0] width 0 height 0
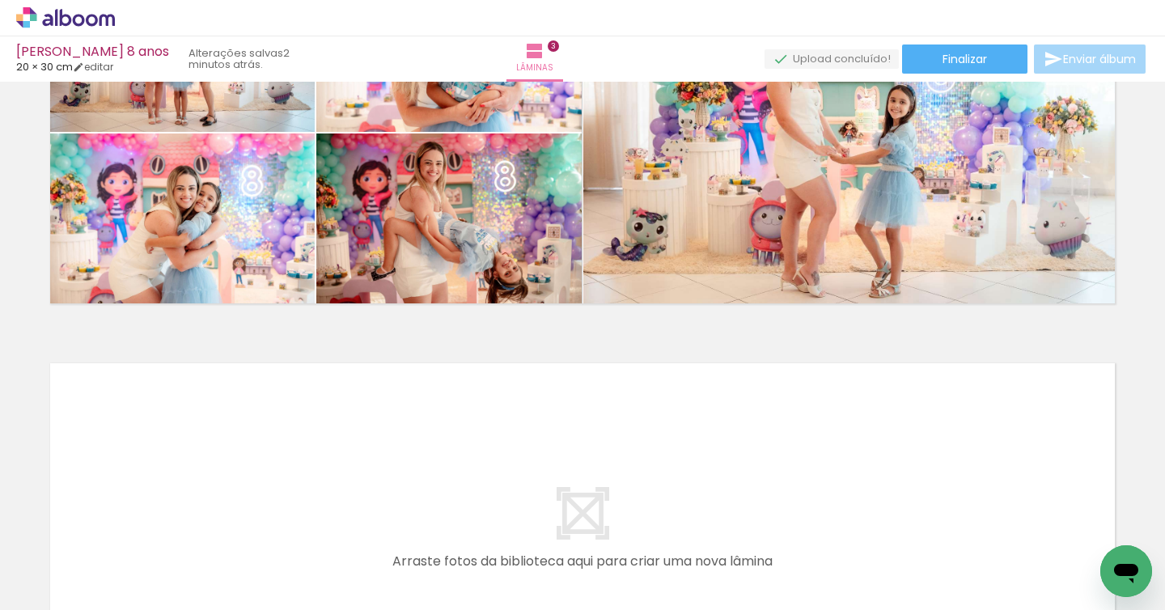
scroll to position [931, 0]
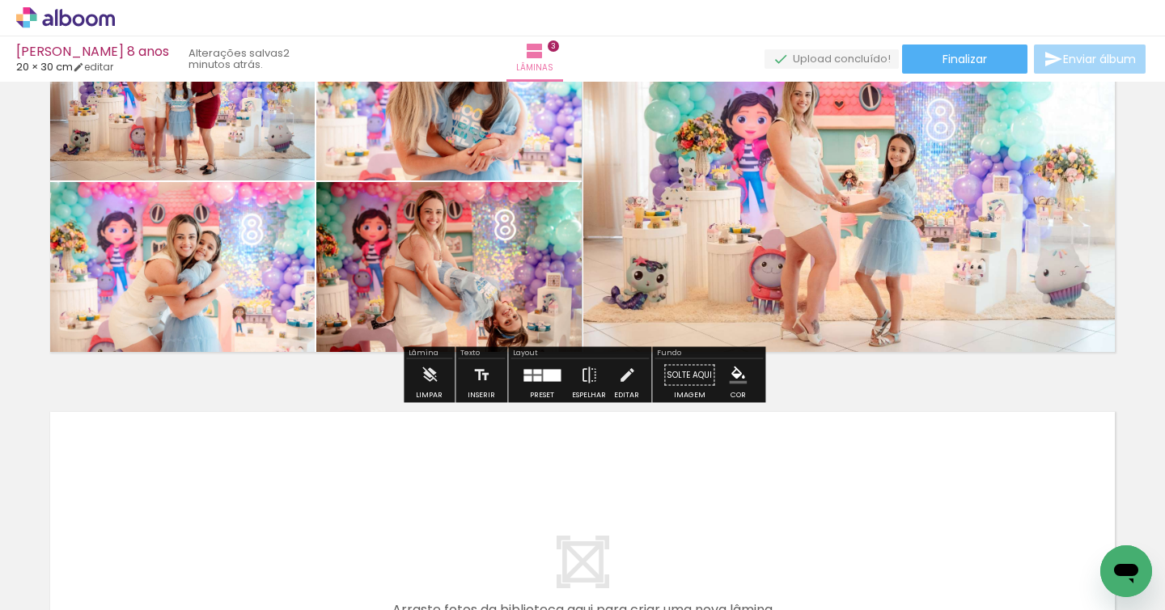
click at [890, 597] on quentale-thumb at bounding box center [887, 555] width 91 height 93
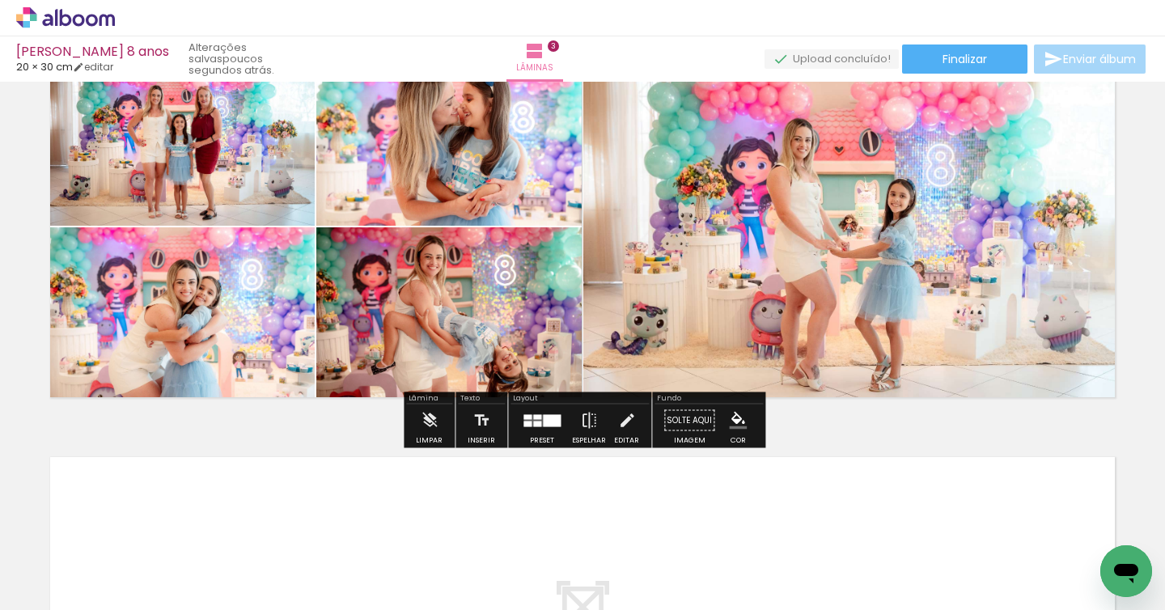
scroll to position [887, 0]
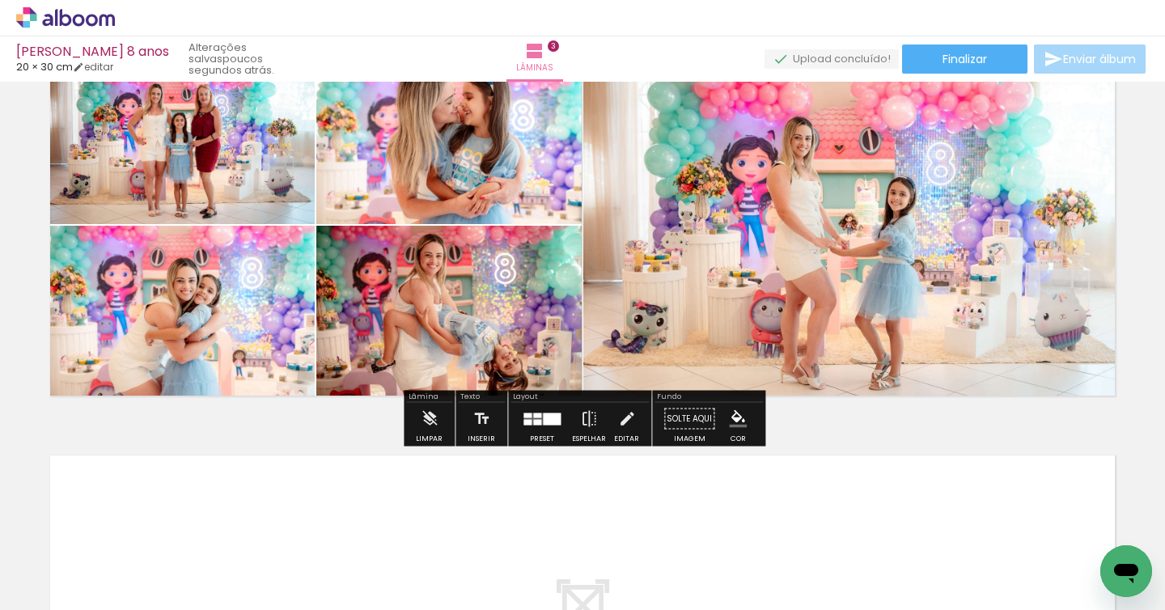
click at [856, 601] on quentale-thumb at bounding box center [887, 555] width 91 height 93
click at [730, 601] on quentale-thumb at bounding box center [705, 555] width 91 height 93
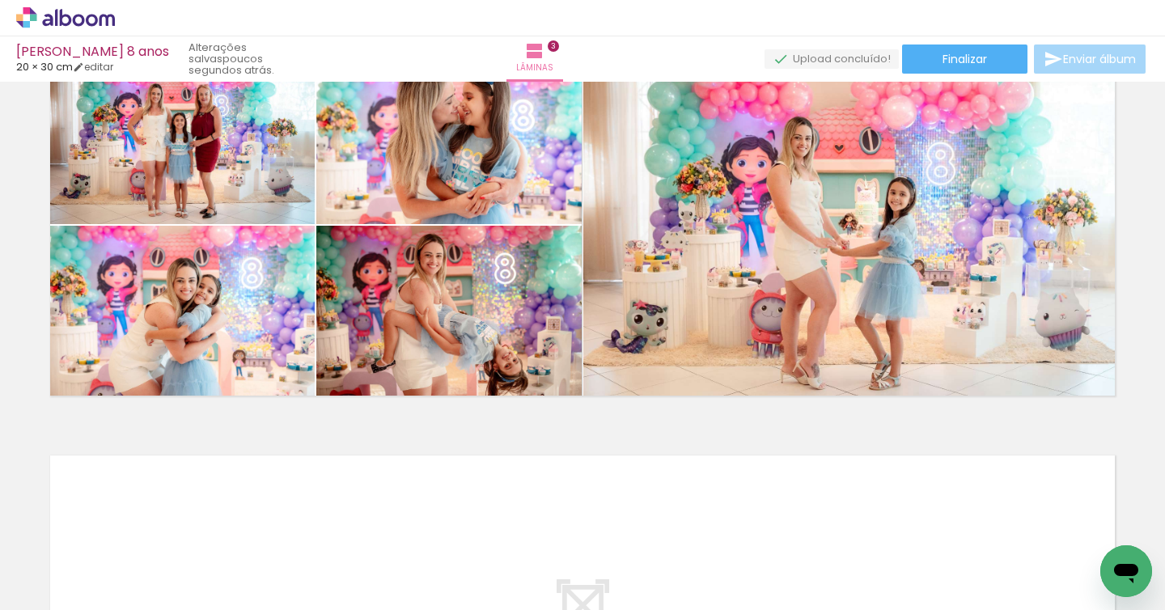
click at [863, 599] on quentale-thumb at bounding box center [887, 555] width 91 height 93
click at [574, 596] on quentale-thumb at bounding box center [548, 555] width 91 height 93
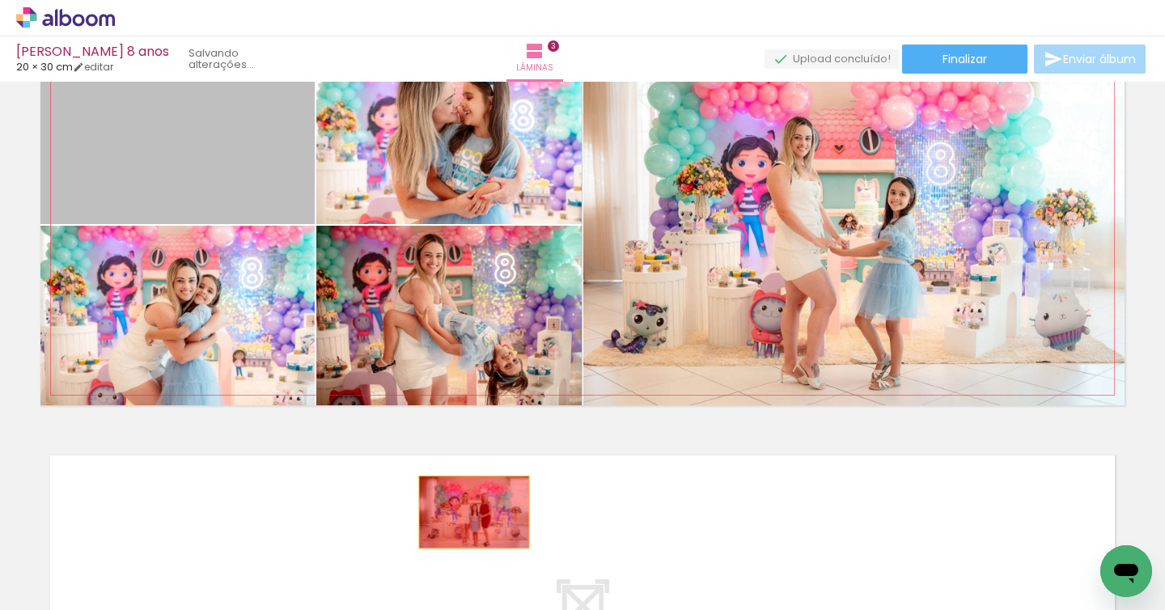
drag, startPoint x: 263, startPoint y: 163, endPoint x: 473, endPoint y: 512, distance: 407.4
click at [474, 512] on quentale-workspace at bounding box center [582, 305] width 1165 height 610
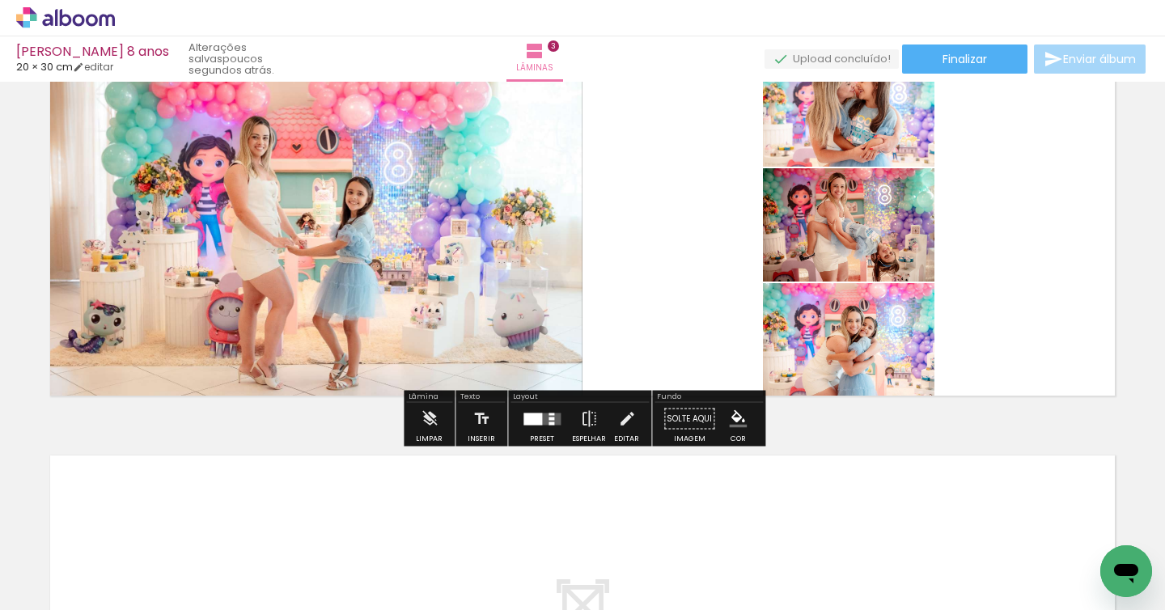
click at [527, 411] on div at bounding box center [542, 419] width 44 height 32
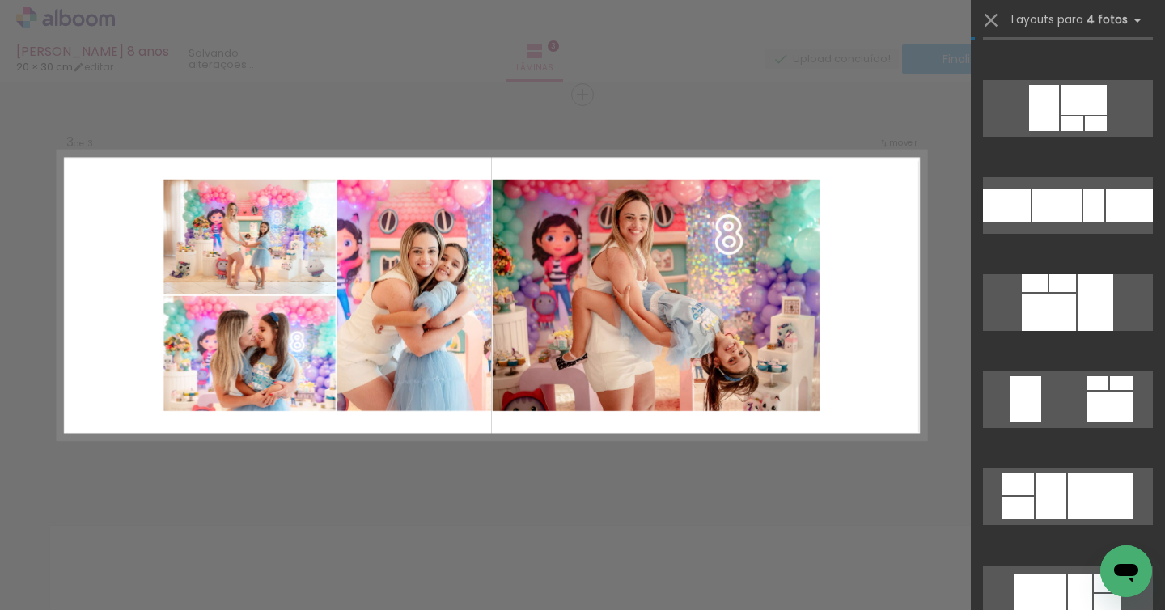
scroll to position [12409, 0]
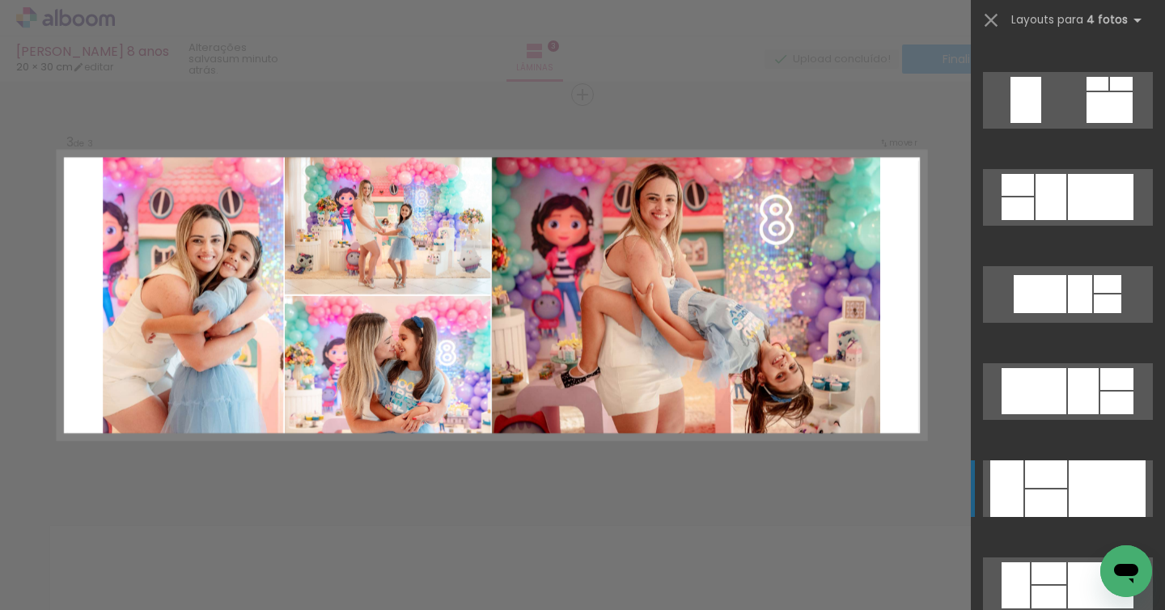
click at [1072, 32] on div at bounding box center [1049, 12] width 54 height 37
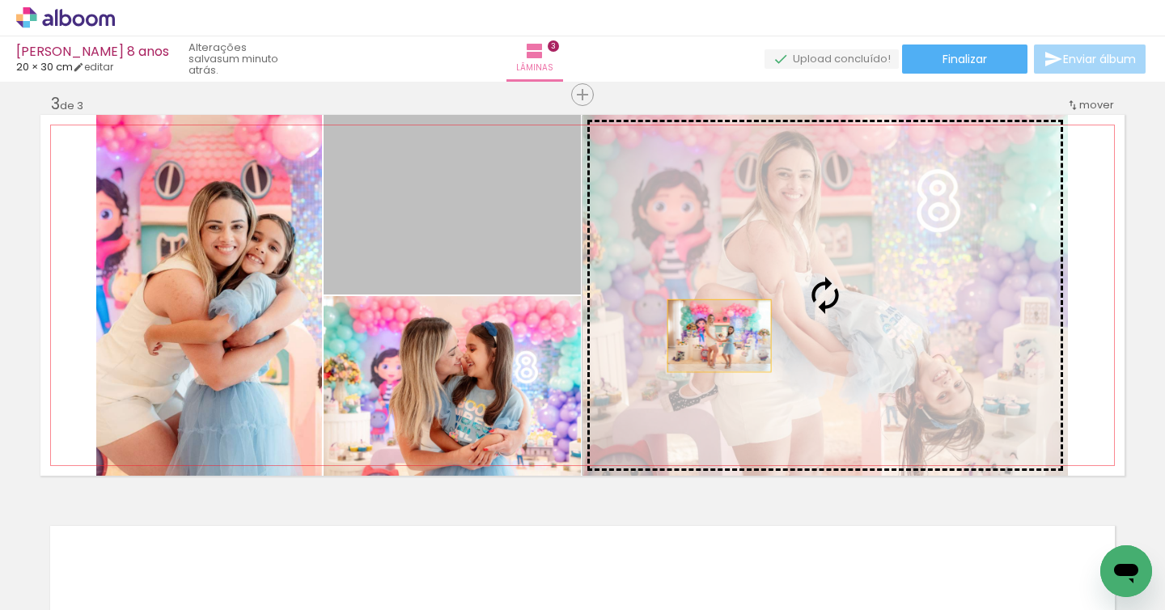
drag, startPoint x: 484, startPoint y: 249, endPoint x: 726, endPoint y: 336, distance: 257.0
click at [0, 0] on slot at bounding box center [0, 0] width 0 height 0
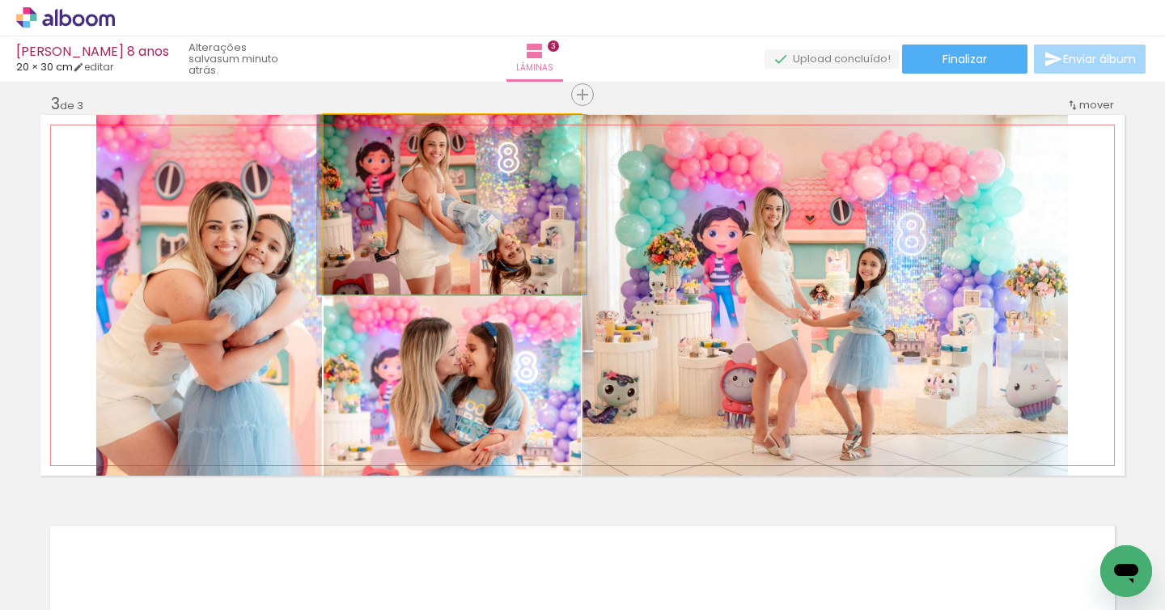
drag, startPoint x: 510, startPoint y: 218, endPoint x: 511, endPoint y: 238, distance: 20.3
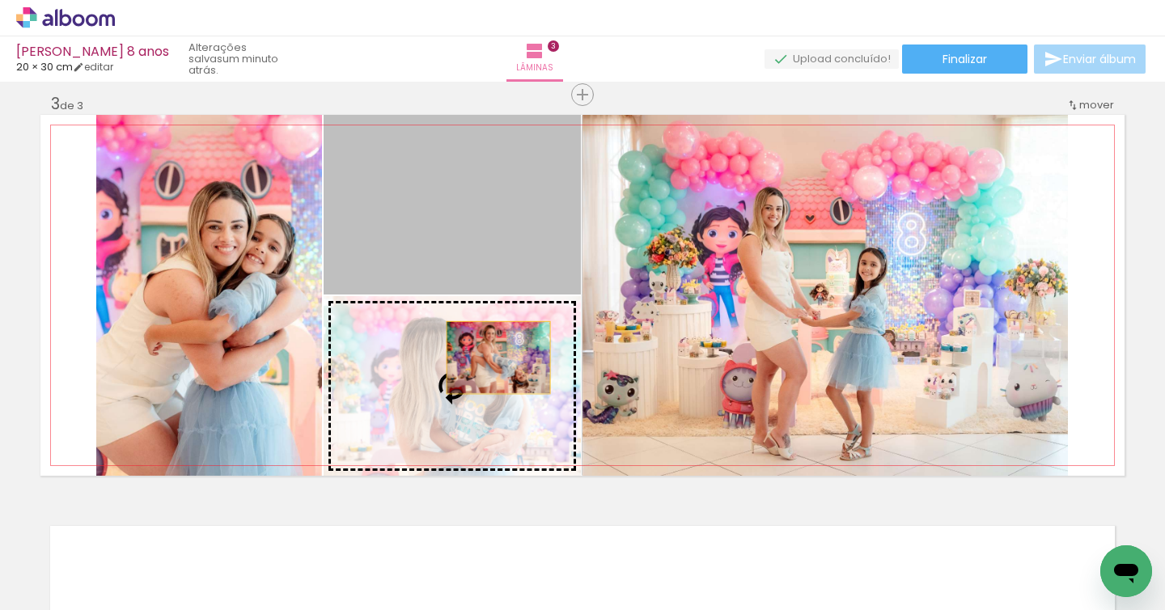
drag, startPoint x: 512, startPoint y: 267, endPoint x: 499, endPoint y: 362, distance: 95.6
click at [0, 0] on slot at bounding box center [0, 0] width 0 height 0
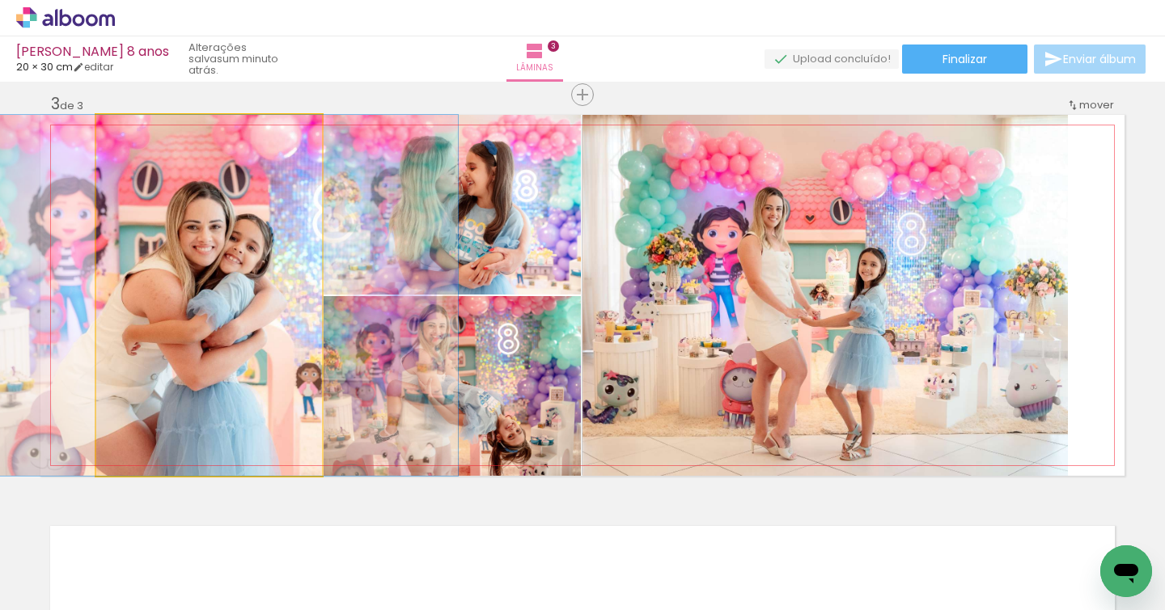
drag, startPoint x: 237, startPoint y: 354, endPoint x: 215, endPoint y: 354, distance: 21.9
click at [215, 354] on div at bounding box center [187, 295] width 541 height 361
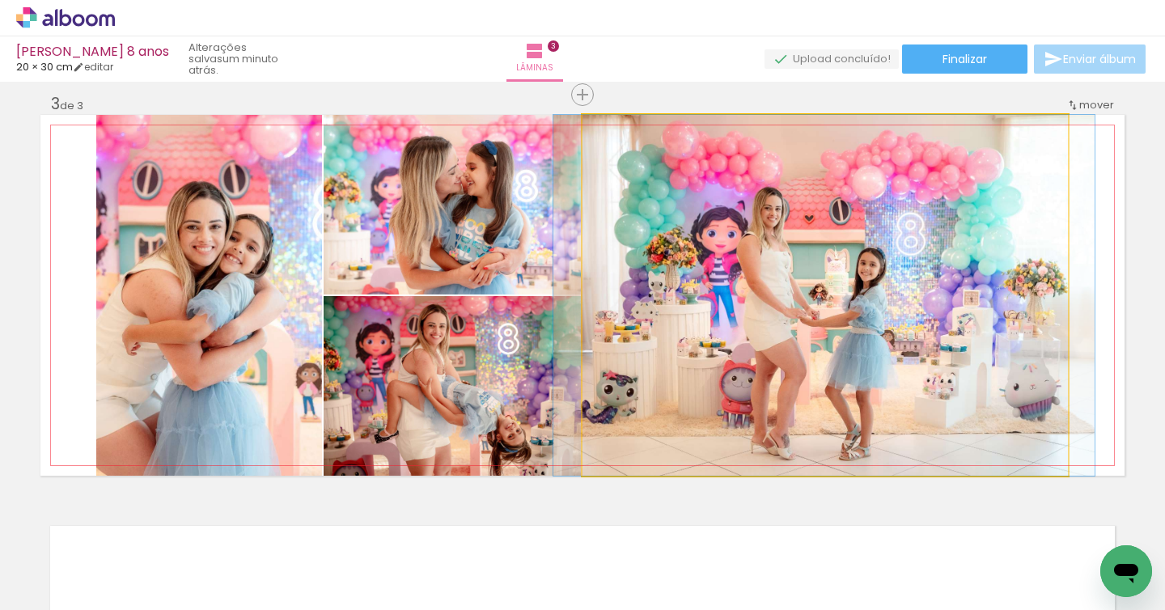
drag, startPoint x: 998, startPoint y: 397, endPoint x: 1010, endPoint y: 400, distance: 12.6
click at [997, 390] on div at bounding box center [824, 295] width 541 height 361
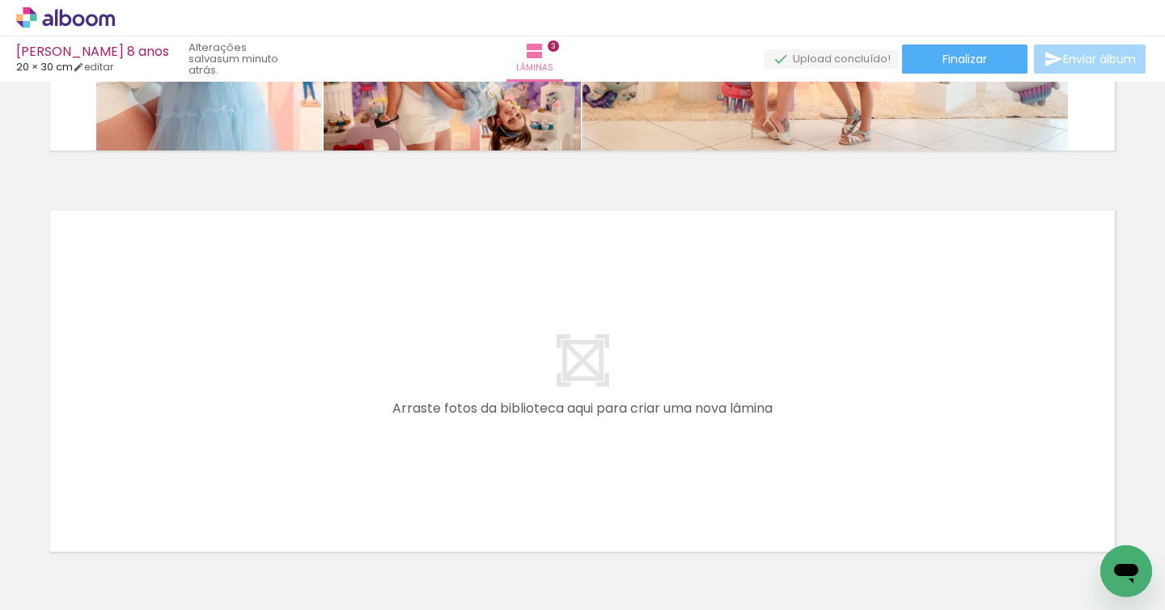
scroll to position [1135, 0]
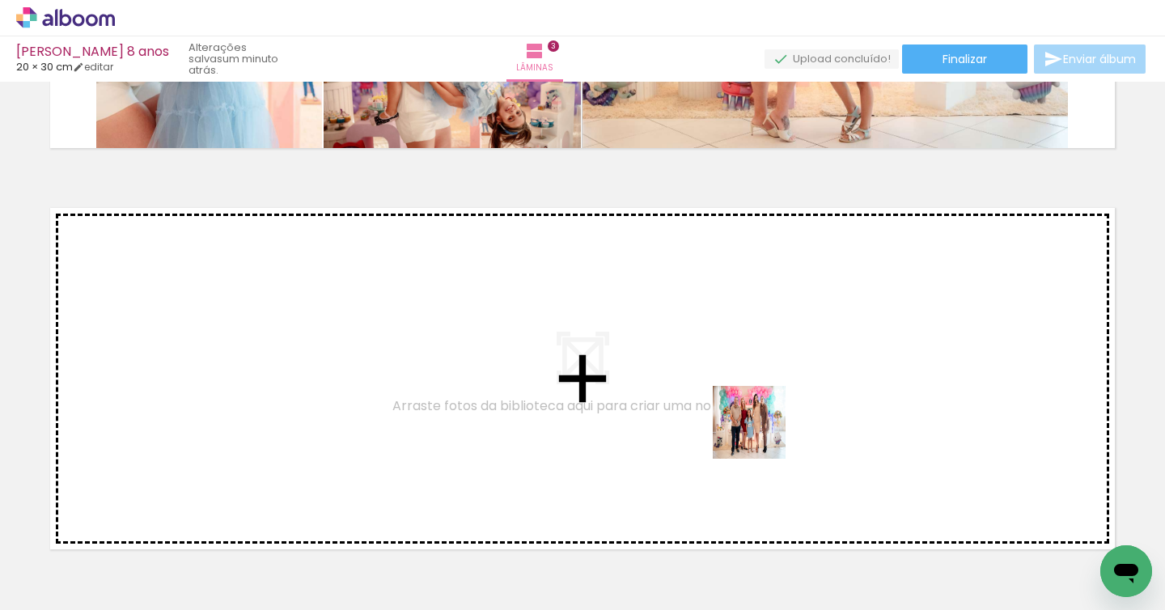
drag, startPoint x: 806, startPoint y: 533, endPoint x: 833, endPoint y: 519, distance: 30.4
click at [761, 434] on quentale-workspace at bounding box center [582, 305] width 1165 height 610
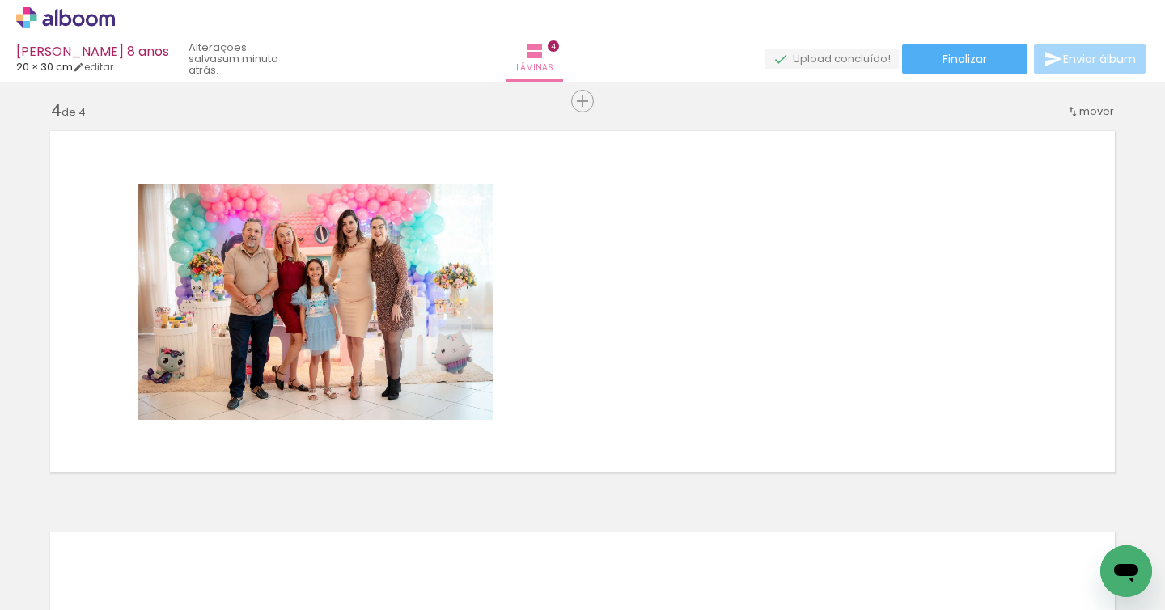
scroll to position [1218, 0]
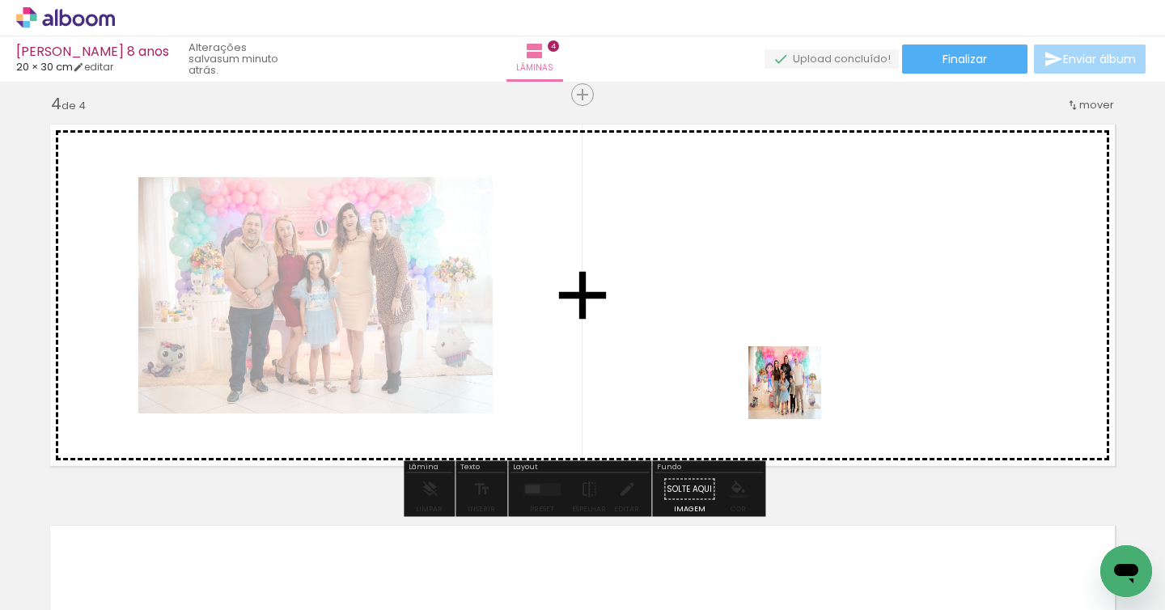
drag, startPoint x: 885, startPoint y: 549, endPoint x: 801, endPoint y: 456, distance: 125.0
click at [795, 393] on quentale-workspace at bounding box center [582, 305] width 1165 height 610
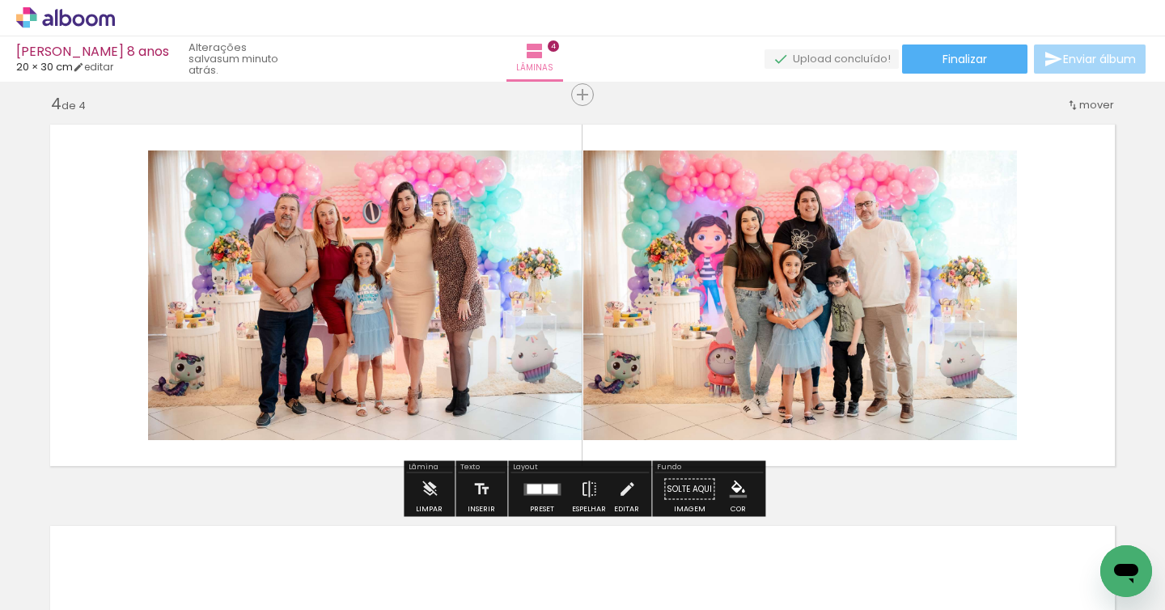
click at [806, 597] on quentale-thumb at bounding box center [804, 555] width 91 height 93
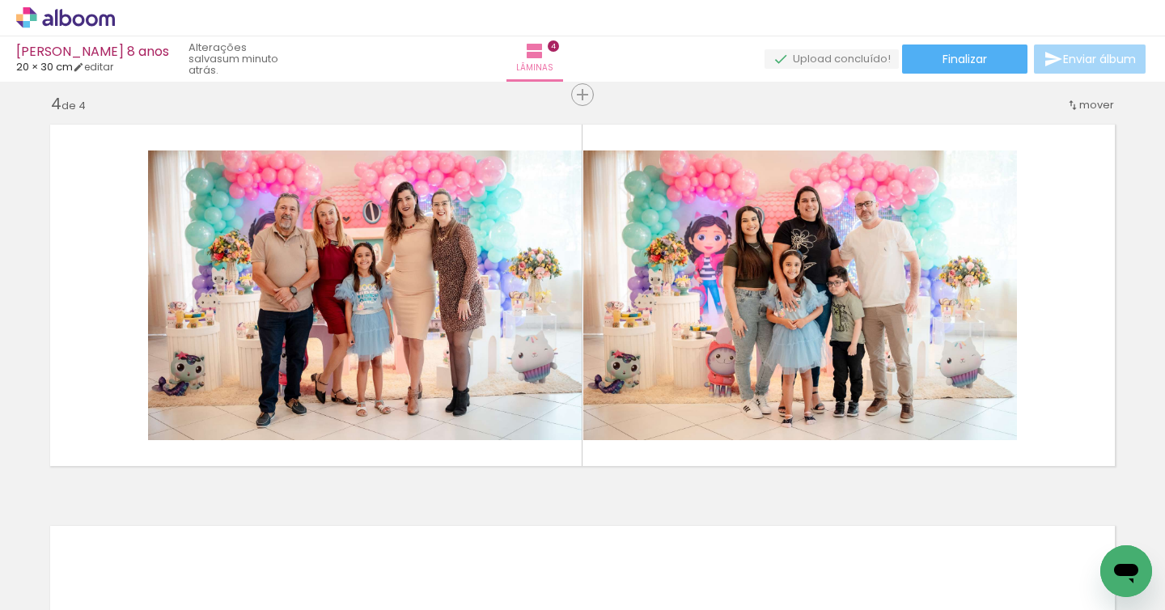
scroll to position [0, 0]
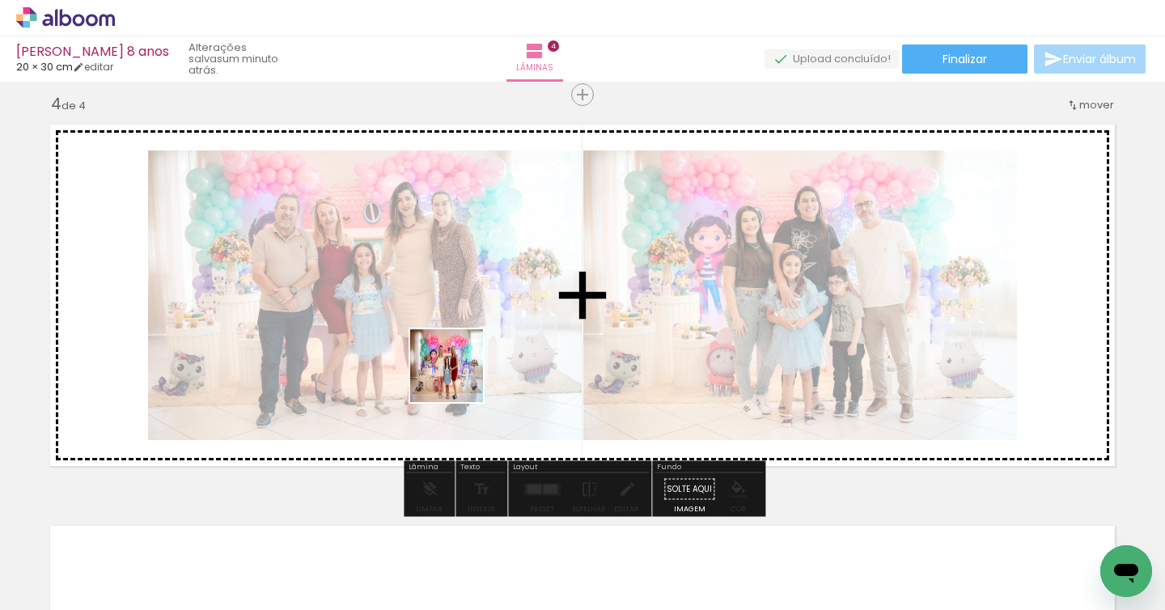
drag, startPoint x: 396, startPoint y: 512, endPoint x: 459, endPoint y: 377, distance: 149.2
click at [459, 377] on quentale-workspace at bounding box center [582, 305] width 1165 height 610
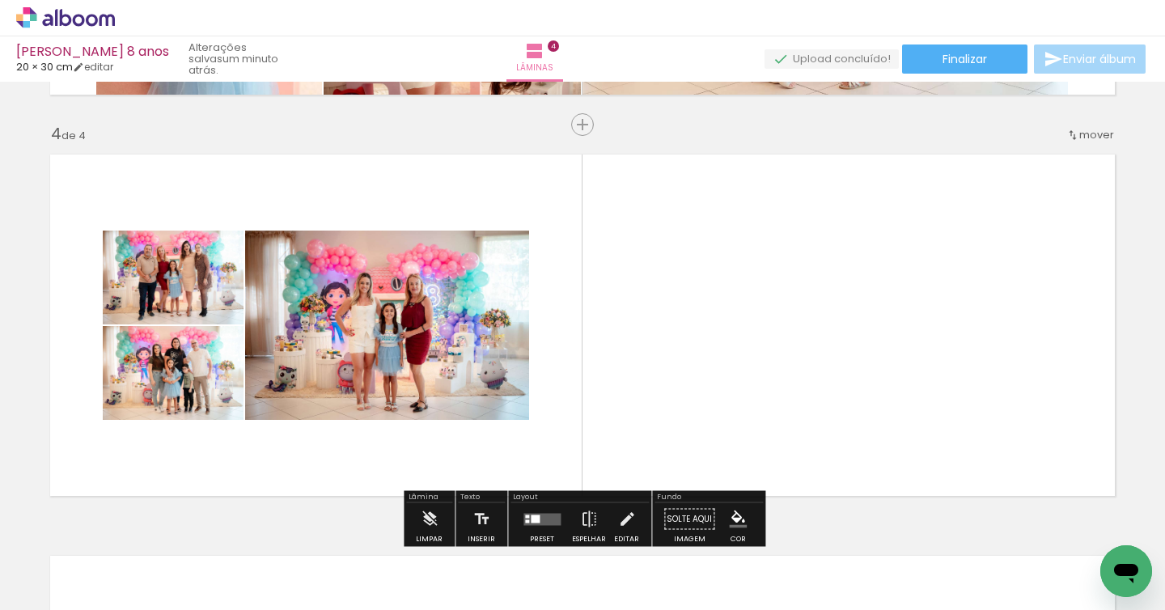
scroll to position [1180, 0]
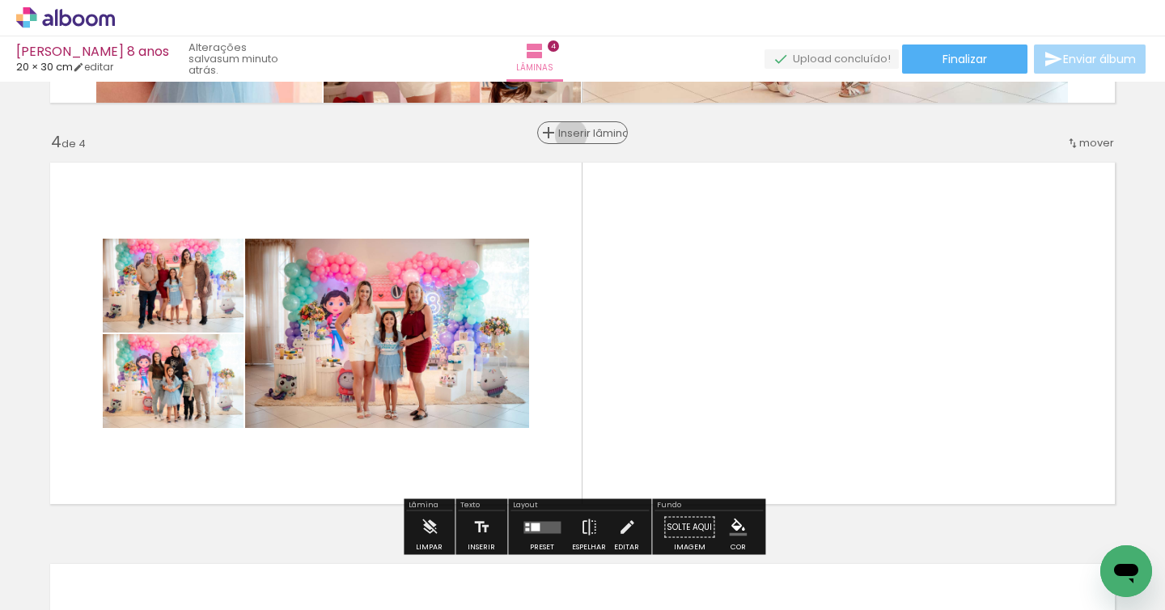
click at [580, 135] on span "Inserir lâmina" at bounding box center [589, 133] width 63 height 11
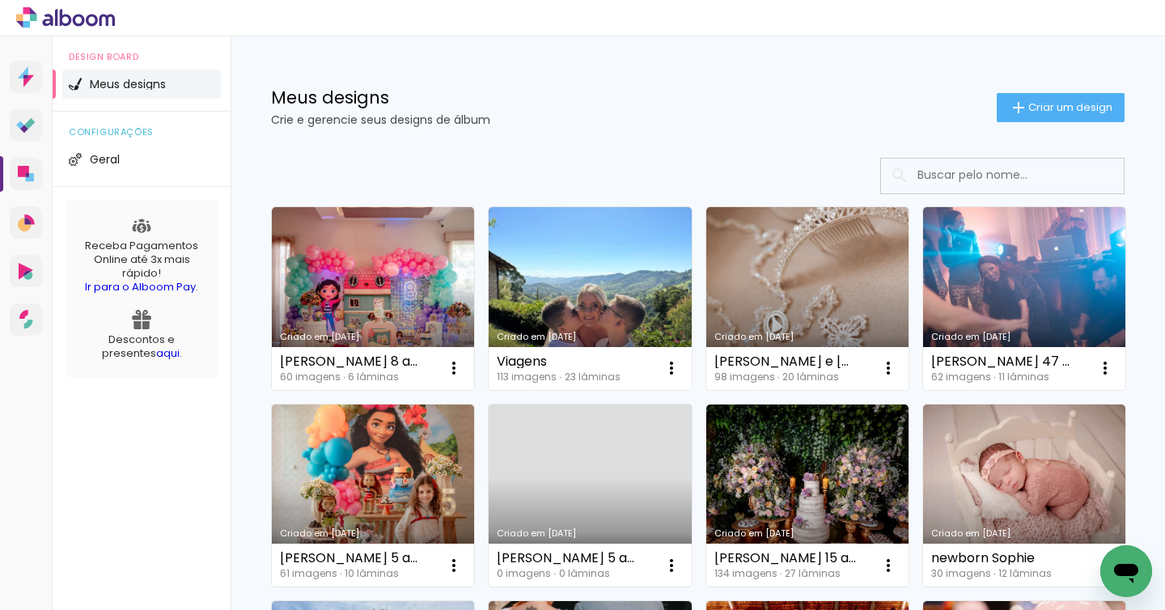
click at [432, 276] on link "Criado em [DATE]" at bounding box center [373, 298] width 202 height 183
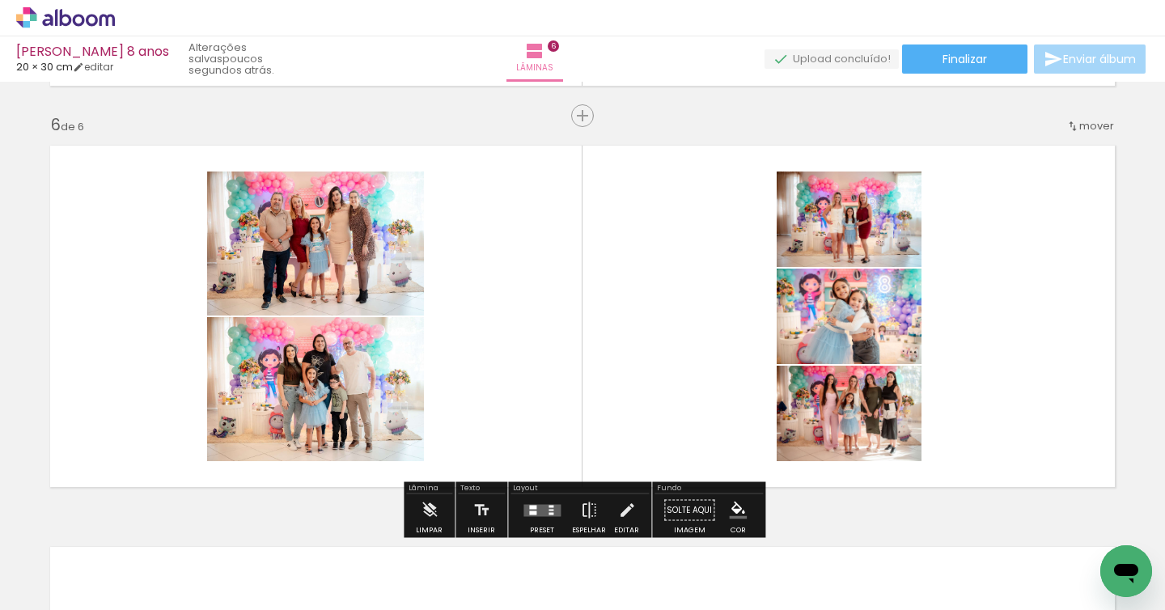
scroll to position [2040, 0]
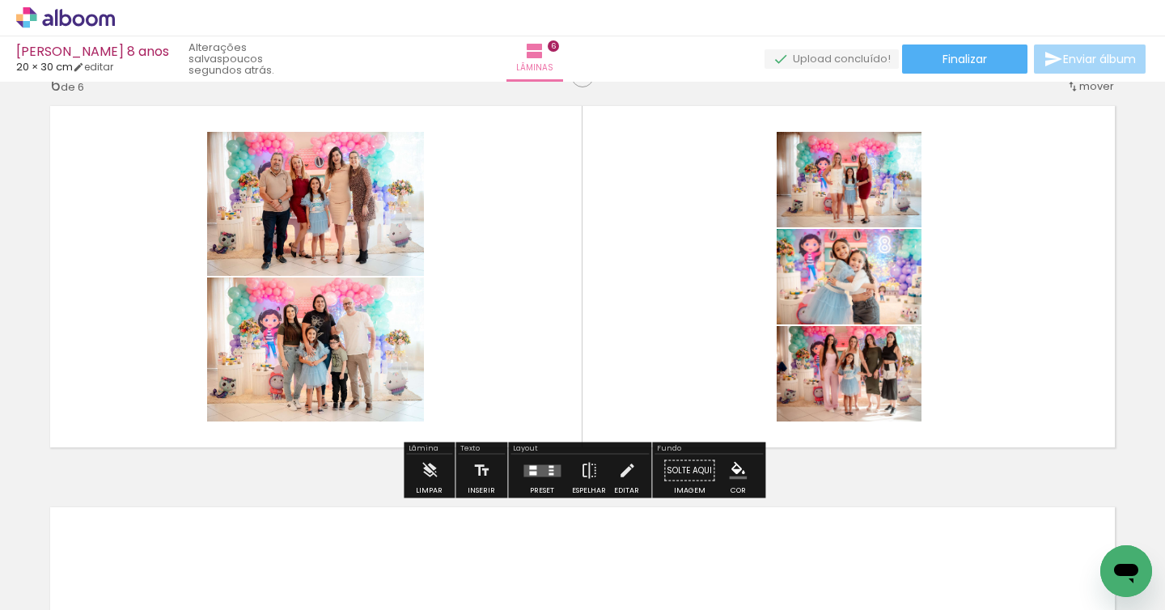
click at [916, 597] on quentale-thumb at bounding box center [887, 555] width 91 height 93
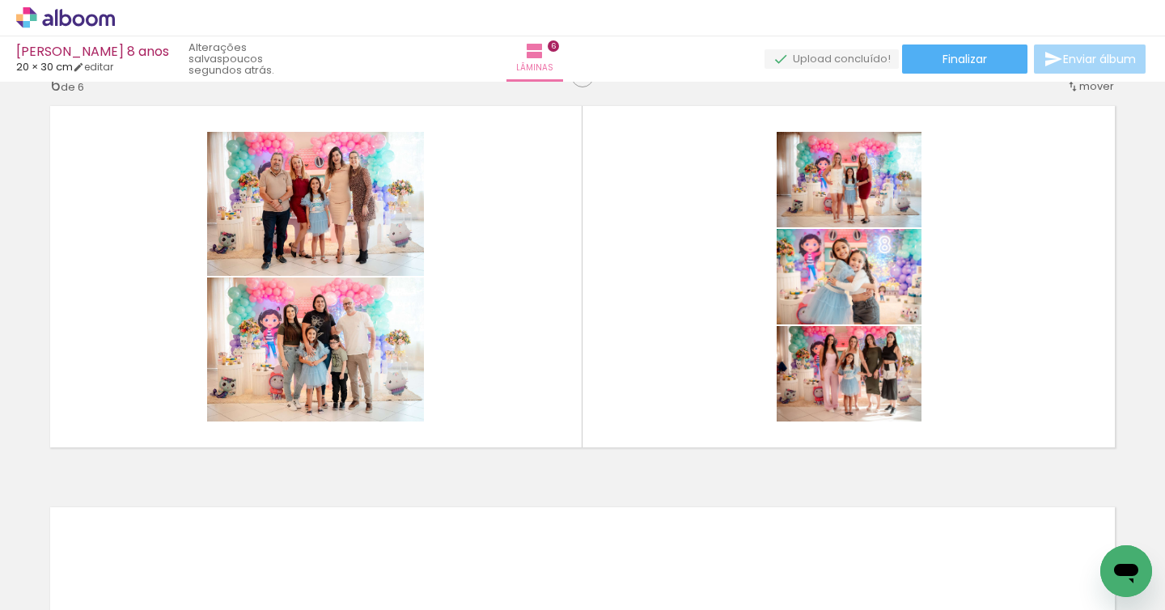
scroll to position [0, 4411]
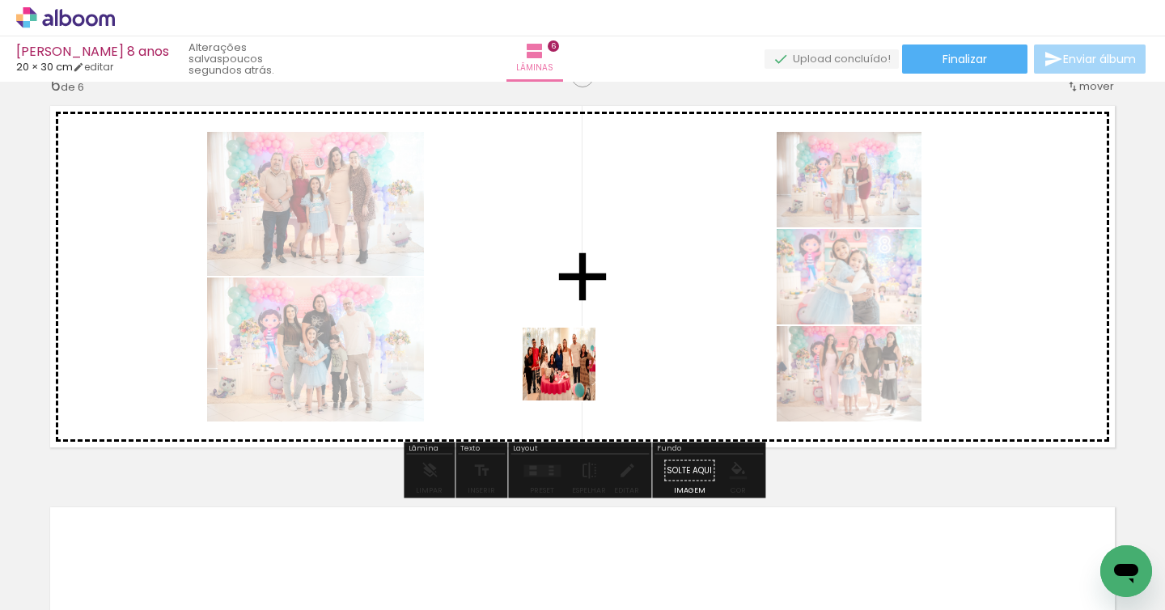
drag, startPoint x: 576, startPoint y: 563, endPoint x: 651, endPoint y: 532, distance: 80.6
click at [571, 377] on quentale-workspace at bounding box center [582, 305] width 1165 height 610
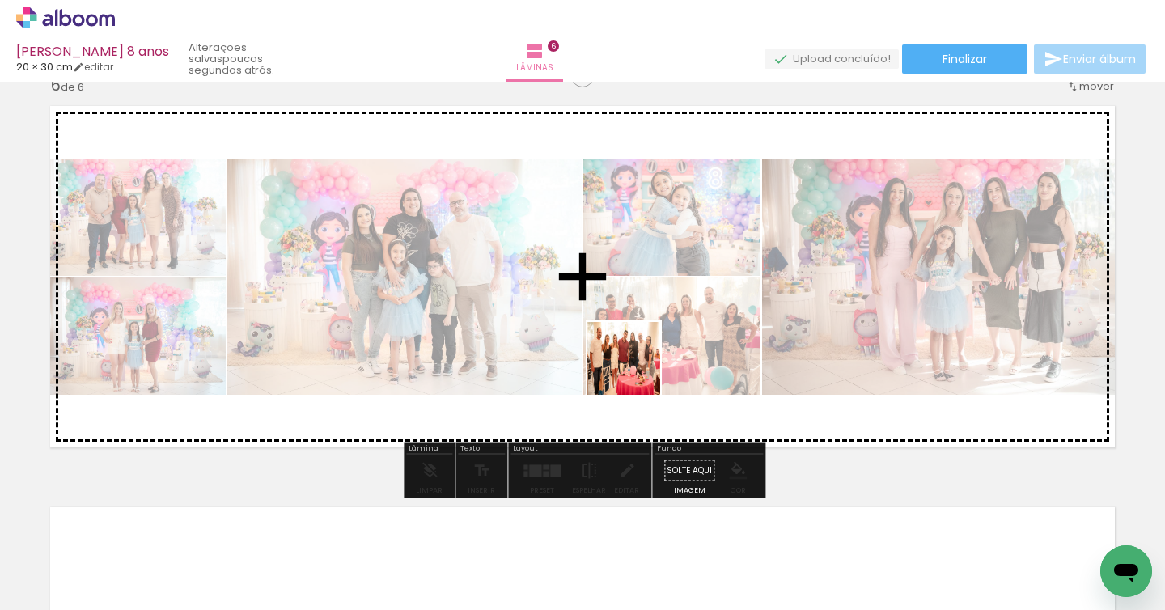
drag, startPoint x: 639, startPoint y: 407, endPoint x: 744, endPoint y: 538, distance: 167.6
click at [637, 372] on quentale-workspace at bounding box center [582, 305] width 1165 height 610
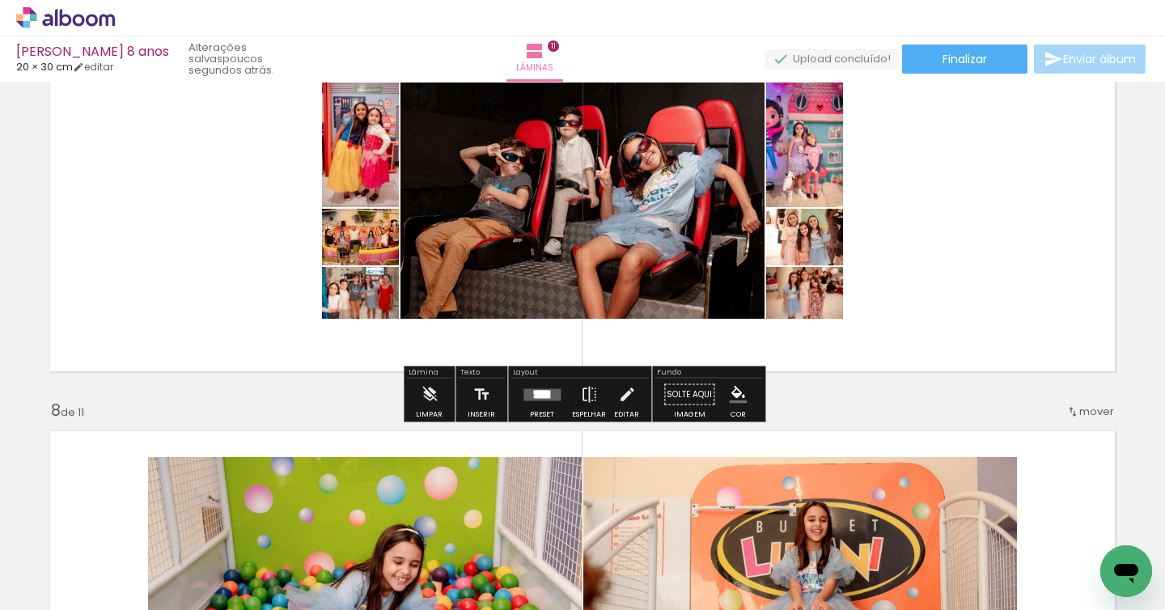
scroll to position [0, 4411]
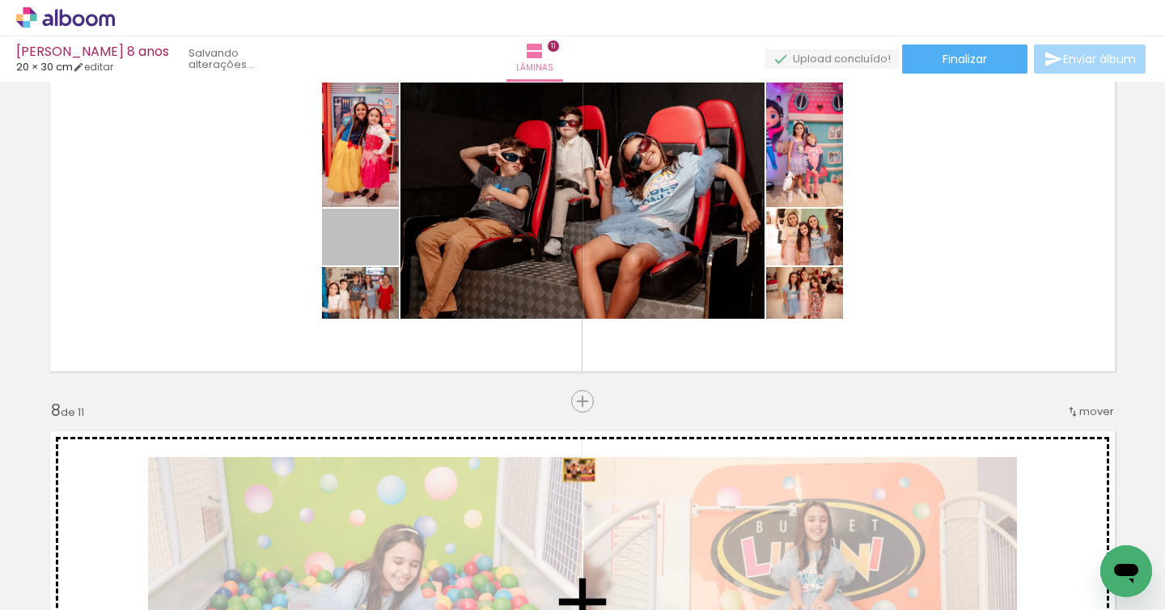
drag, startPoint x: 392, startPoint y: 243, endPoint x: 580, endPoint y: 470, distance: 294.9
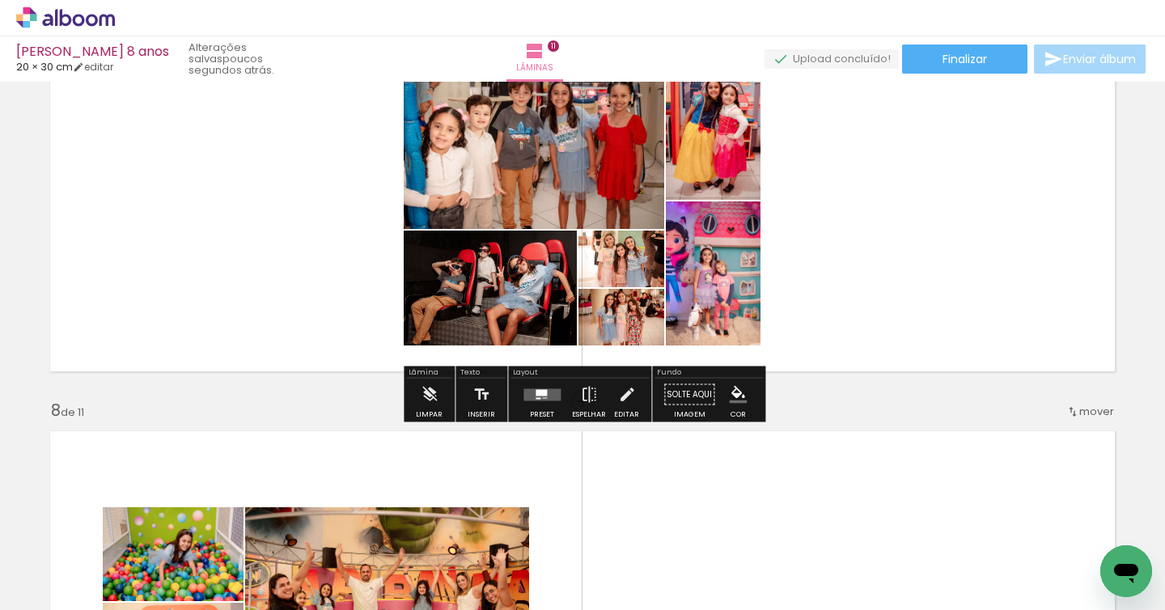
click at [537, 391] on div at bounding box center [541, 392] width 11 height 6
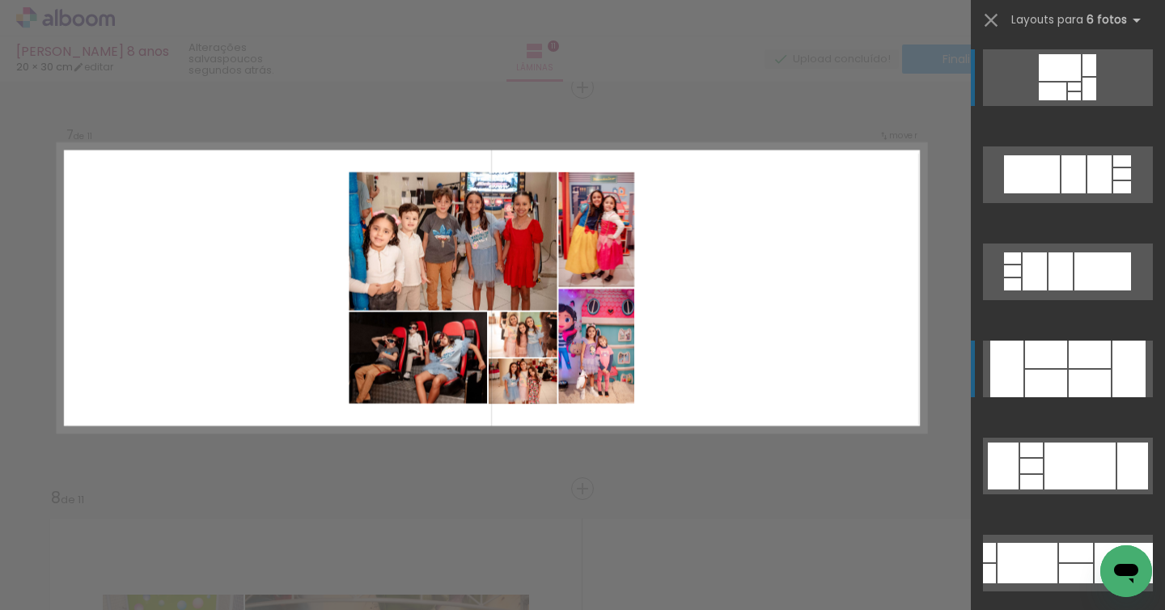
scroll to position [2422, 0]
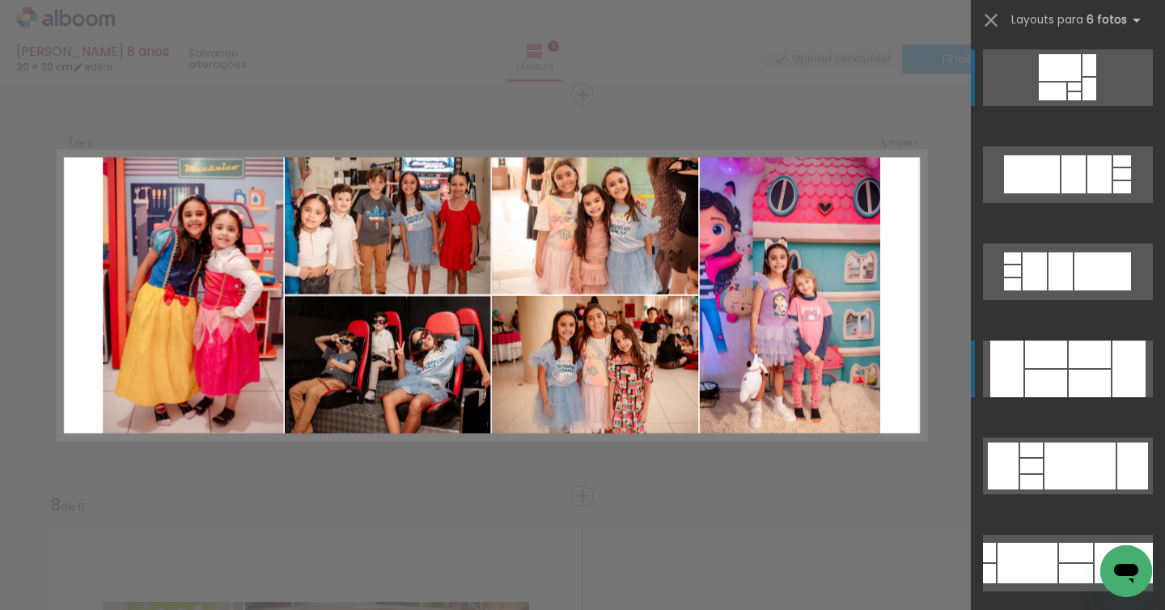
click at [1094, 373] on div at bounding box center [1090, 384] width 42 height 28
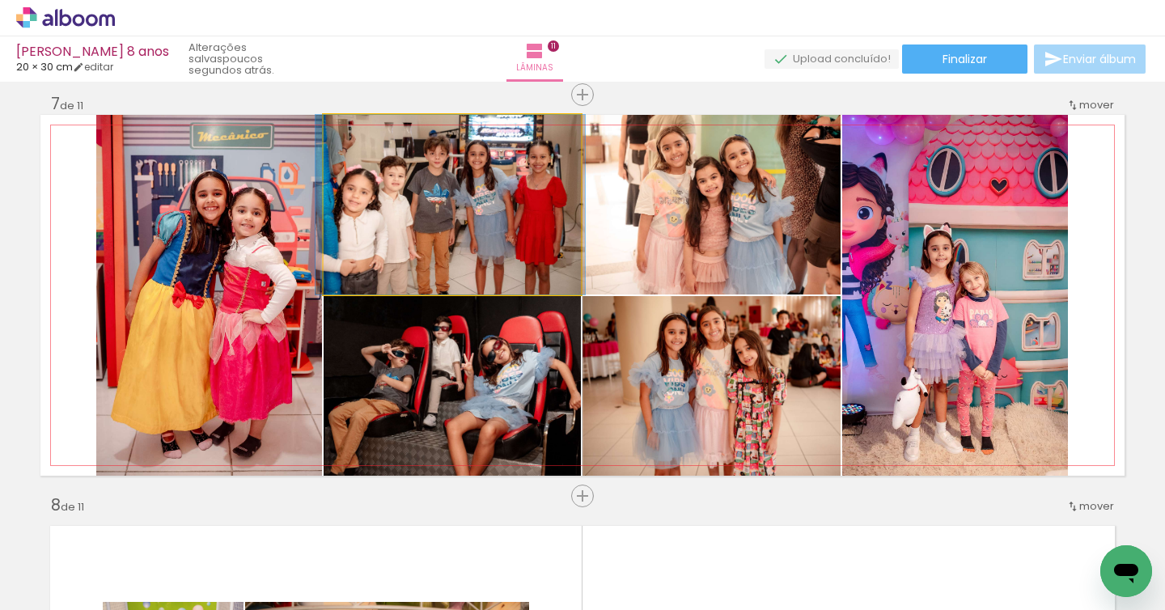
drag, startPoint x: 529, startPoint y: 201, endPoint x: 657, endPoint y: 205, distance: 128.8
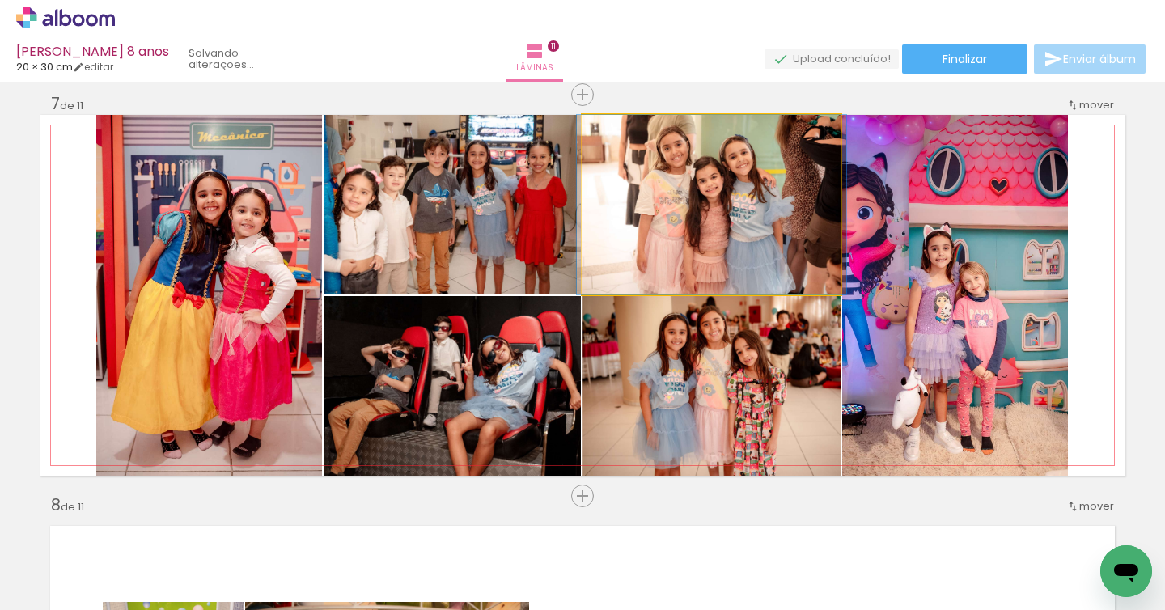
drag, startPoint x: 699, startPoint y: 201, endPoint x: 699, endPoint y: 221, distance: 20.2
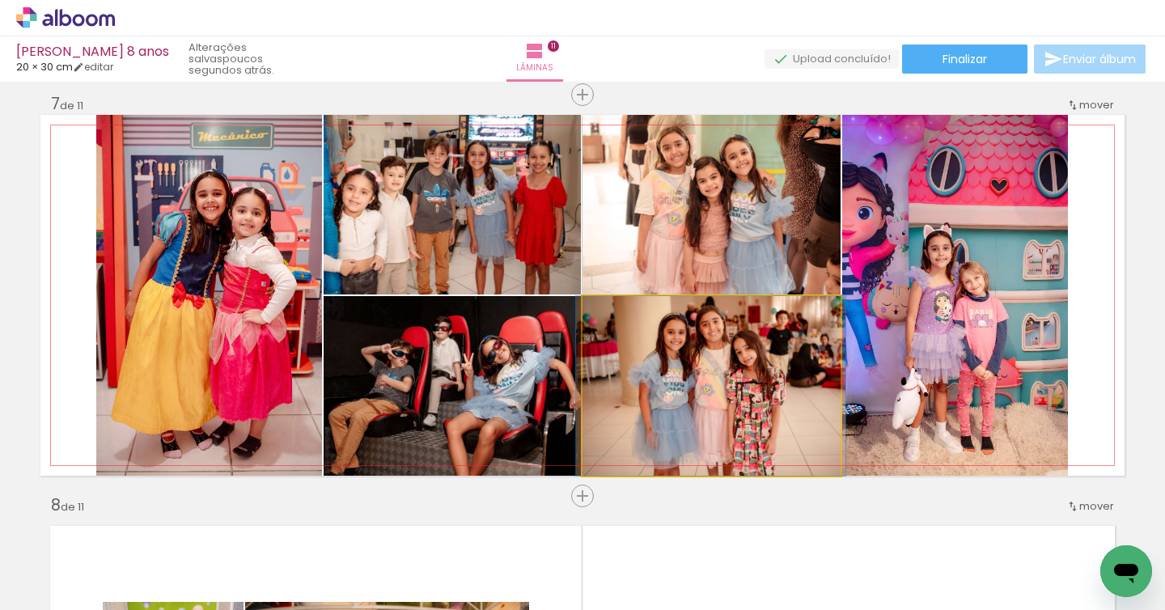
drag, startPoint x: 741, startPoint y: 375, endPoint x: 740, endPoint y: 383, distance: 8.1
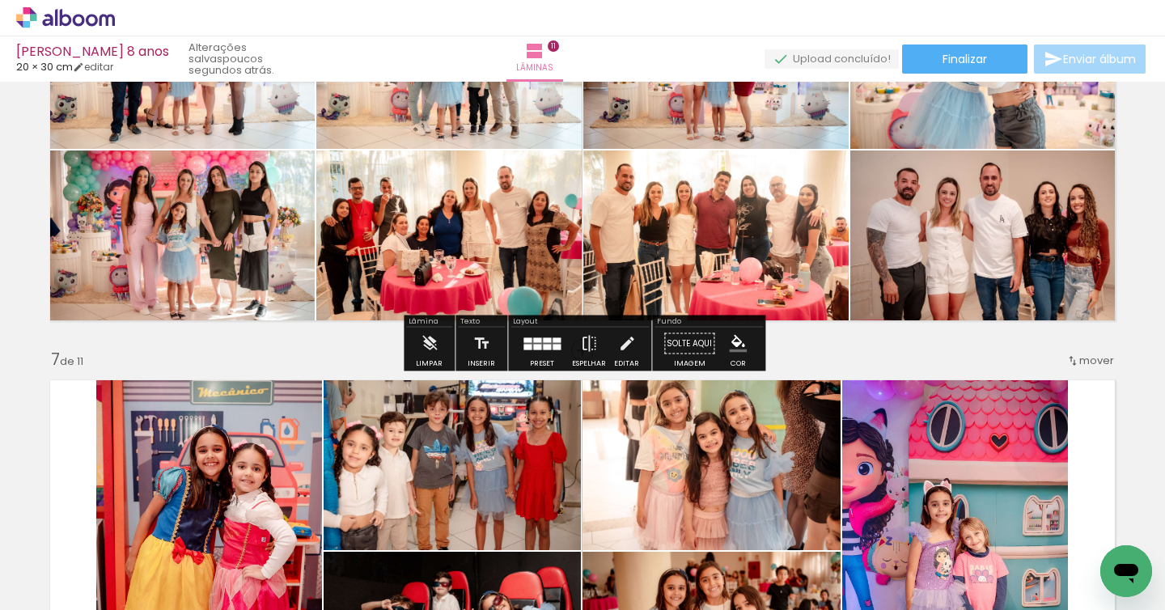
scroll to position [2184, 0]
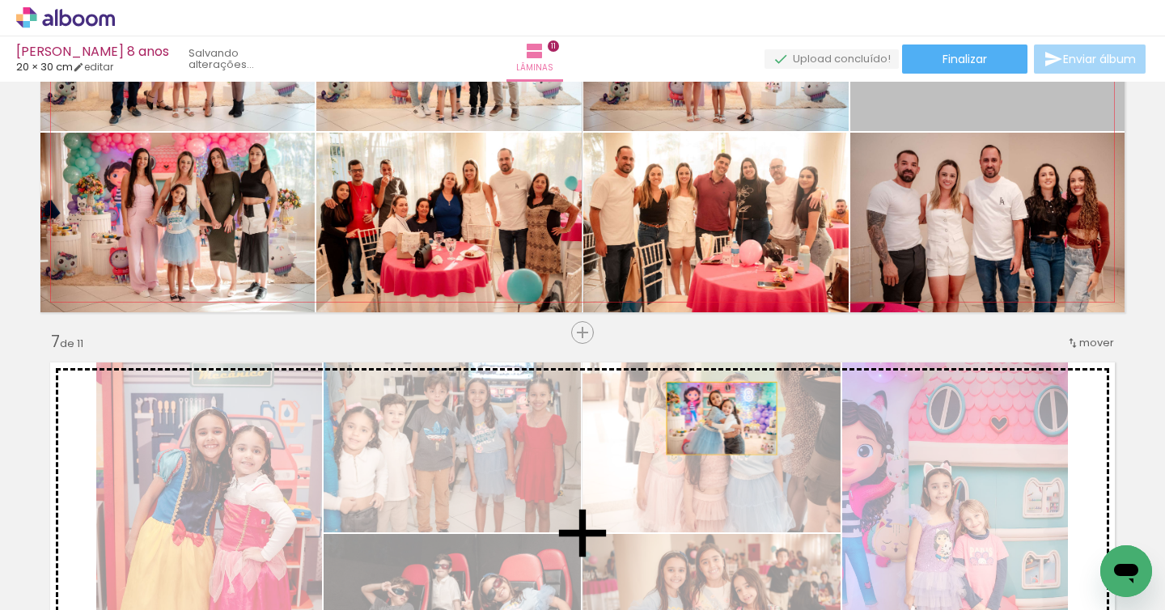
drag, startPoint x: 987, startPoint y: 100, endPoint x: 722, endPoint y: 418, distance: 414.4
click at [722, 418] on div "Inserir lâmina 1 de 11 Inserir lâmina 2 de 11 Inserir lâmina 3 de 11 Inserir lâ…" at bounding box center [582, 312] width 1165 height 4818
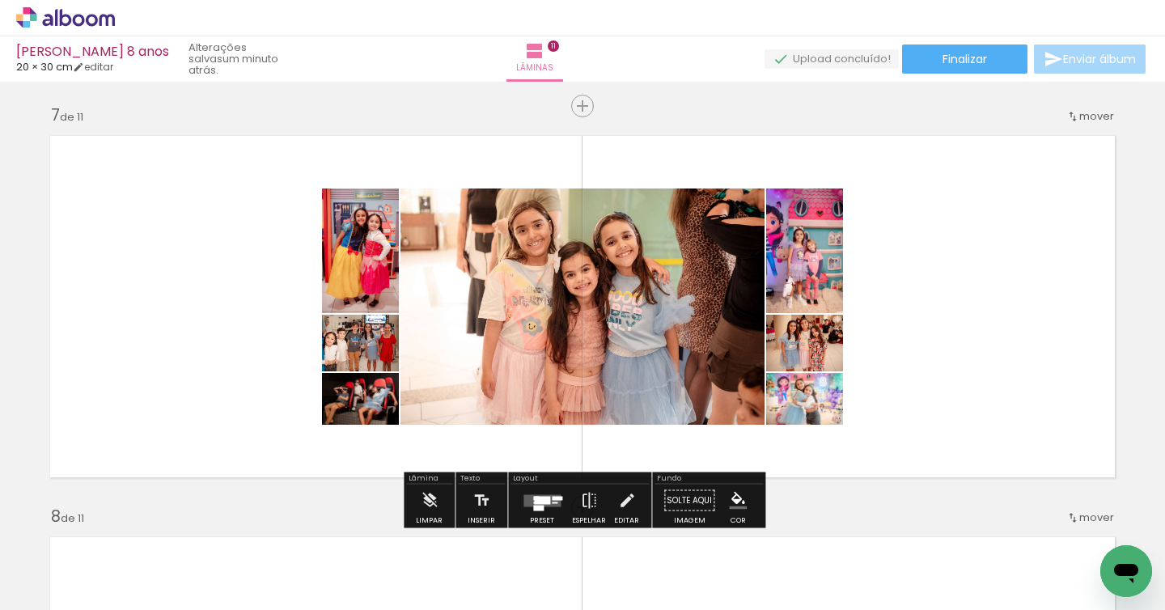
scroll to position [2416, 0]
